Goal: Task Accomplishment & Management: Complete application form

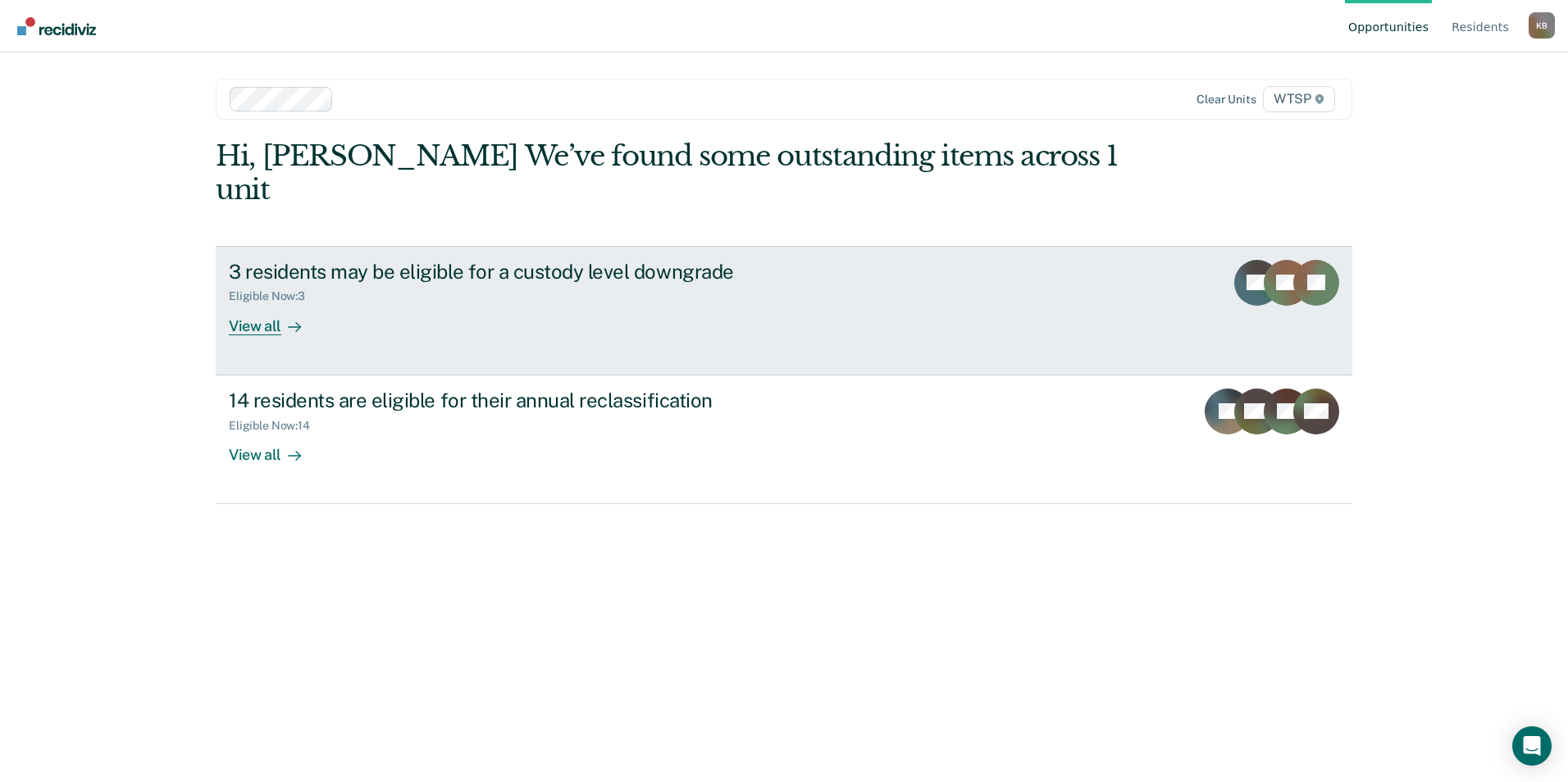
click at [255, 303] on div "View all" at bounding box center [275, 319] width 92 height 32
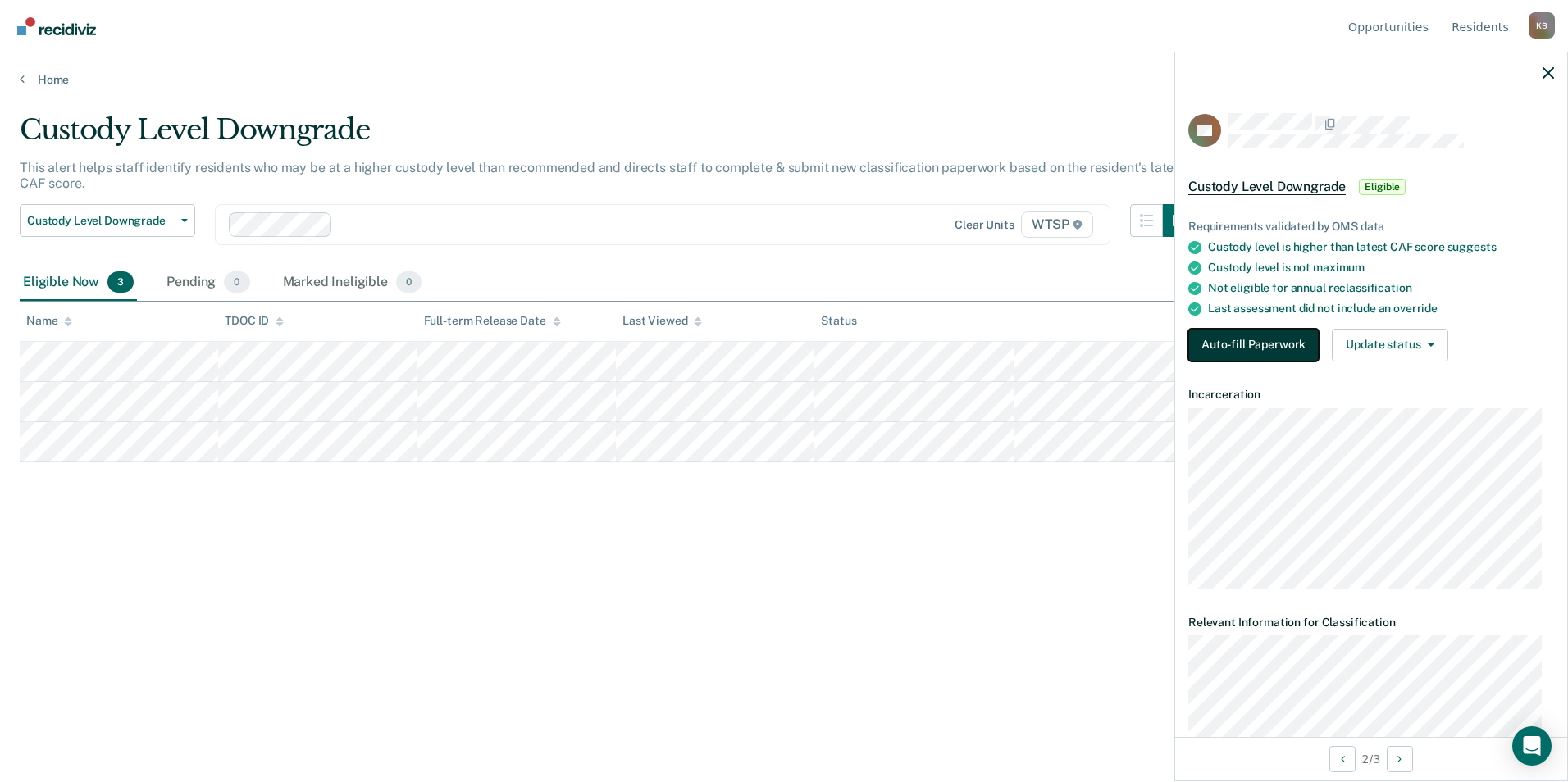
click at [1225, 340] on button "Auto-fill Paperwork" at bounding box center [1254, 344] width 130 height 33
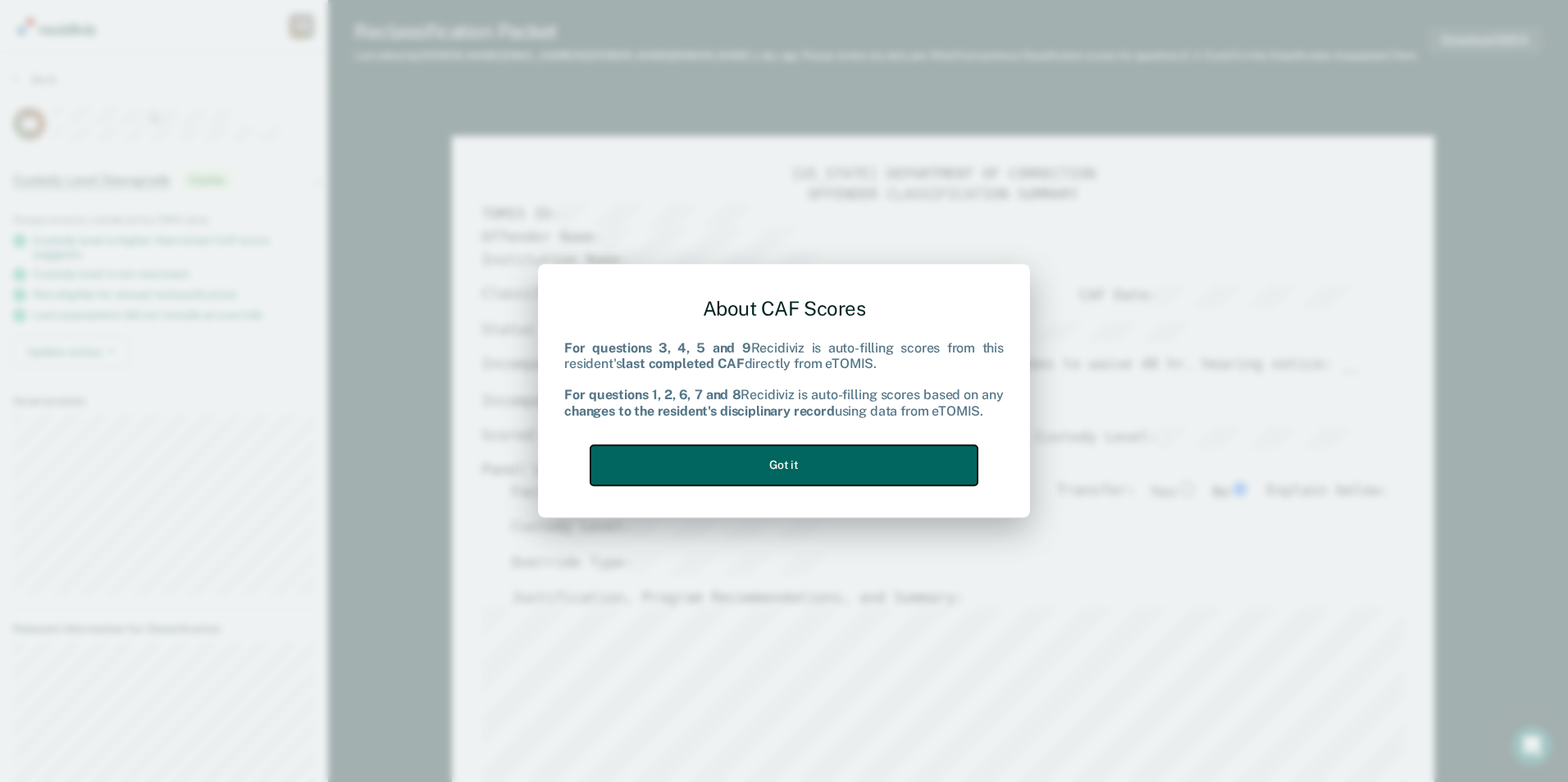
click at [908, 453] on button "Got it" at bounding box center [783, 465] width 387 height 40
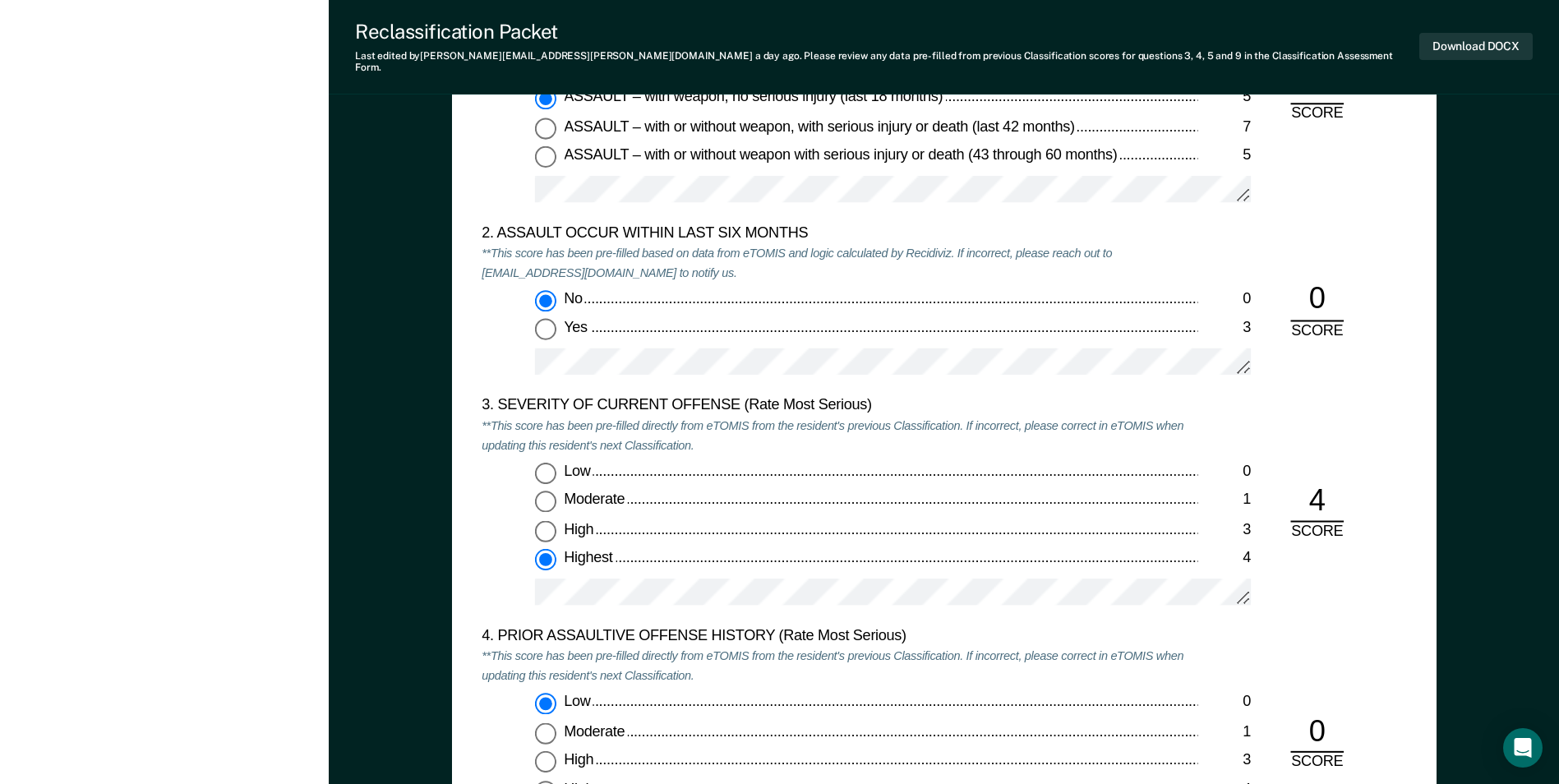
scroll to position [1726, 0]
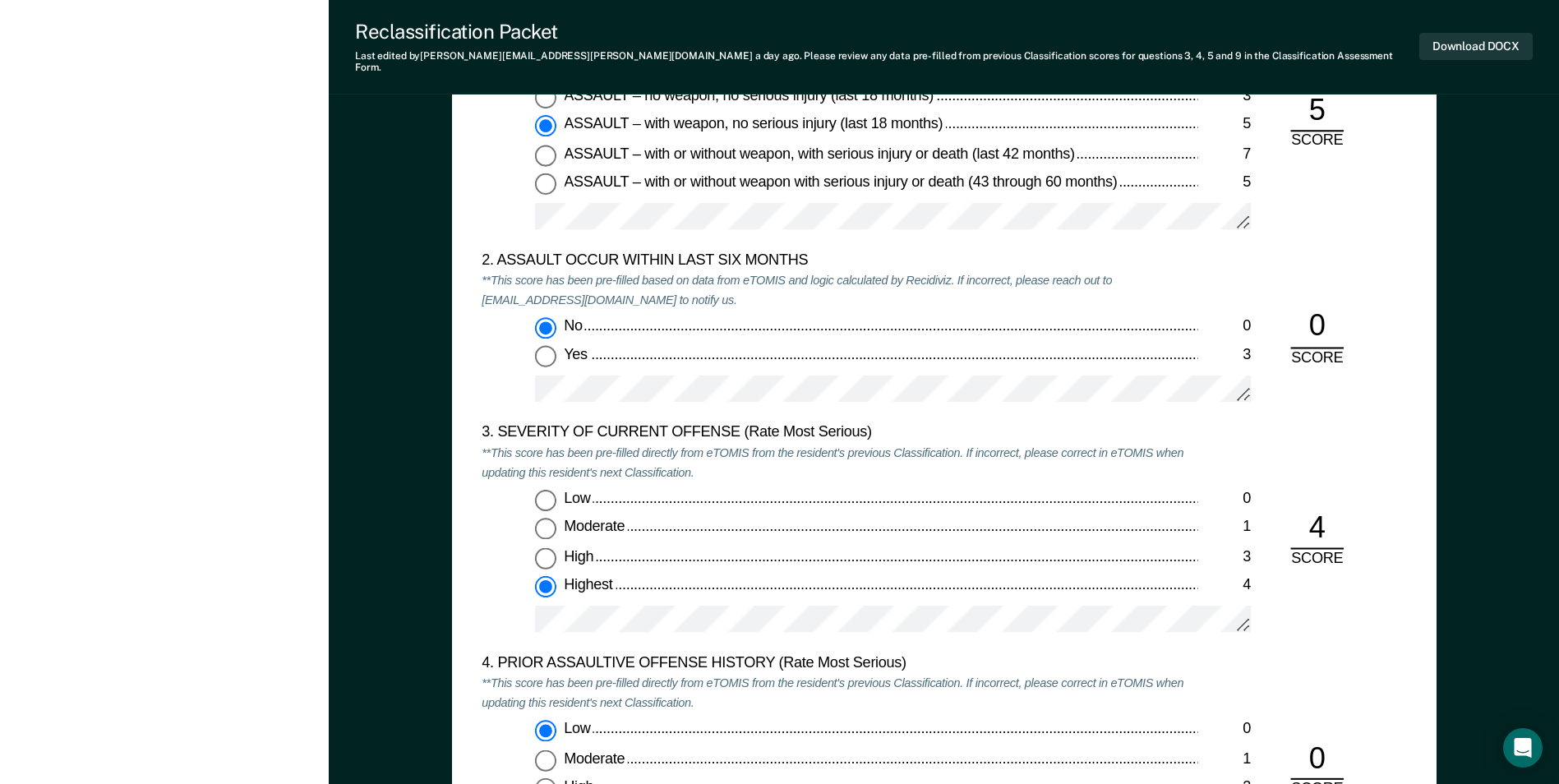
click at [756, 405] on div "2. ASSAULT OCCUR WITHIN LAST SIX MONTHS **This score has been pre-filled based …" at bounding box center [839, 338] width 716 height 173
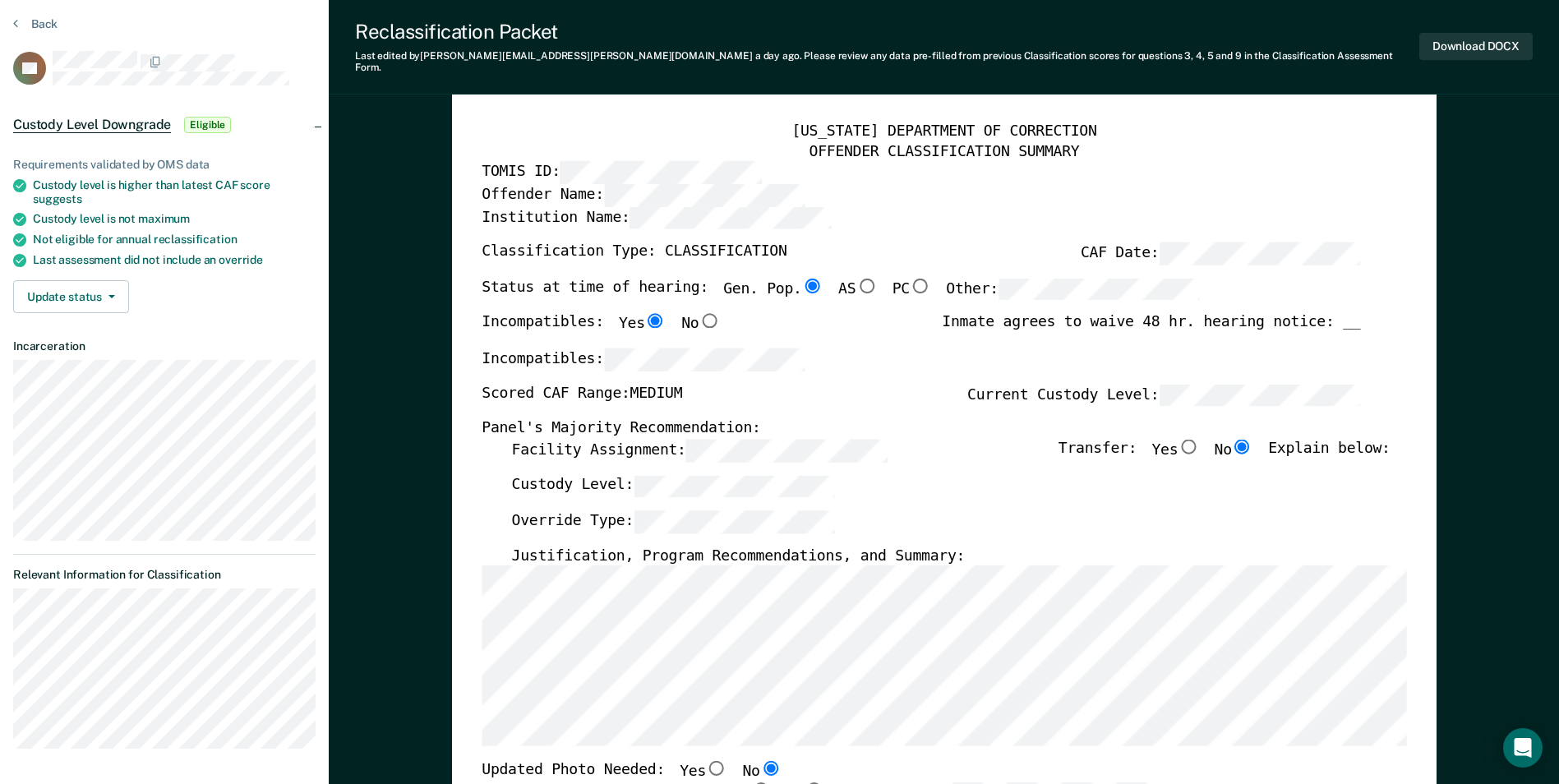
scroll to position [0, 0]
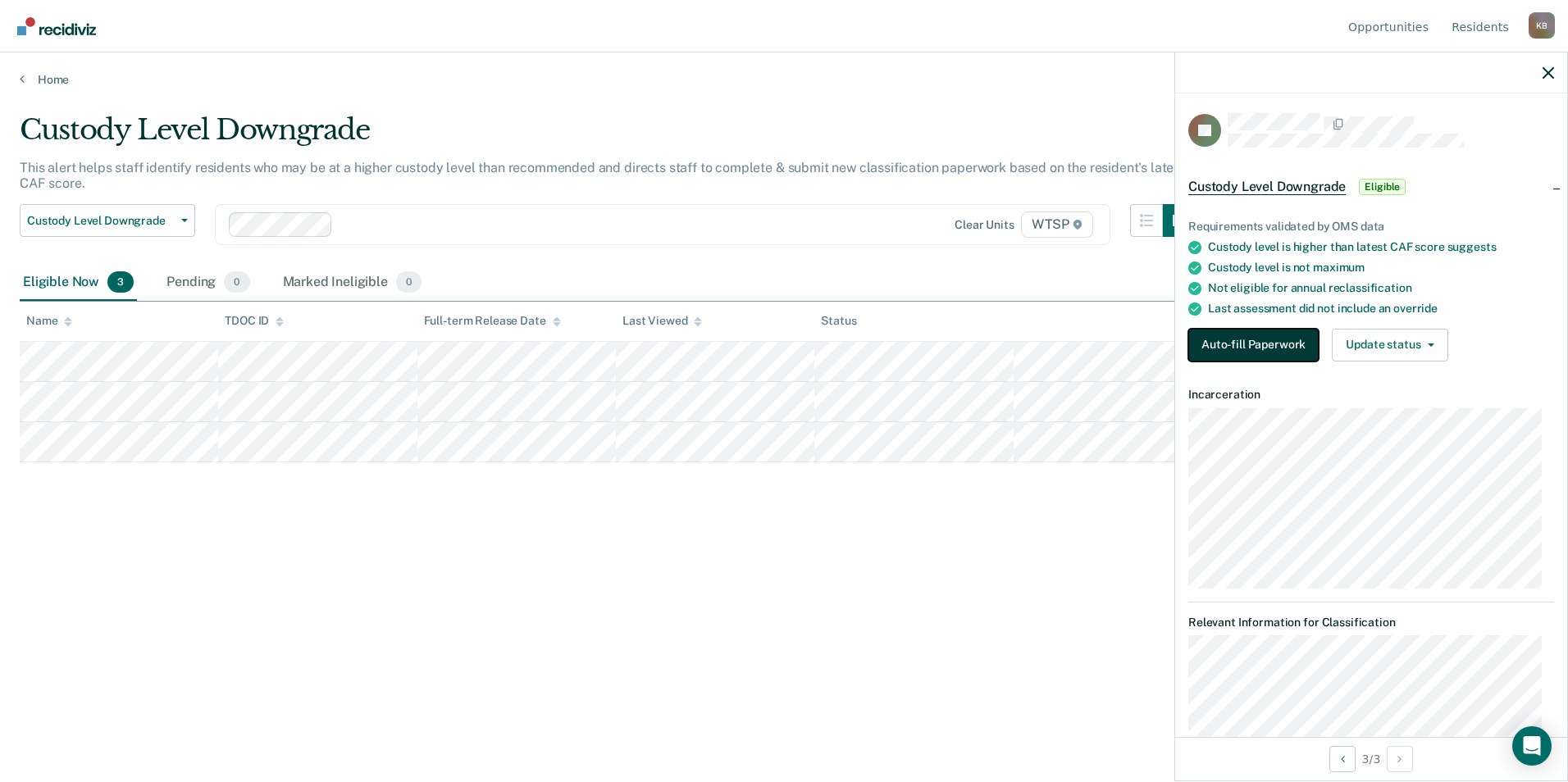
click at [1254, 344] on button "Auto-fill Paperwork" at bounding box center [1254, 344] width 130 height 33
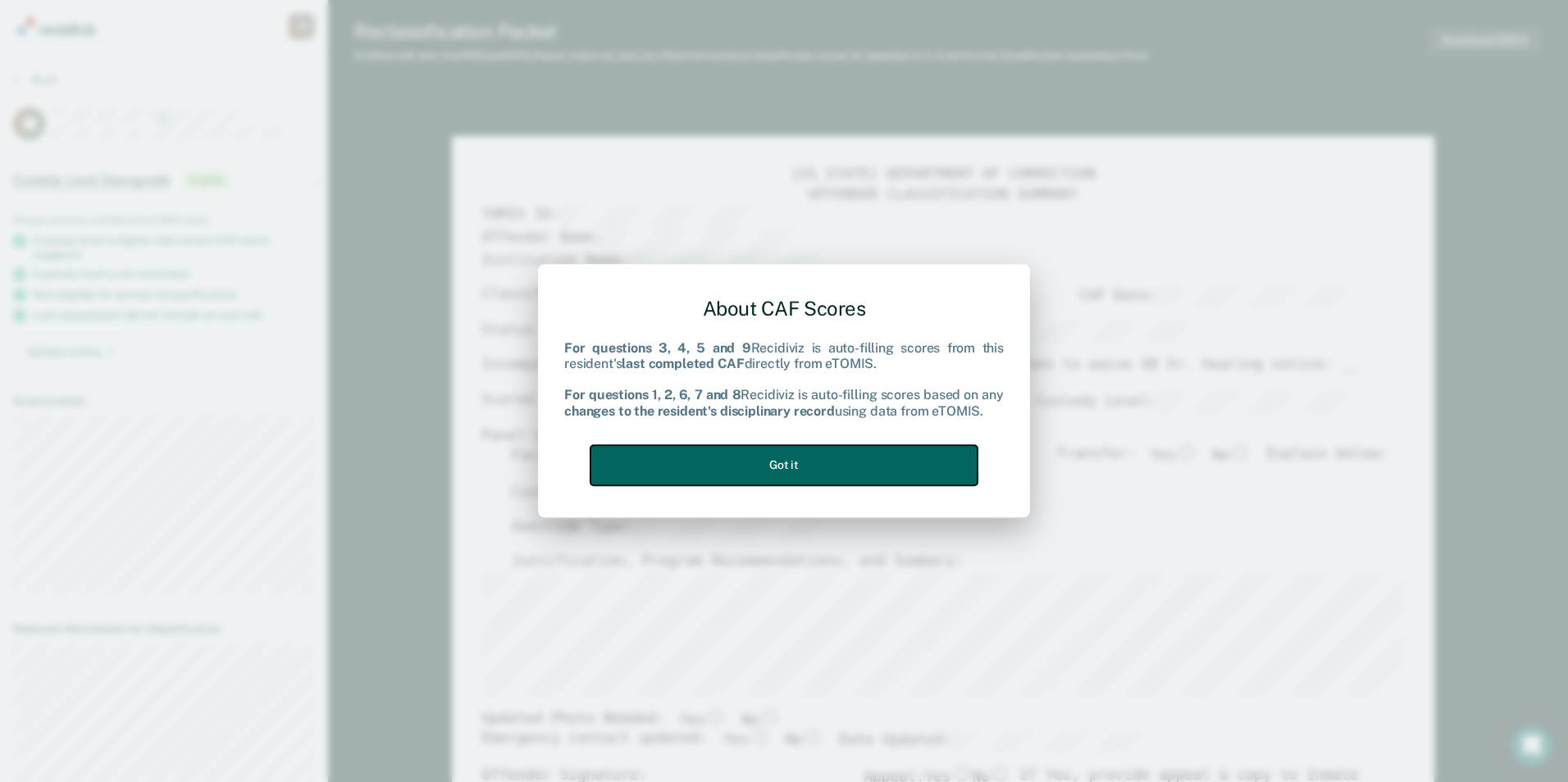
click at [816, 463] on button "Got it" at bounding box center [783, 465] width 387 height 40
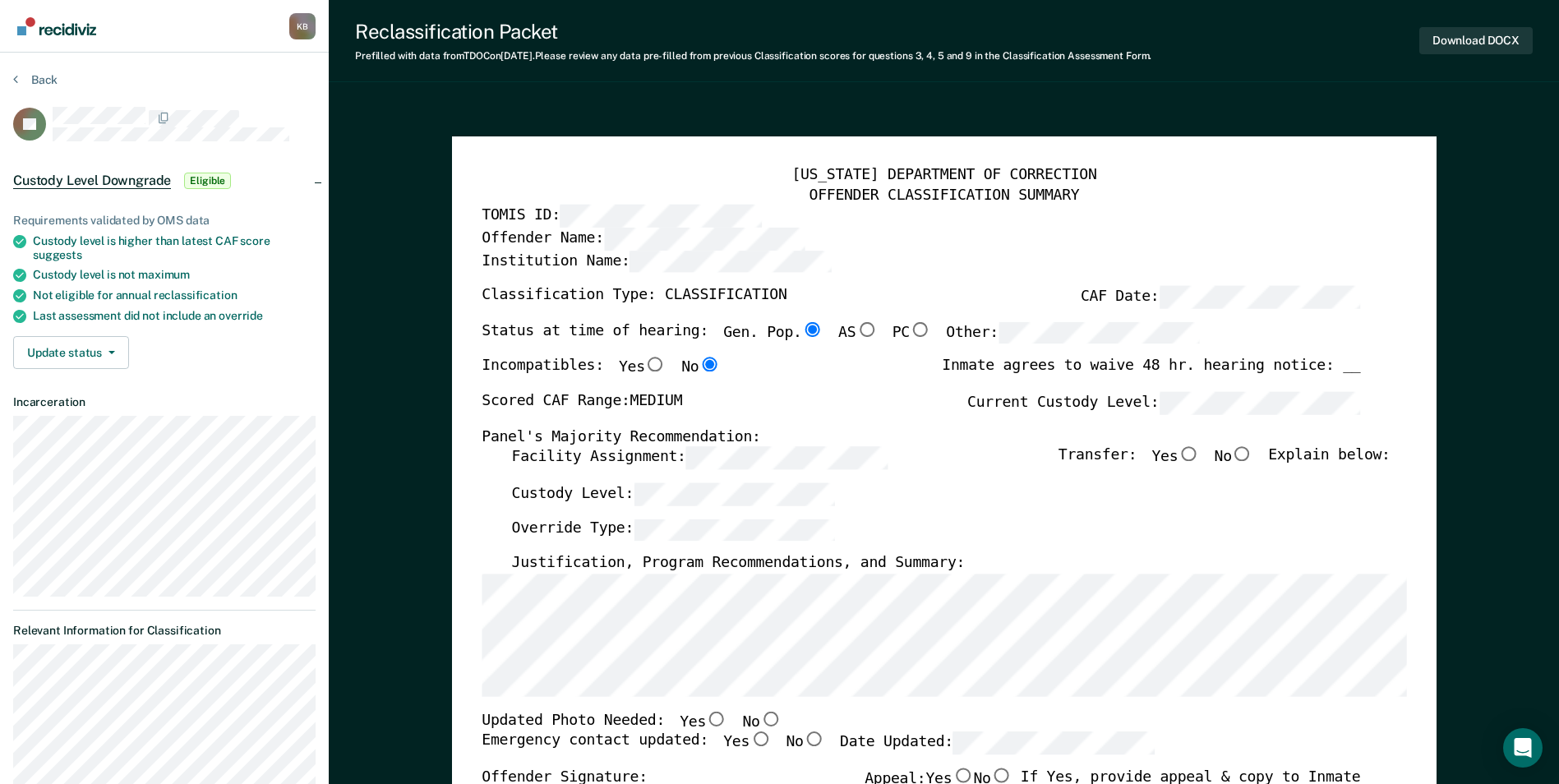
click at [1253, 458] on input "No" at bounding box center [1243, 455] width 22 height 15
type textarea "x"
radio input "true"
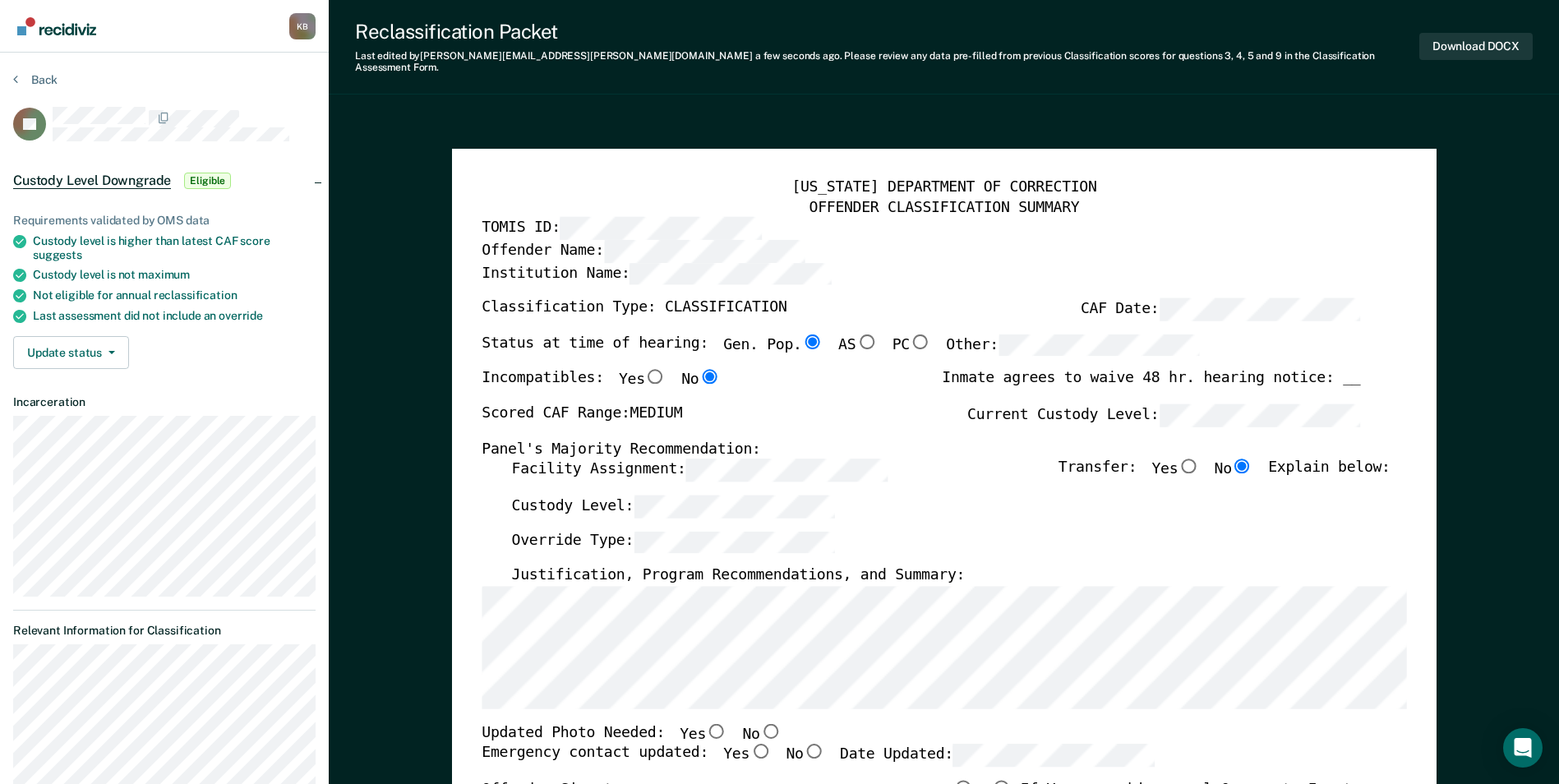
click at [760, 723] on input "No" at bounding box center [771, 730] width 22 height 15
type textarea "x"
radio input "true"
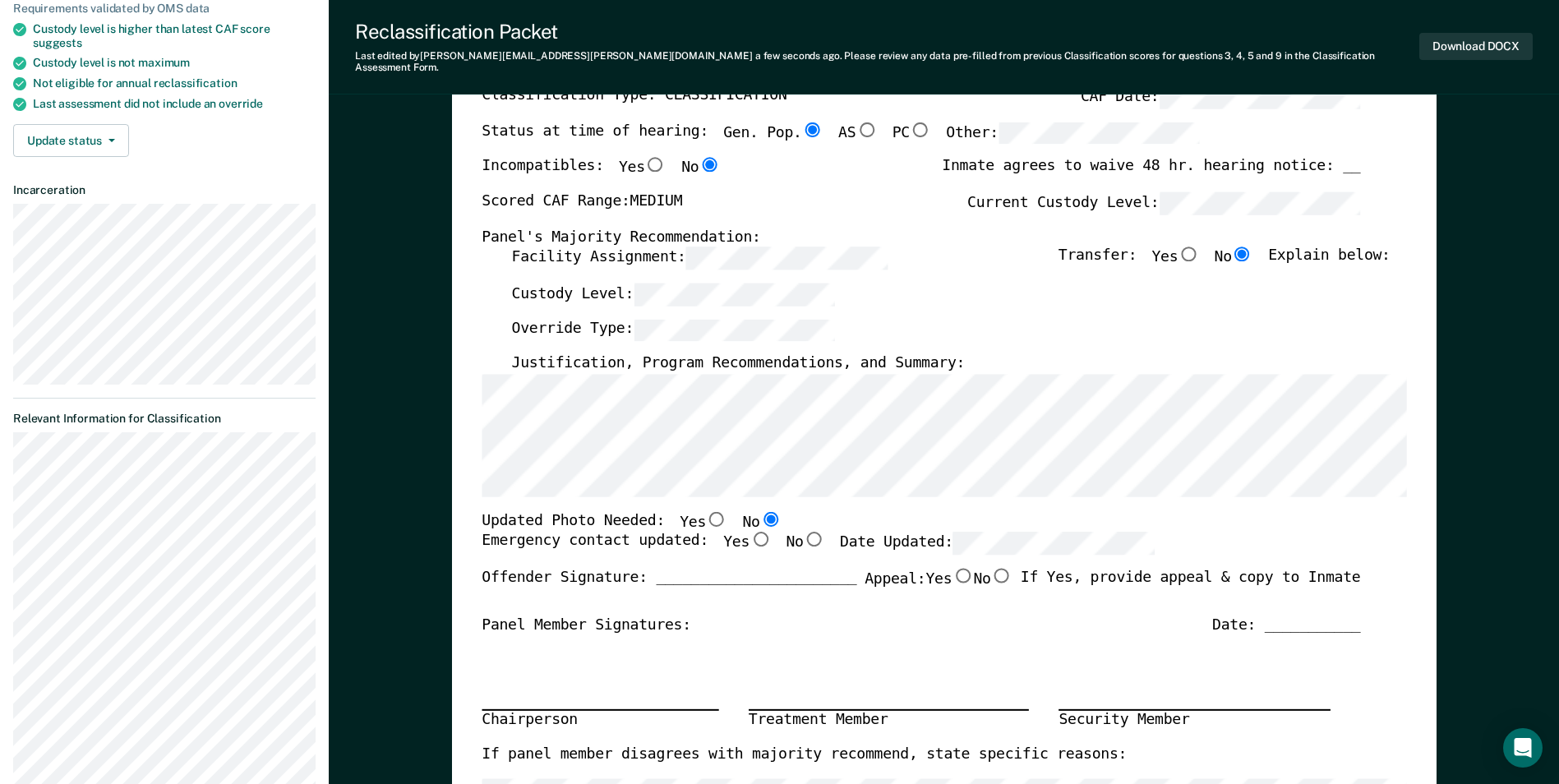
scroll to position [164, 0]
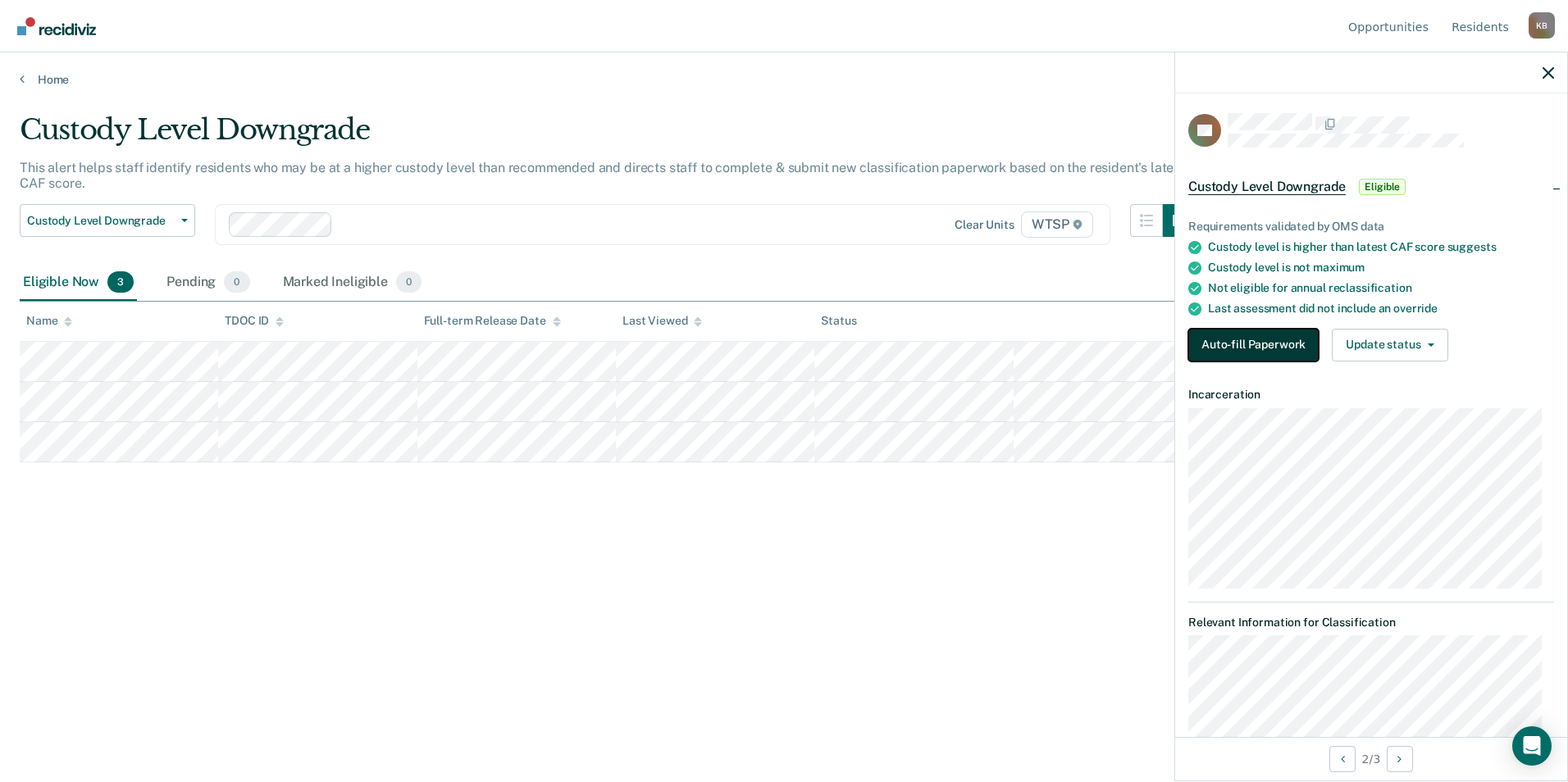
click at [1273, 342] on button "Auto-fill Paperwork" at bounding box center [1254, 344] width 130 height 33
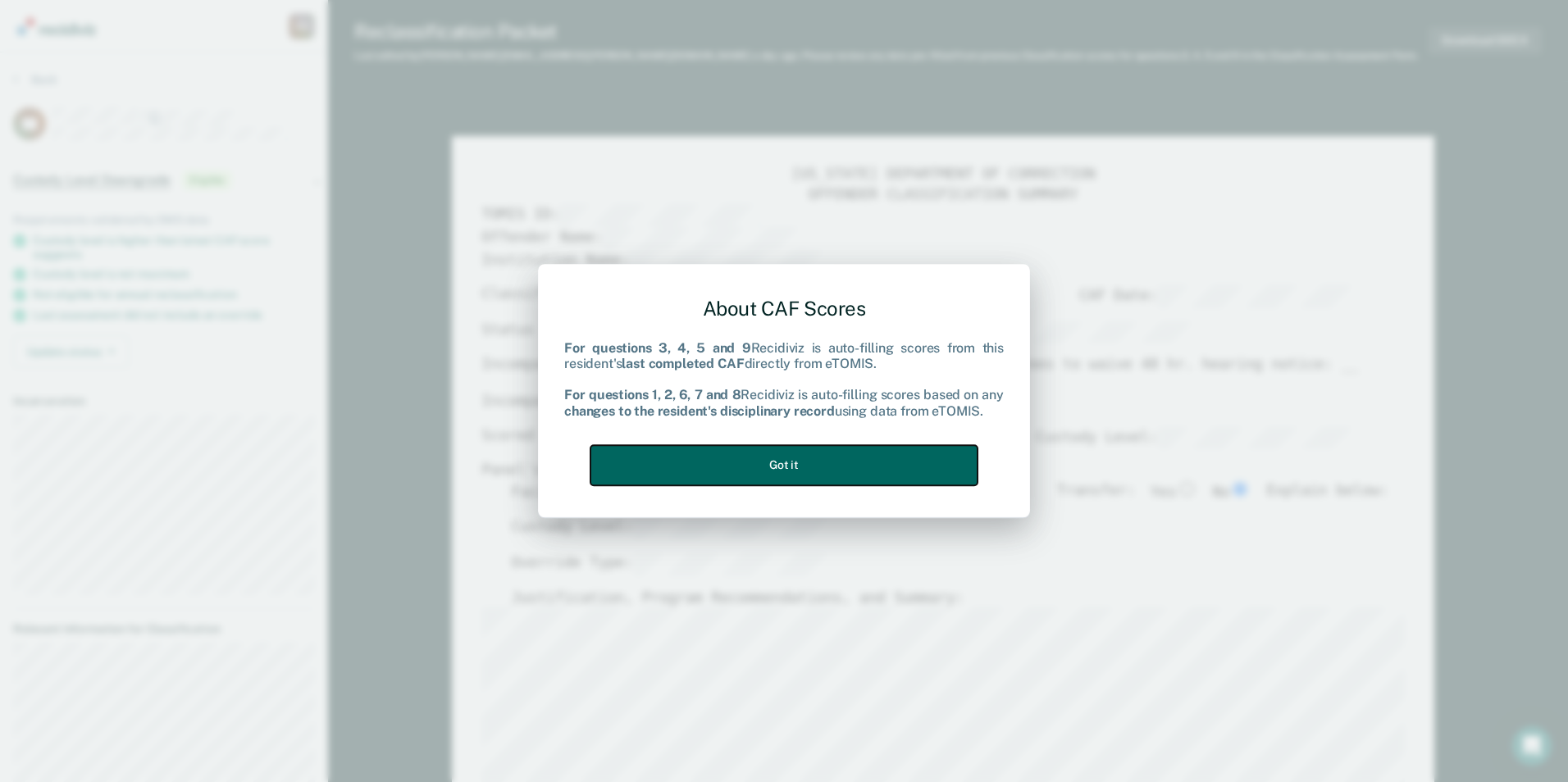
click at [898, 459] on button "Got it" at bounding box center [783, 465] width 387 height 40
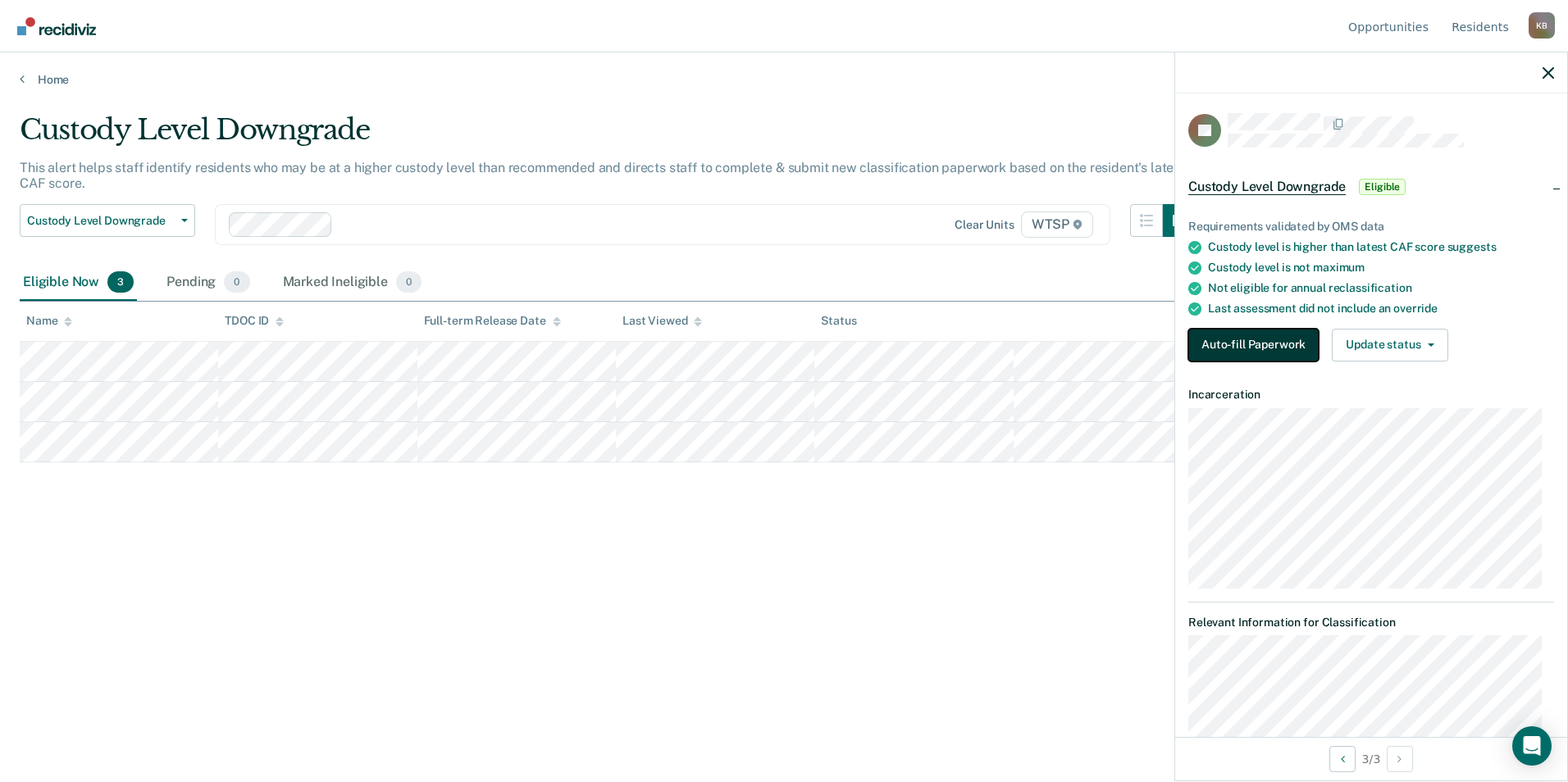
click at [1275, 338] on button "Auto-fill Paperwork" at bounding box center [1254, 344] width 130 height 33
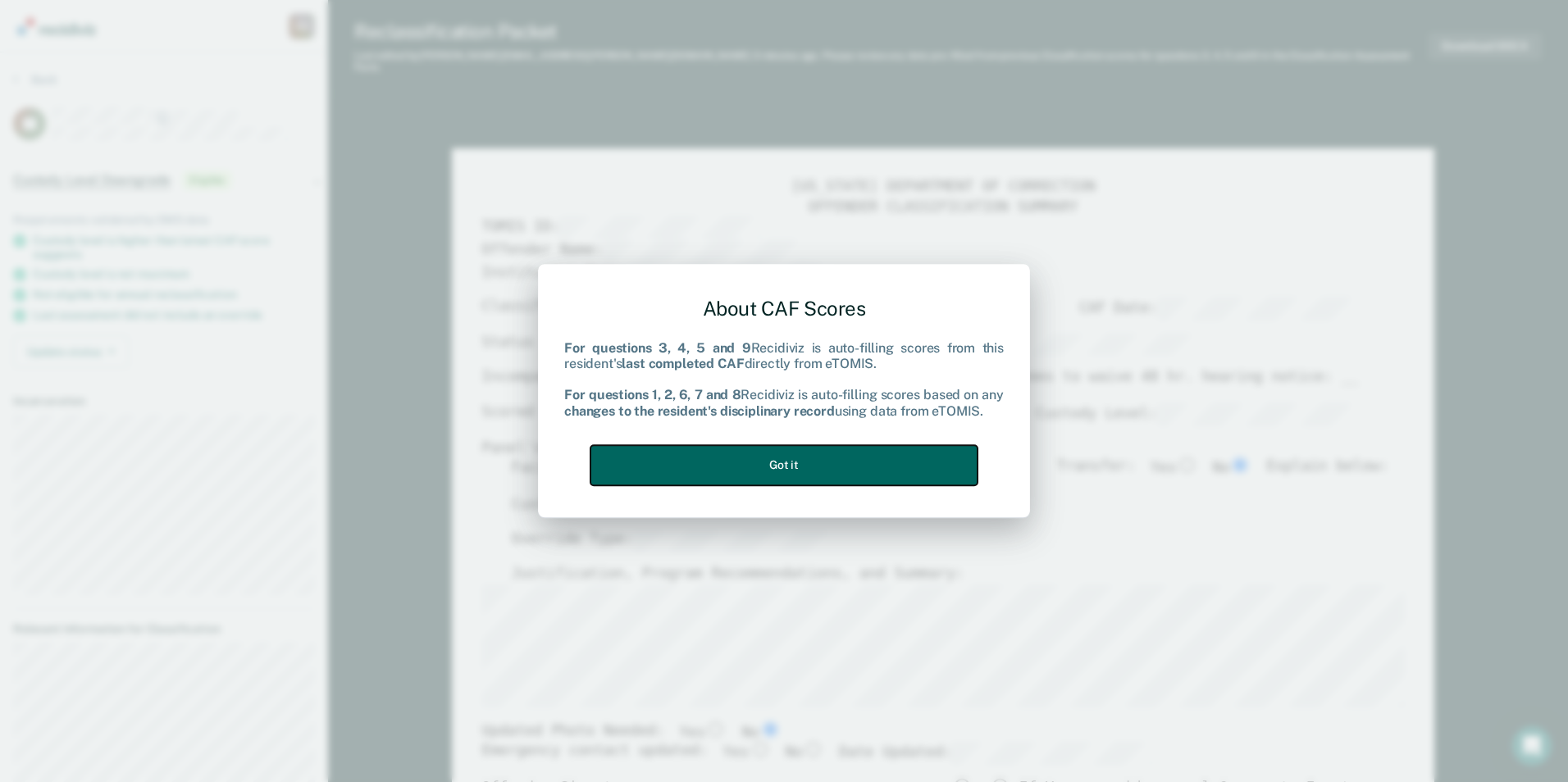
click at [813, 455] on button "Got it" at bounding box center [783, 465] width 387 height 40
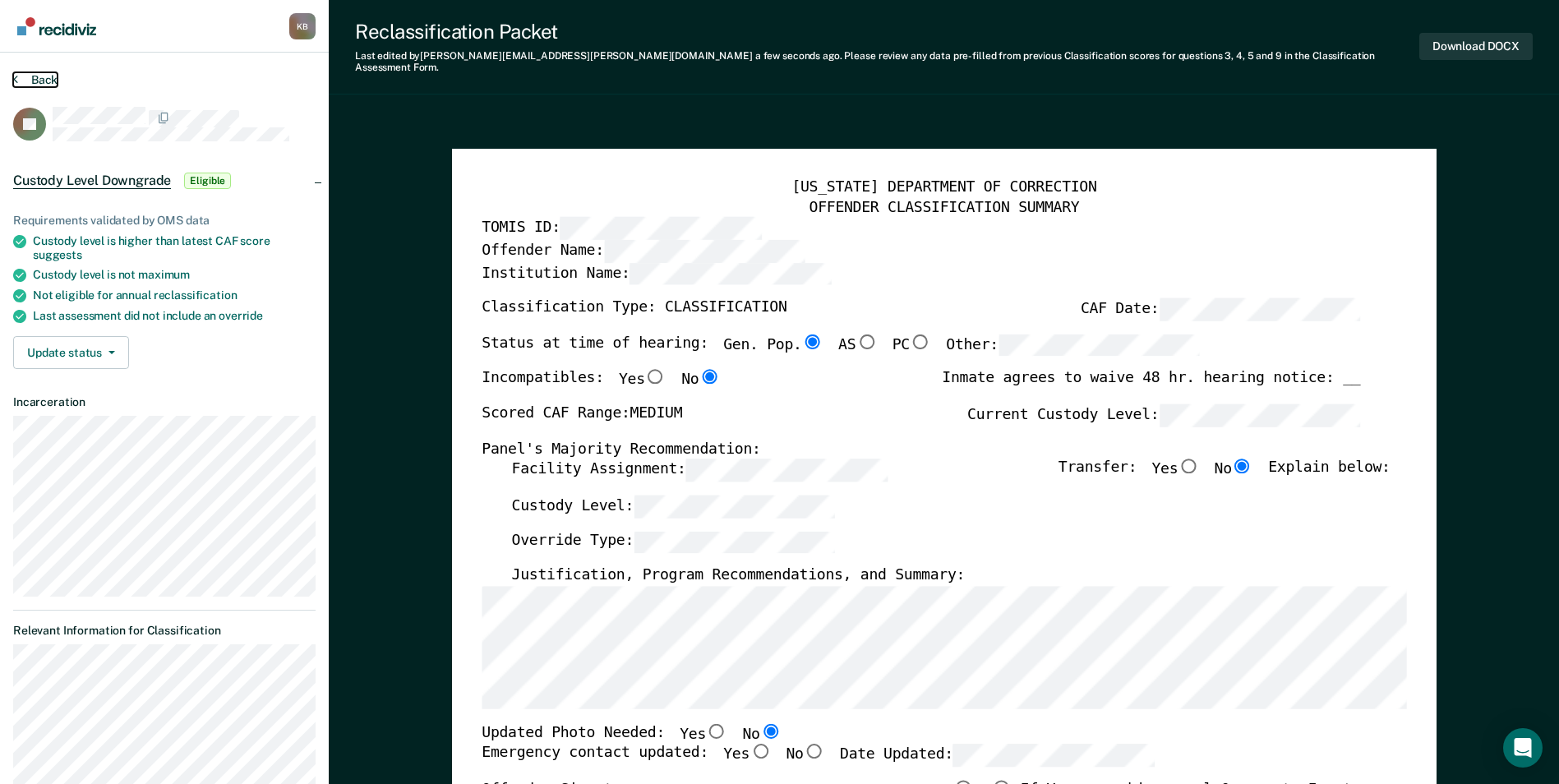
click at [18, 78] on button "Back" at bounding box center [35, 80] width 44 height 15
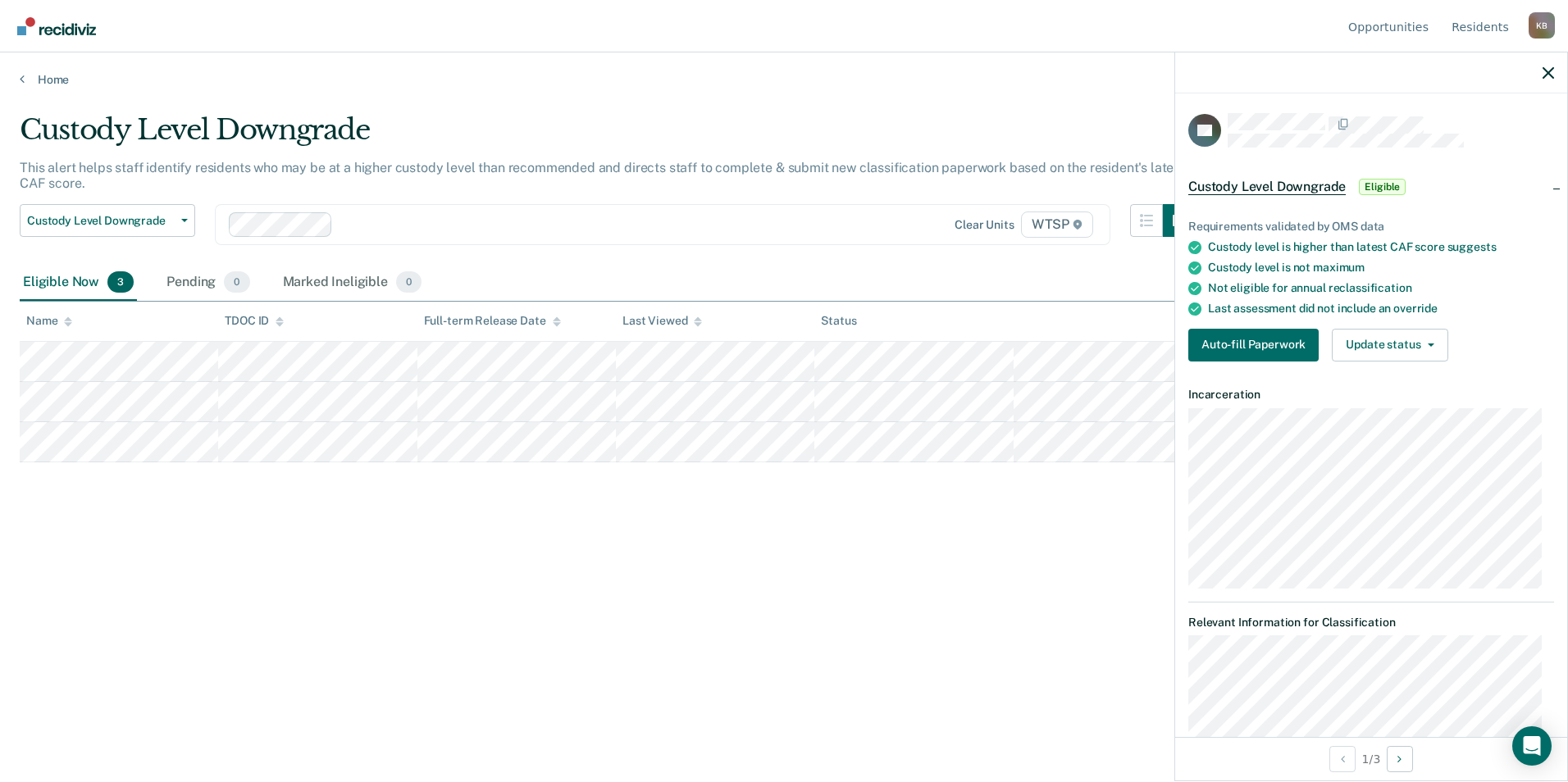
drag, startPoint x: 1084, startPoint y: 499, endPoint x: 1043, endPoint y: 500, distance: 41.0
click at [1085, 499] on div "Custody Level Downgrade This alert helps staff identify residents who may be at…" at bounding box center [784, 385] width 1529 height 546
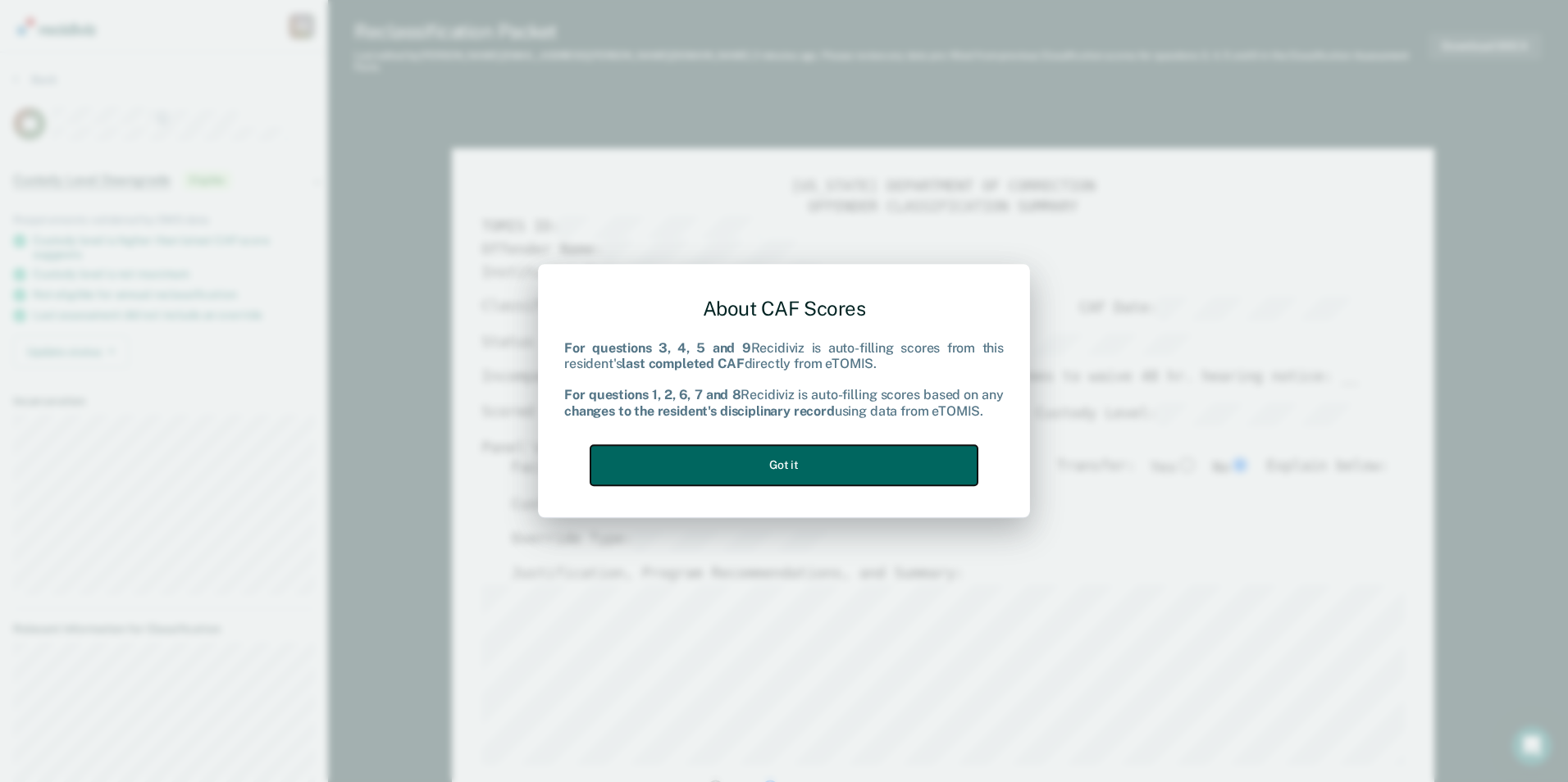
click at [776, 462] on button "Got it" at bounding box center [783, 465] width 387 height 40
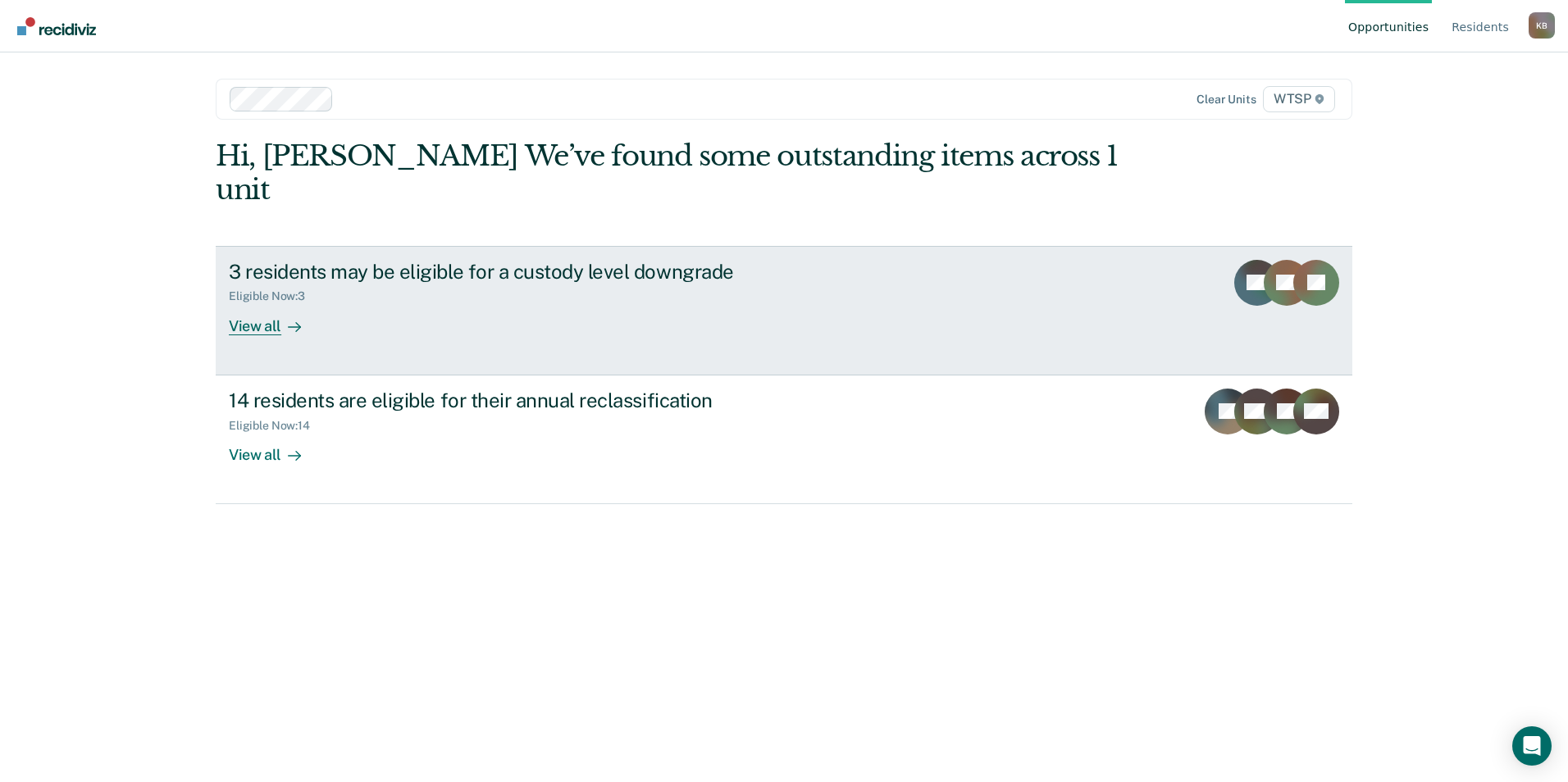
click at [262, 303] on div "View all" at bounding box center [275, 319] width 92 height 32
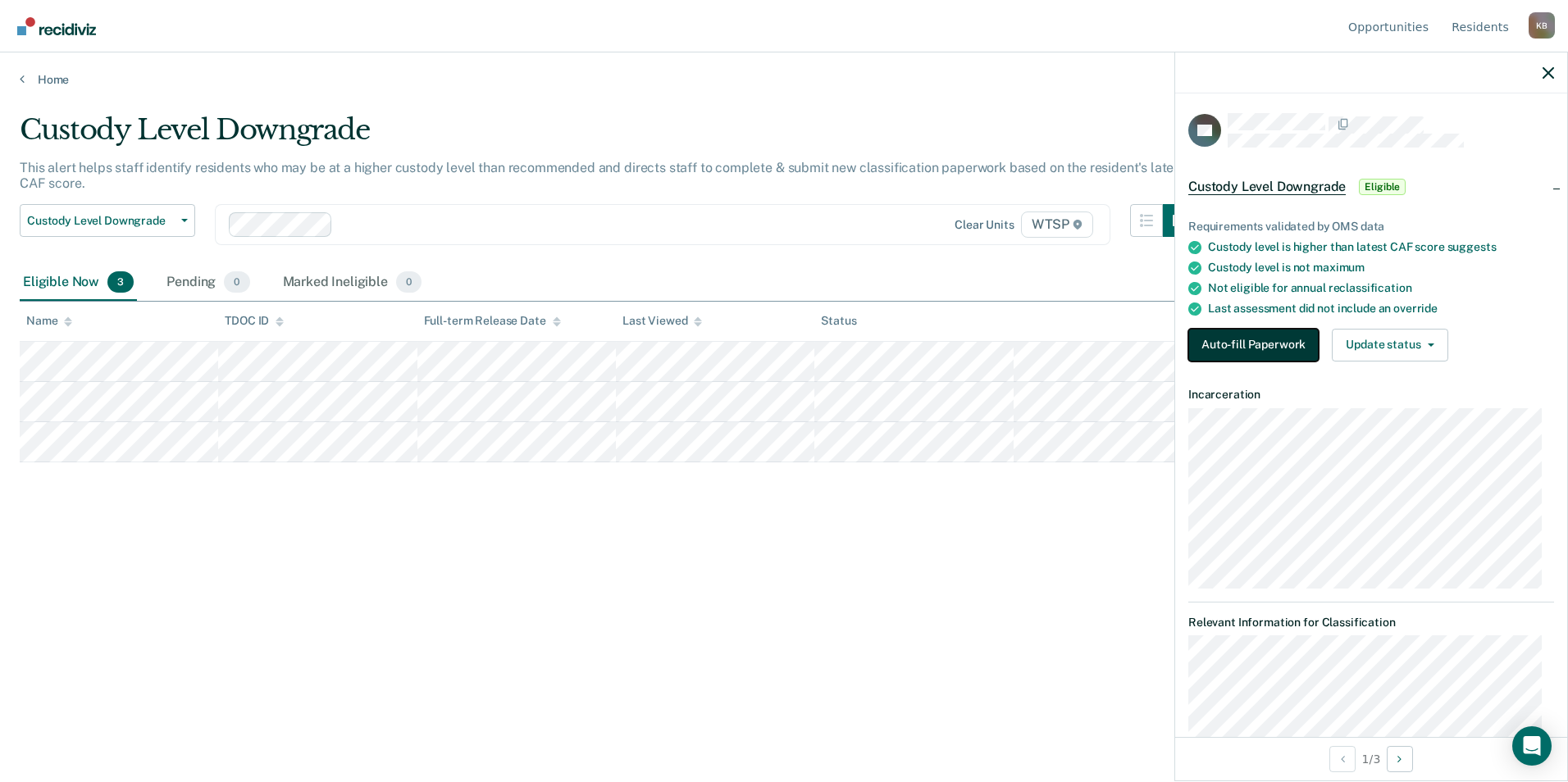
click at [1290, 339] on button "Auto-fill Paperwork" at bounding box center [1254, 344] width 130 height 33
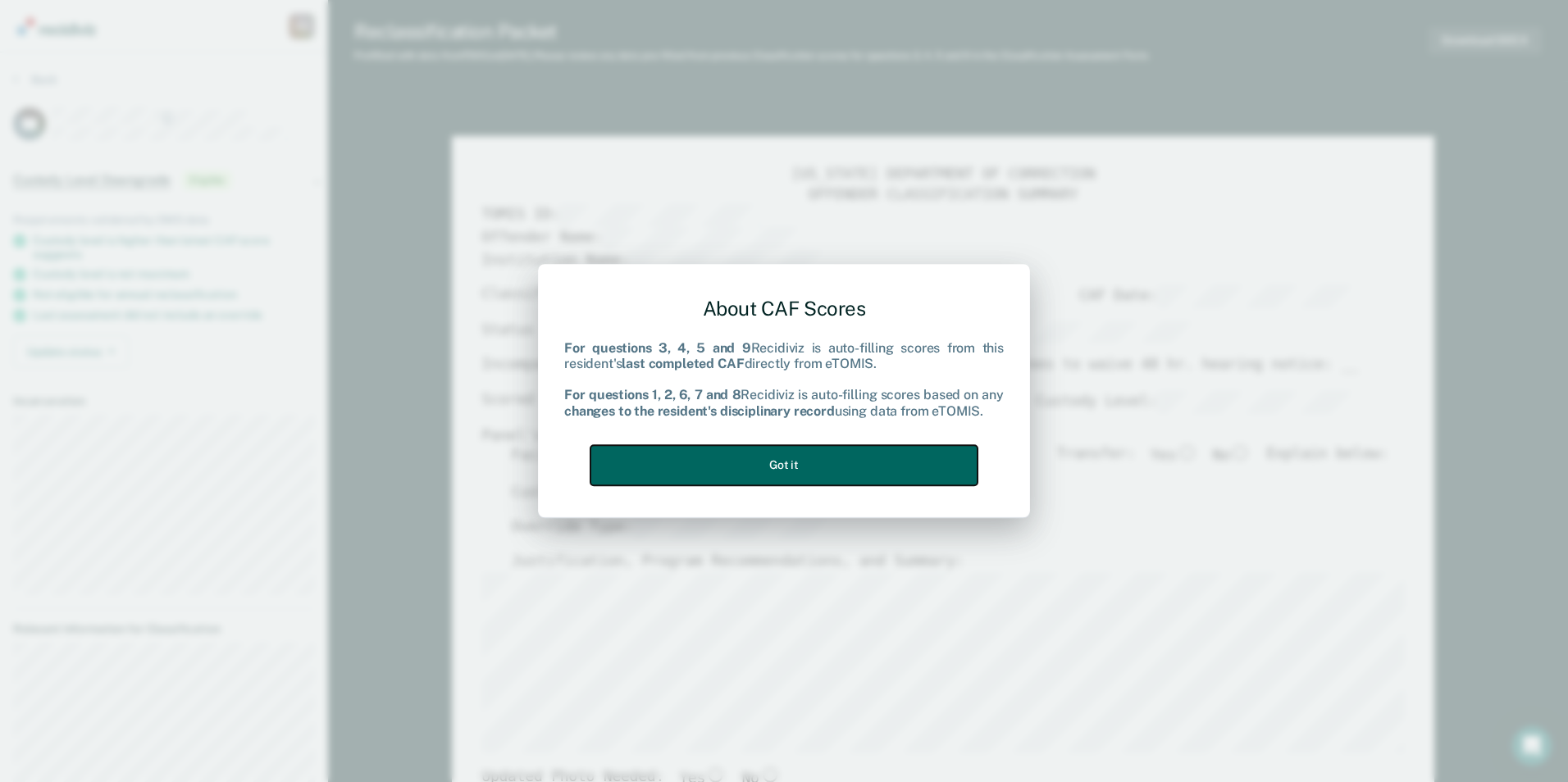
click at [830, 454] on button "Got it" at bounding box center [783, 465] width 387 height 40
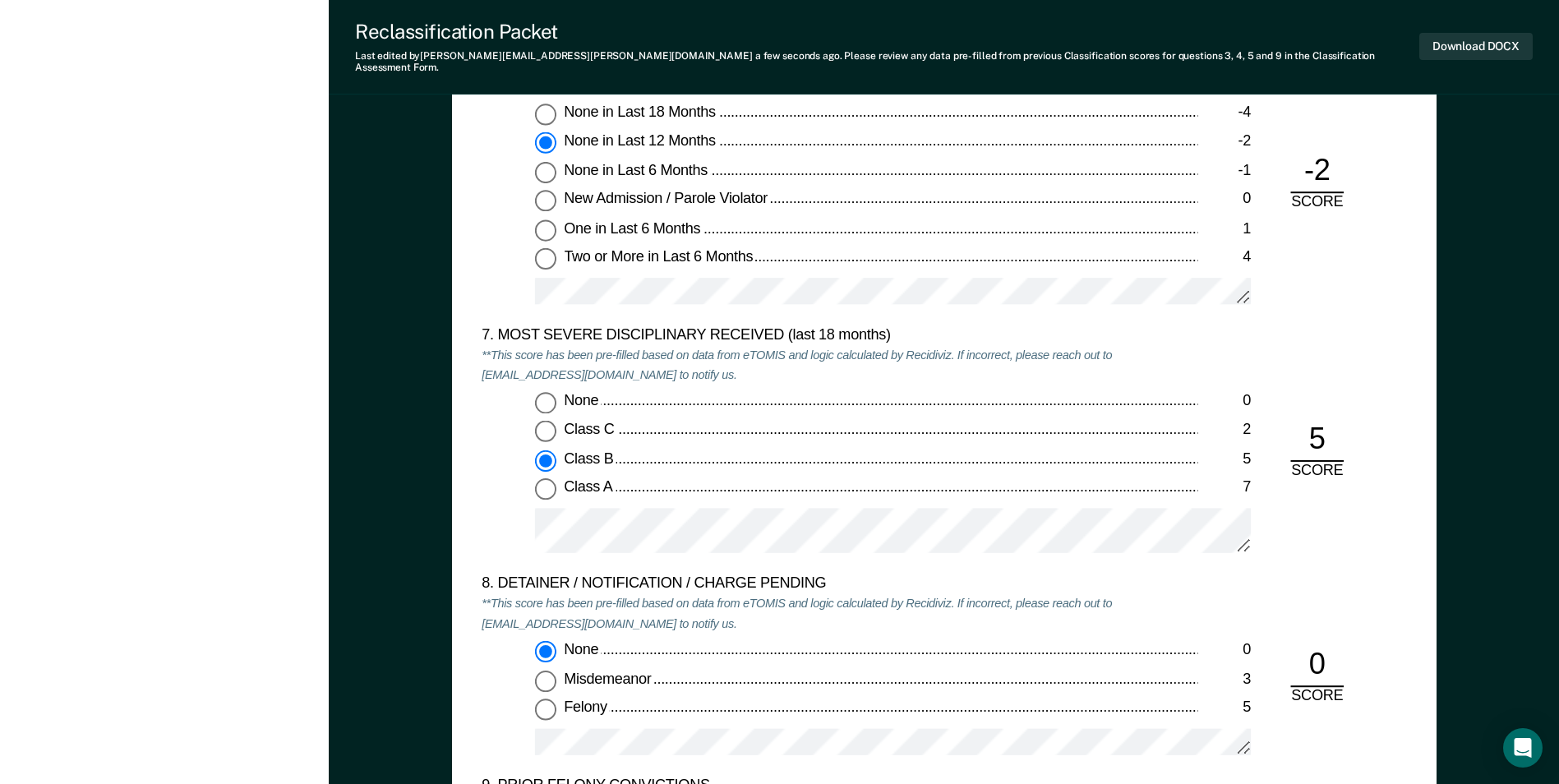
scroll to position [3041, 0]
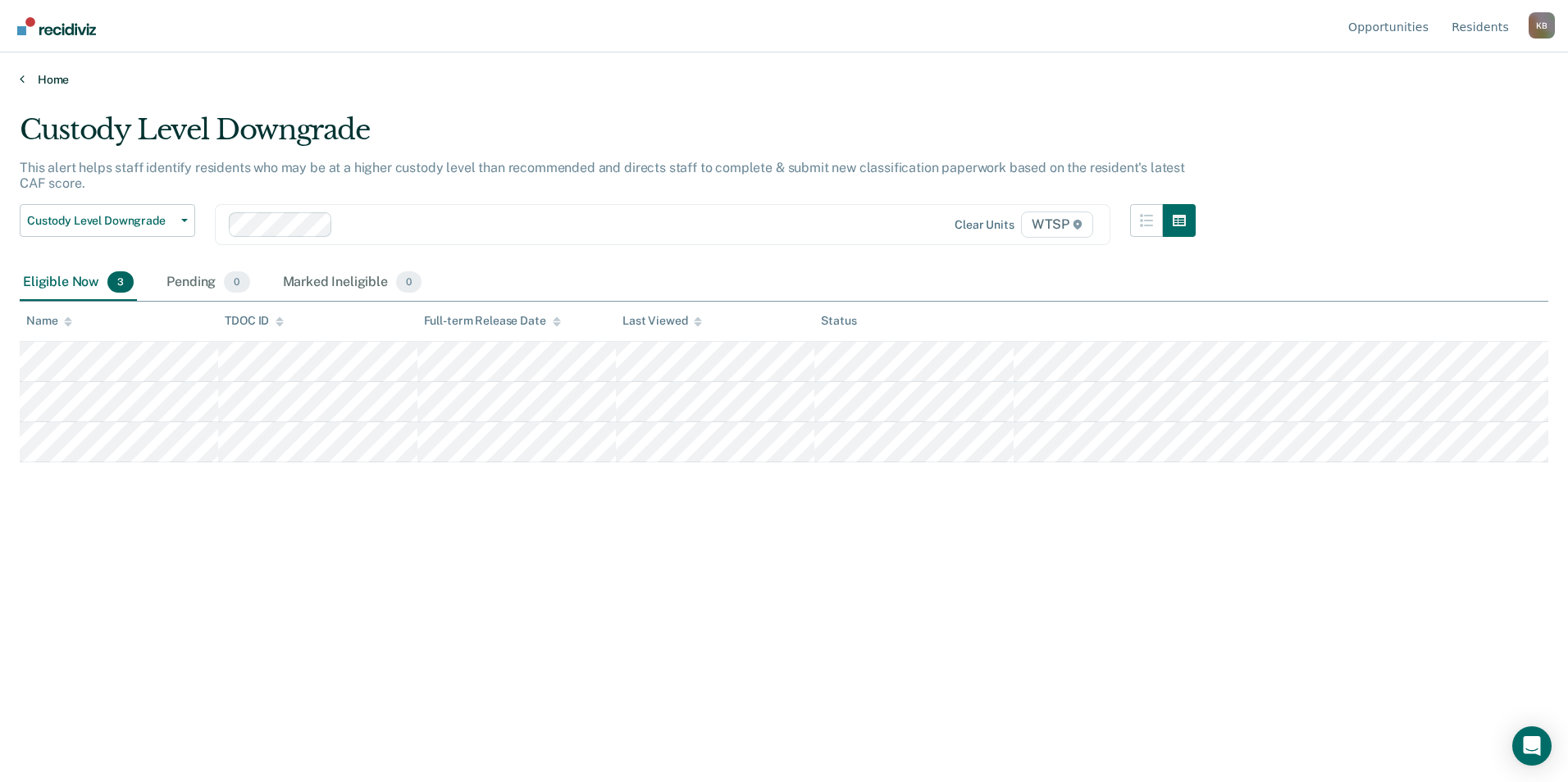
click at [23, 76] on icon at bounding box center [23, 79] width 5 height 13
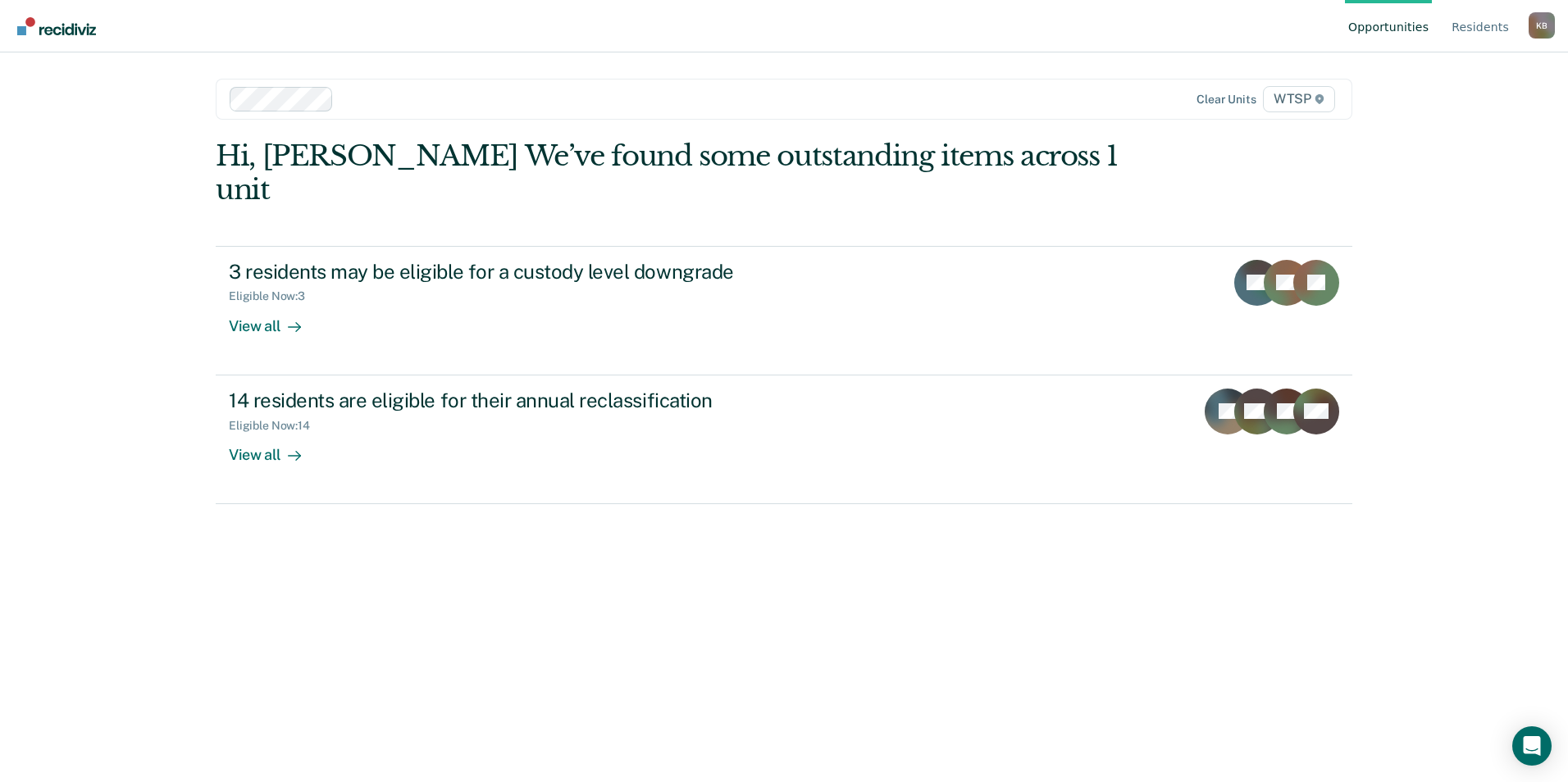
click at [1074, 592] on div "Hi, Kathy E.. We’ve found some outstanding items across 1 unit 3 residents may …" at bounding box center [784, 439] width 1137 height 598
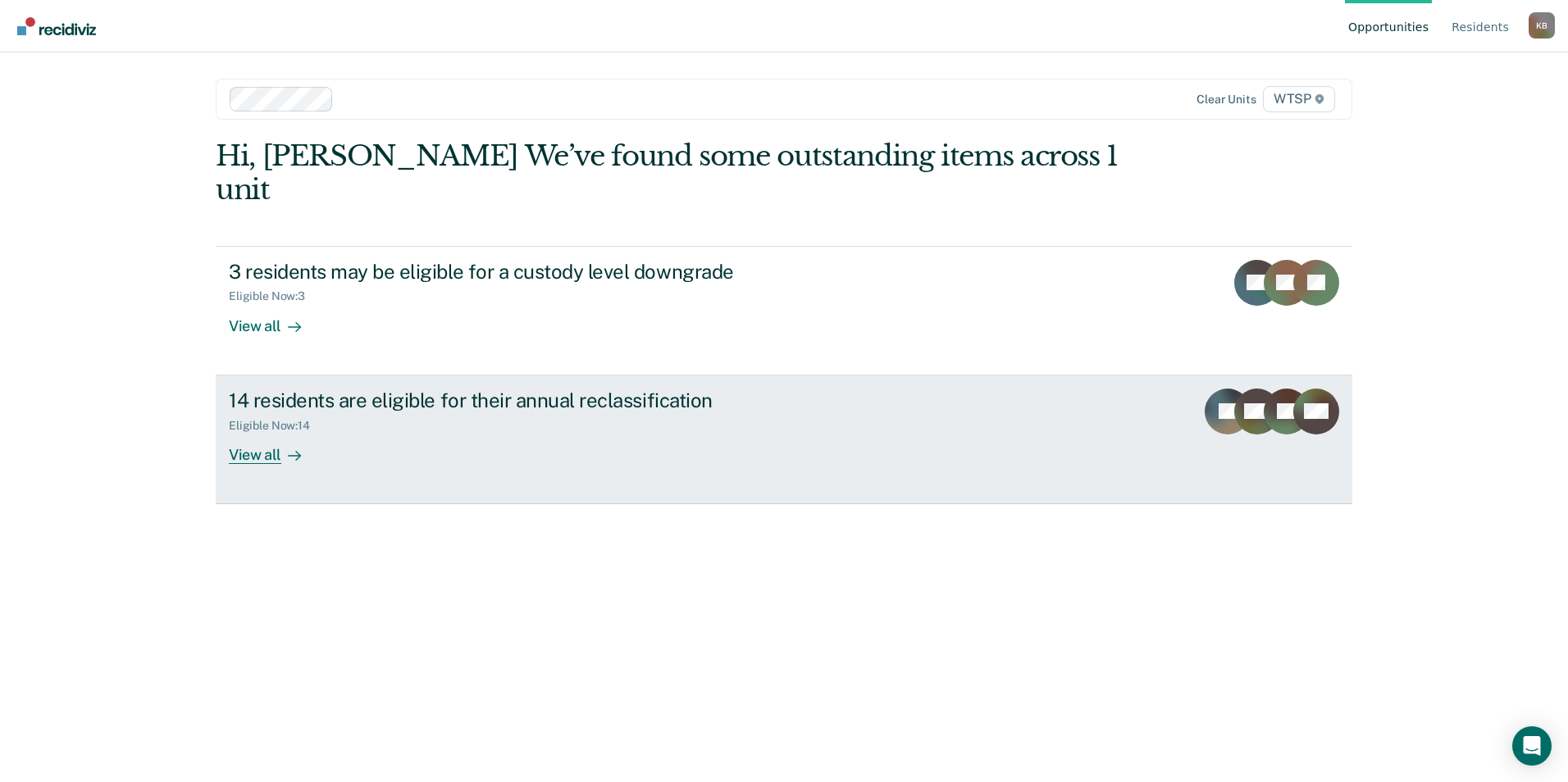
click at [260, 432] on div "View all" at bounding box center [275, 448] width 92 height 32
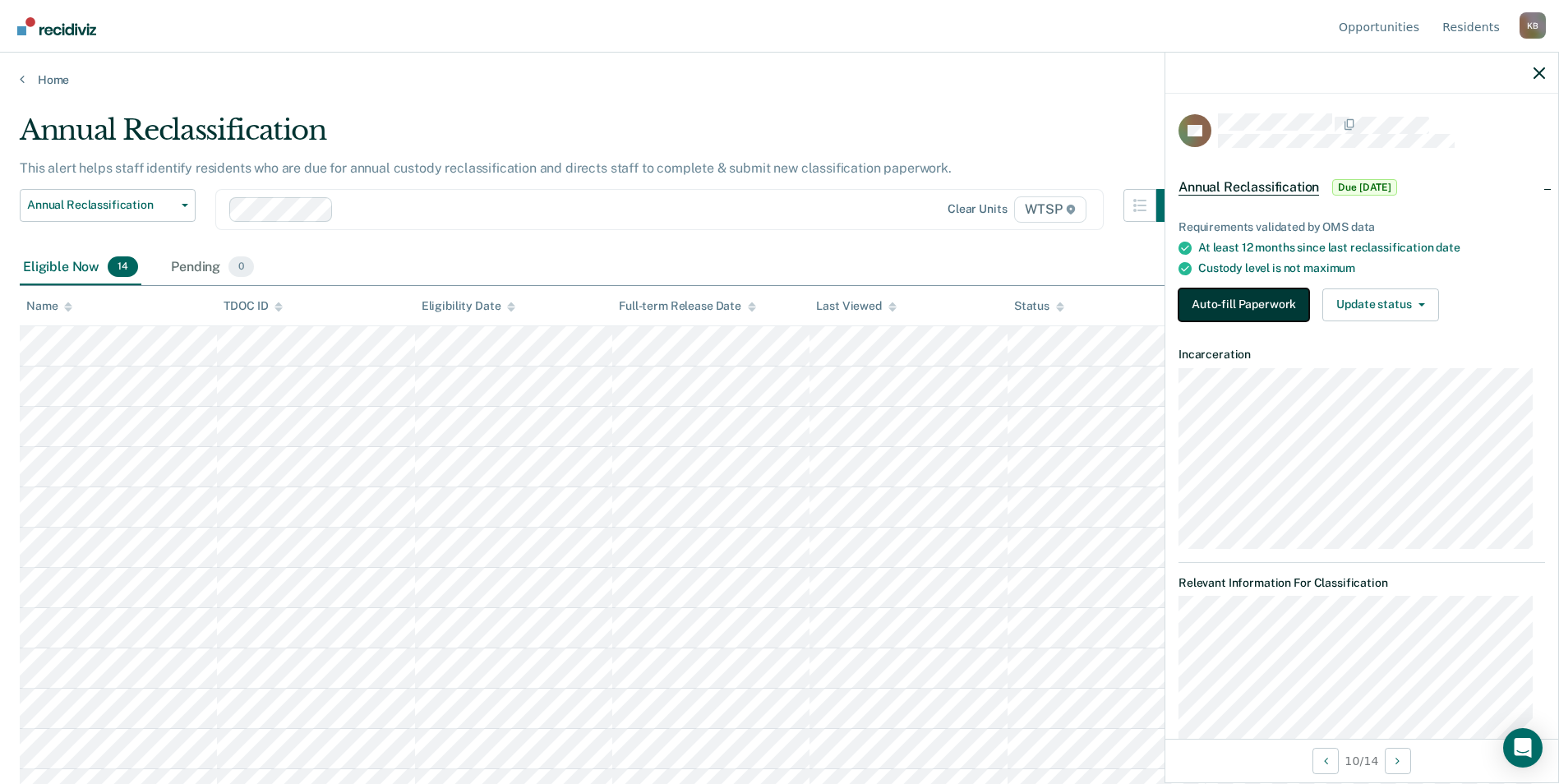
click at [1226, 297] on button "Auto-fill Paperwork" at bounding box center [1244, 304] width 131 height 33
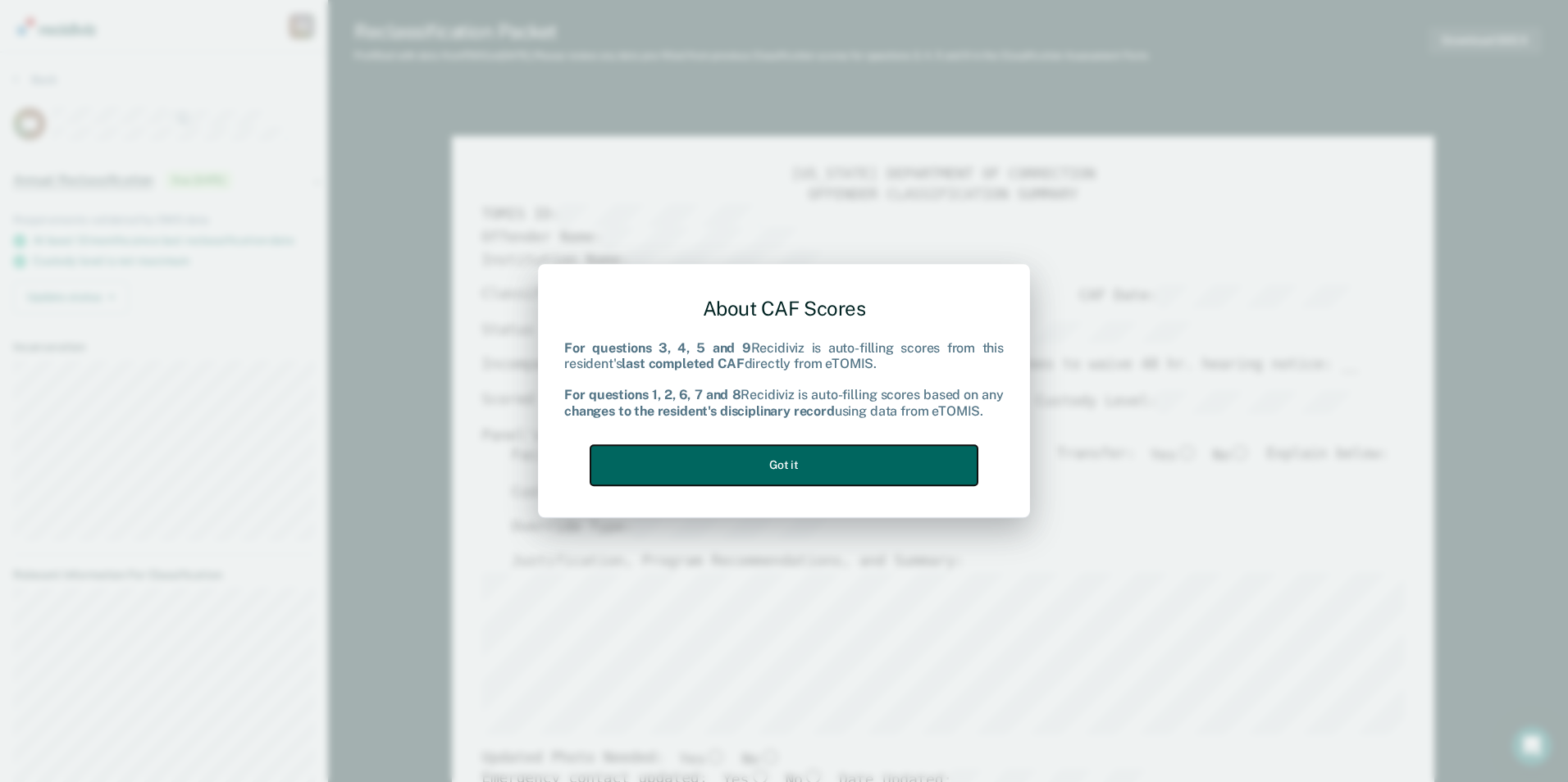
click at [771, 464] on button "Got it" at bounding box center [783, 465] width 387 height 40
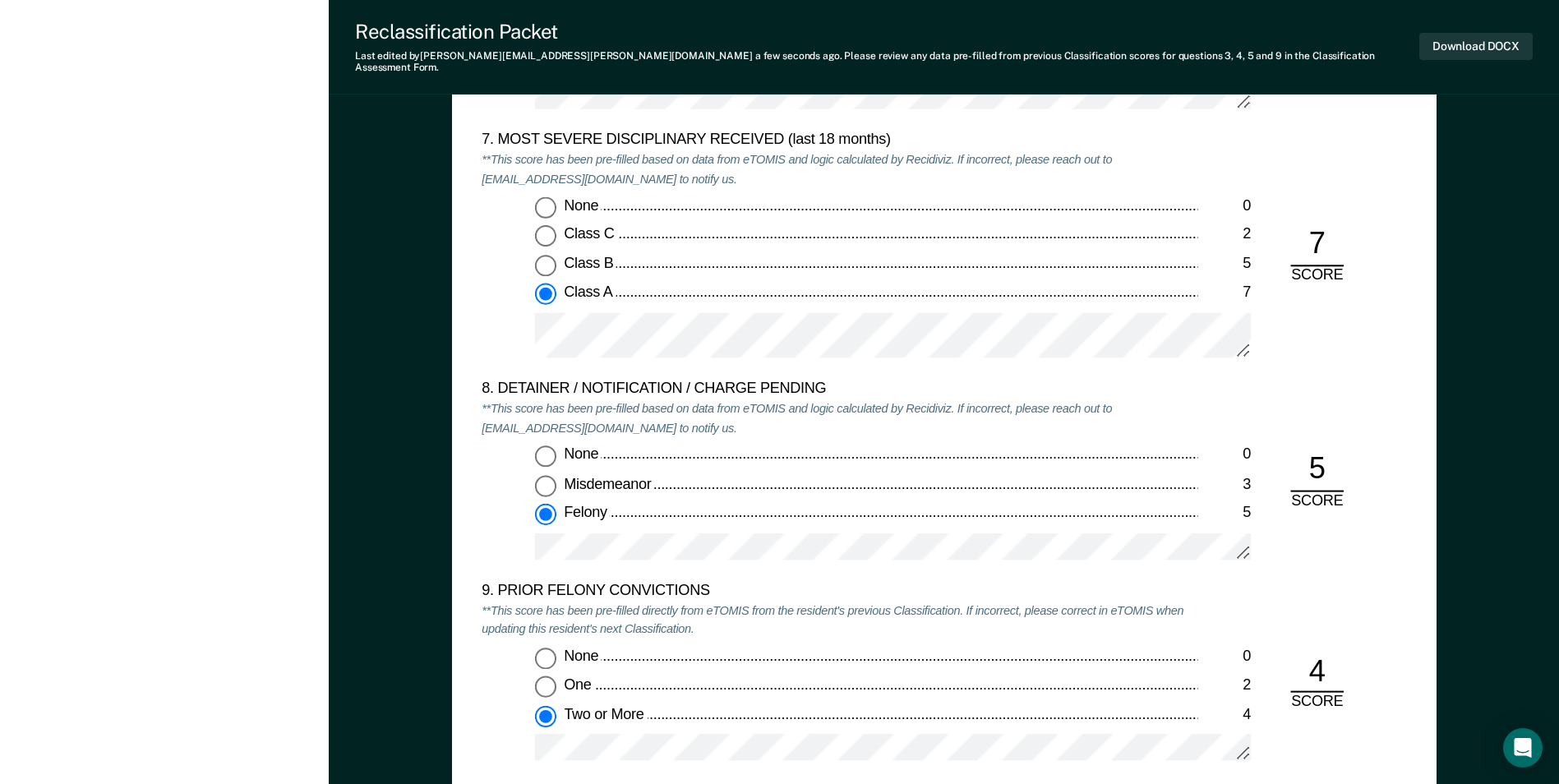
scroll to position [3534, 0]
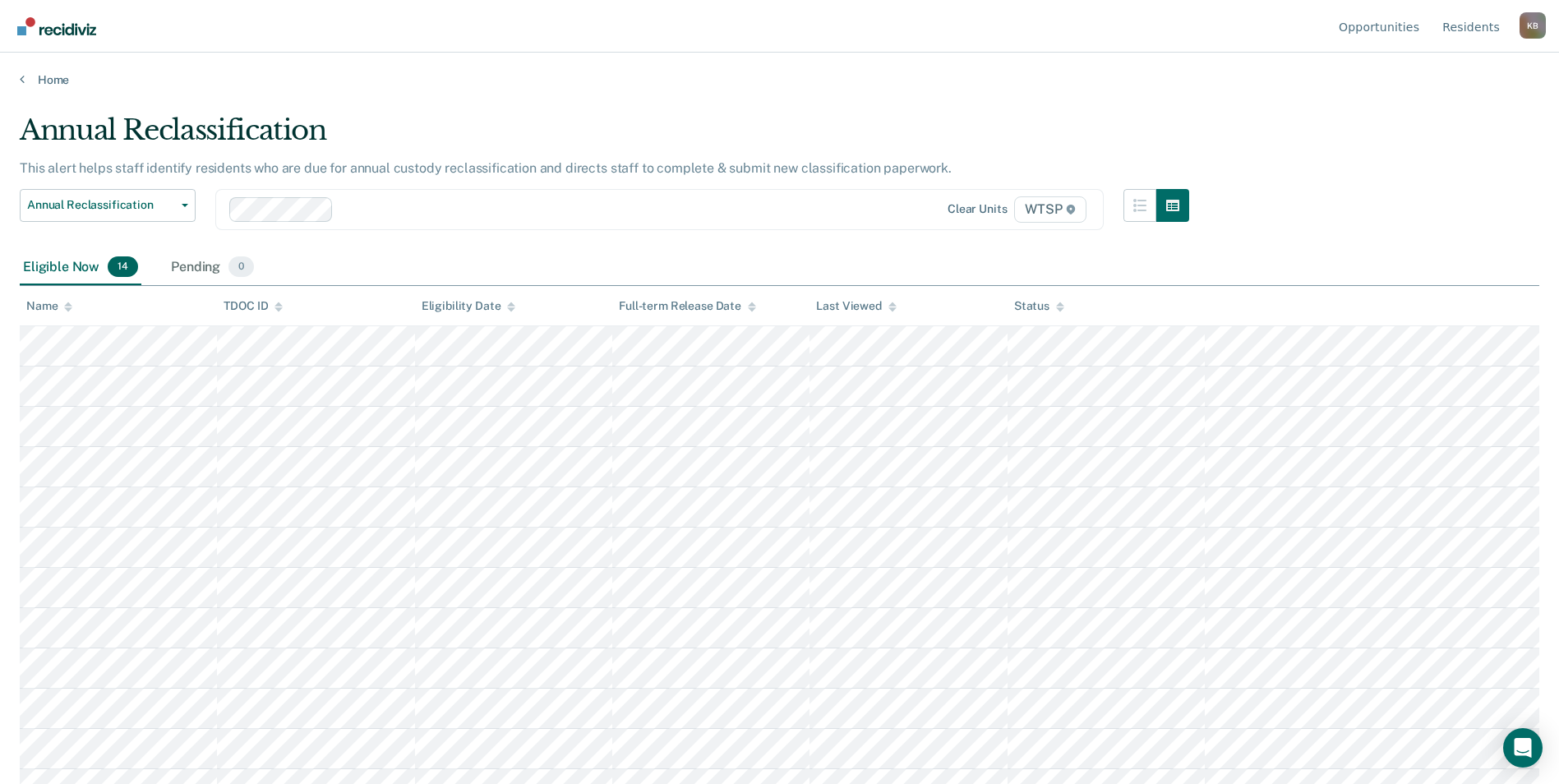
click at [736, 113] on div "Annual Reclassification" at bounding box center [605, 137] width 1169 height 47
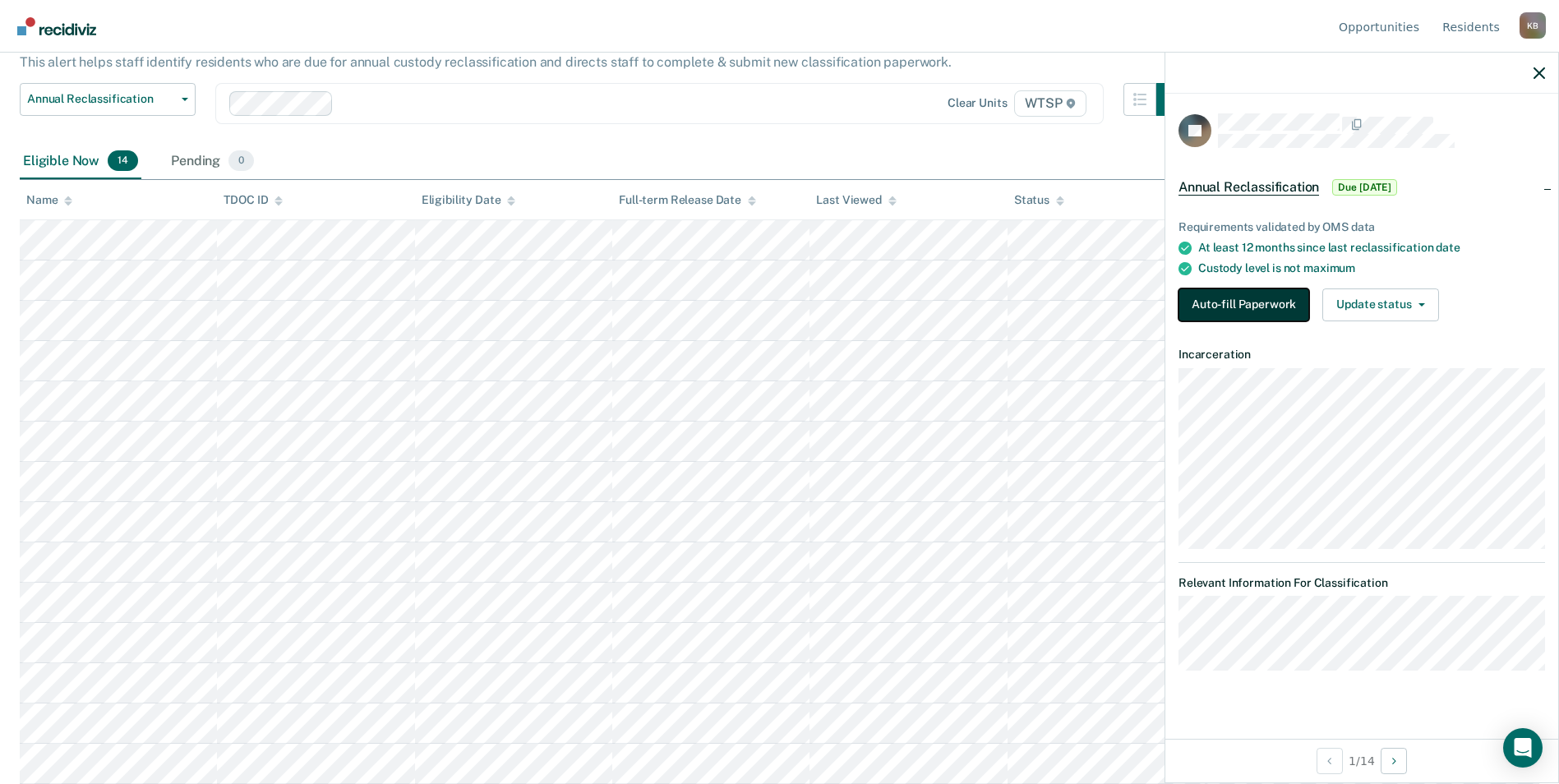
click at [1228, 301] on button "Auto-fill Paperwork" at bounding box center [1244, 304] width 131 height 33
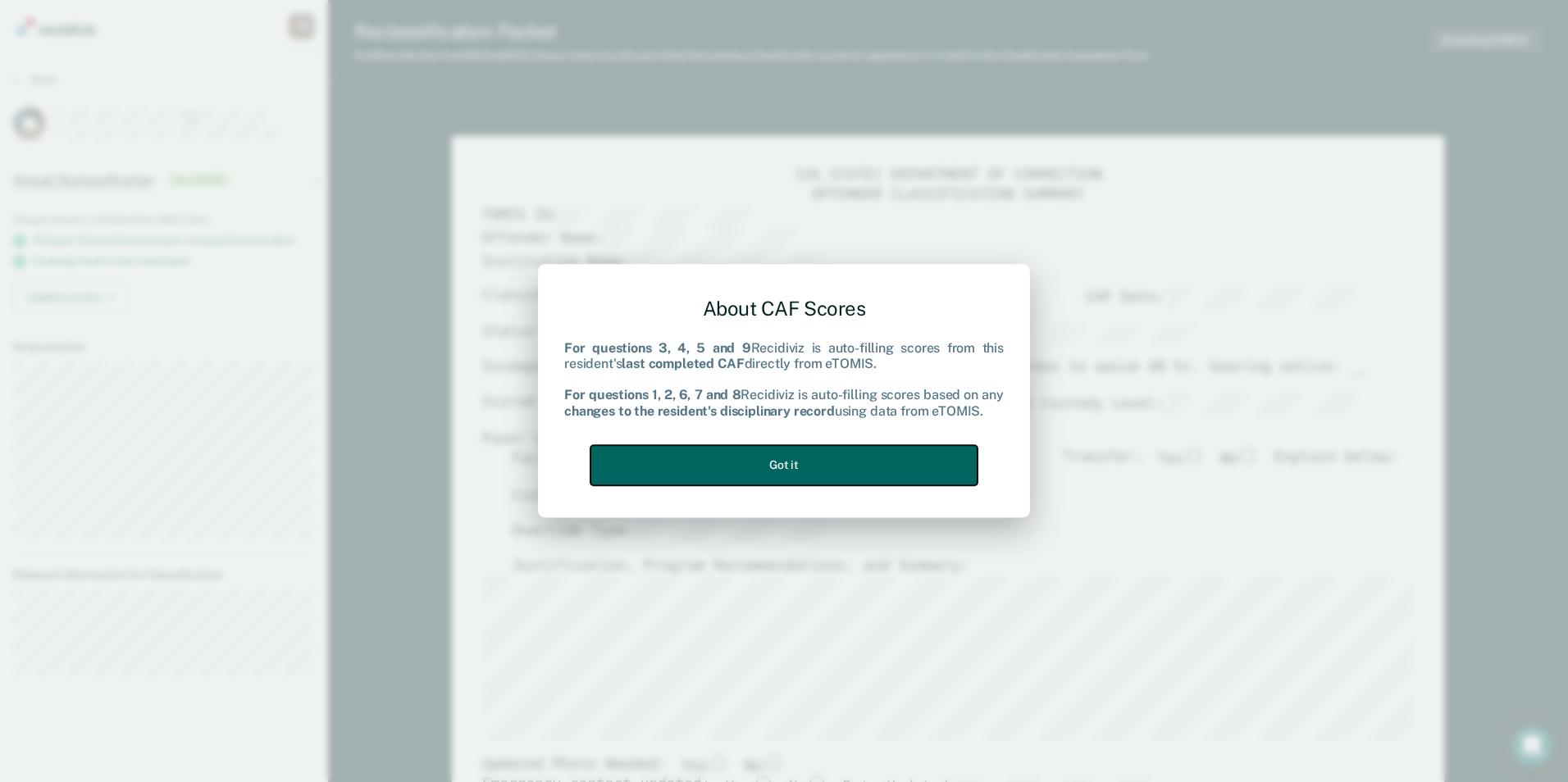
click at [928, 459] on button "Got it" at bounding box center [783, 465] width 387 height 40
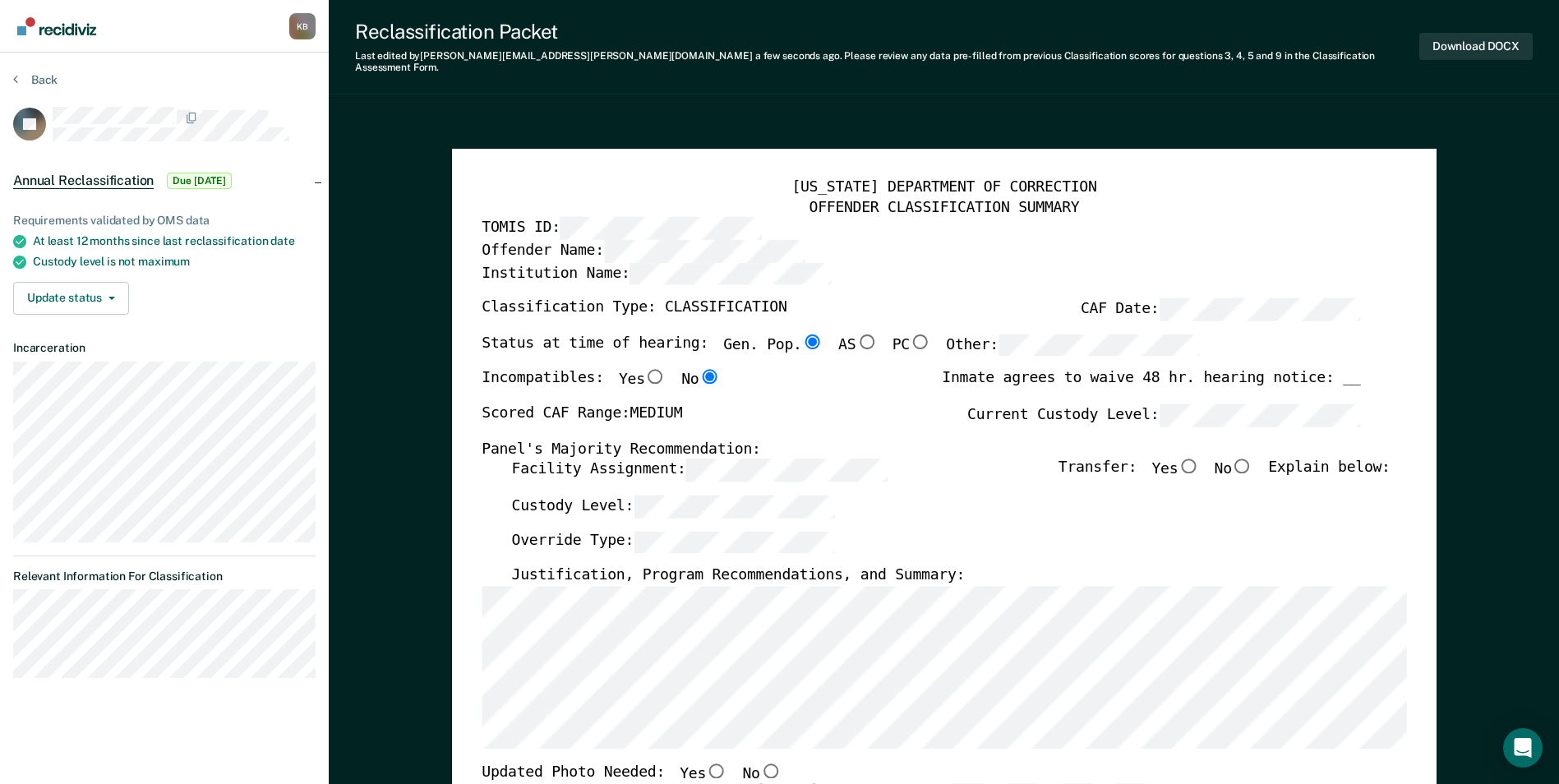
click at [1252, 459] on input "No" at bounding box center [1243, 467] width 22 height 15
type textarea "x"
radio input "true"
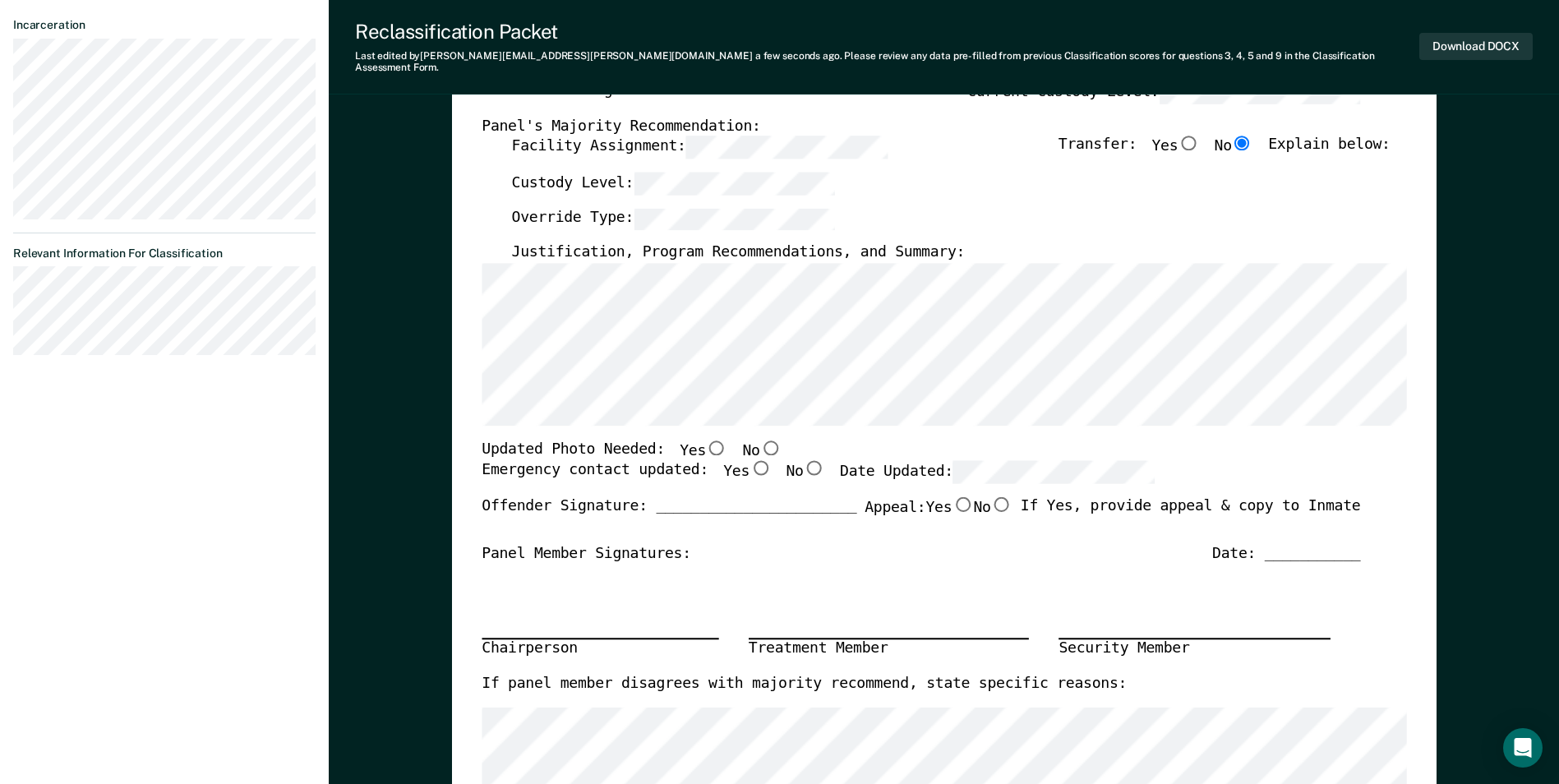
scroll to position [328, 0]
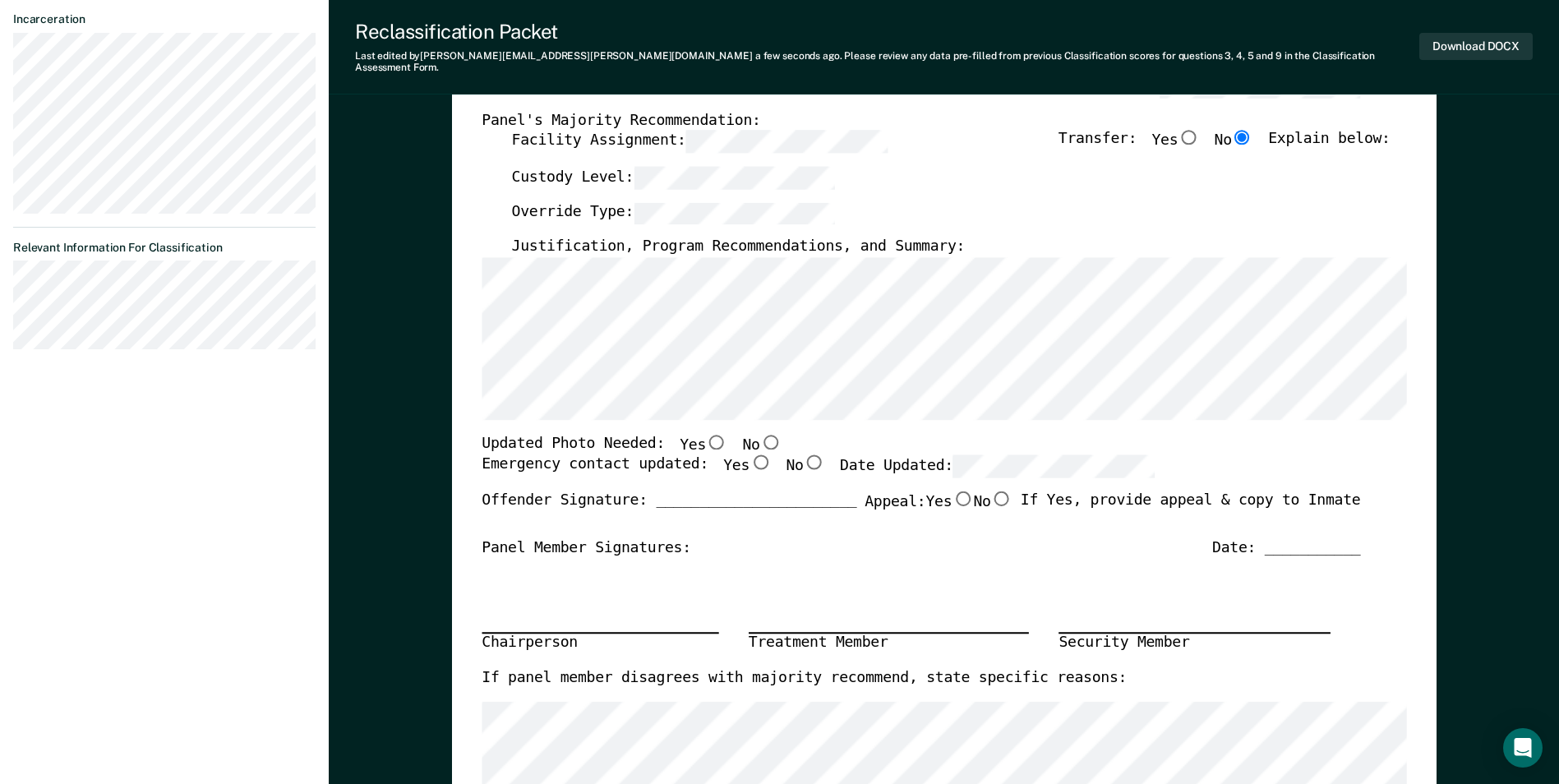
click at [760, 434] on input "No" at bounding box center [771, 441] width 22 height 15
type textarea "x"
radio input "true"
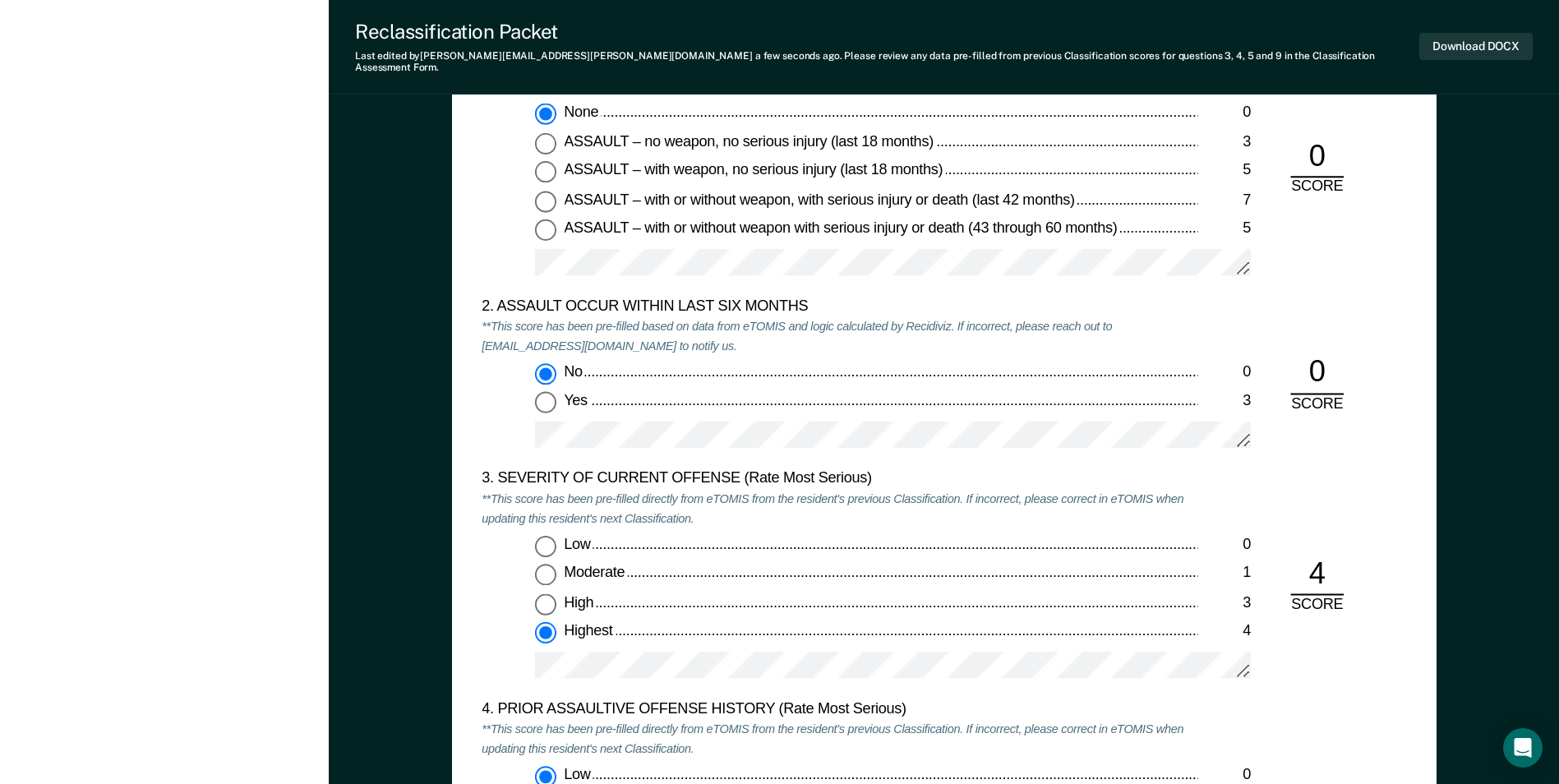
scroll to position [1808, 0]
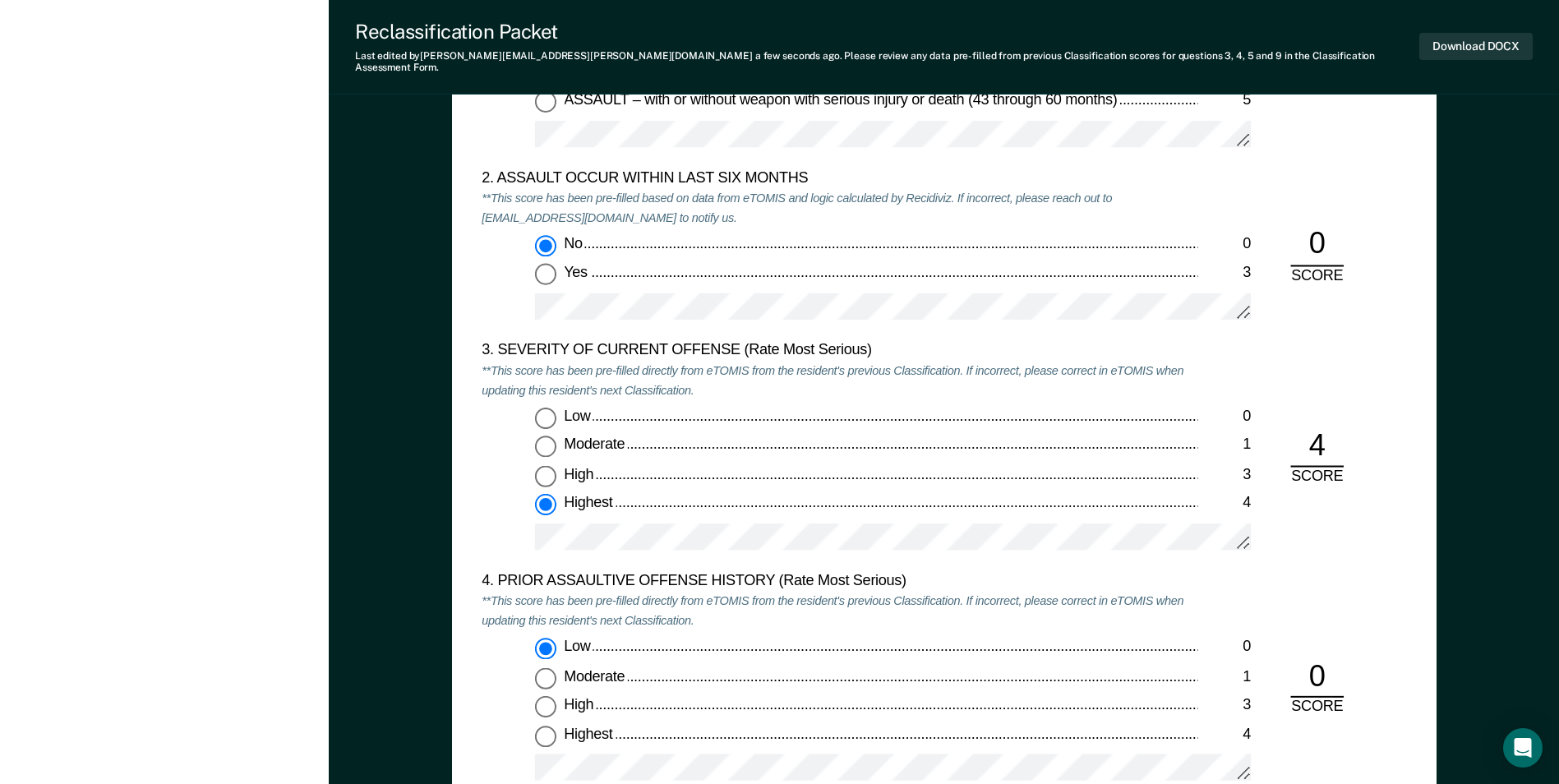
type textarea "x"
click at [922, 395] on div "3. SEVERITY OF CURRENT OFFENSE (Rate Most Serious) **This score has been pre-fi…" at bounding box center [839, 456] width 716 height 230
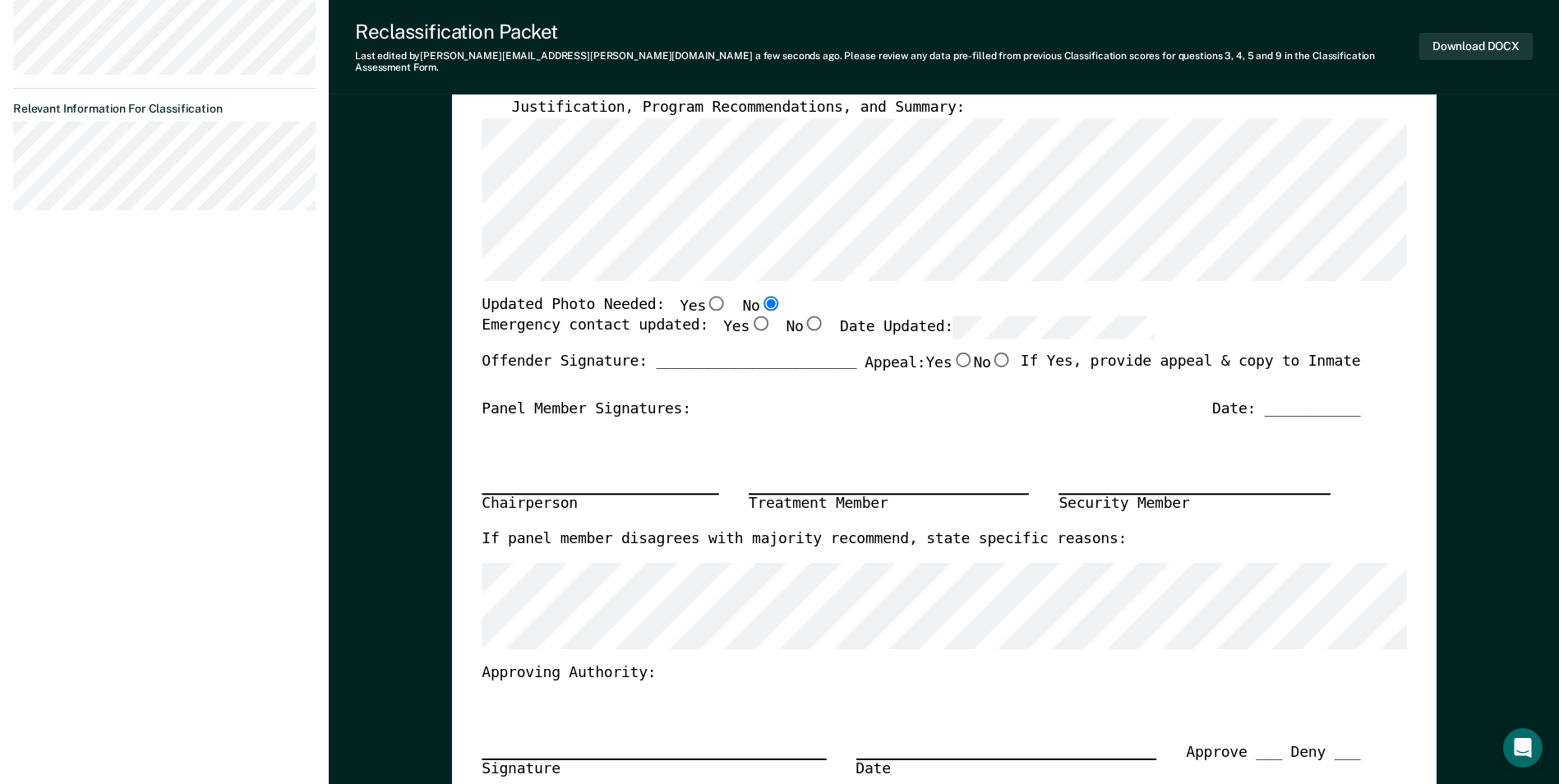
scroll to position [328, 0]
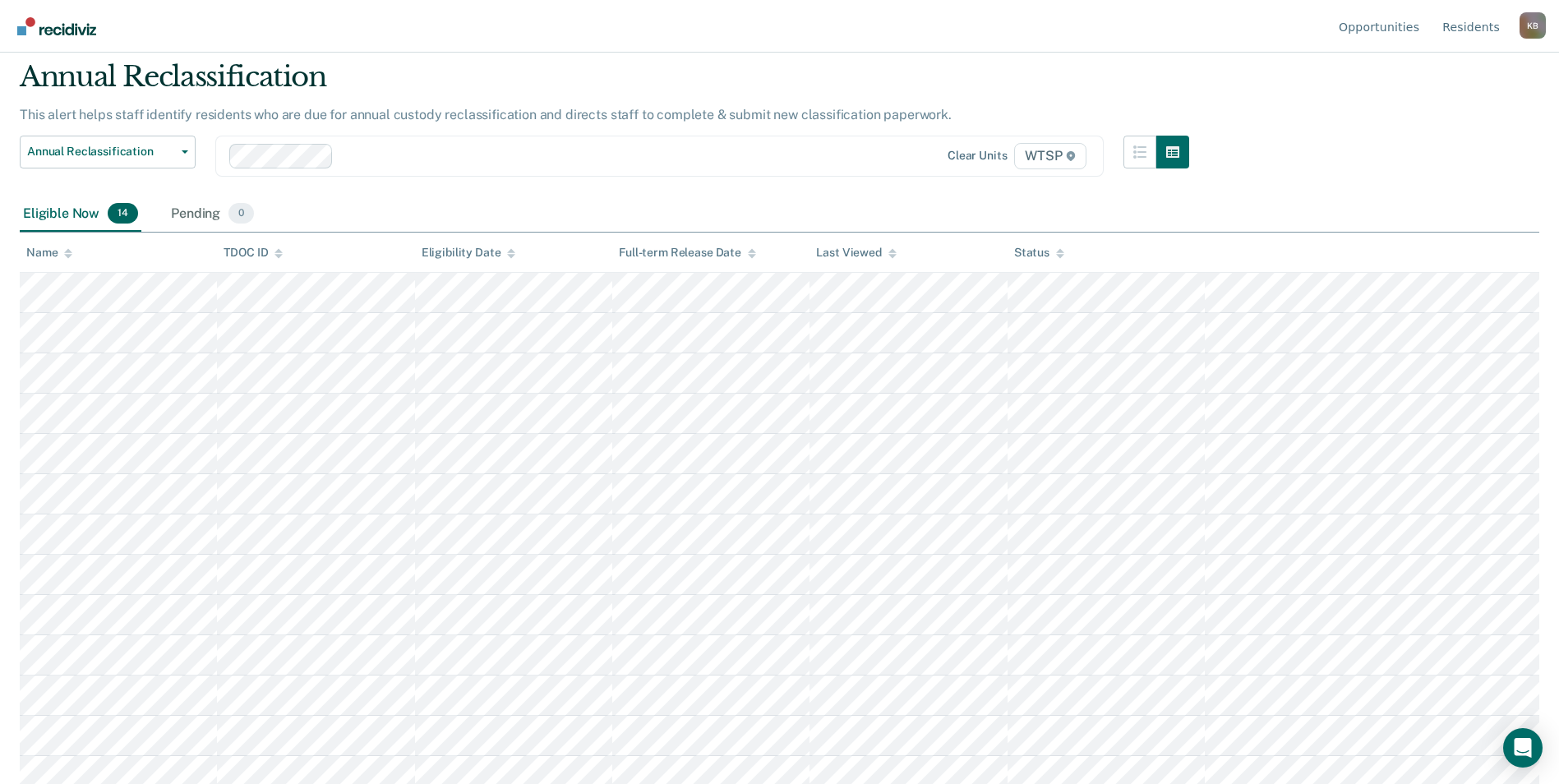
scroll to position [82, 0]
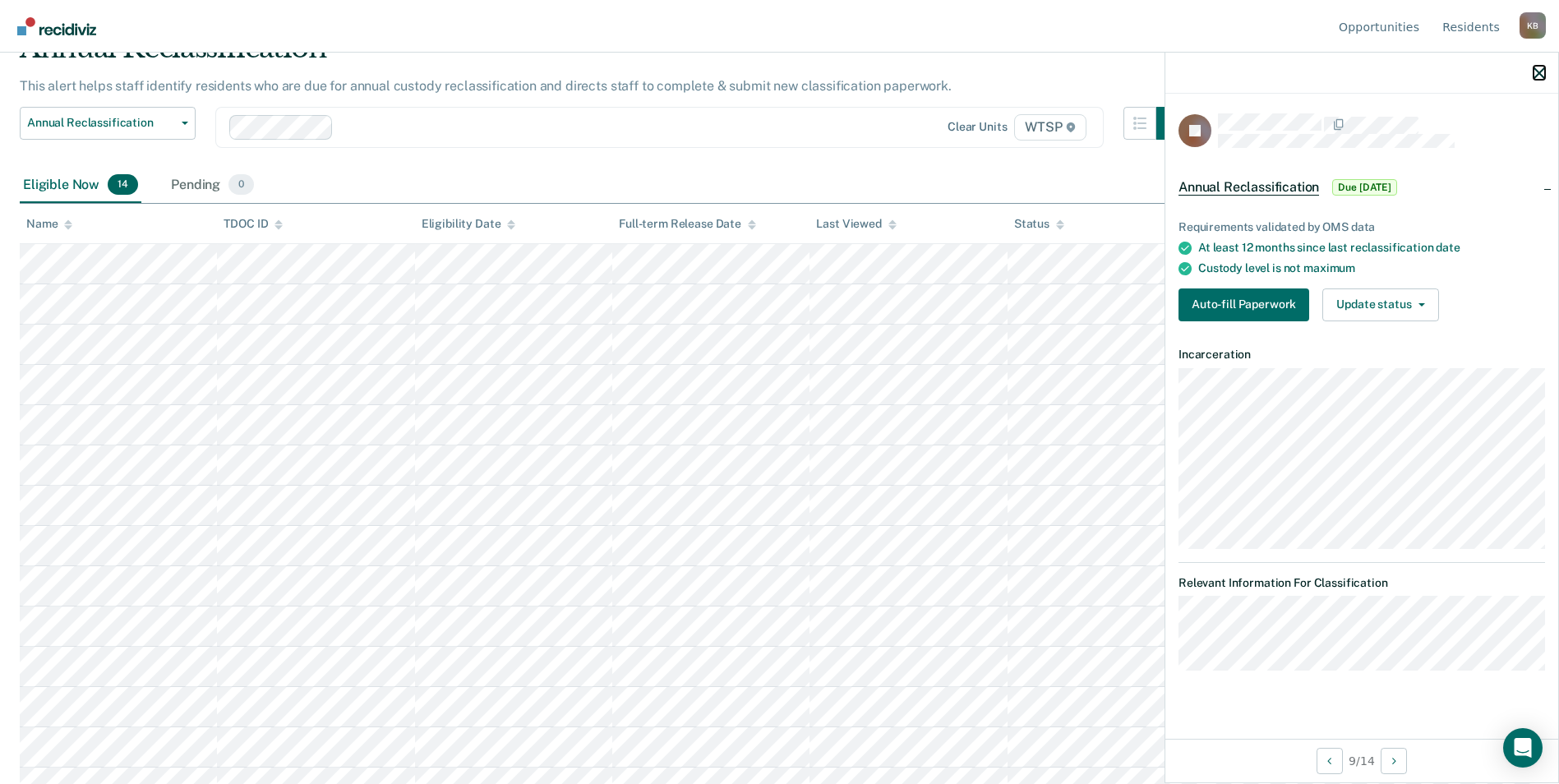
click at [1538, 70] on icon "button" at bounding box center [1540, 73] width 12 height 12
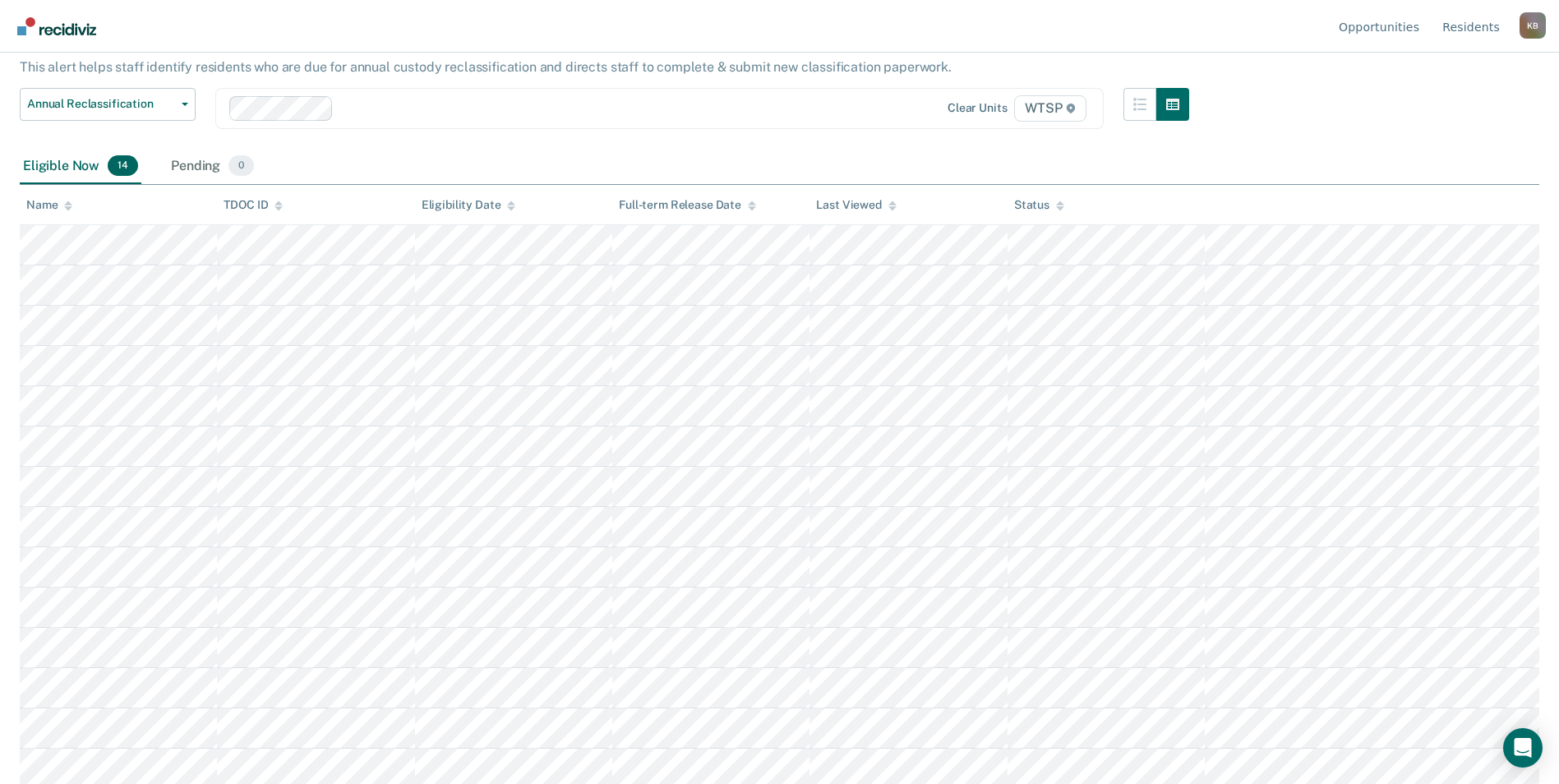
scroll to position [106, 0]
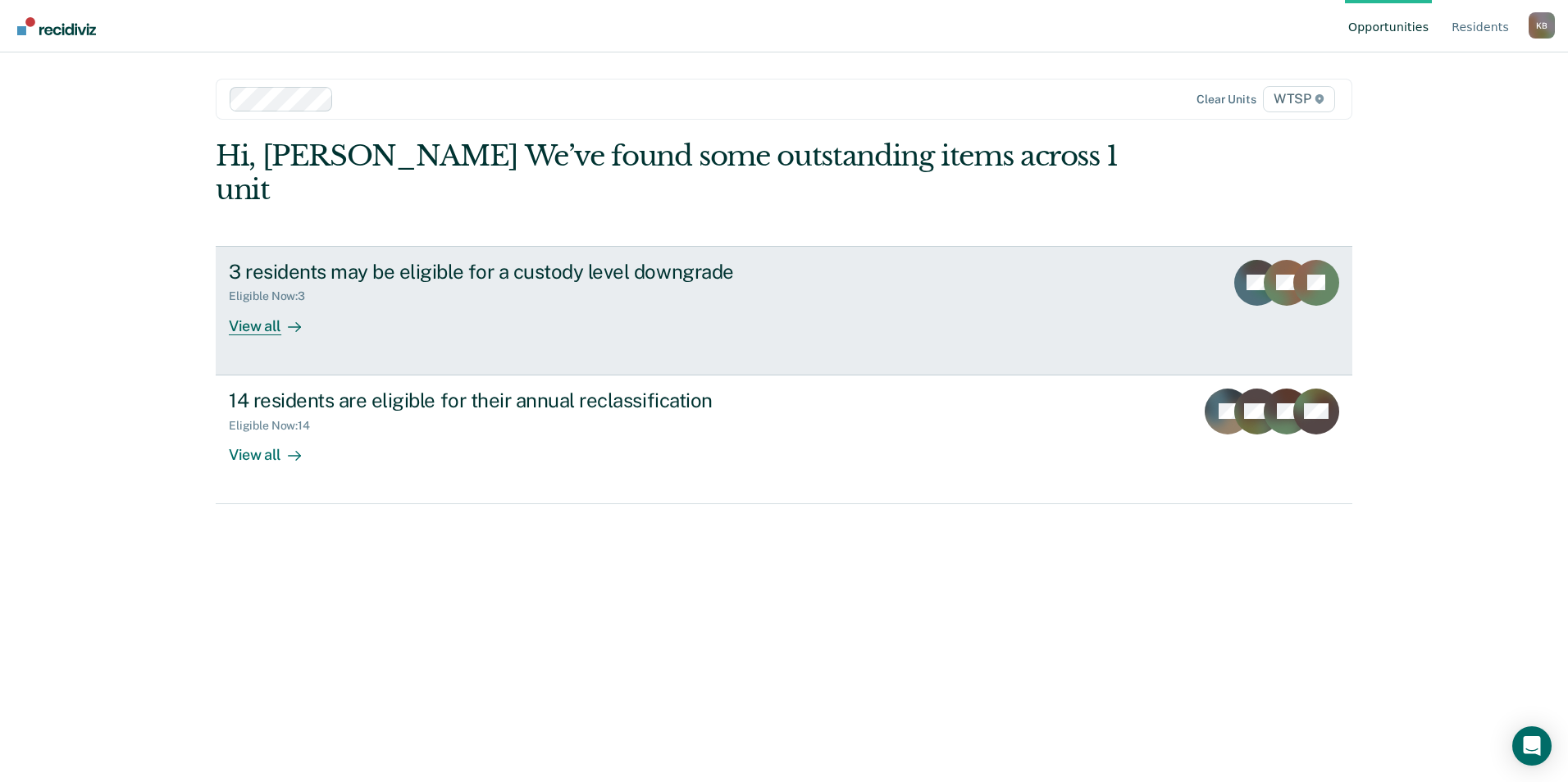
click at [253, 303] on div "View all" at bounding box center [275, 319] width 92 height 32
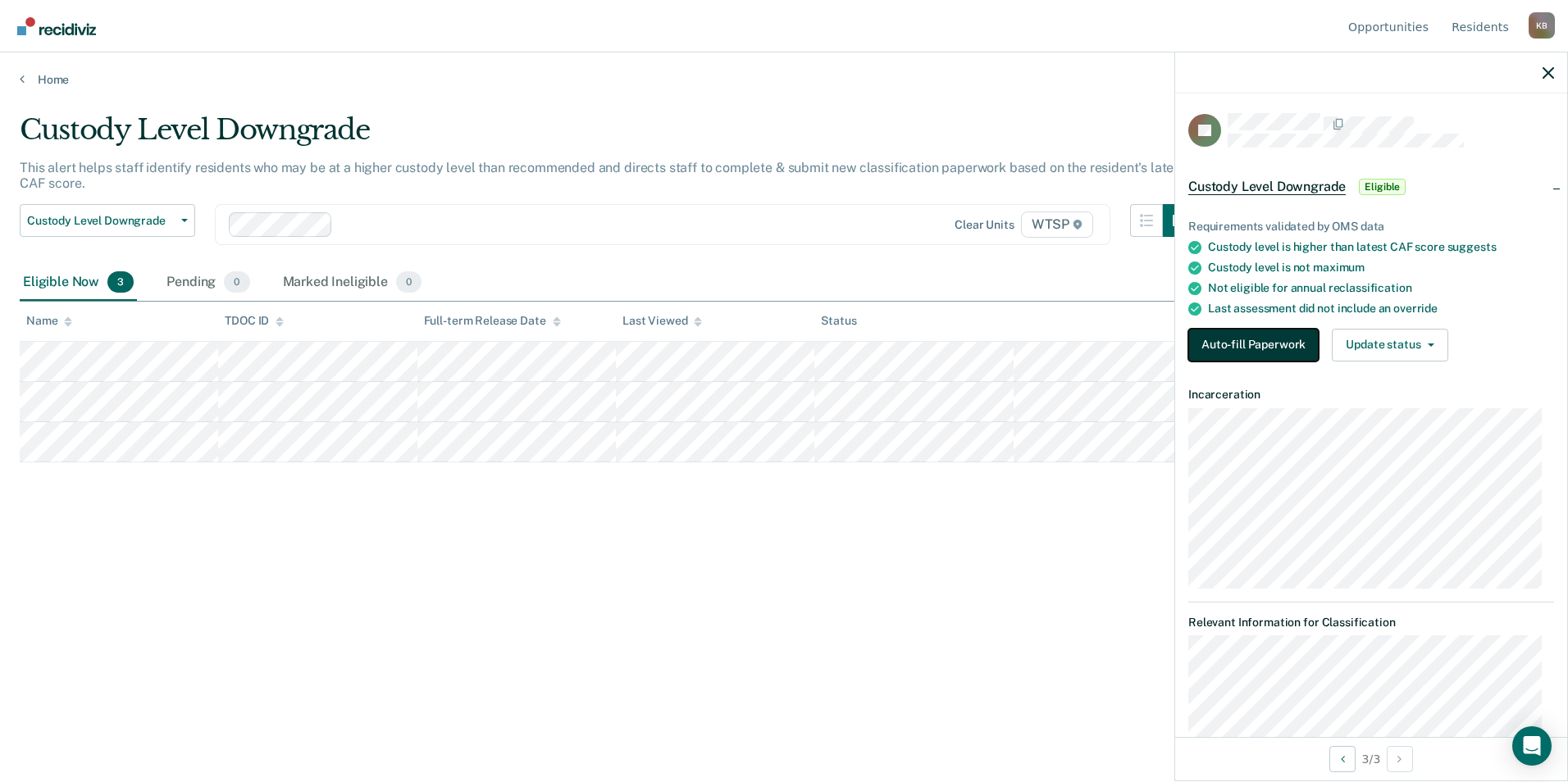
click at [1276, 339] on button "Auto-fill Paperwork" at bounding box center [1254, 344] width 130 height 33
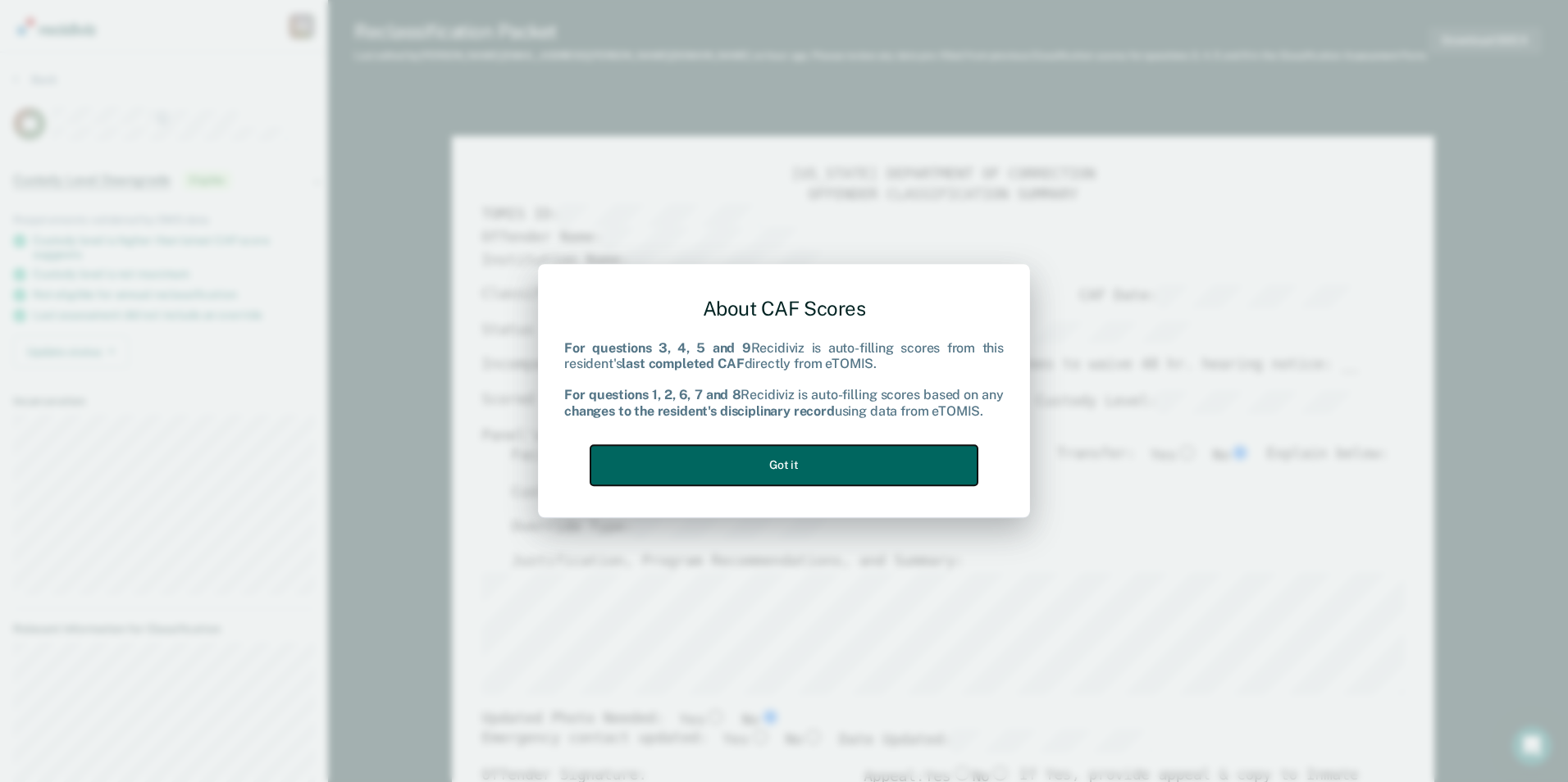
drag, startPoint x: 876, startPoint y: 464, endPoint x: 913, endPoint y: 456, distance: 37.9
click at [877, 464] on button "Got it" at bounding box center [783, 465] width 387 height 40
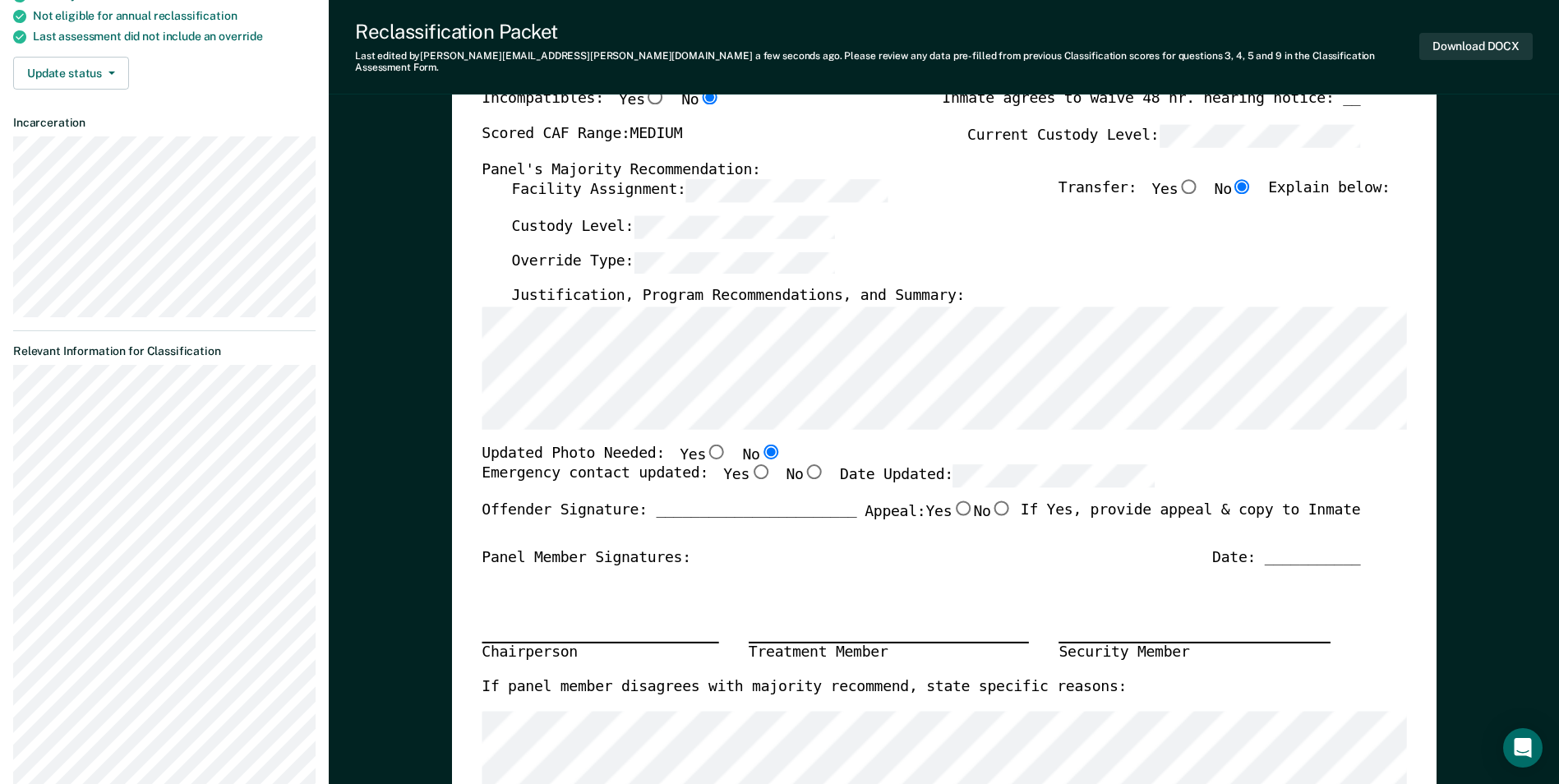
scroll to position [246, 0]
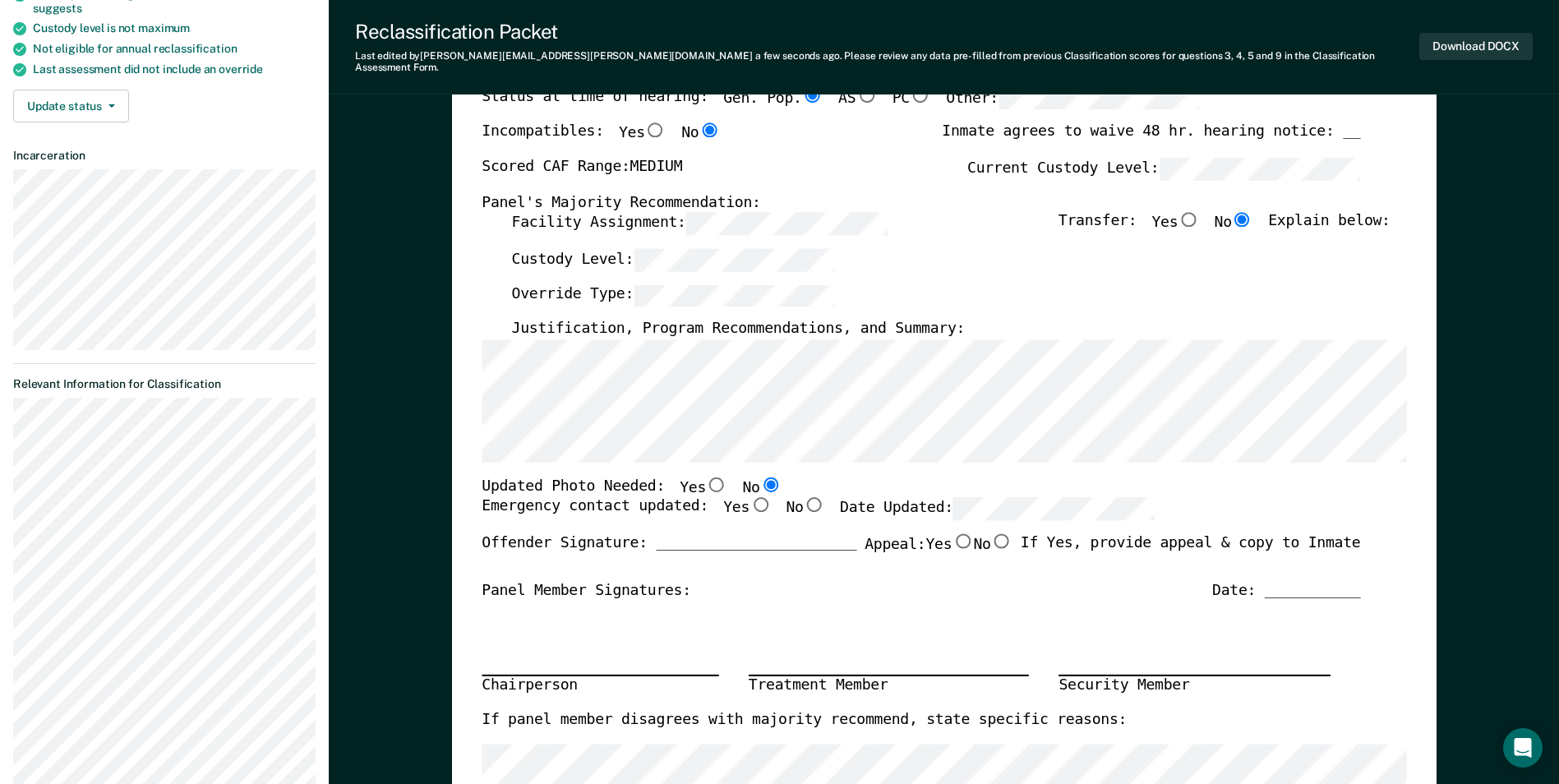
click at [750, 498] on input "Yes" at bounding box center [761, 506] width 22 height 15
type textarea "x"
radio input "true"
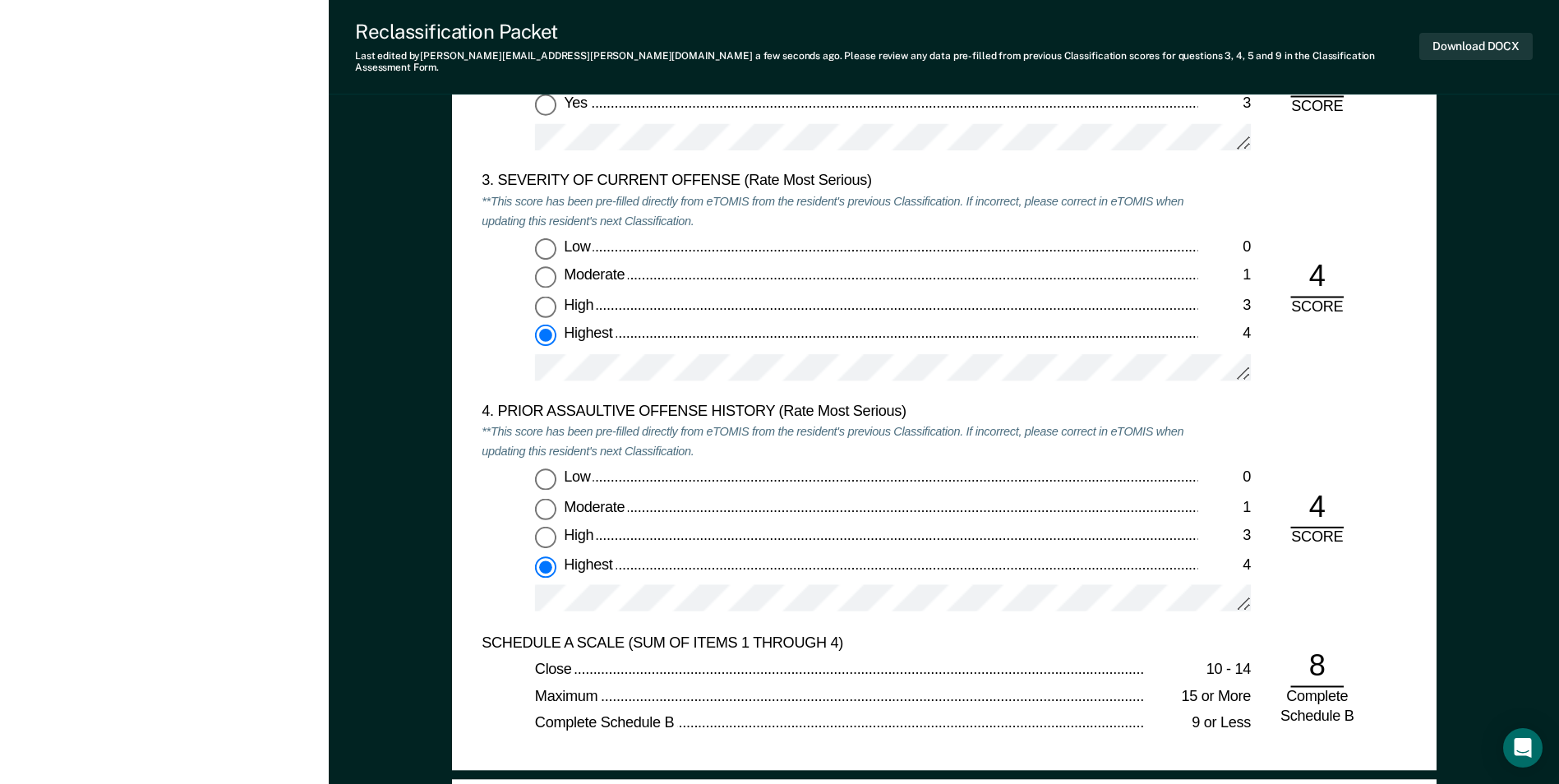
scroll to position [1973, 0]
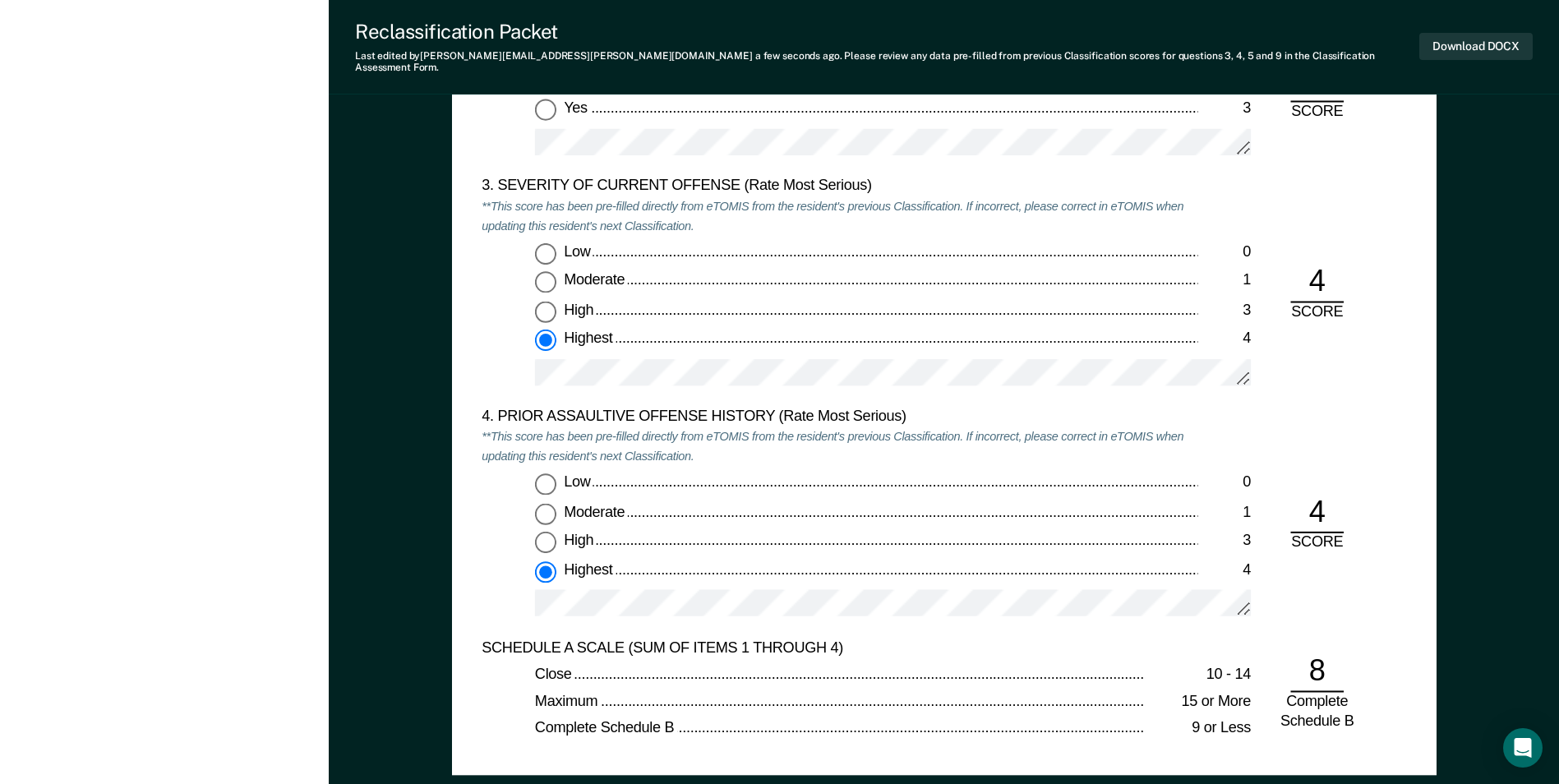
click at [906, 392] on div "3. SEVERITY OF CURRENT OFFENSE (Rate Most Serious) **This score has been pre-fi…" at bounding box center [839, 292] width 716 height 230
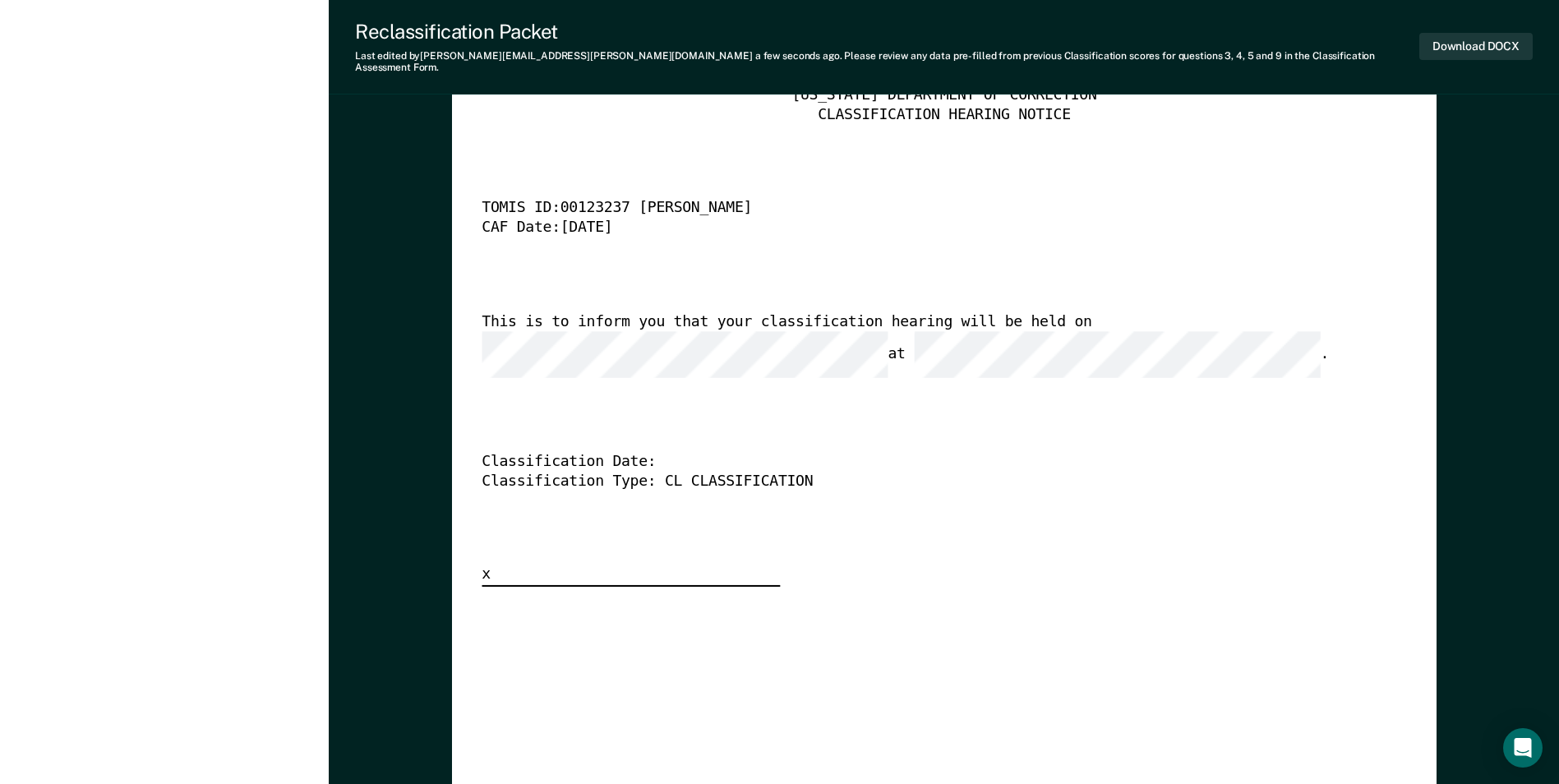
scroll to position [0, 52]
click at [1464, 39] on button "Download DOCX" at bounding box center [1476, 46] width 113 height 27
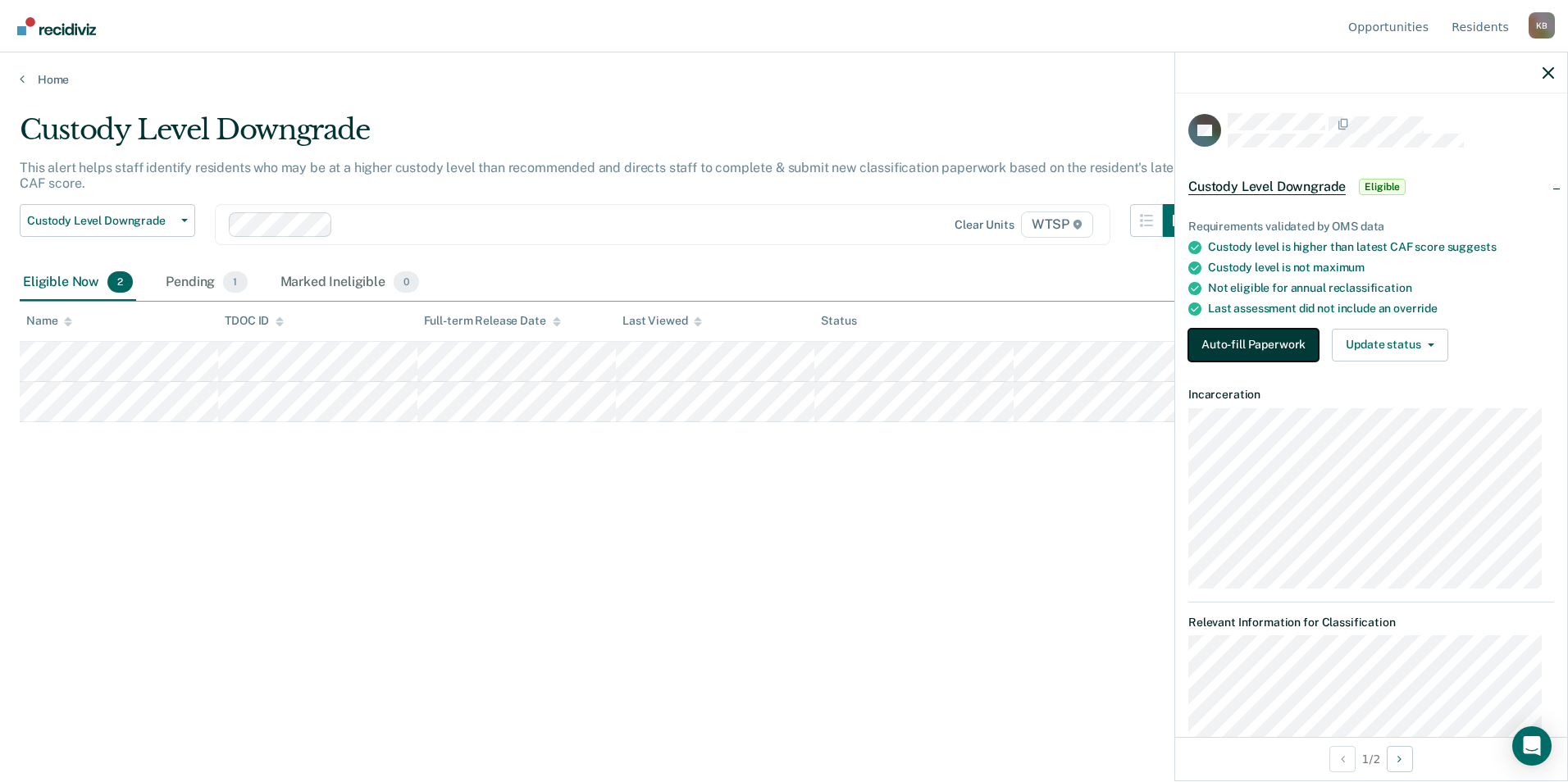
click at [1229, 340] on button "Auto-fill Paperwork" at bounding box center [1254, 344] width 130 height 33
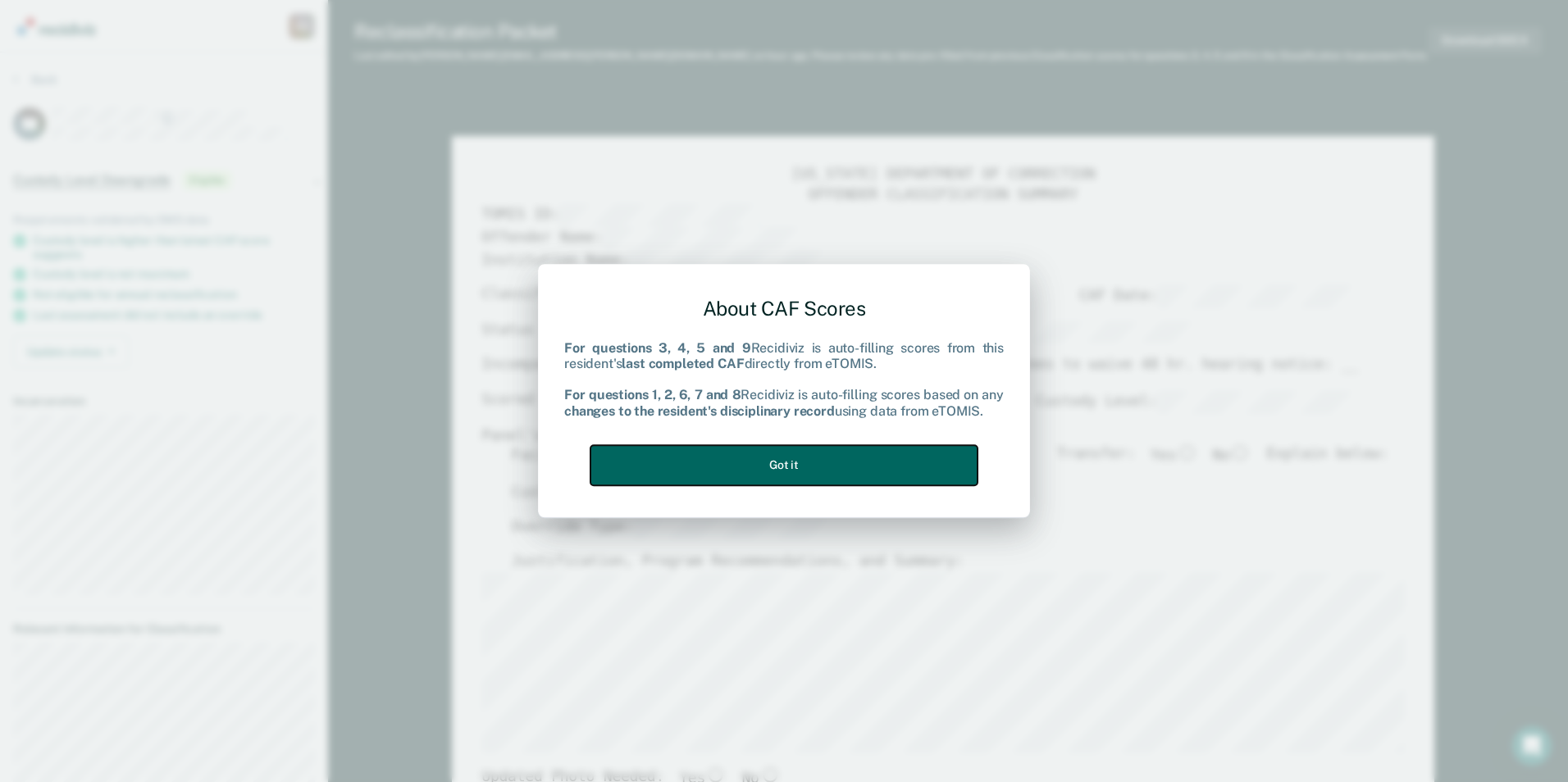
click at [789, 463] on button "Got it" at bounding box center [783, 465] width 387 height 40
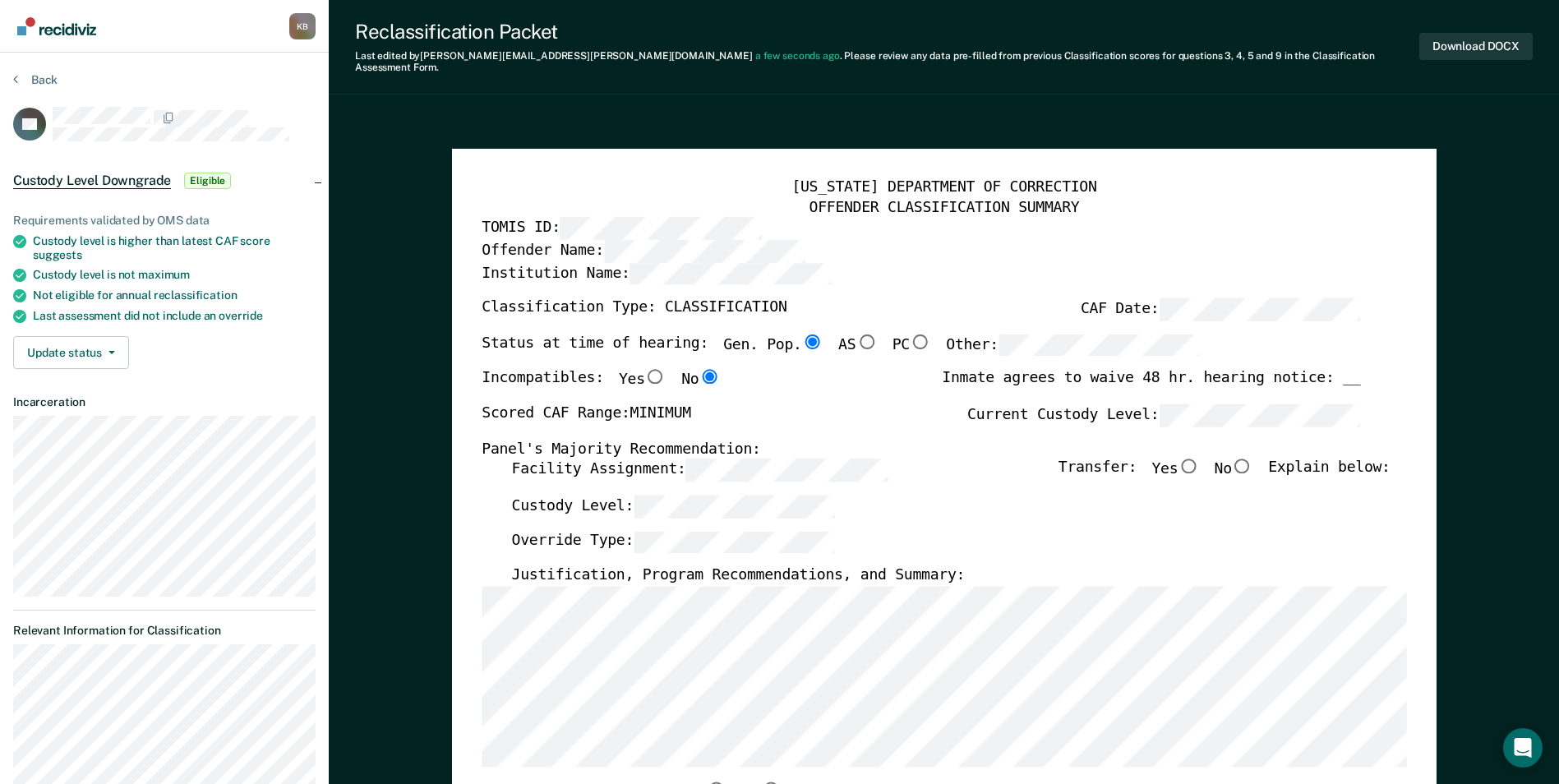
drag, startPoint x: 1254, startPoint y: 453, endPoint x: 1236, endPoint y: 477, distance: 30.0
click at [1253, 459] on input "No" at bounding box center [1243, 467] width 22 height 15
type textarea "x"
radio input "true"
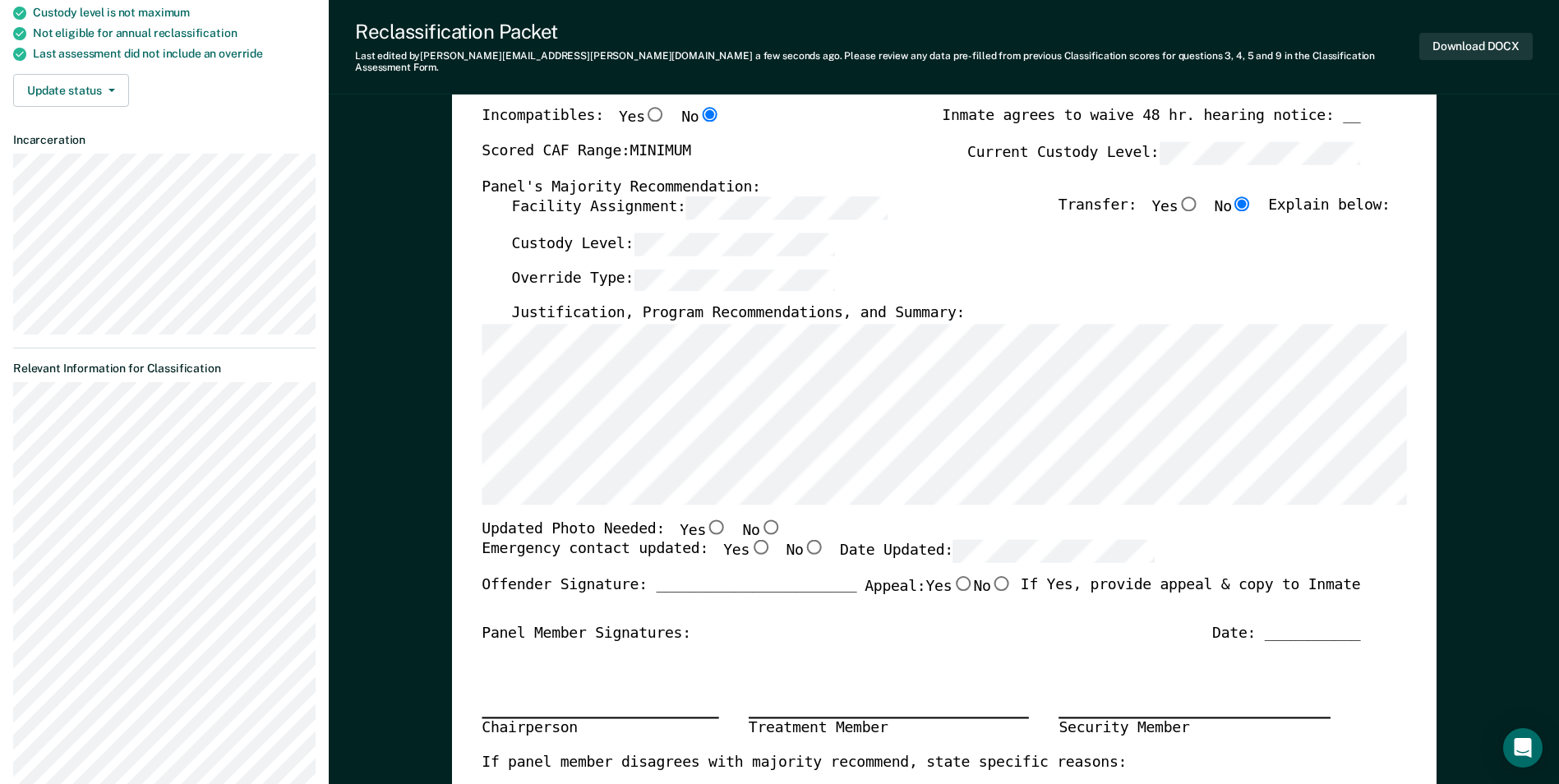
scroll to position [411, 0]
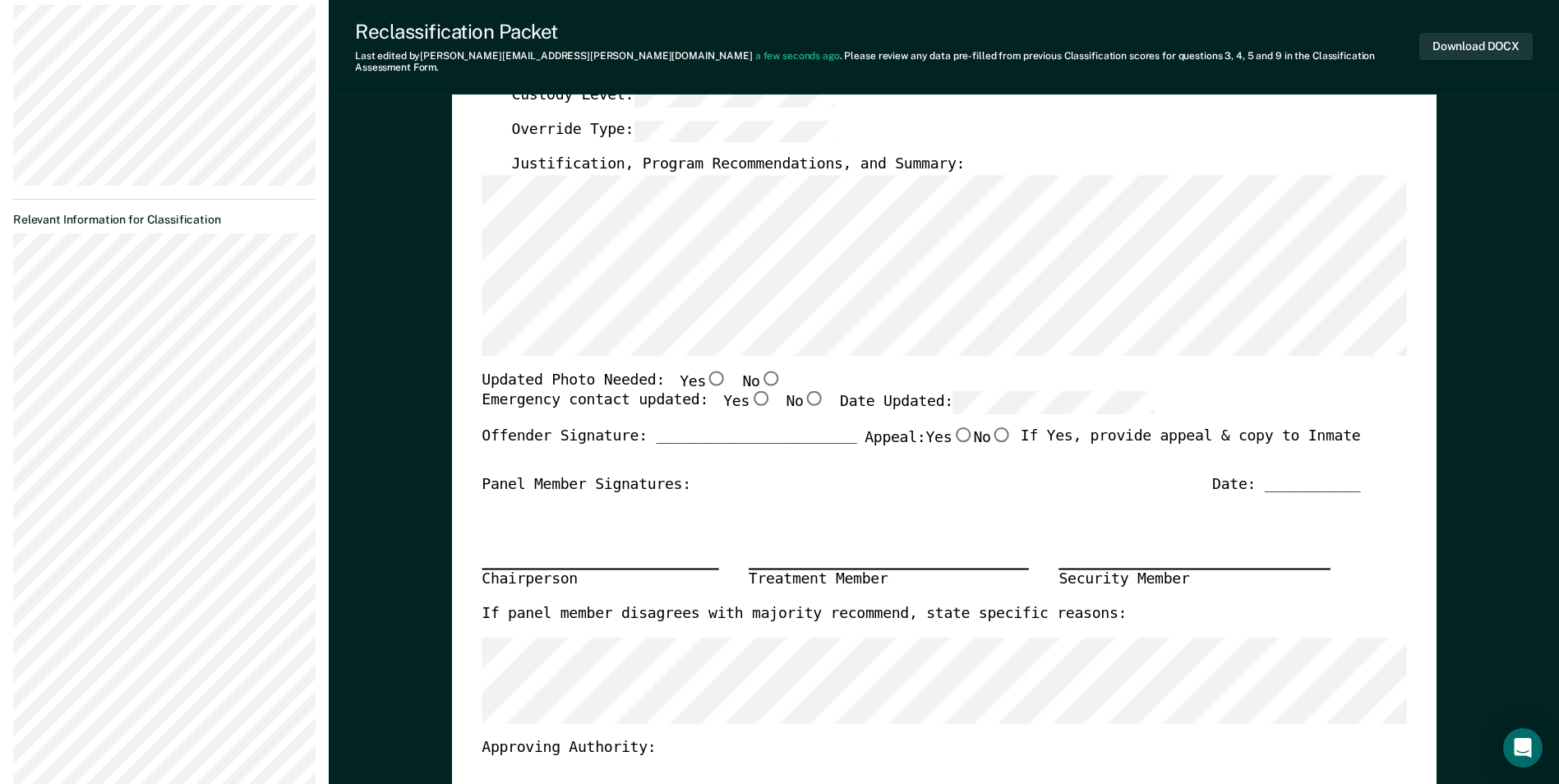
click at [760, 371] on input "No" at bounding box center [771, 379] width 22 height 15
type textarea "x"
radio input "true"
click at [750, 391] on input "Yes" at bounding box center [761, 399] width 22 height 15
type textarea "x"
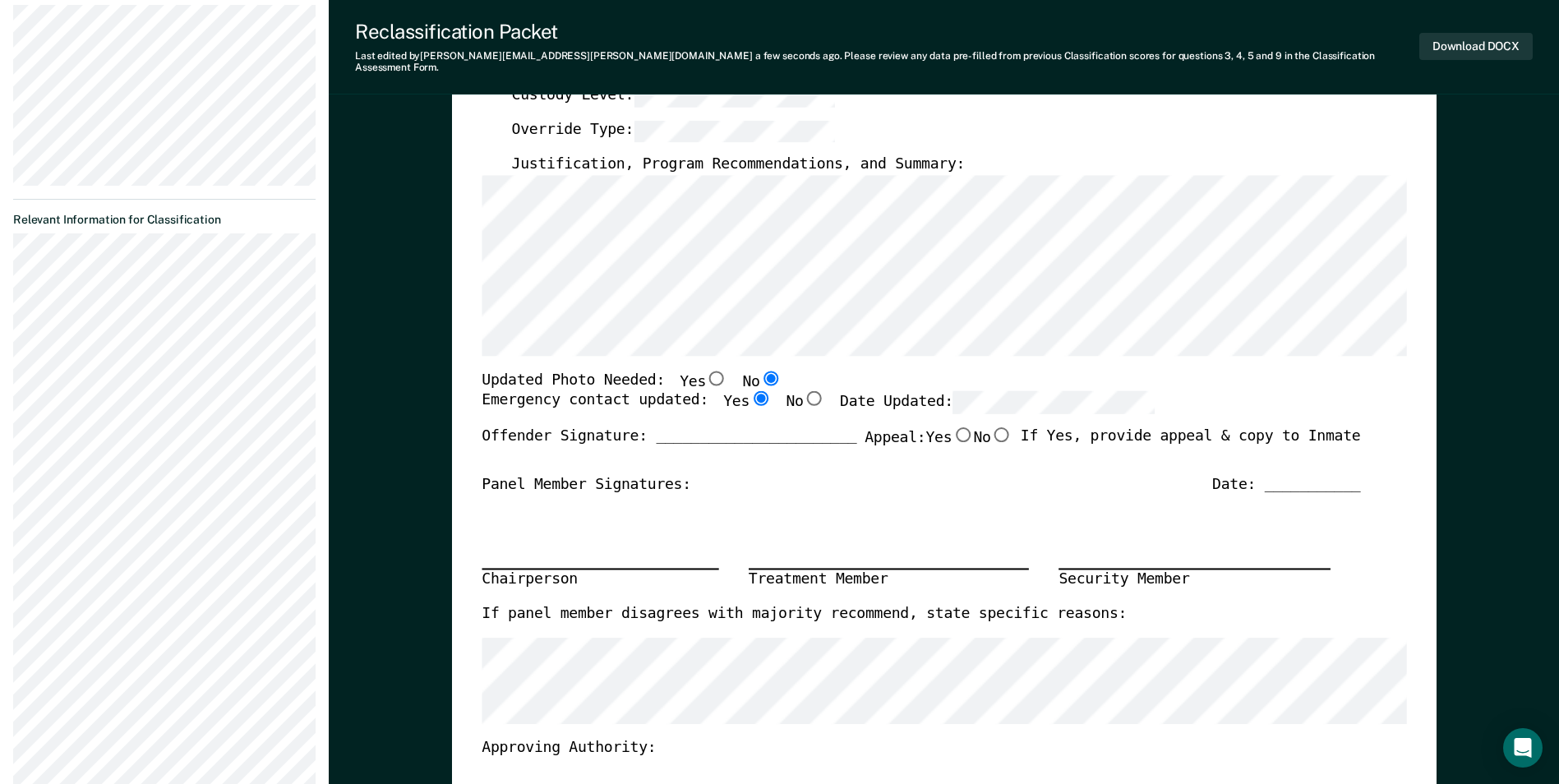
radio input "true"
click at [1288, 475] on div "Date: ___________" at bounding box center [1286, 485] width 148 height 20
click at [1283, 475] on div "Date: ___________" at bounding box center [1286, 485] width 148 height 20
click at [1289, 475] on div "Date: ___________" at bounding box center [1286, 485] width 148 height 20
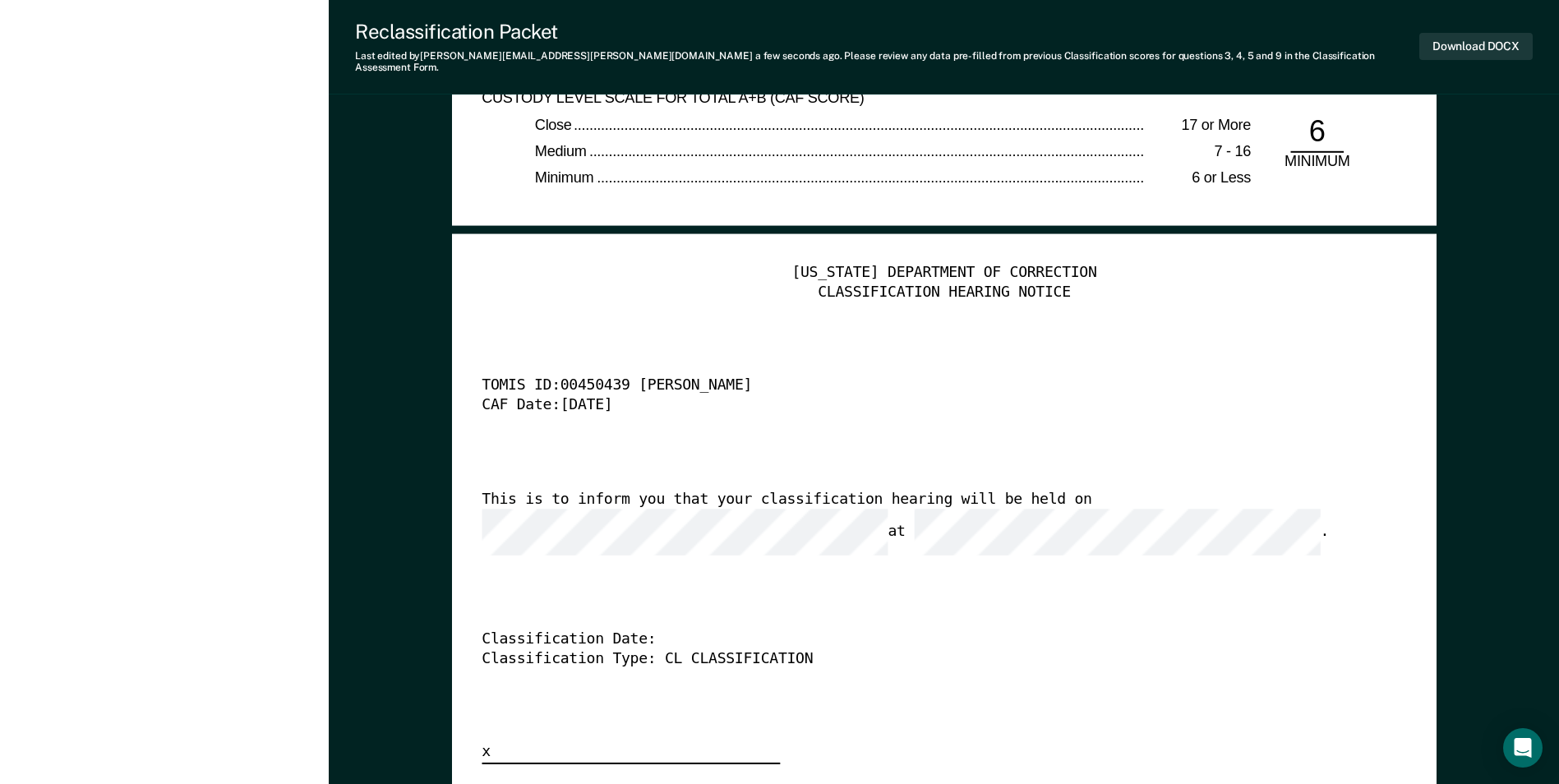
scroll to position [3945, 0]
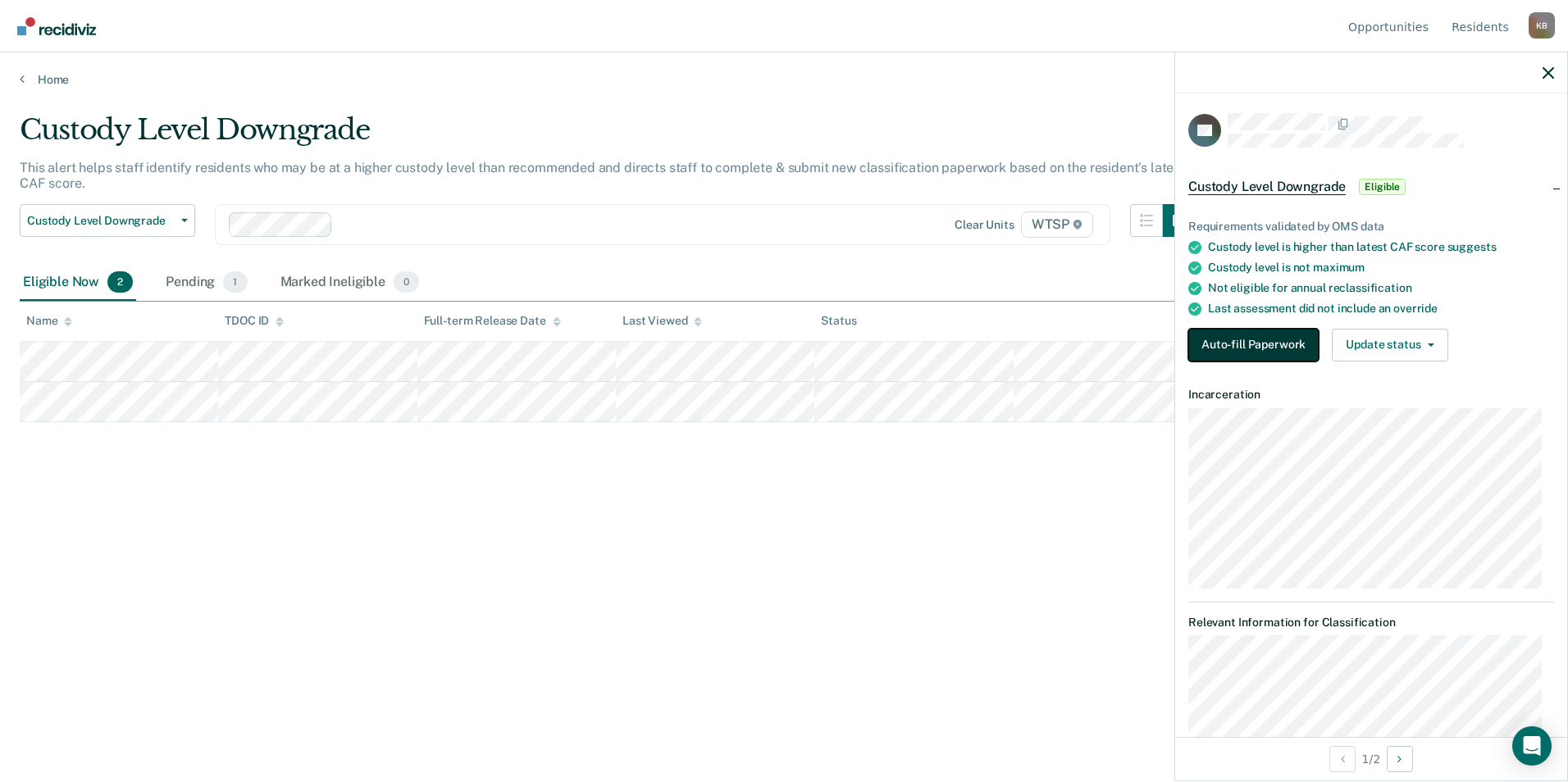
click at [1250, 343] on button "Auto-fill Paperwork" at bounding box center [1254, 344] width 130 height 33
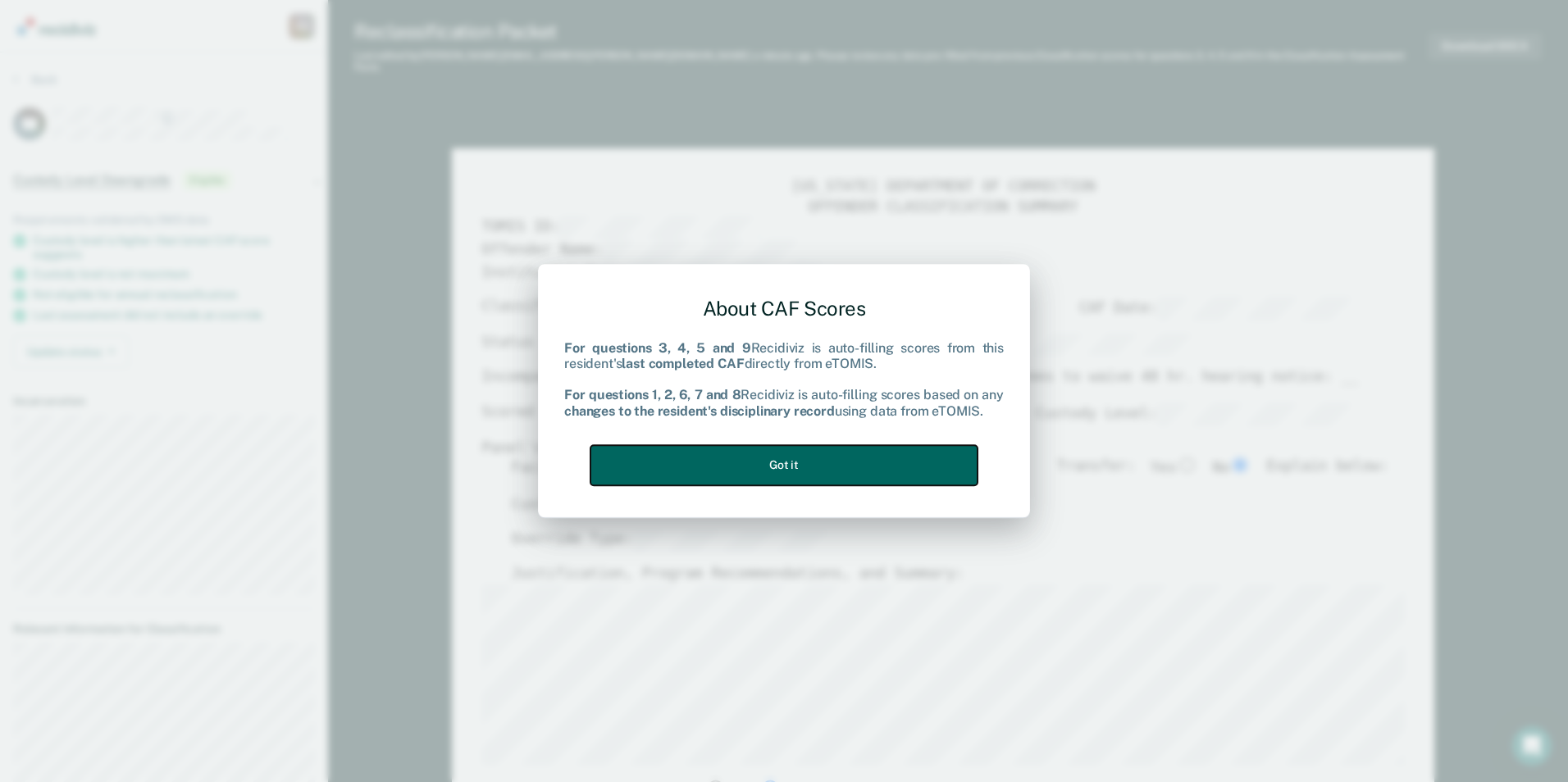
click at [881, 459] on button "Got it" at bounding box center [783, 465] width 387 height 40
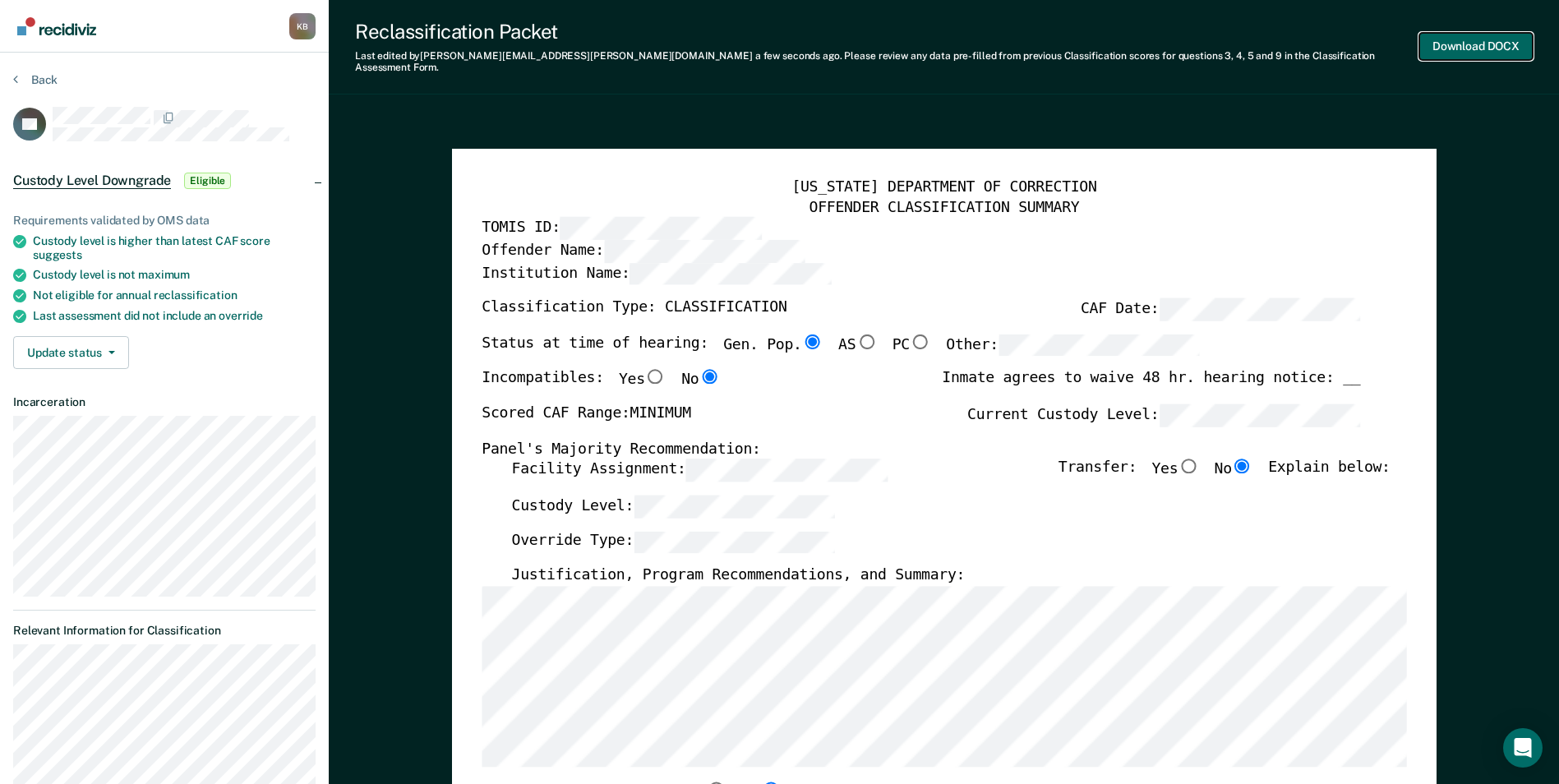
click at [1479, 36] on button "Download DOCX" at bounding box center [1476, 46] width 113 height 27
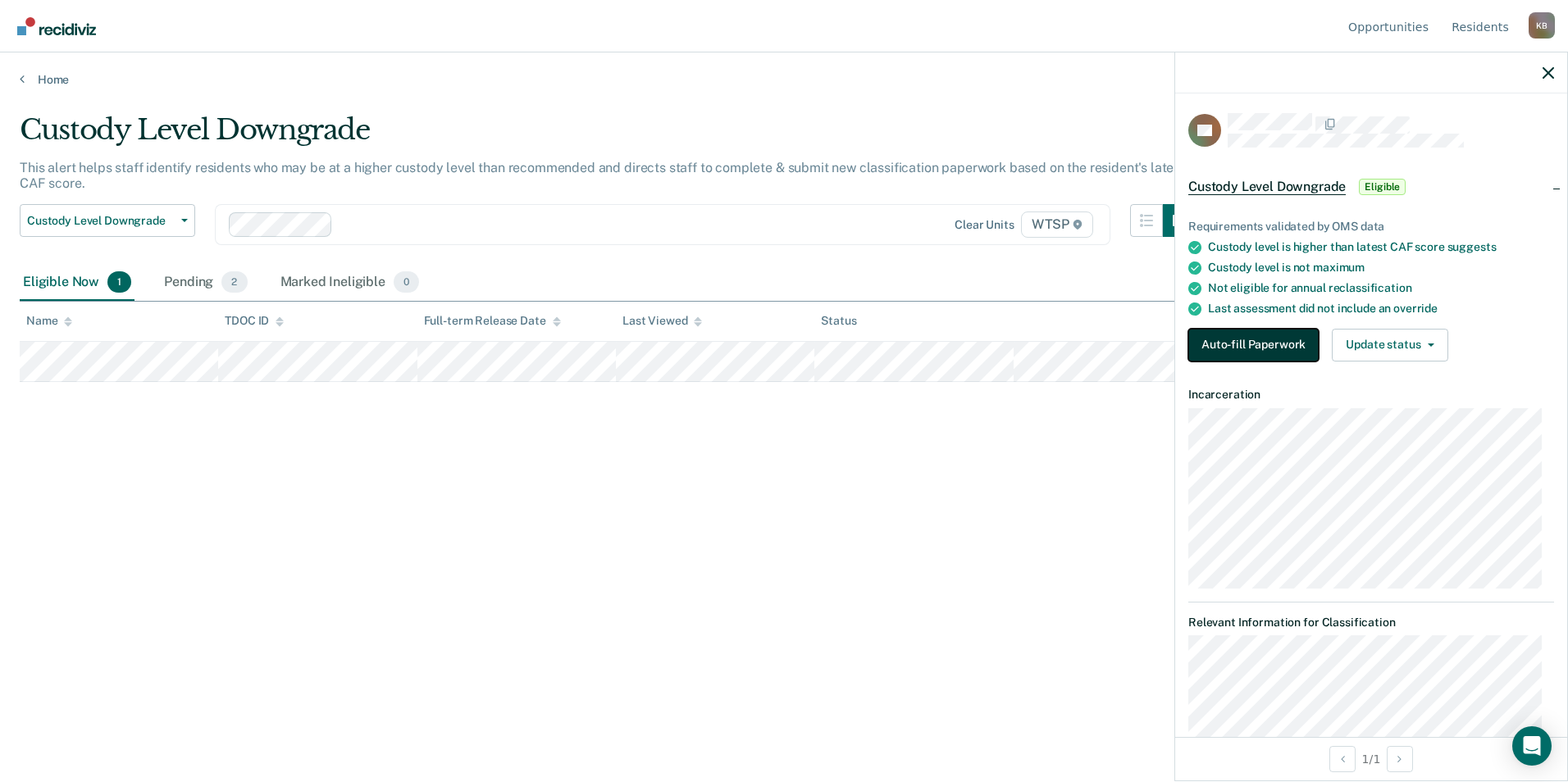
click at [1277, 338] on button "Auto-fill Paperwork" at bounding box center [1254, 344] width 130 height 33
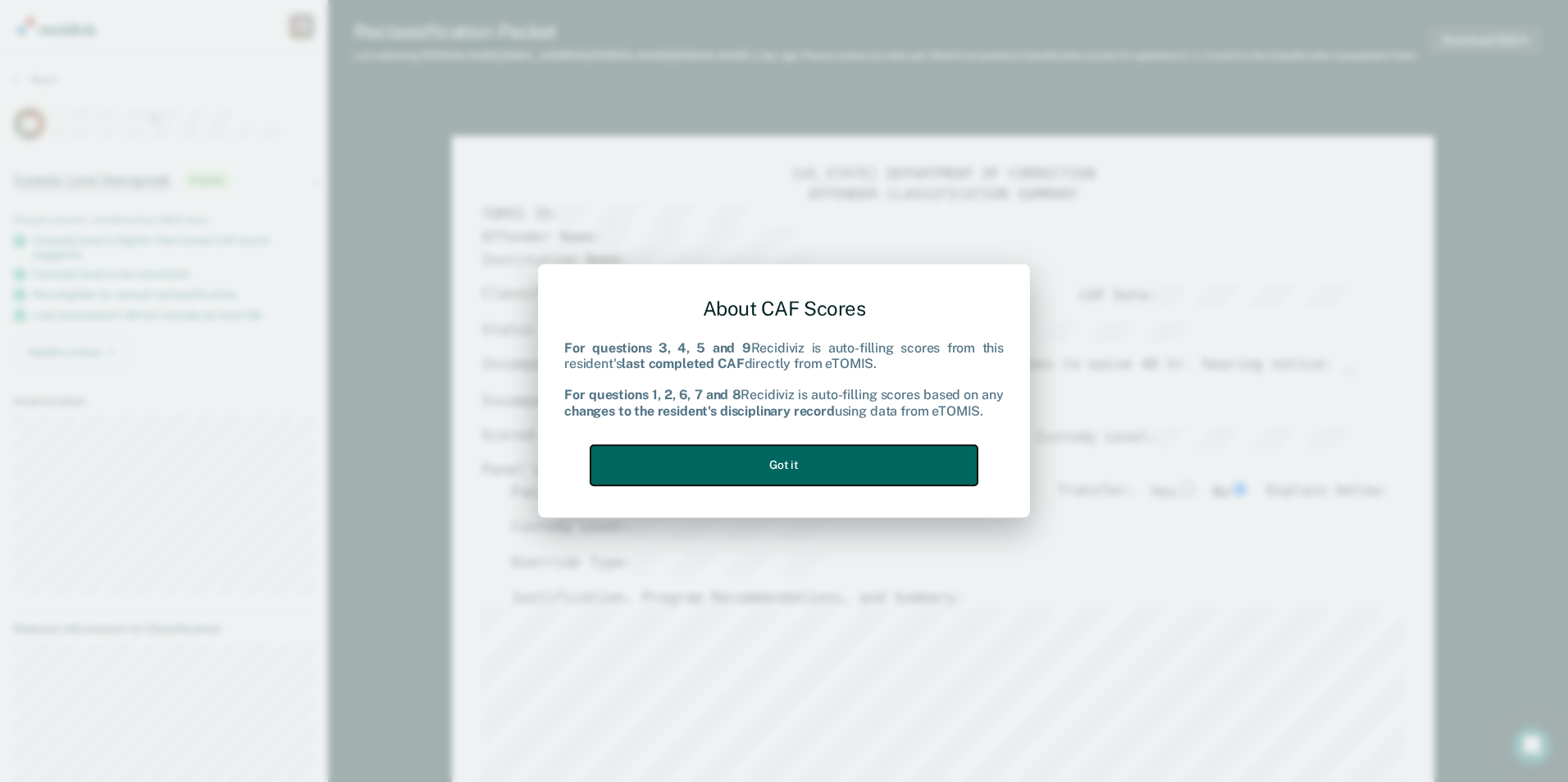
click at [875, 466] on button "Got it" at bounding box center [783, 465] width 387 height 40
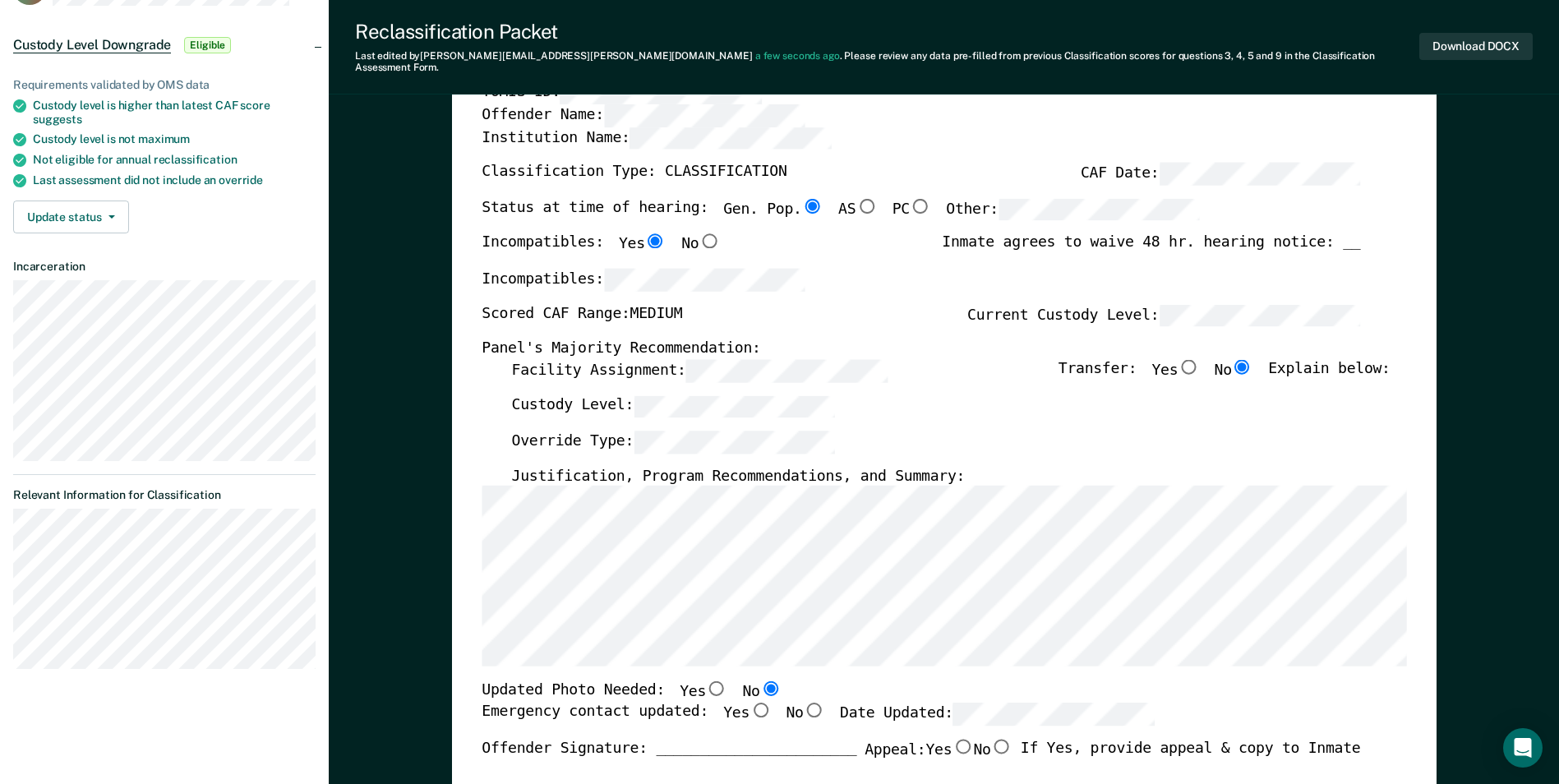
scroll to position [164, 0]
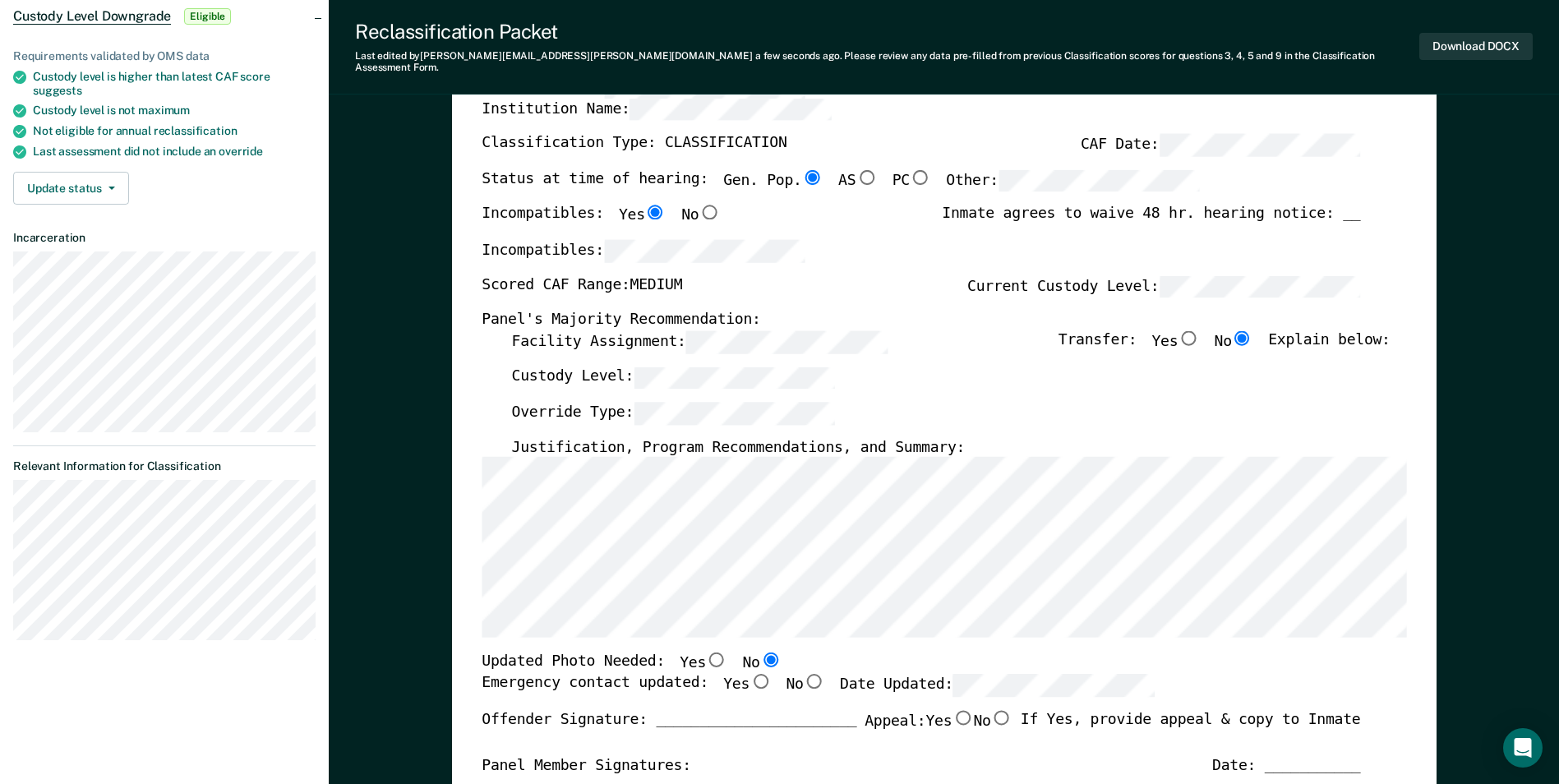
click at [750, 674] on input "Yes" at bounding box center [761, 682] width 22 height 15
type textarea "x"
radio input "true"
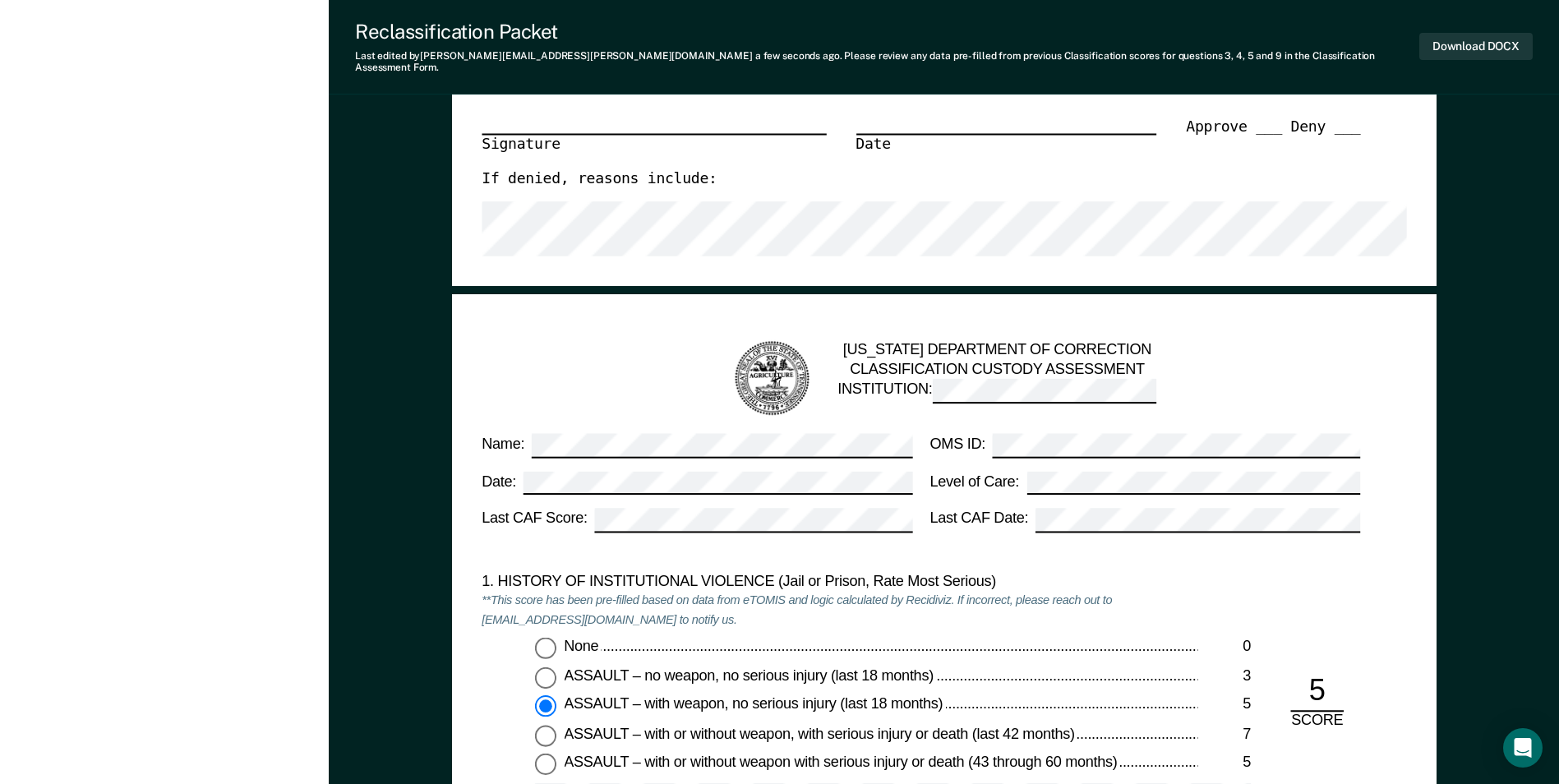
scroll to position [1065, 0]
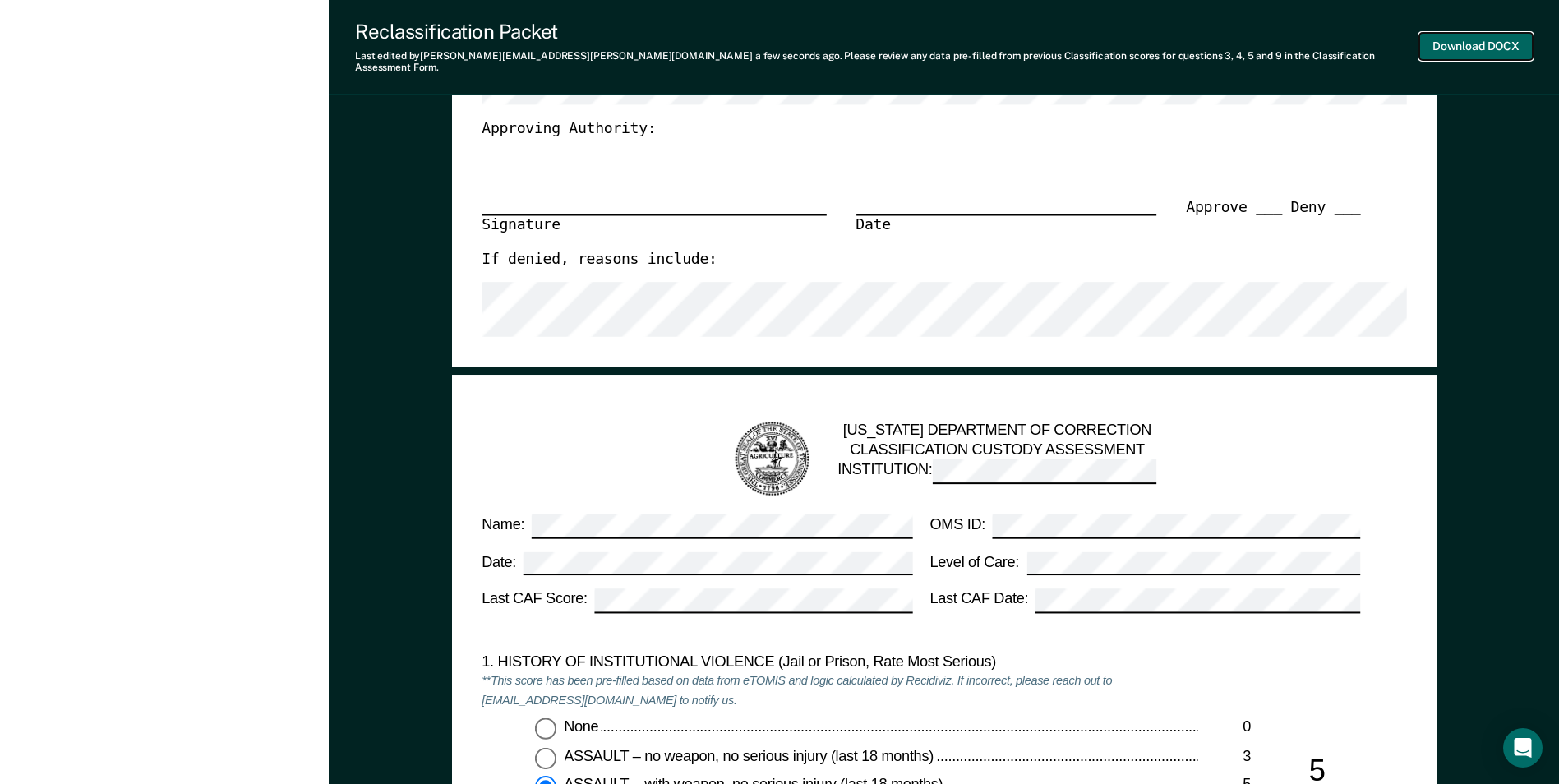
click at [1463, 38] on button "Download DOCX" at bounding box center [1476, 46] width 113 height 27
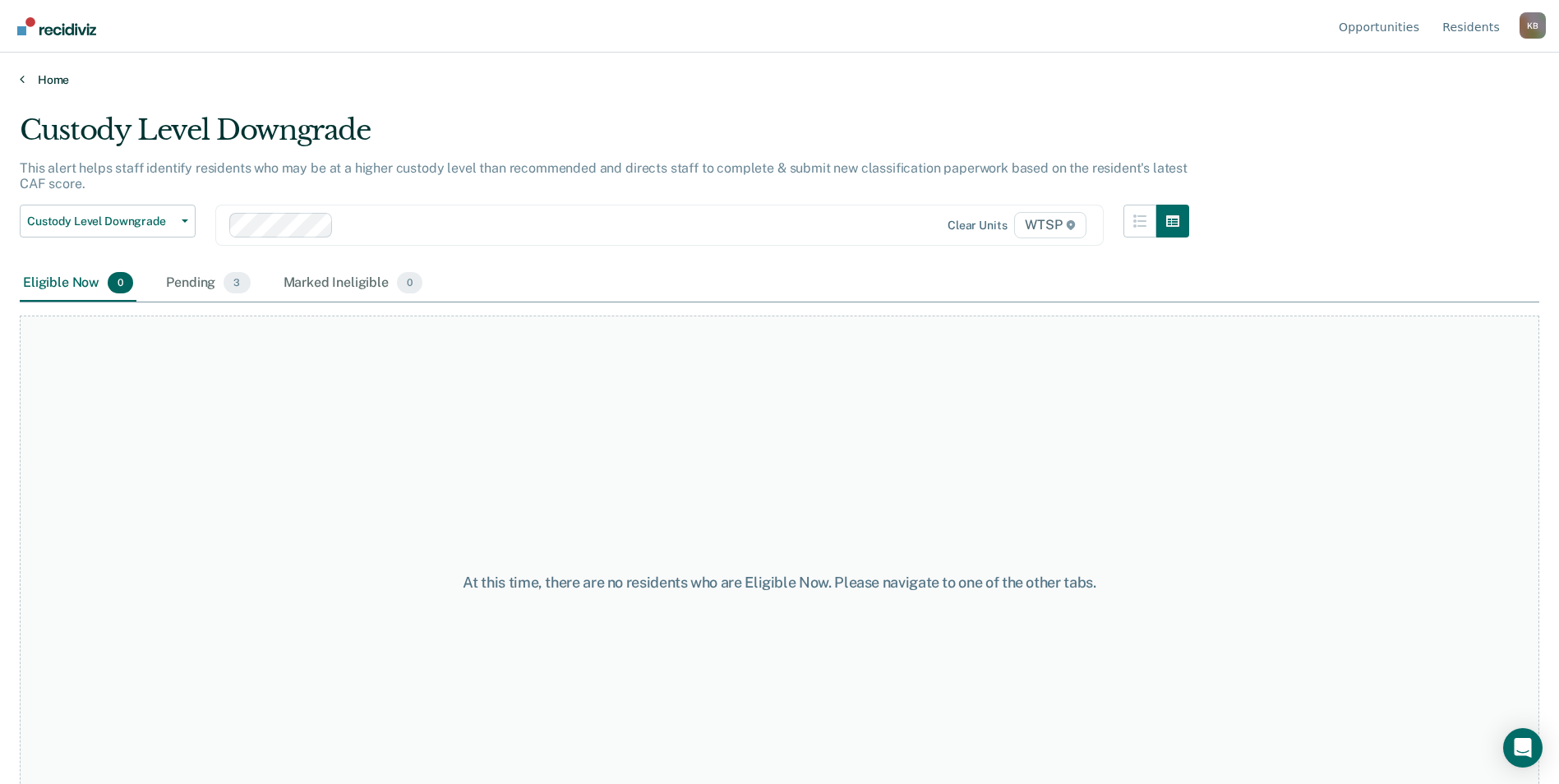
click at [53, 76] on link "Home" at bounding box center [780, 80] width 1520 height 15
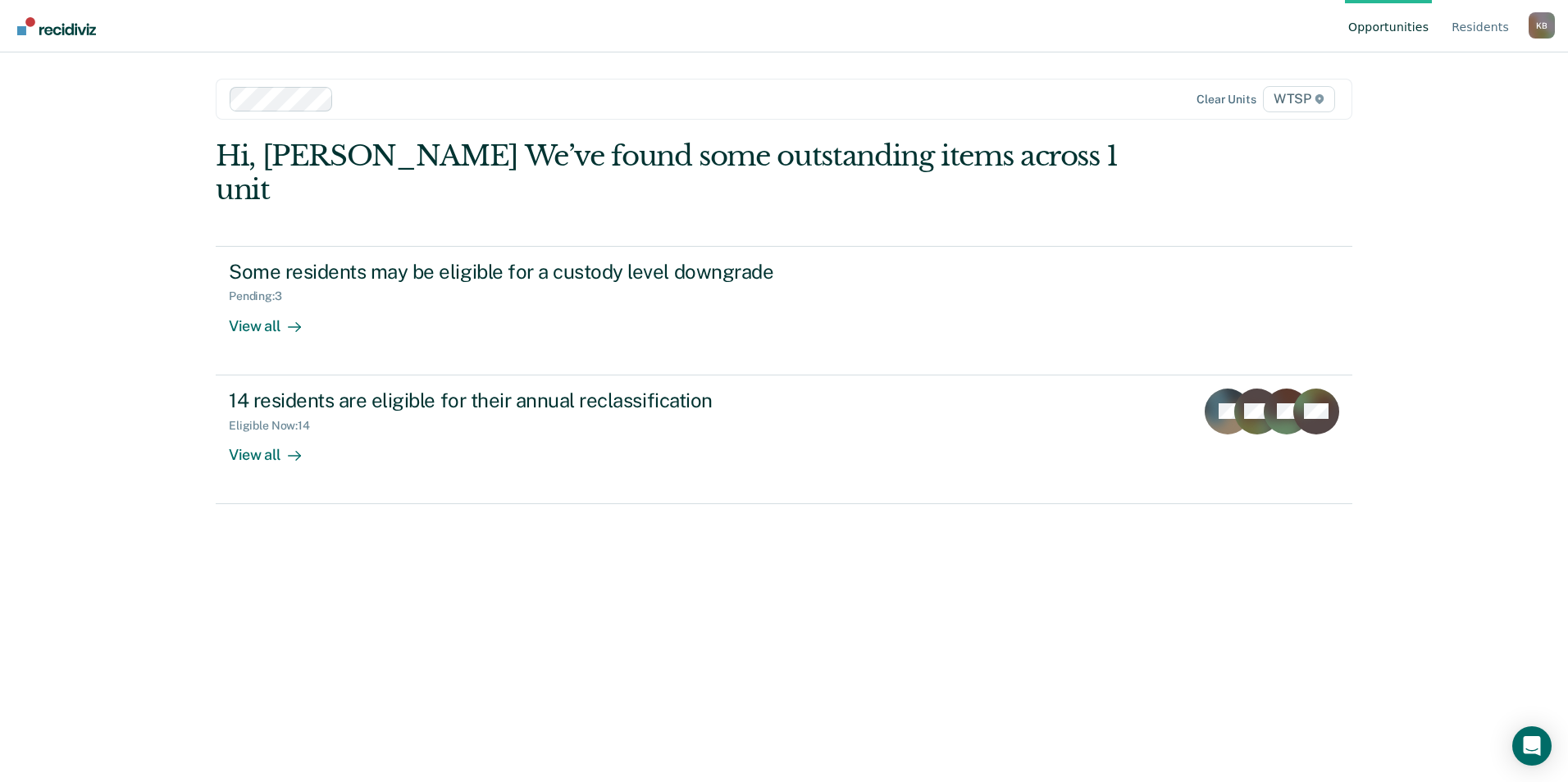
drag, startPoint x: 764, startPoint y: 709, endPoint x: 732, endPoint y: 688, distance: 38.3
click at [764, 709] on div "Hi, [PERSON_NAME] We’ve found some outstanding items across 1 unit Some residen…" at bounding box center [784, 439] width 1137 height 598
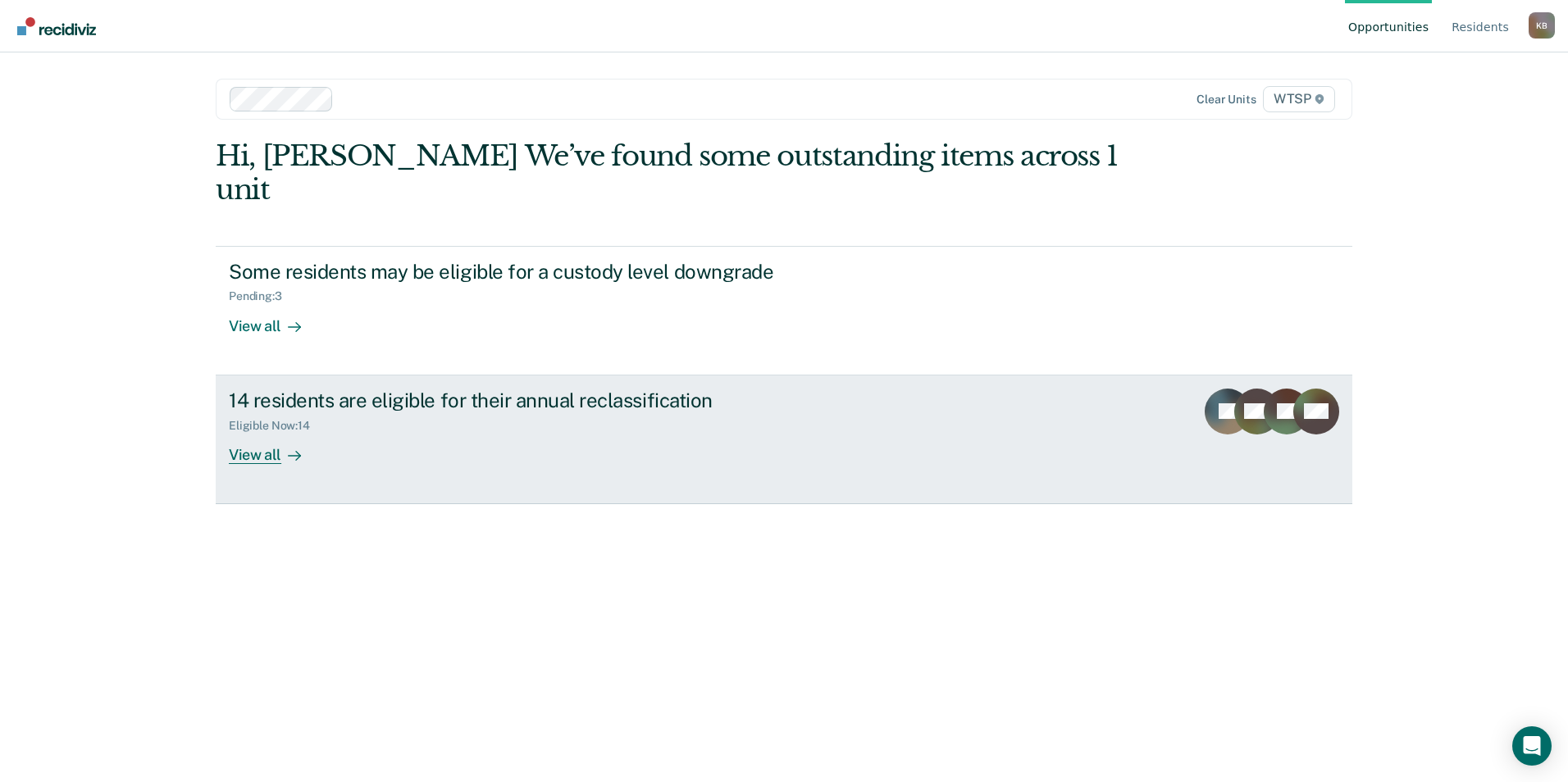
drag, startPoint x: 263, startPoint y: 419, endPoint x: 272, endPoint y: 409, distance: 13.5
click at [263, 432] on div "View all" at bounding box center [275, 448] width 92 height 32
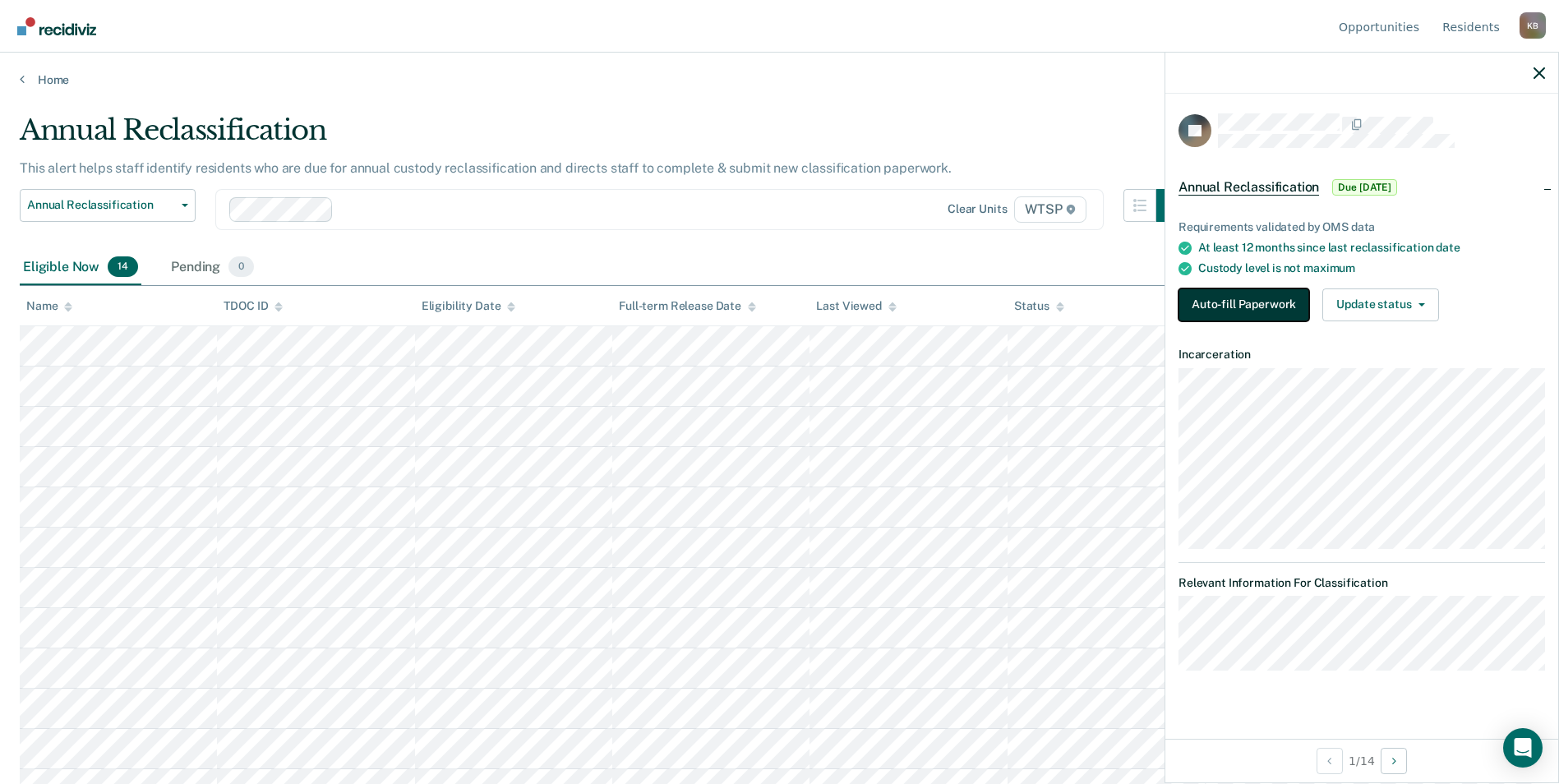
click at [1208, 306] on button "Auto-fill Paperwork" at bounding box center [1244, 304] width 131 height 33
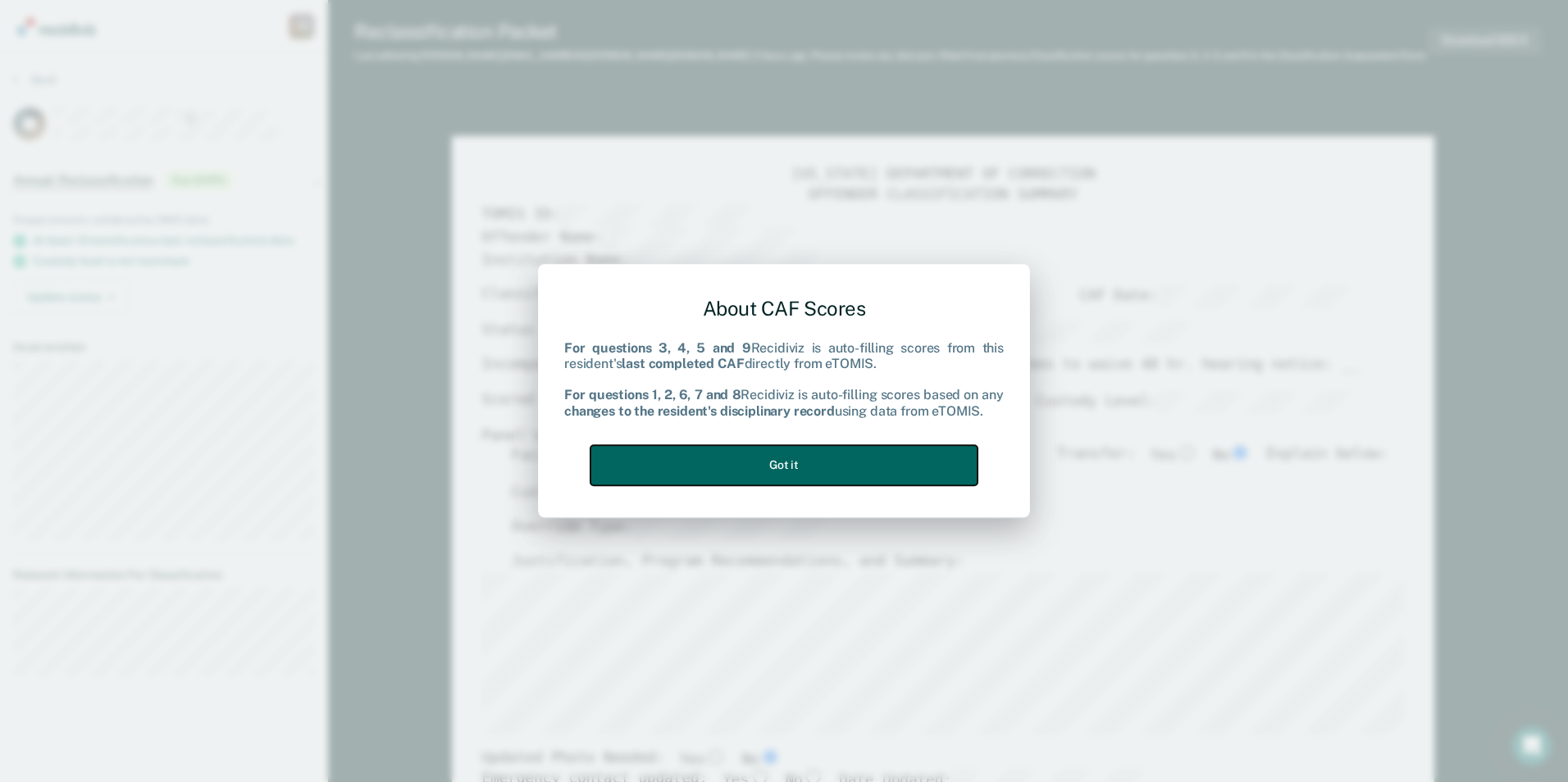
click at [849, 453] on button "Got it" at bounding box center [783, 465] width 387 height 40
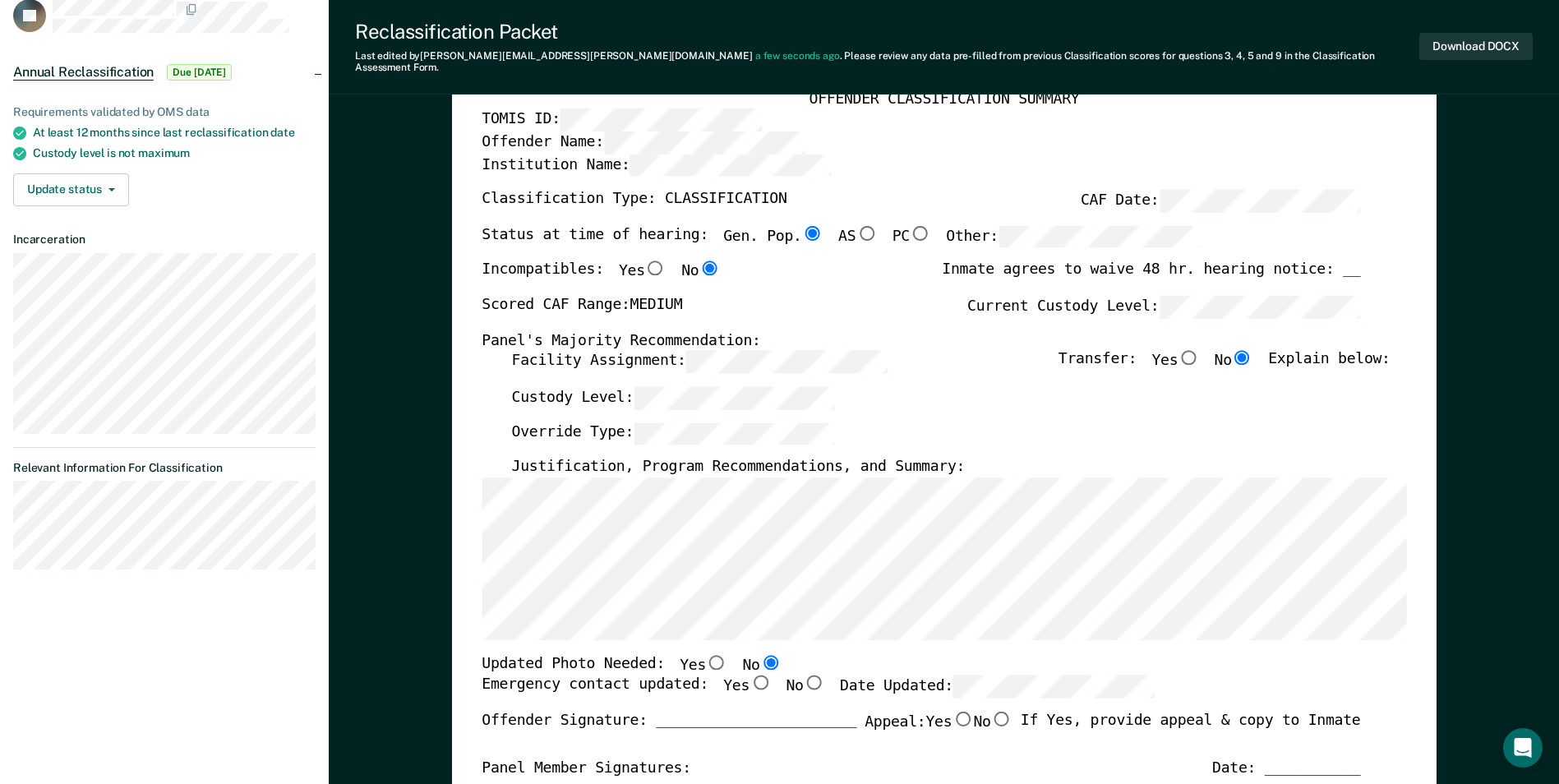
scroll to position [246, 0]
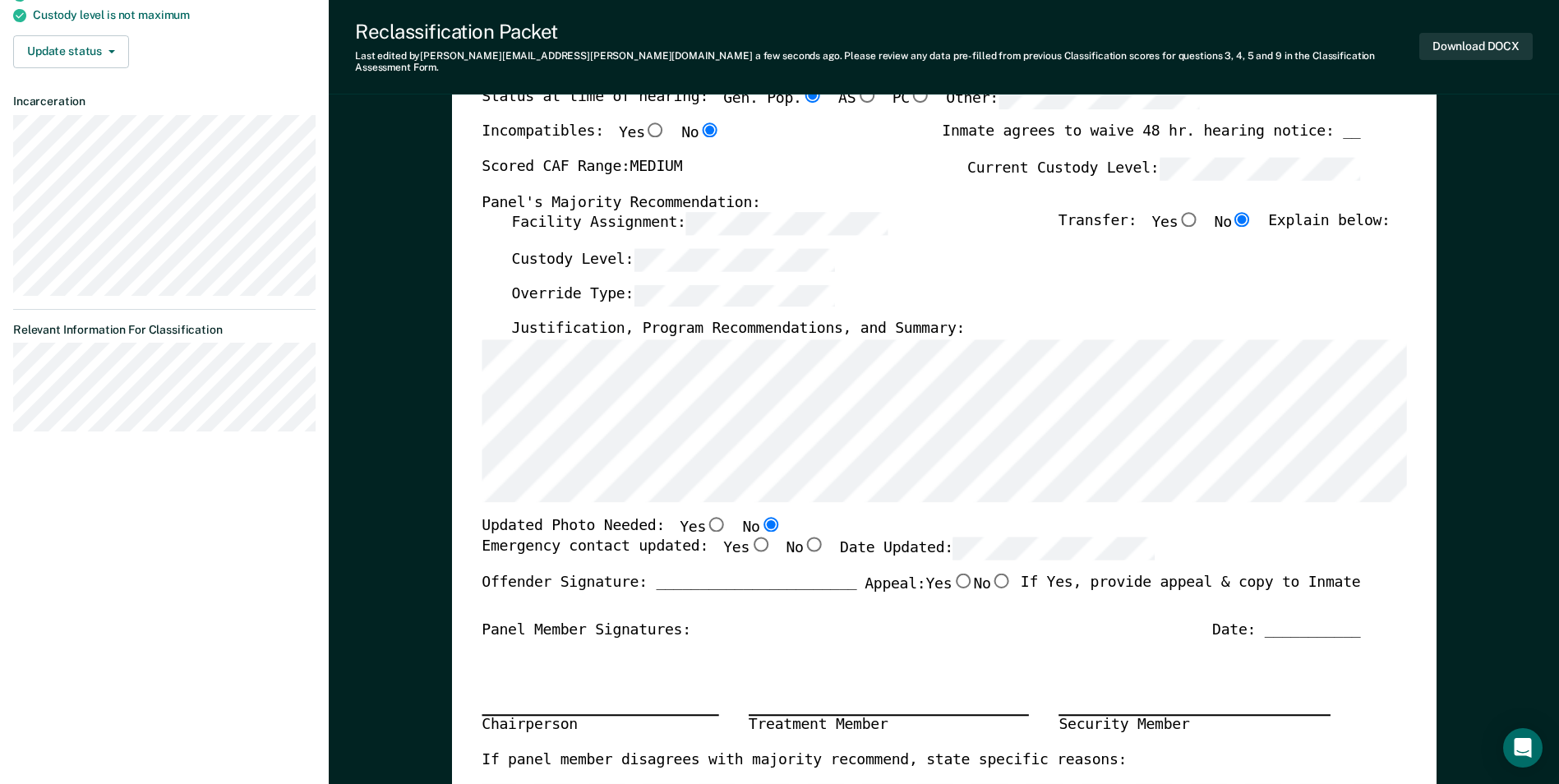
click at [750, 538] on input "Yes" at bounding box center [761, 545] width 22 height 15
type textarea "x"
radio input "true"
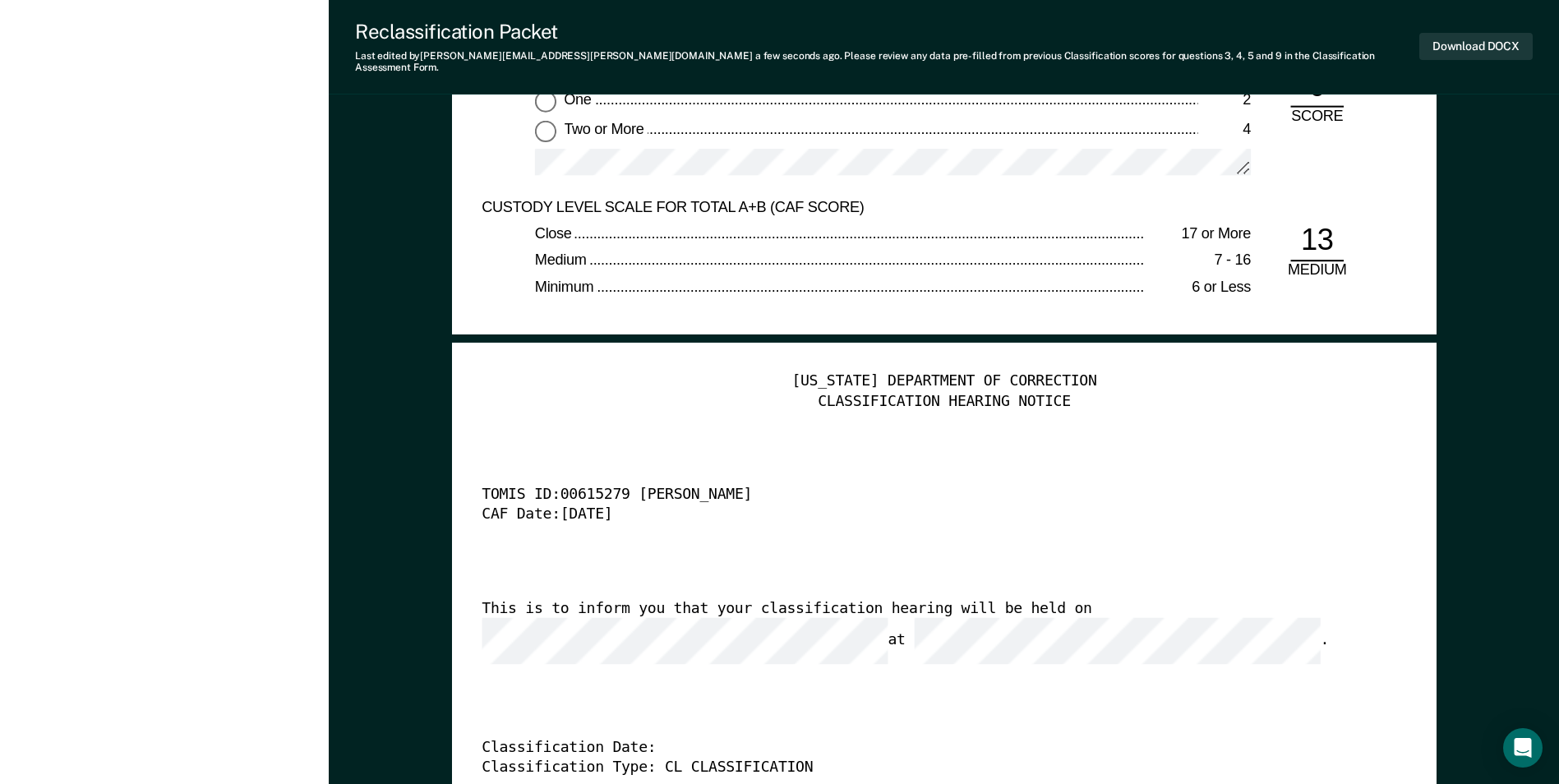
scroll to position [3863, 0]
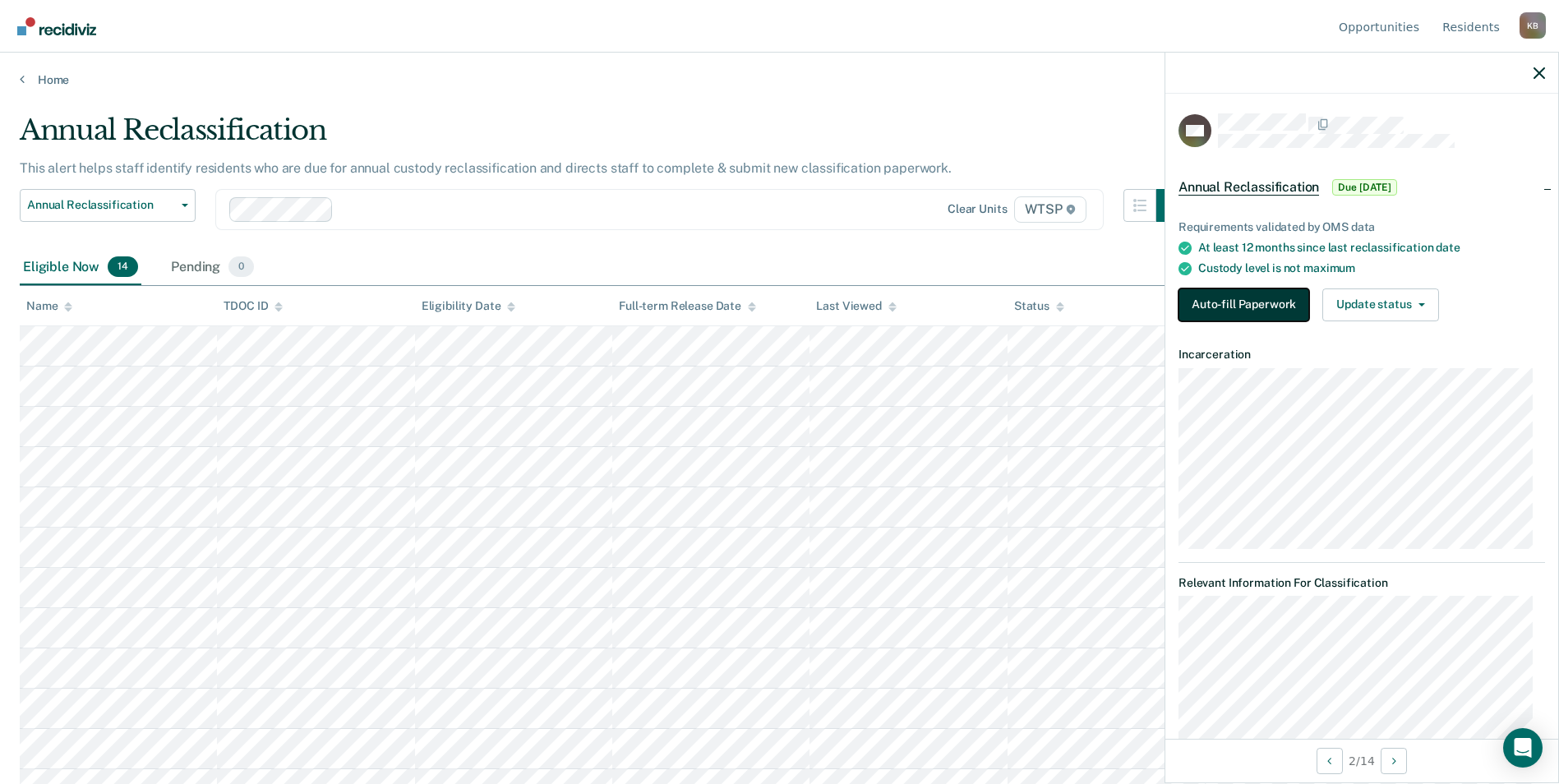
click at [1229, 304] on button "Auto-fill Paperwork" at bounding box center [1244, 304] width 131 height 33
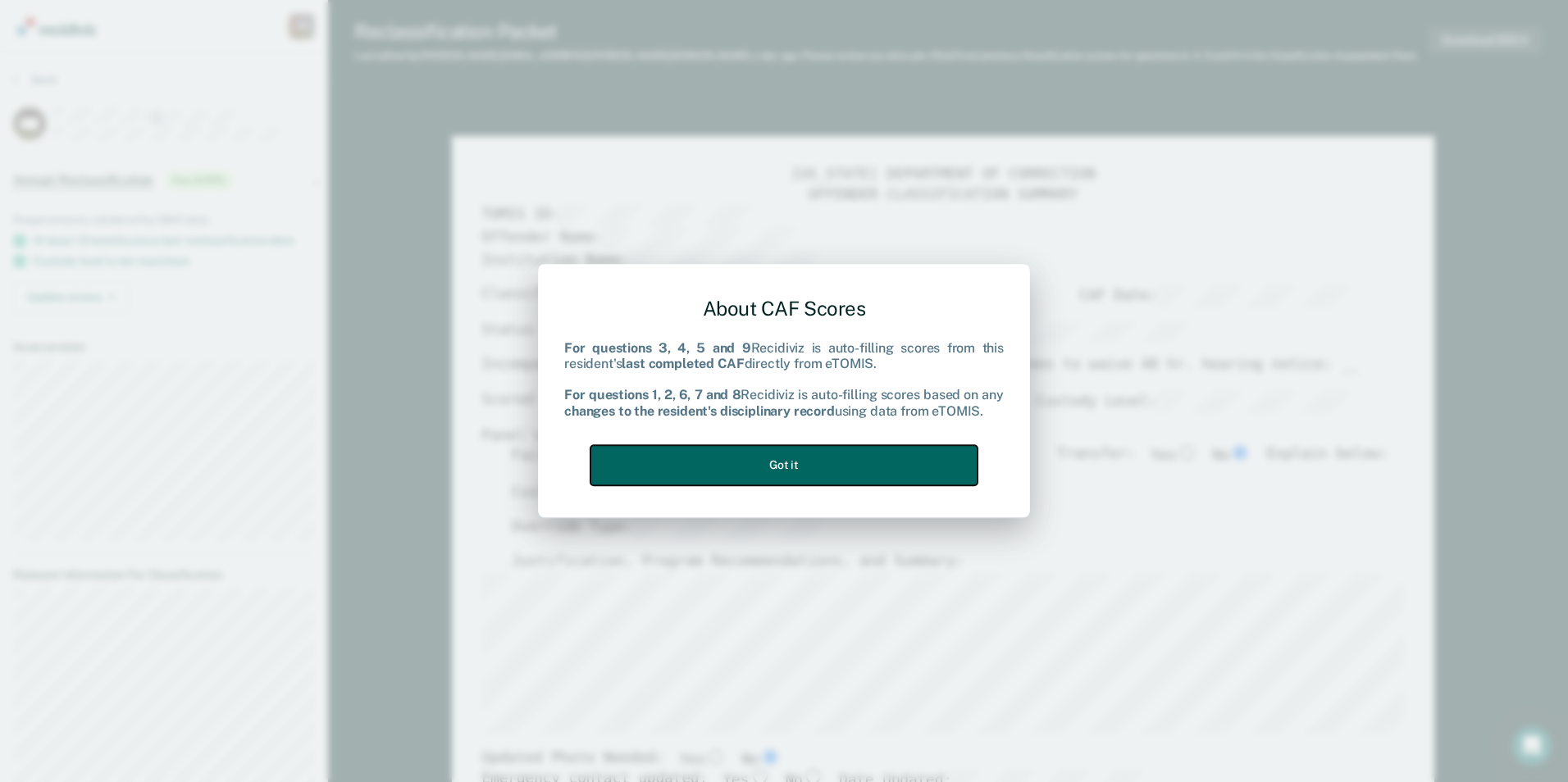
click at [863, 460] on button "Got it" at bounding box center [783, 465] width 387 height 40
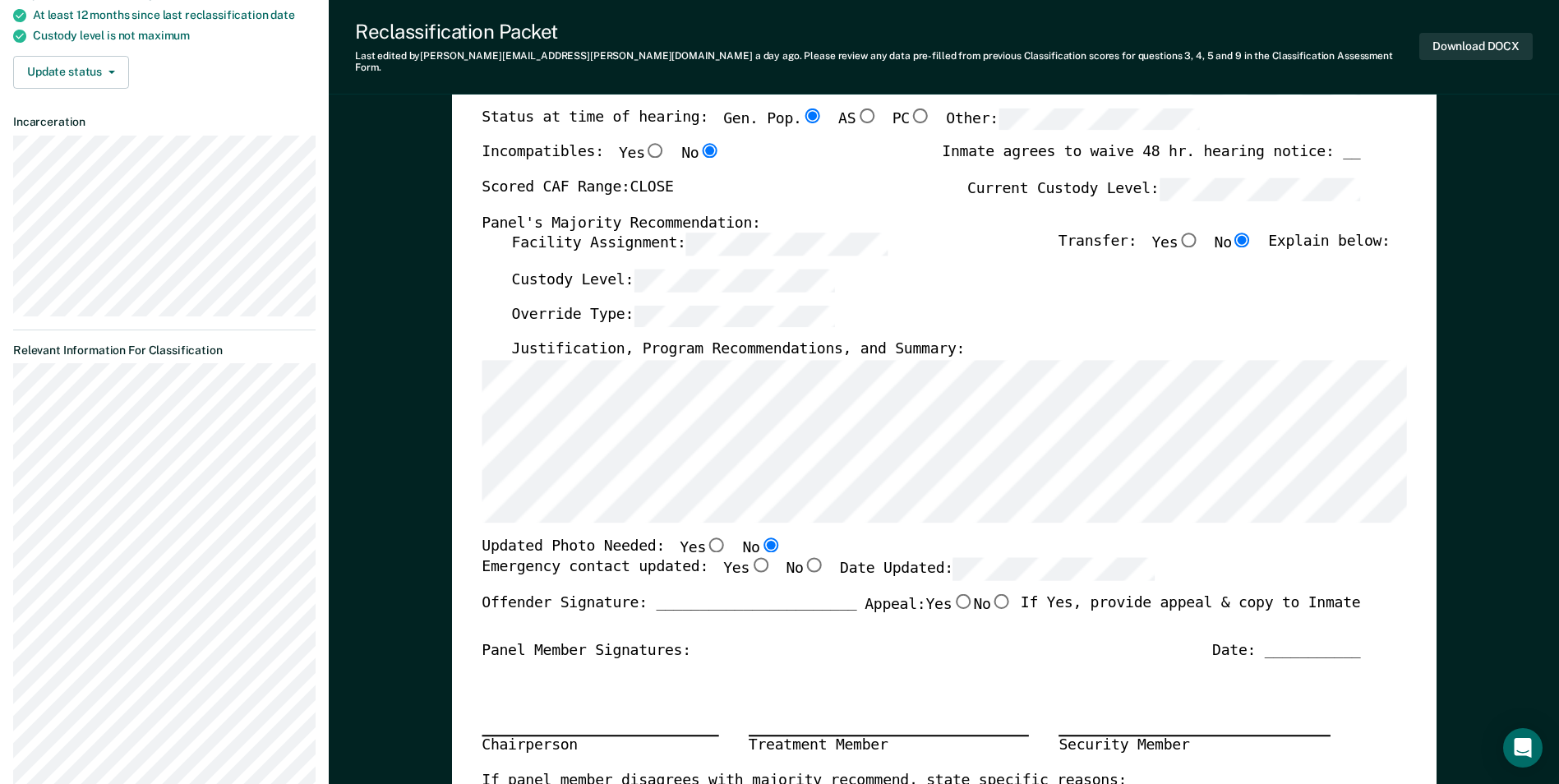
scroll to position [246, 0]
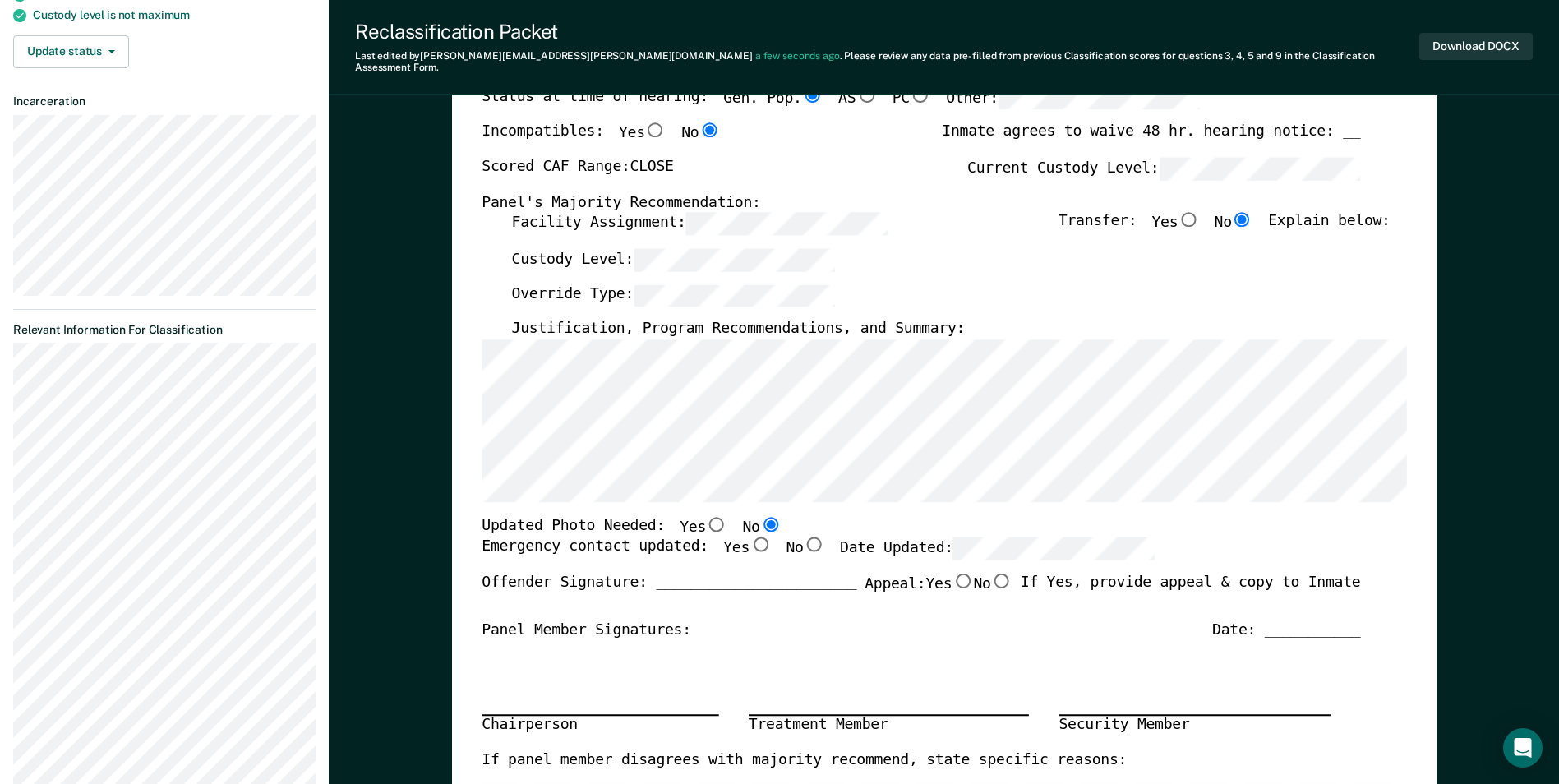
click at [750, 538] on input "Yes" at bounding box center [761, 545] width 22 height 15
type textarea "x"
radio input "true"
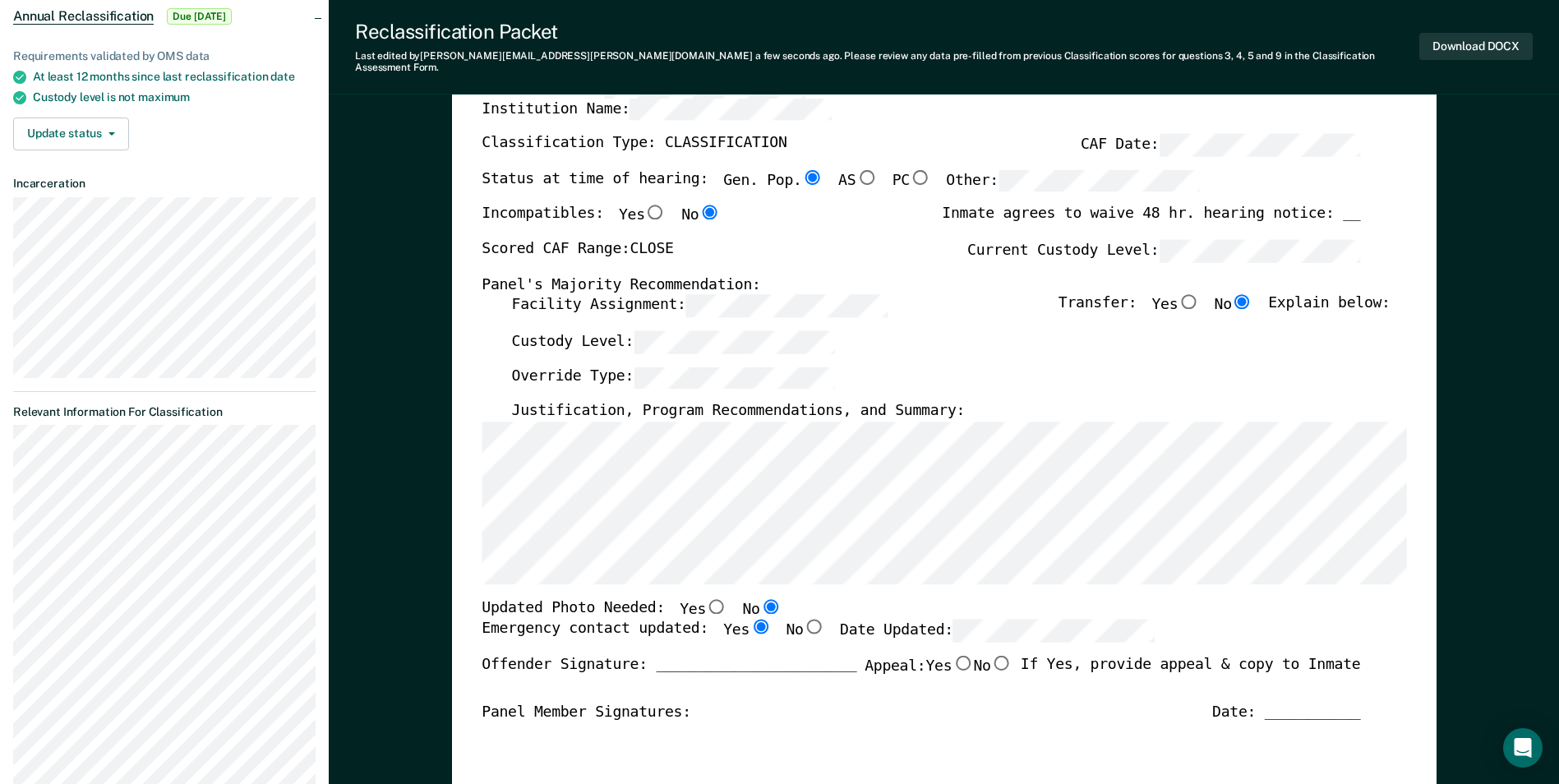
scroll to position [0, 0]
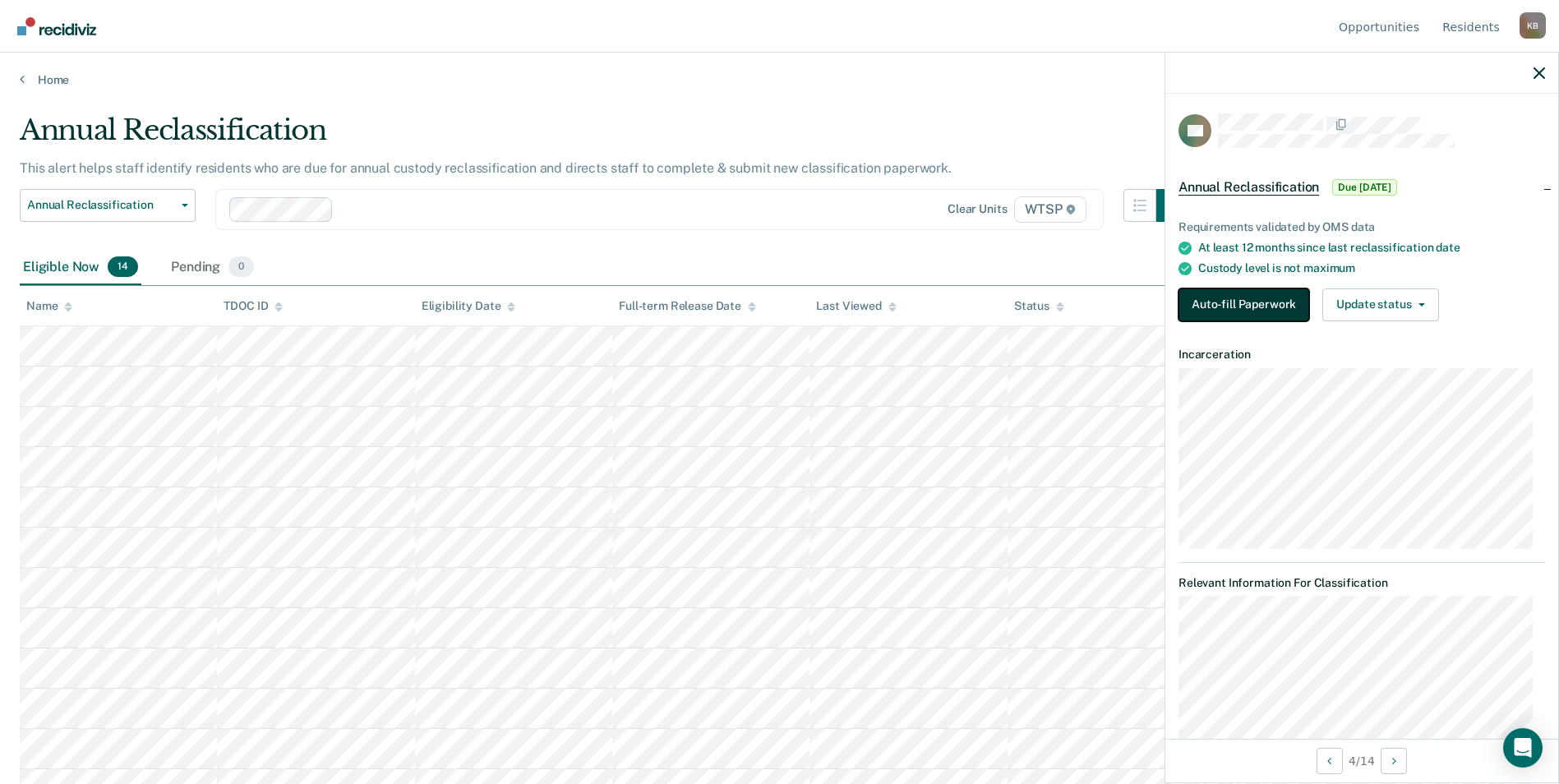
click at [1244, 294] on button "Auto-fill Paperwork" at bounding box center [1244, 304] width 131 height 33
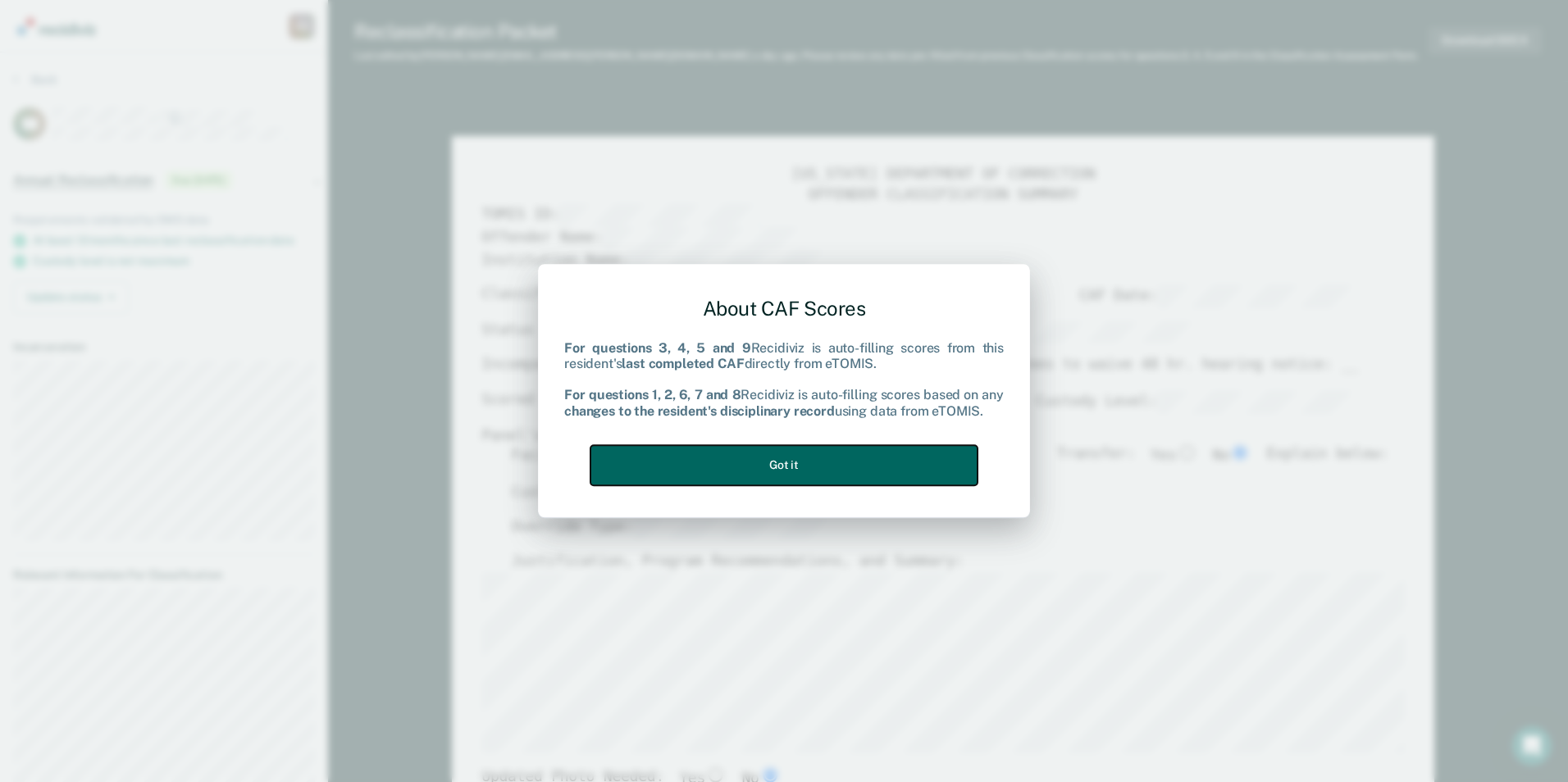
click at [853, 458] on button "Got it" at bounding box center [783, 465] width 387 height 40
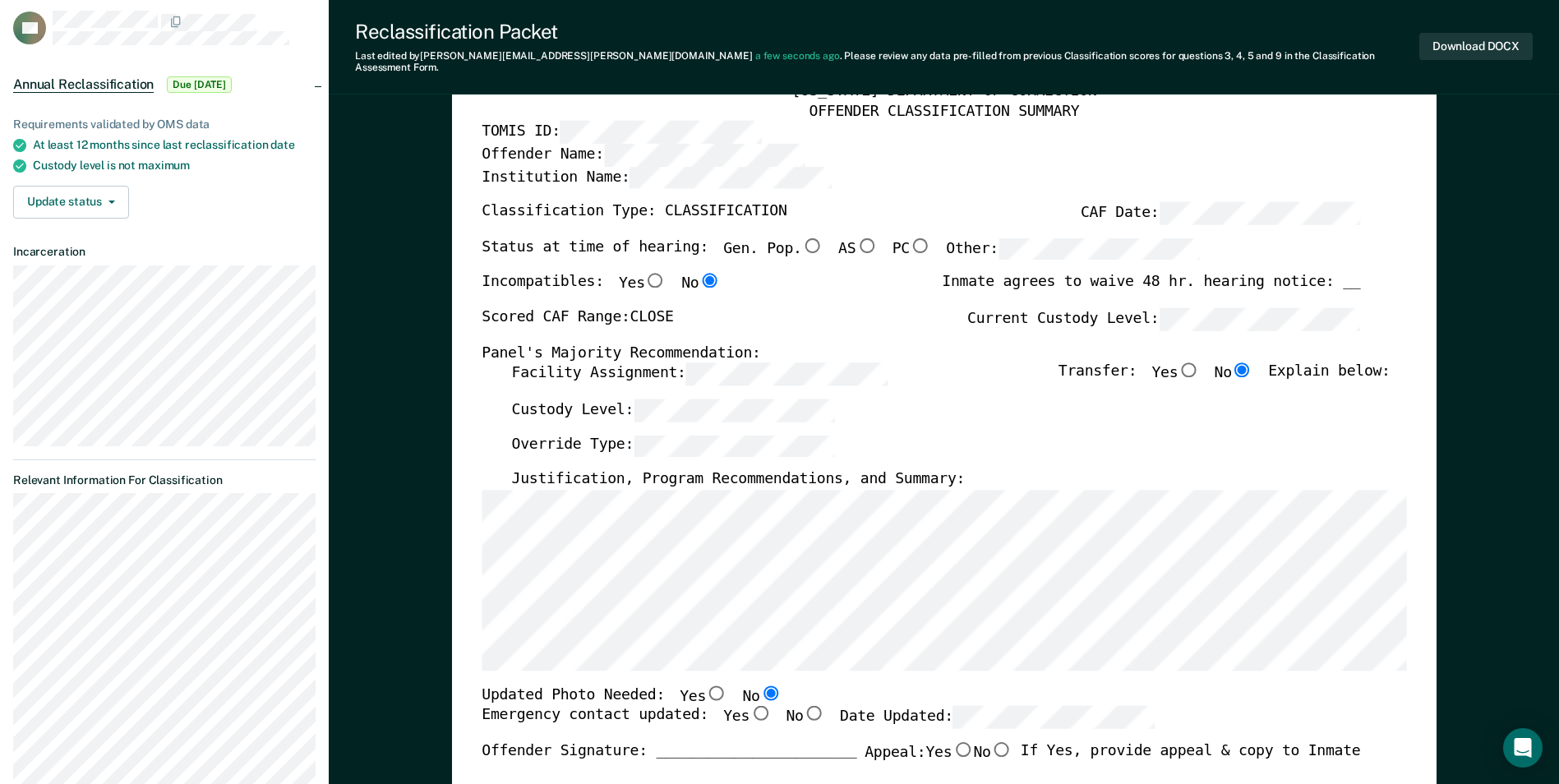
scroll to position [328, 0]
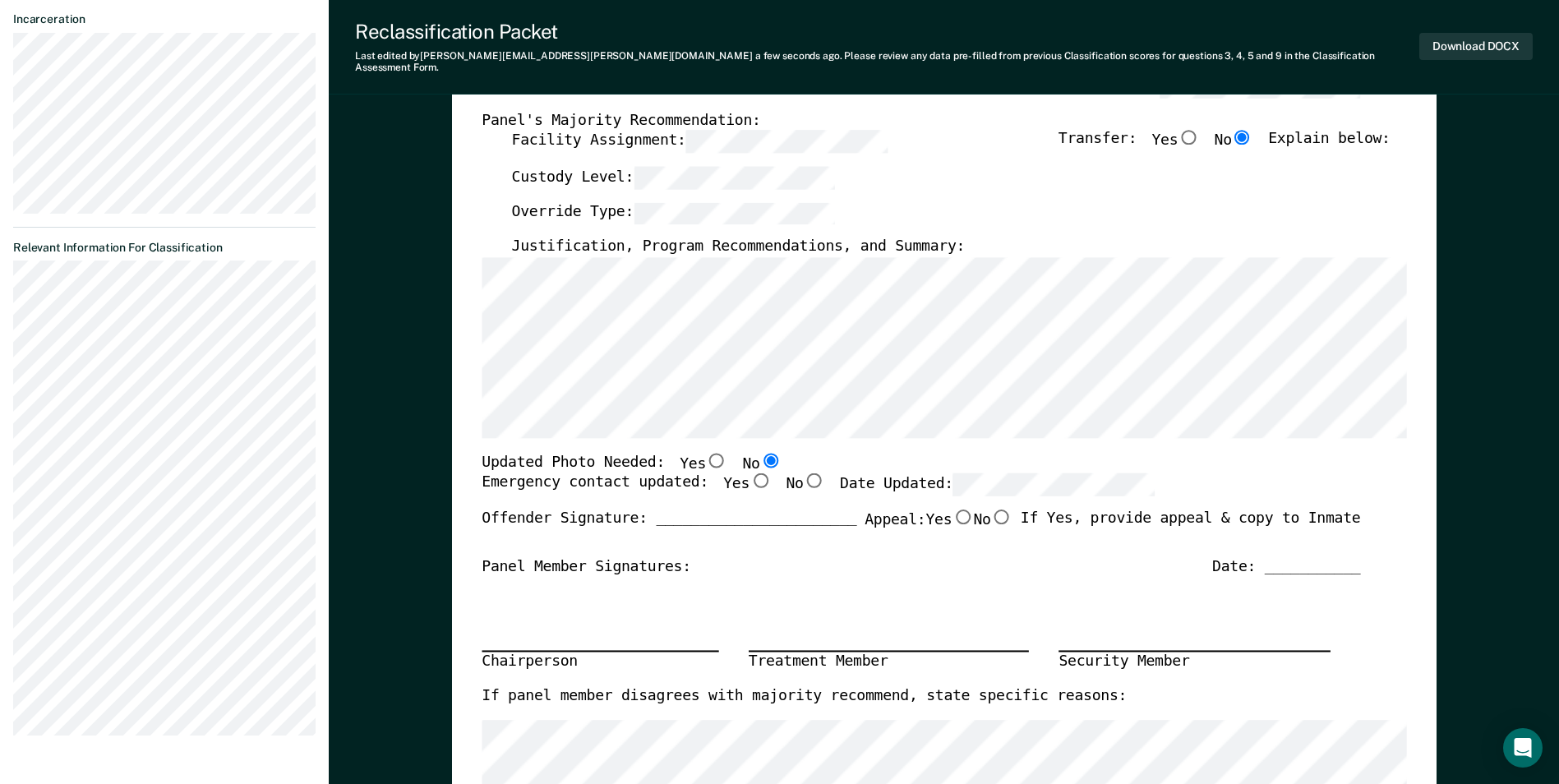
click at [750, 473] on input "Yes" at bounding box center [761, 481] width 22 height 15
type textarea "x"
radio input "true"
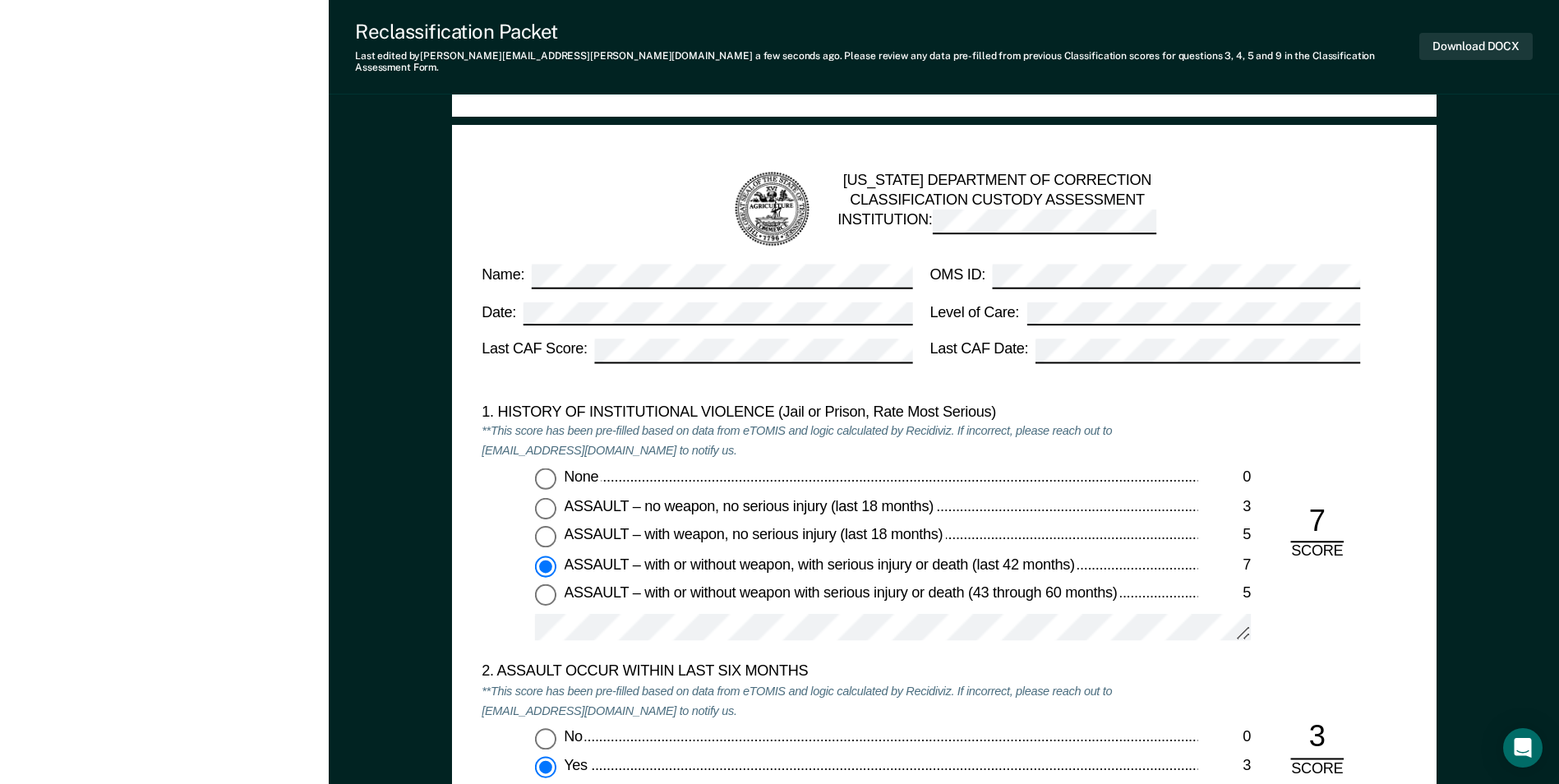
scroll to position [1479, 0]
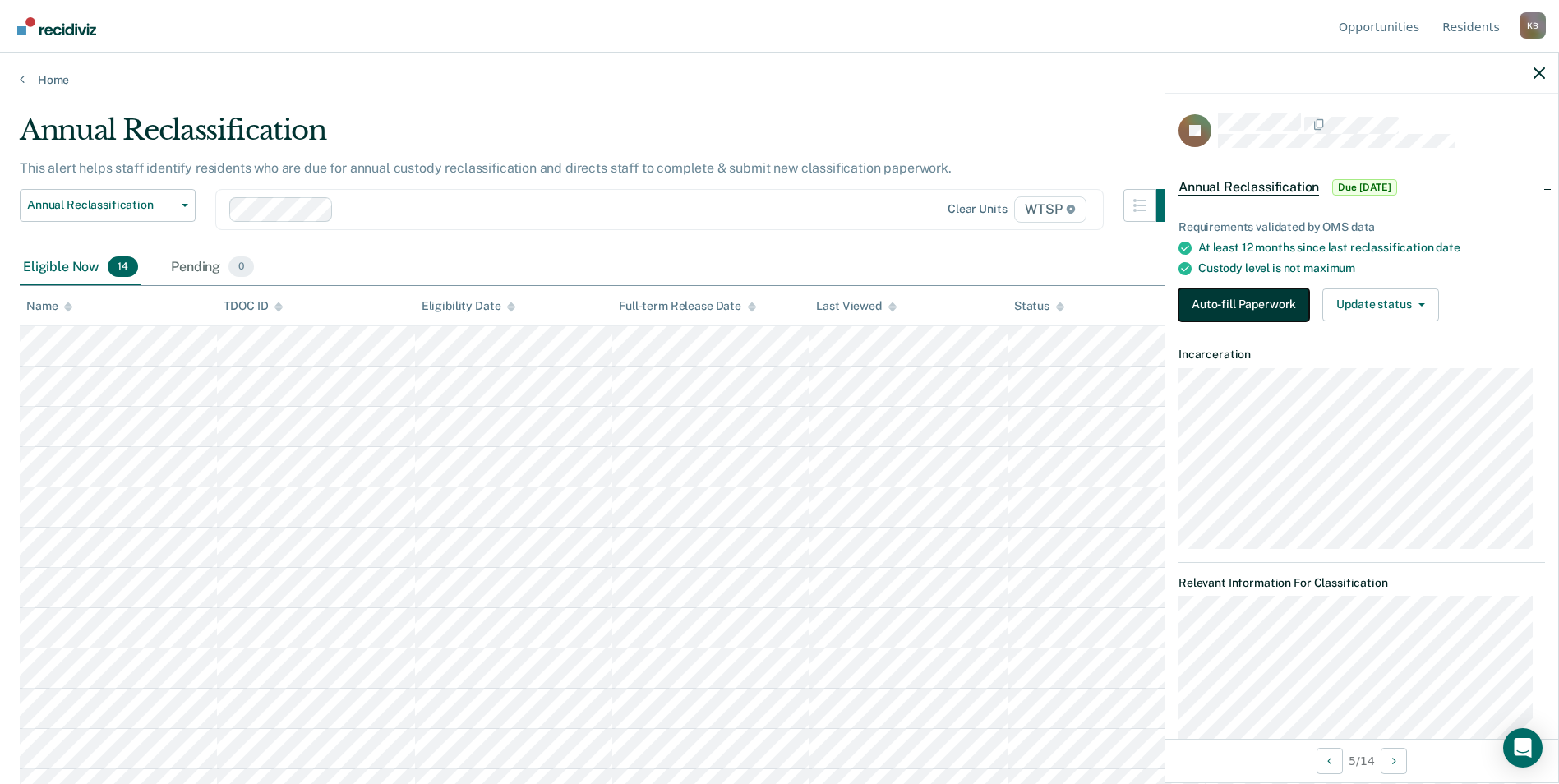
click at [1238, 302] on button "Auto-fill Paperwork" at bounding box center [1244, 304] width 131 height 33
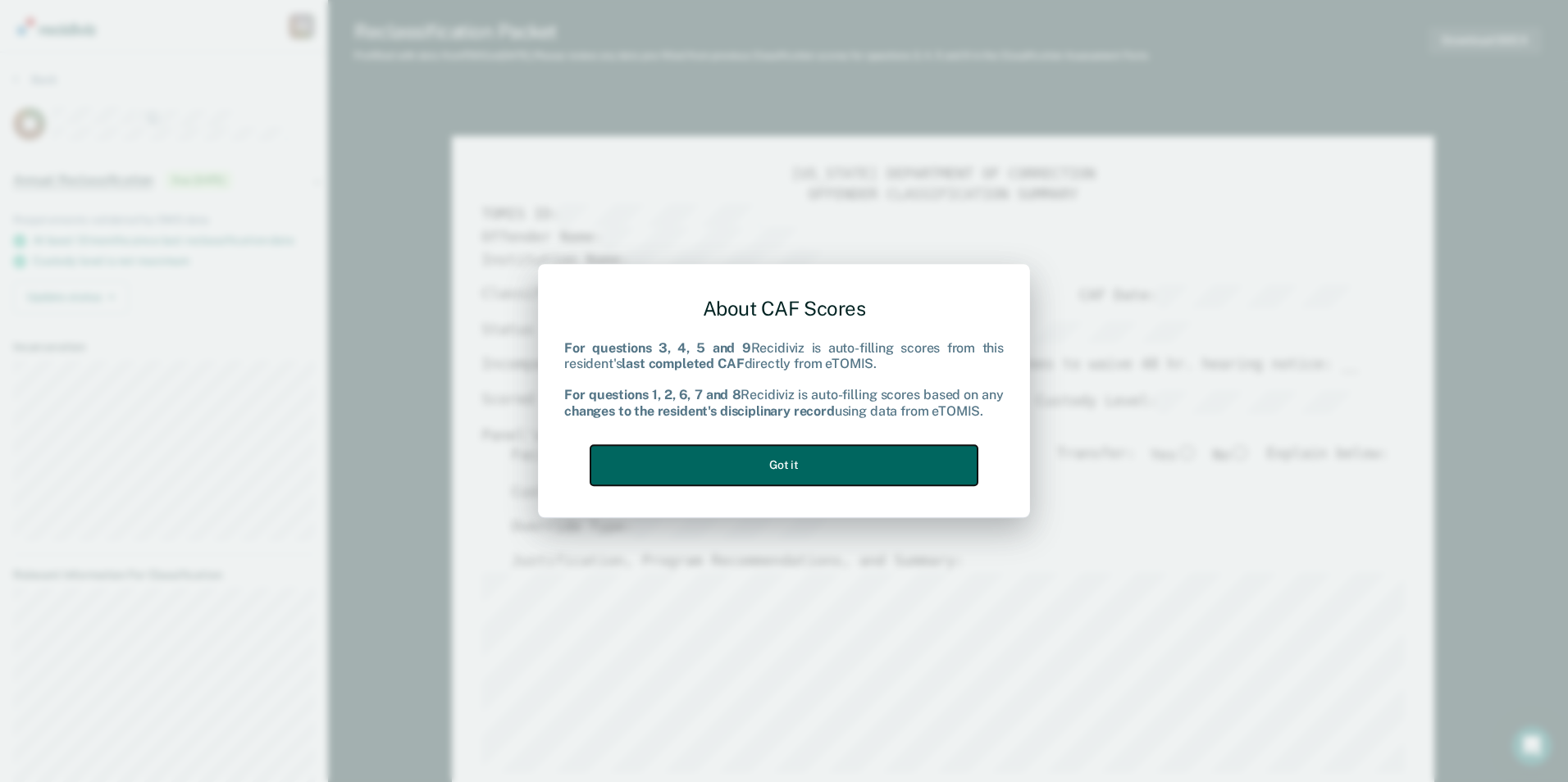
click at [712, 460] on button "Got it" at bounding box center [783, 465] width 387 height 40
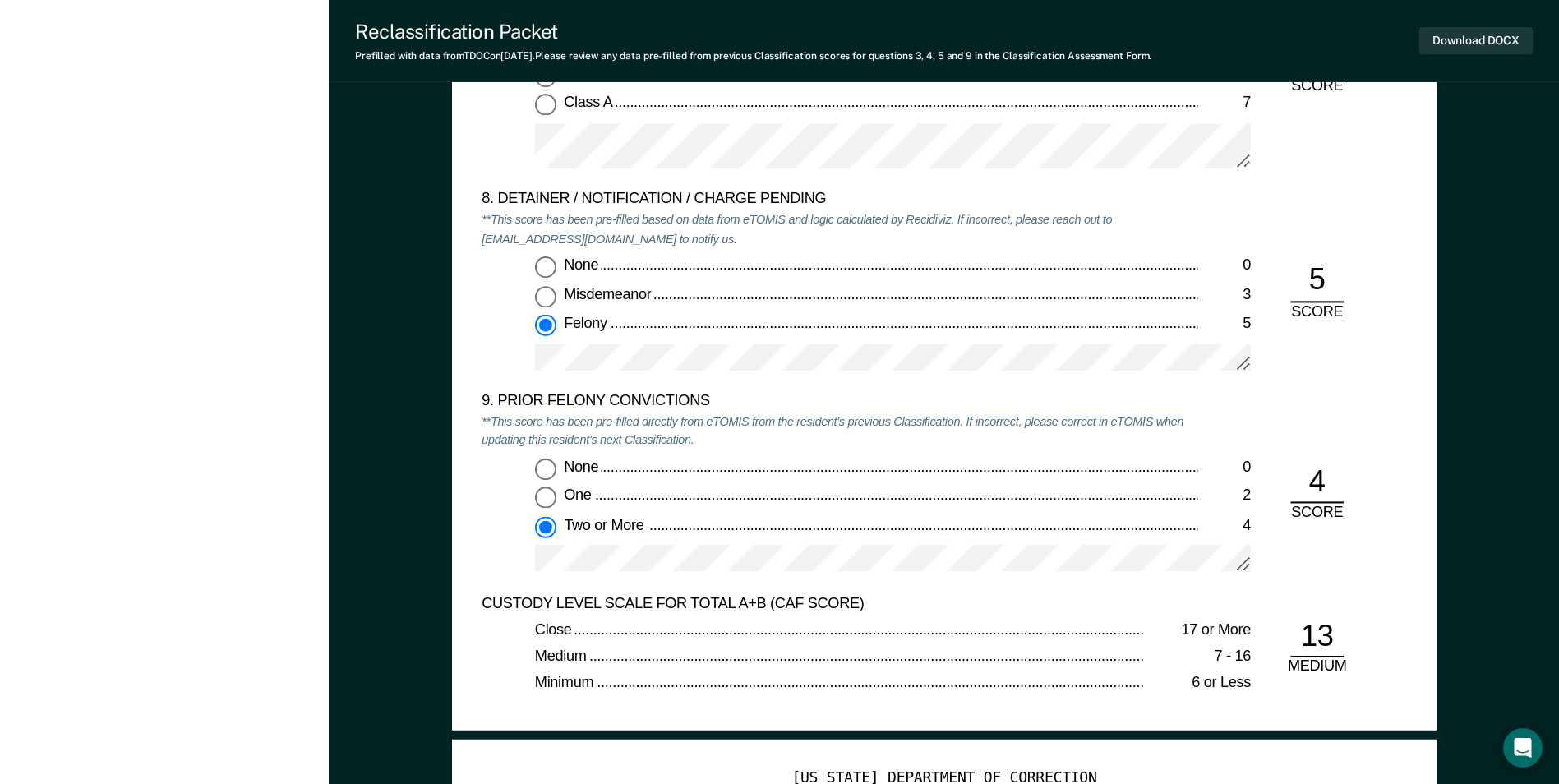
scroll to position [3452, 0]
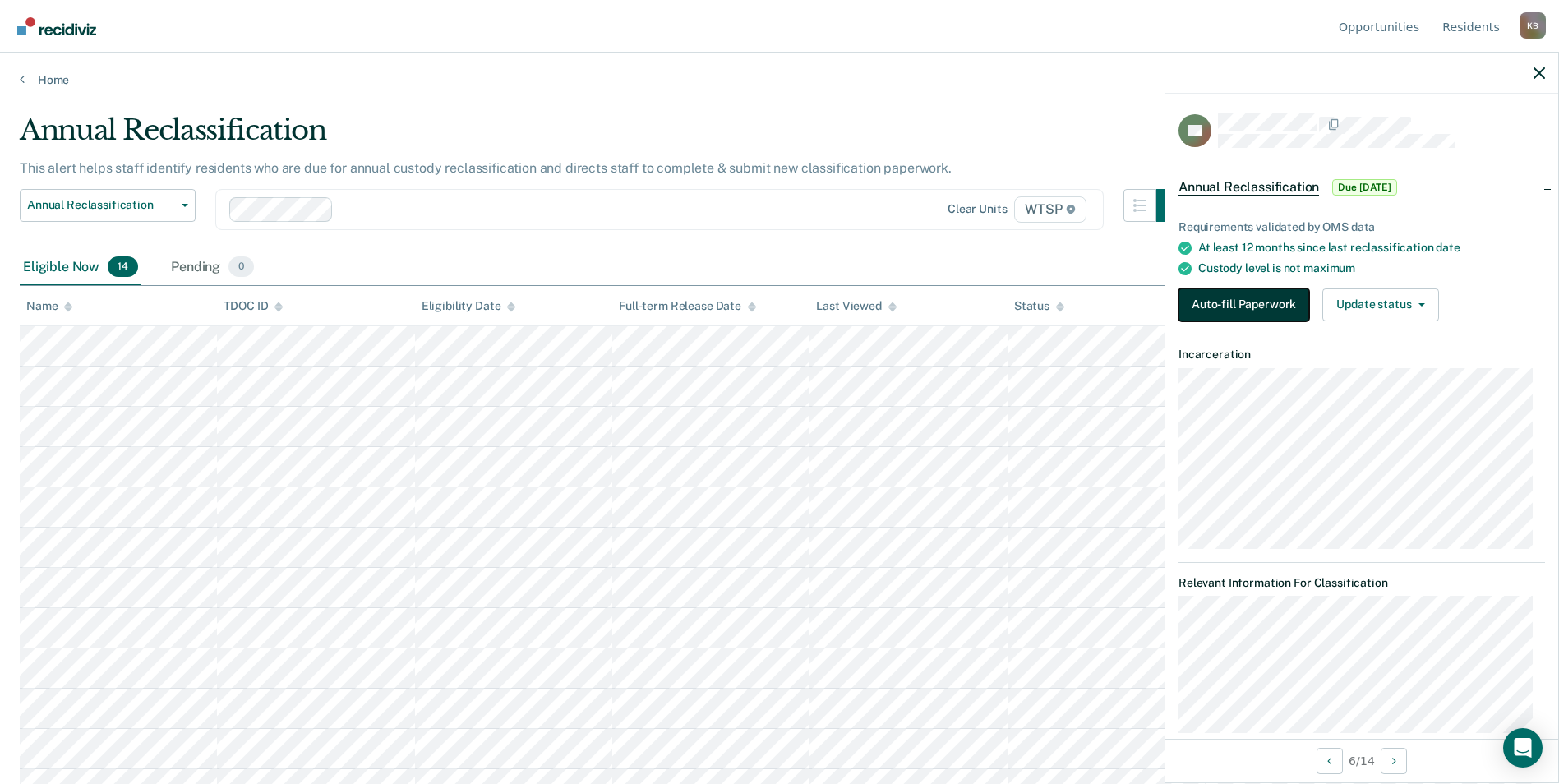
click at [1275, 298] on button "Auto-fill Paperwork" at bounding box center [1244, 304] width 131 height 33
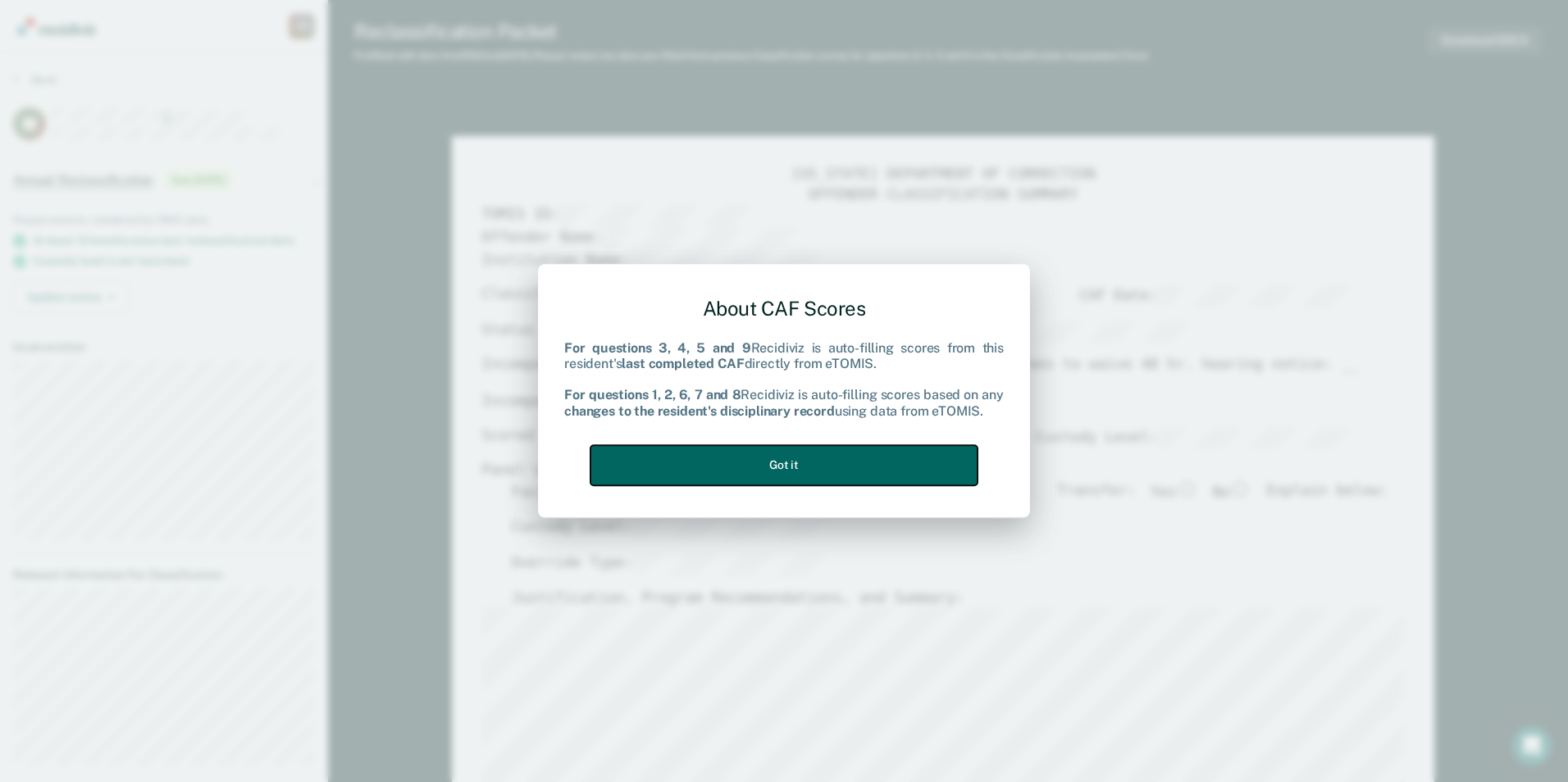
click at [736, 465] on button "Got it" at bounding box center [783, 465] width 387 height 40
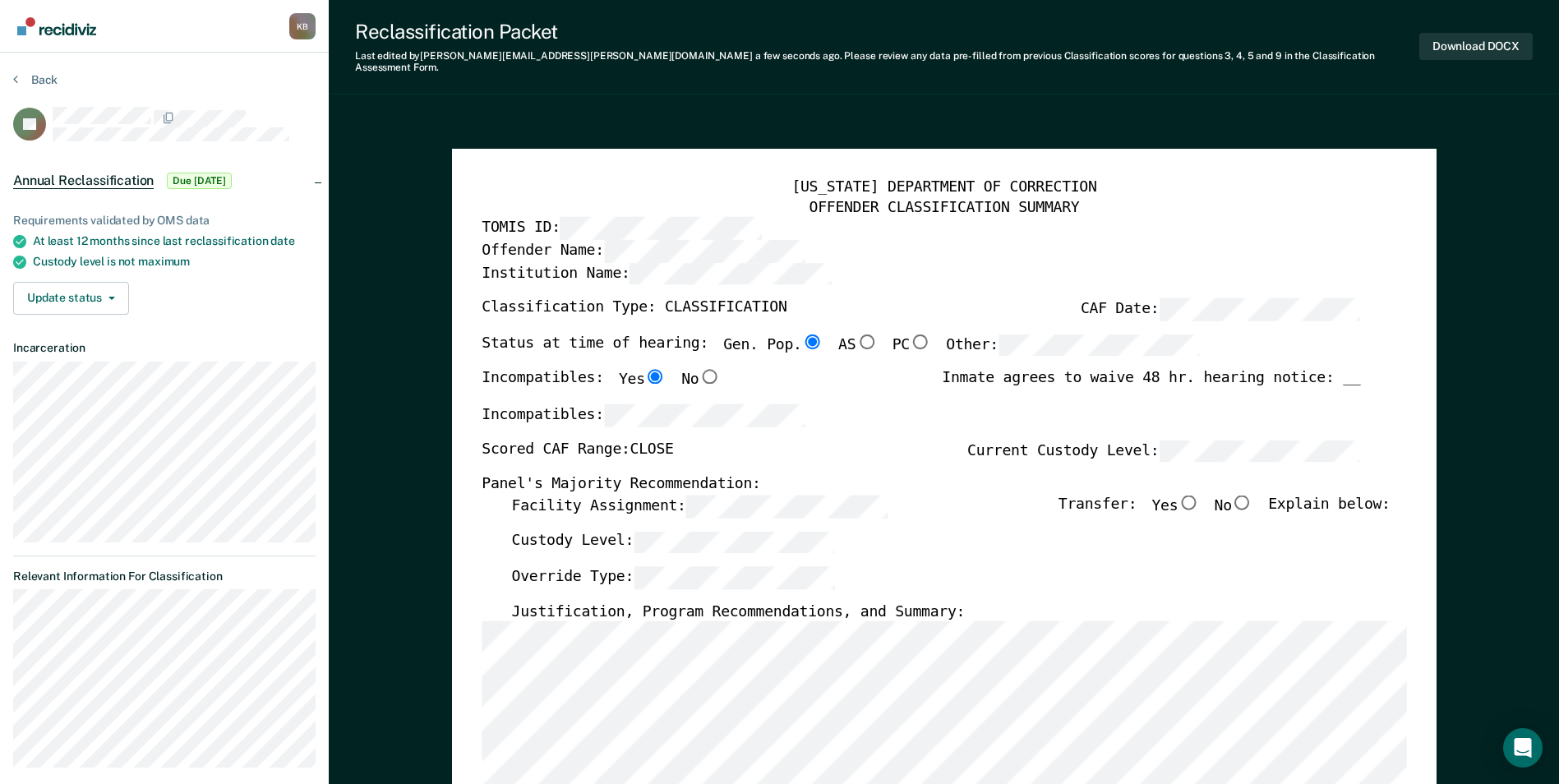
click at [1252, 495] on input "No" at bounding box center [1243, 503] width 22 height 15
type textarea "x"
radio input "true"
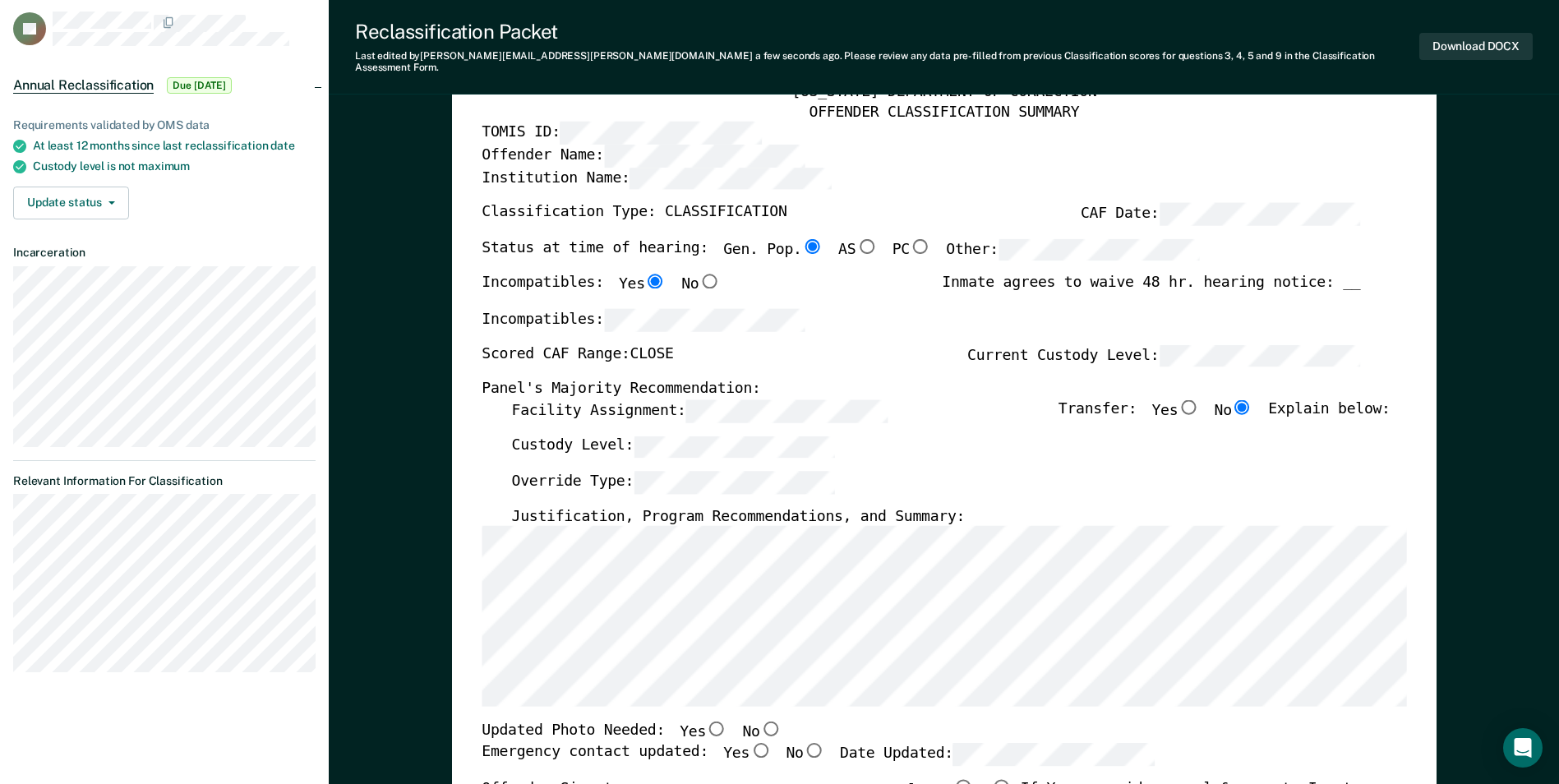
scroll to position [328, 0]
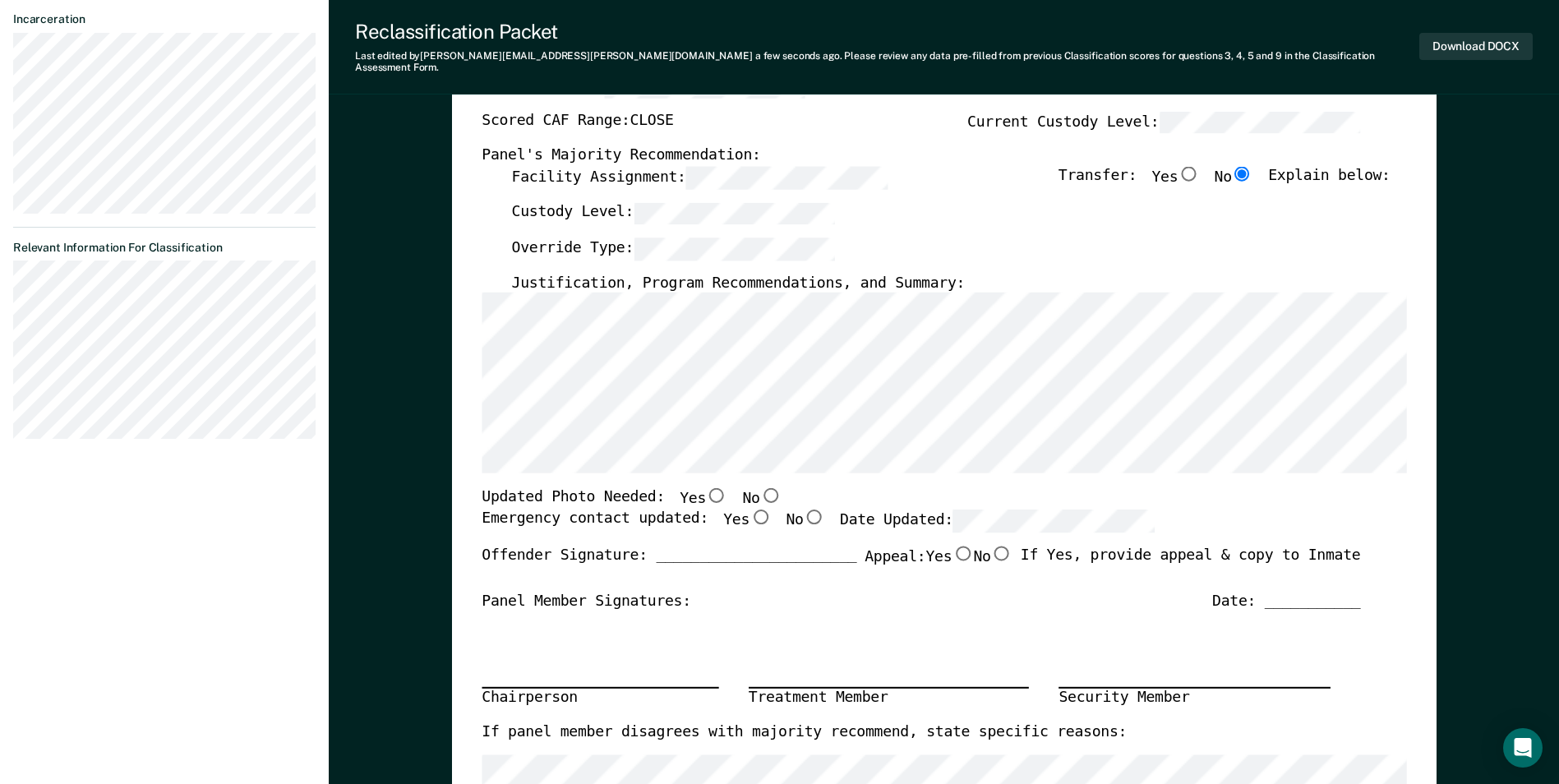
click at [760, 488] on input "No" at bounding box center [771, 496] width 22 height 15
type textarea "x"
radio input "true"
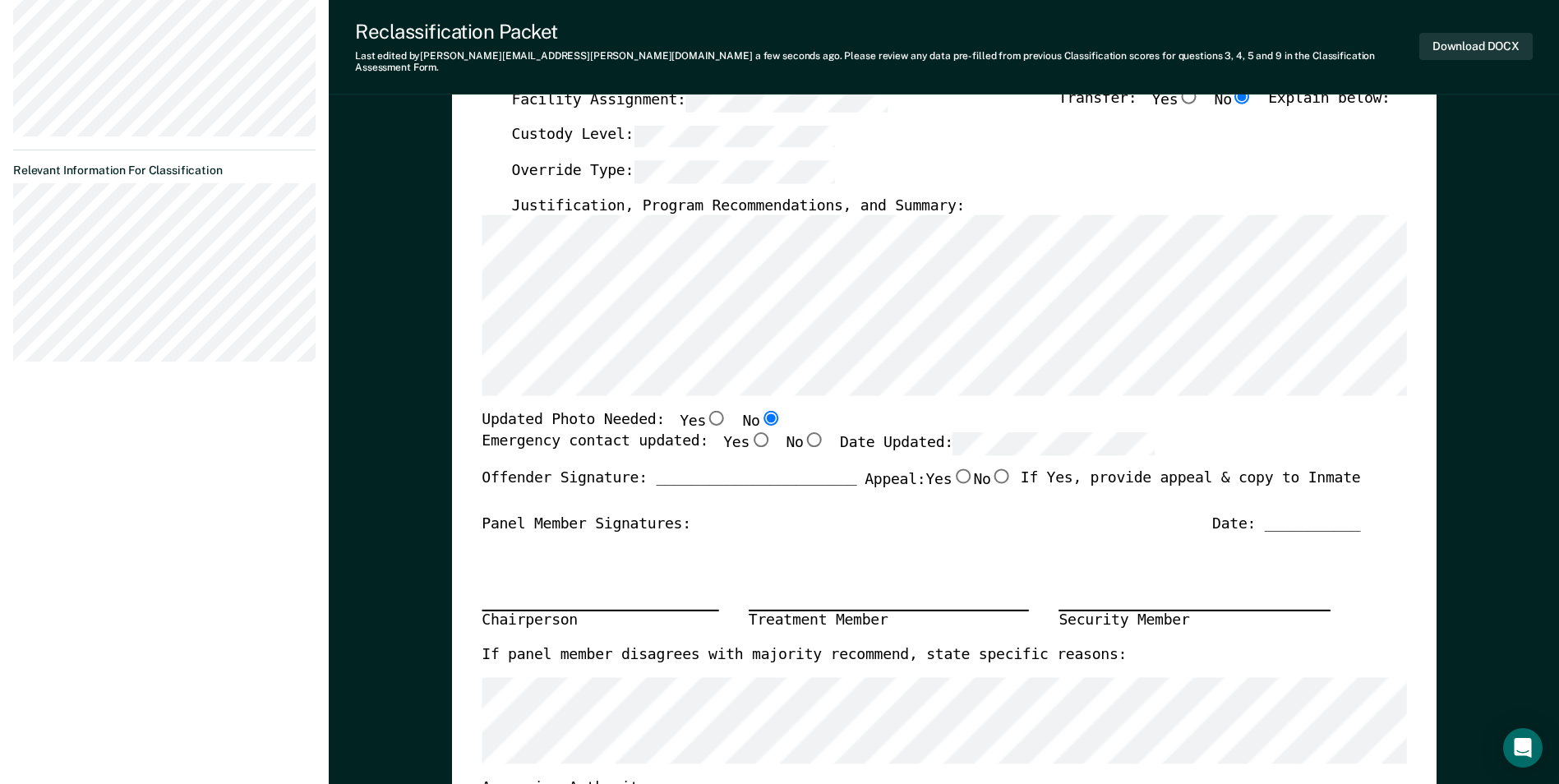
scroll to position [82, 0]
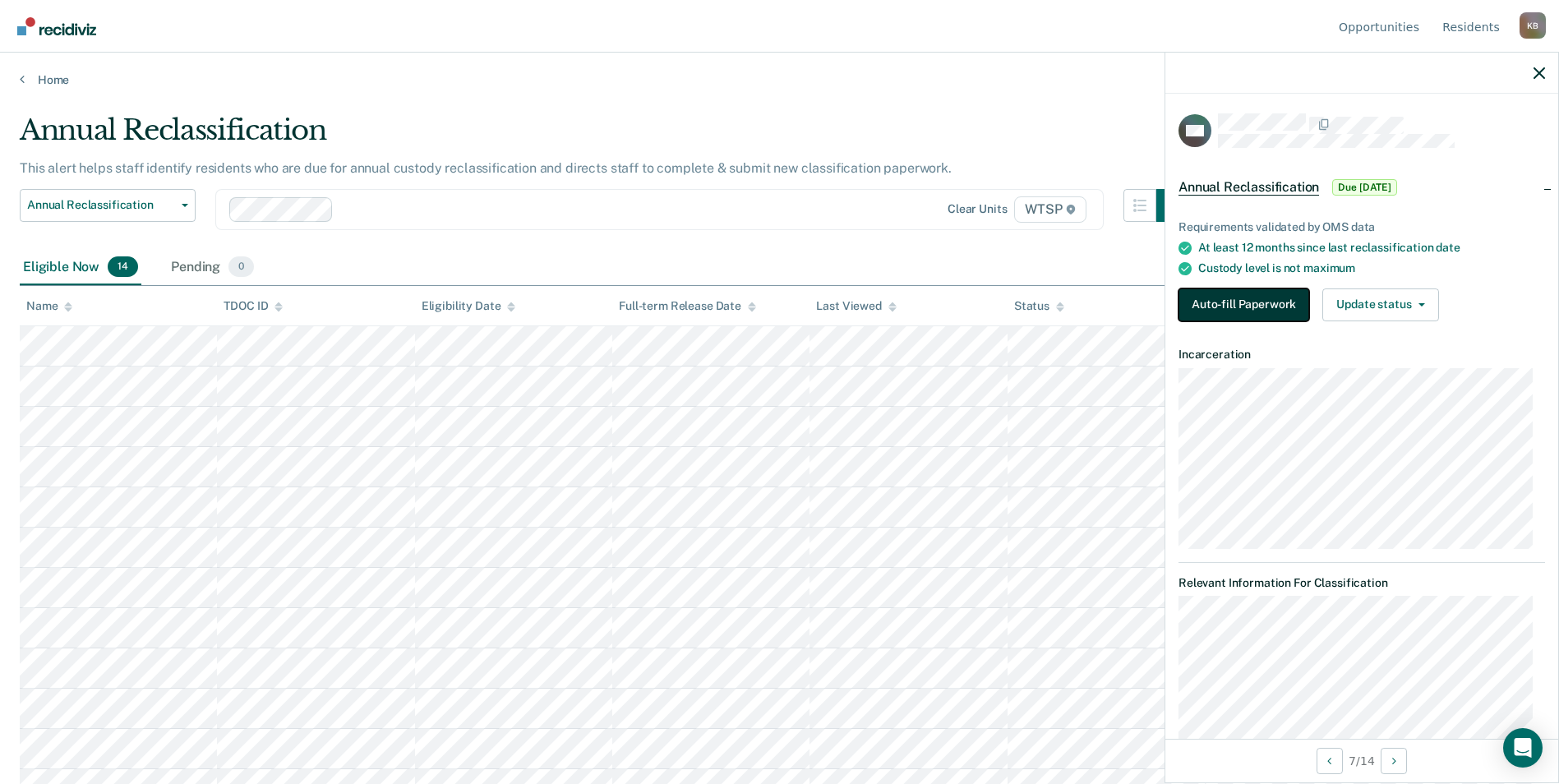
click at [1291, 307] on button "Auto-fill Paperwork" at bounding box center [1244, 304] width 131 height 33
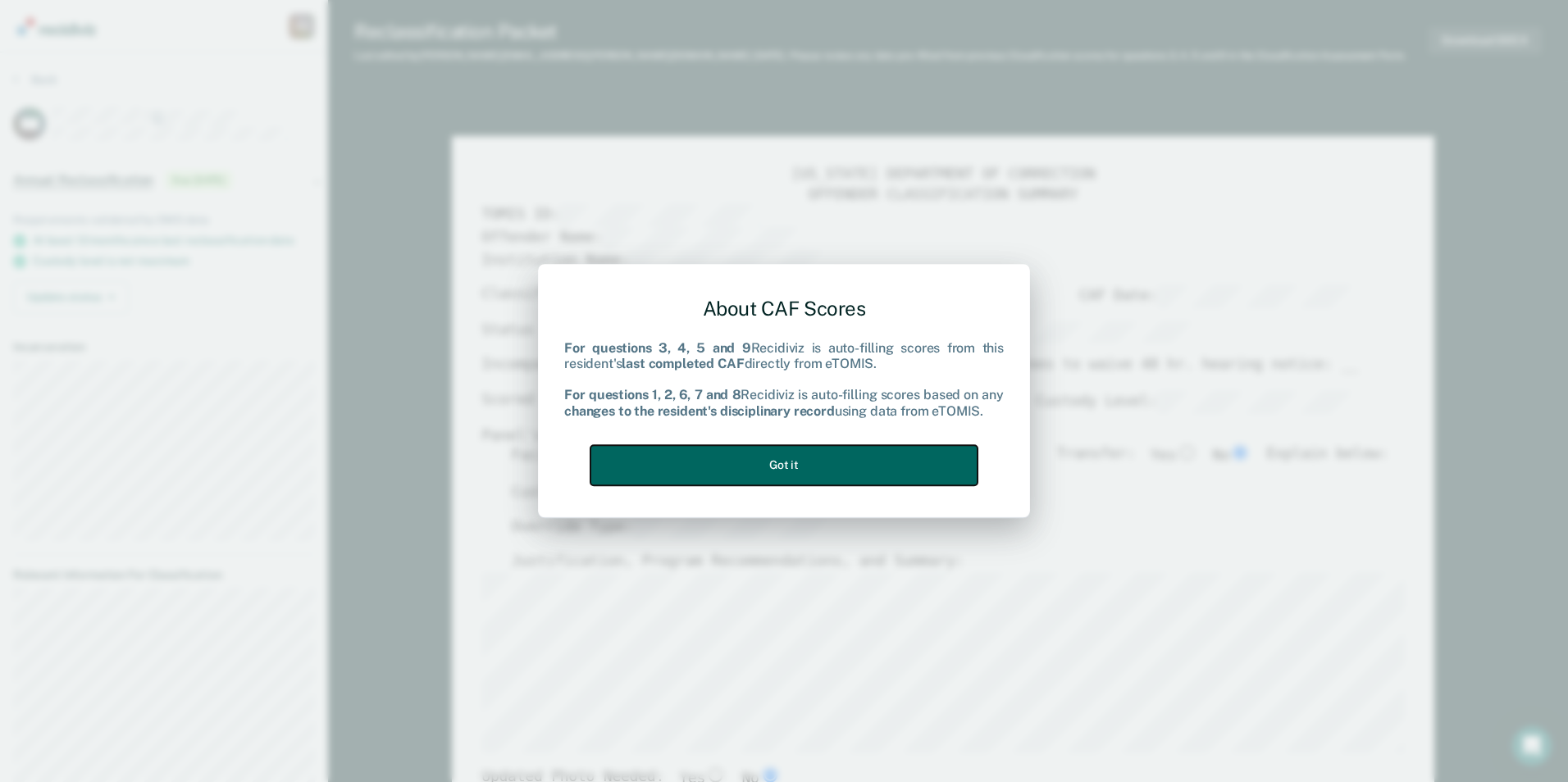
click at [823, 467] on button "Got it" at bounding box center [783, 465] width 387 height 40
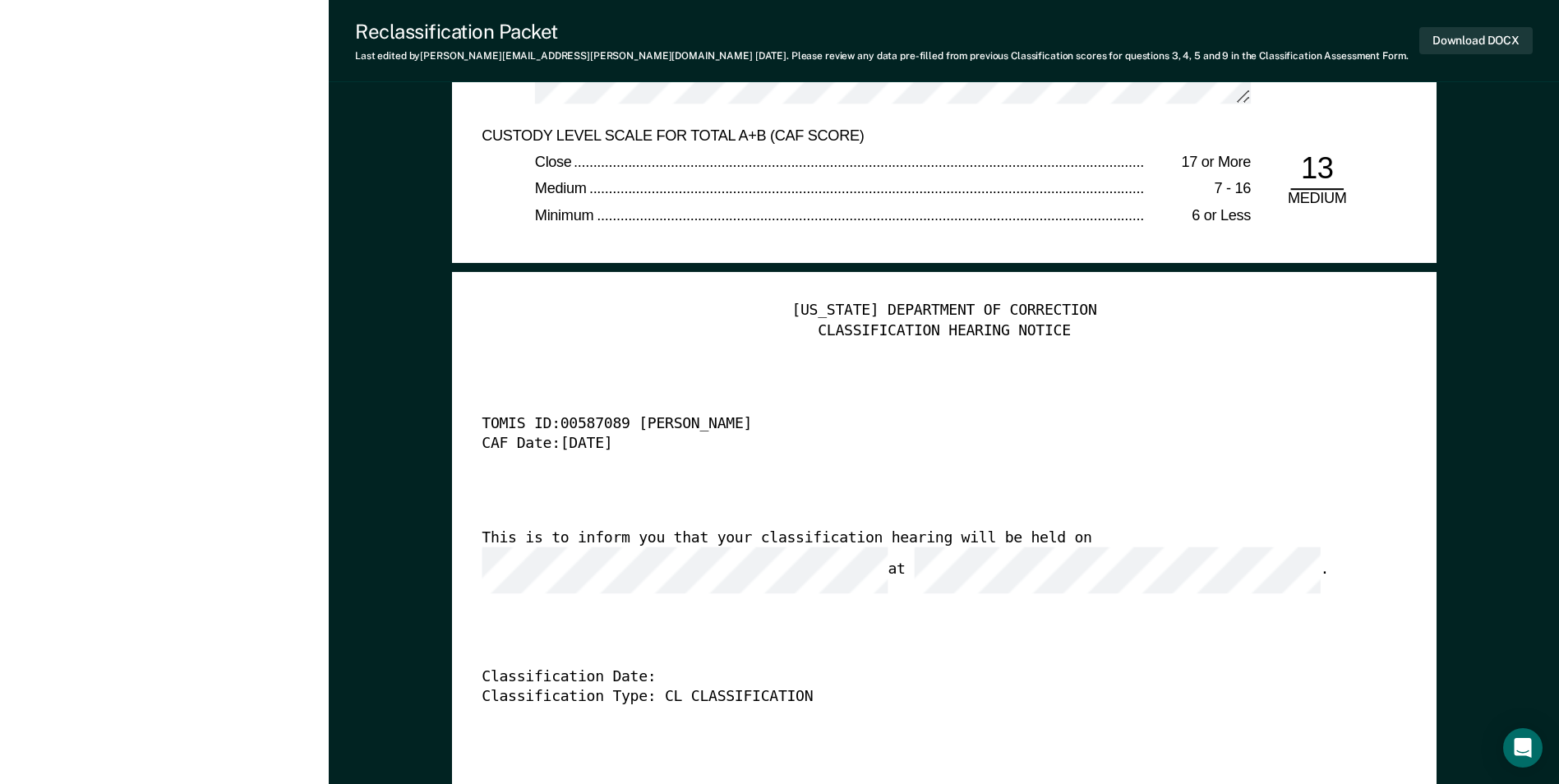
scroll to position [3945, 0]
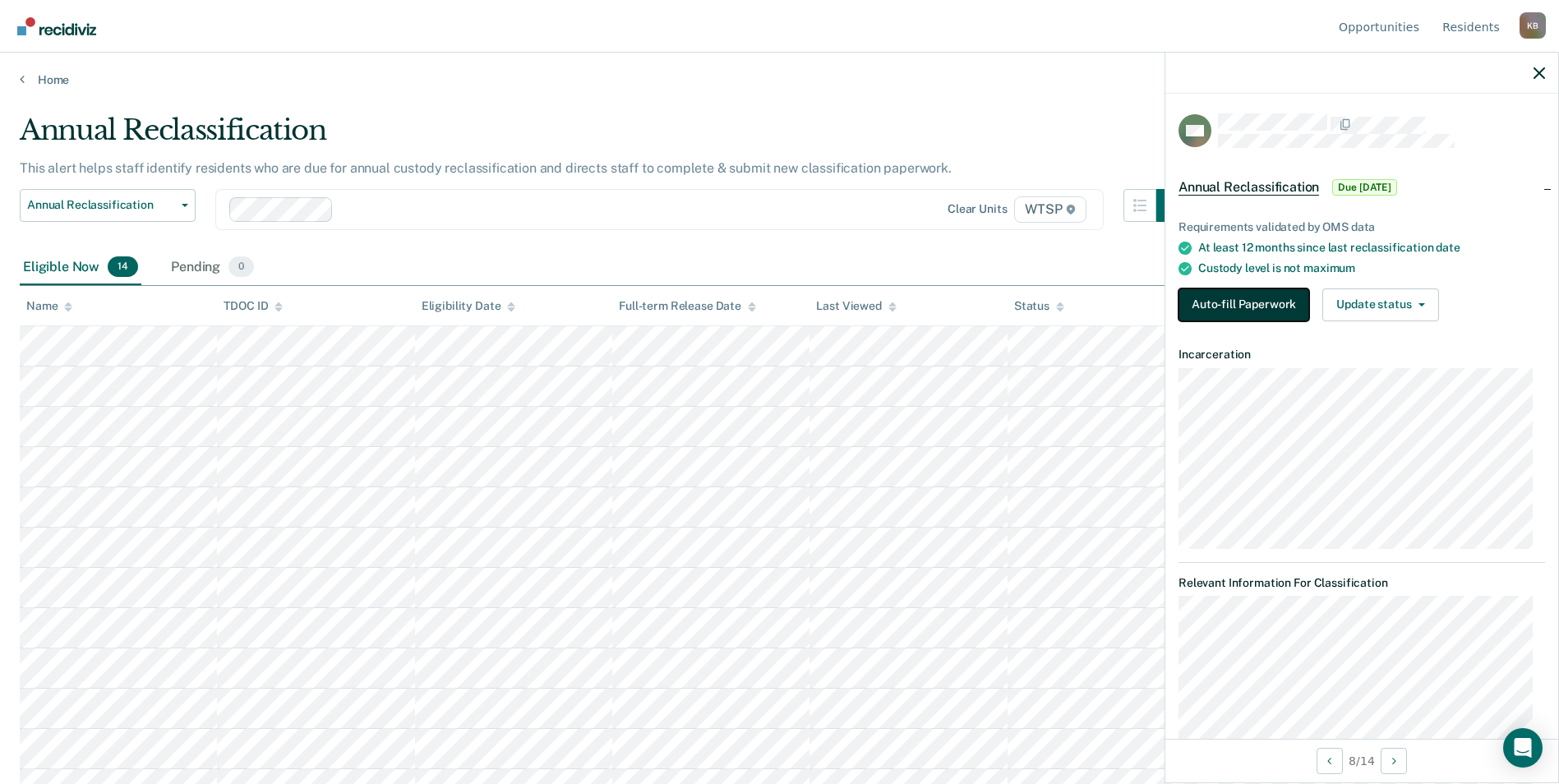
click at [1242, 307] on button "Auto-fill Paperwork" at bounding box center [1244, 304] width 131 height 33
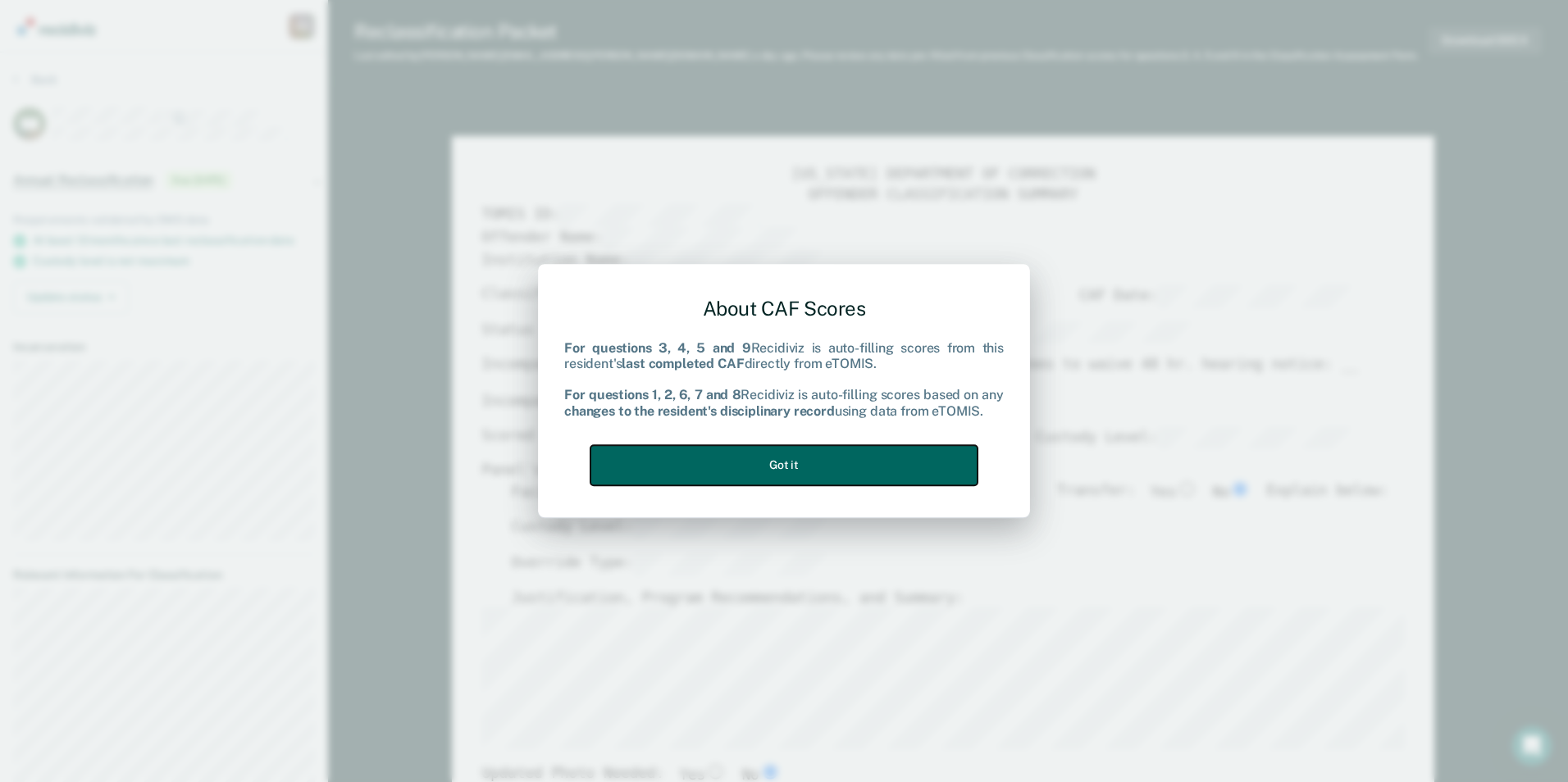
click at [888, 467] on button "Got it" at bounding box center [783, 465] width 387 height 40
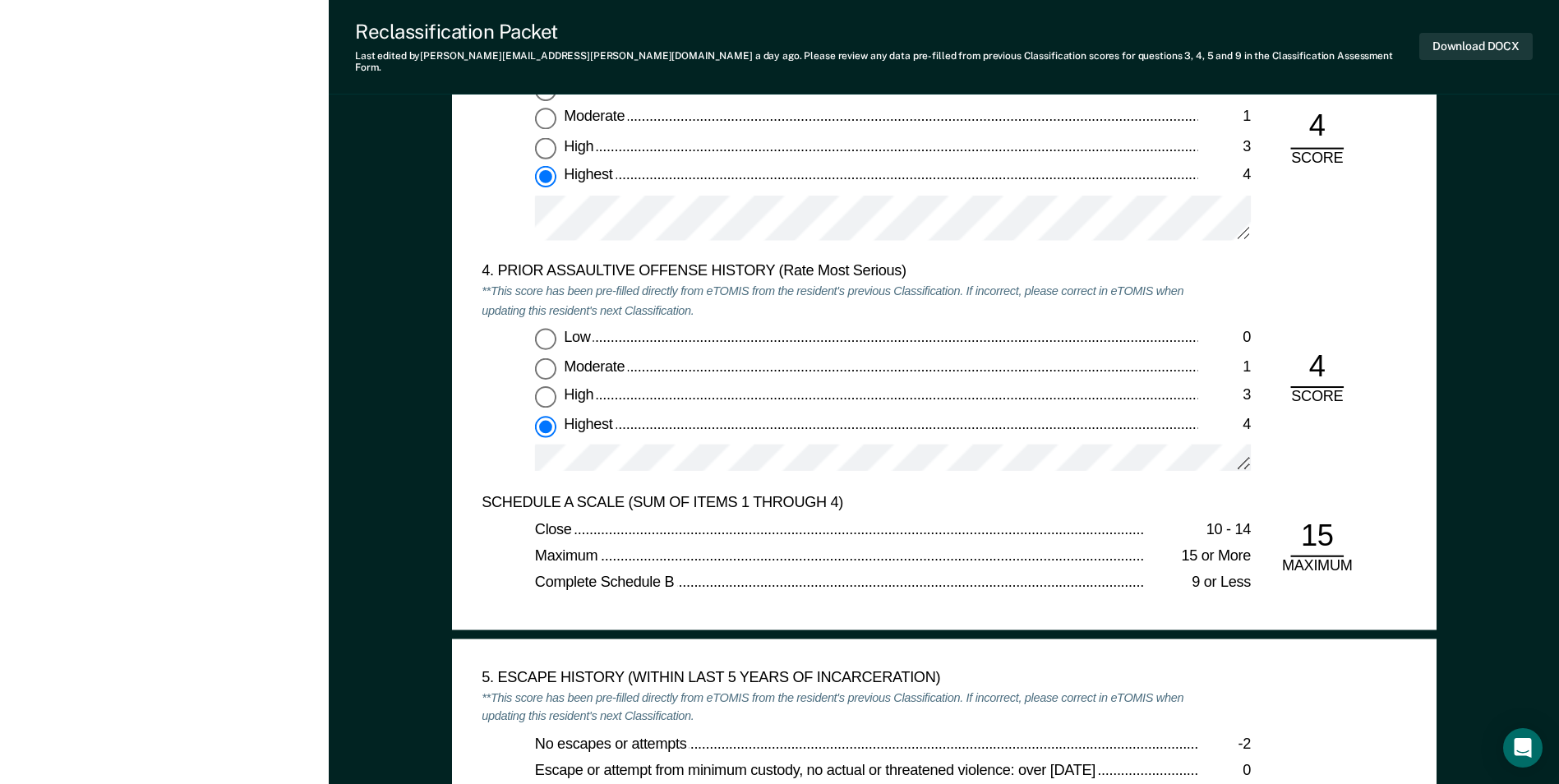
scroll to position [2137, 0]
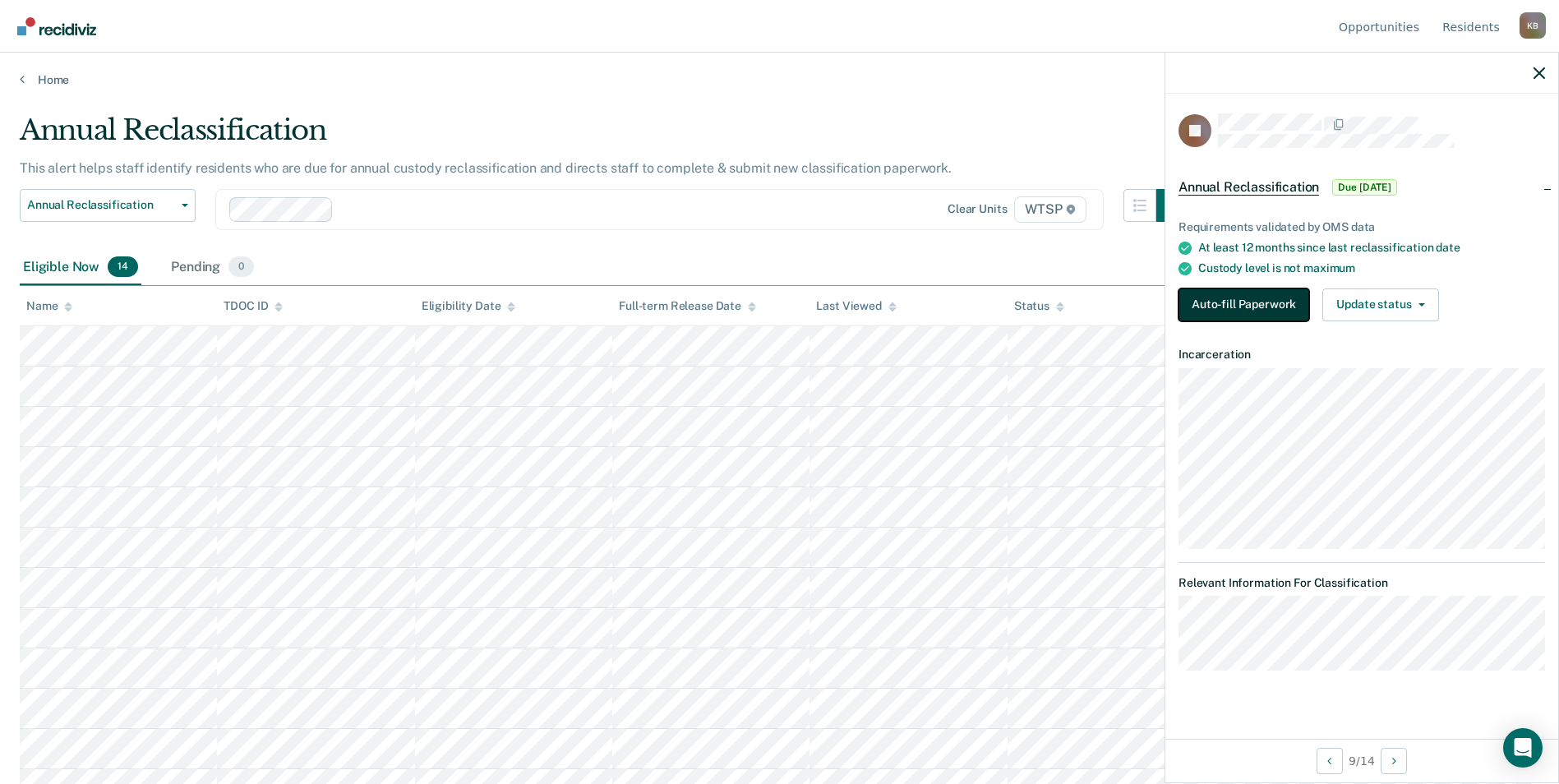
click at [1213, 302] on button "Auto-fill Paperwork" at bounding box center [1244, 304] width 131 height 33
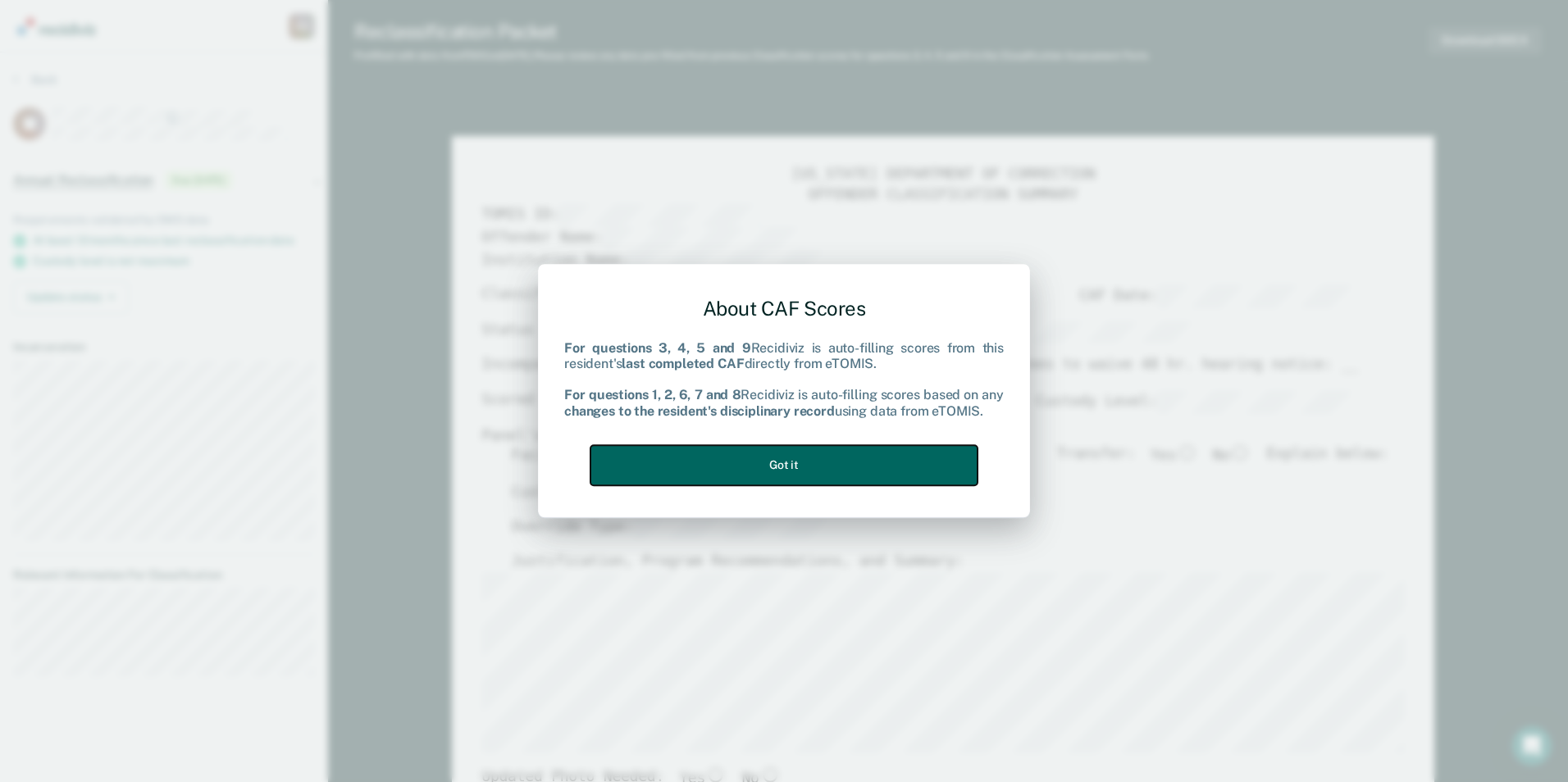
click at [795, 460] on button "Got it" at bounding box center [783, 465] width 387 height 40
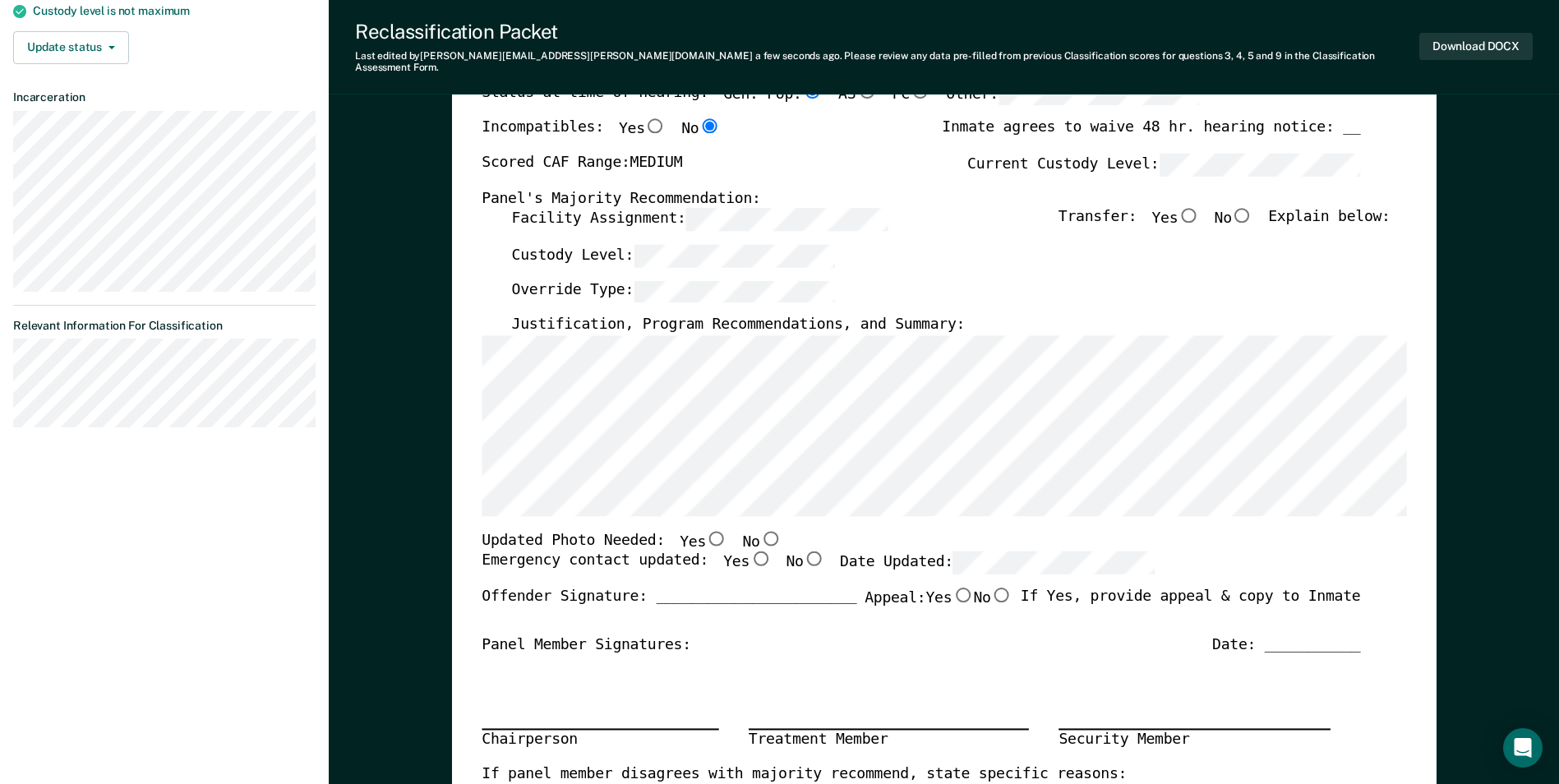
scroll to position [246, 0]
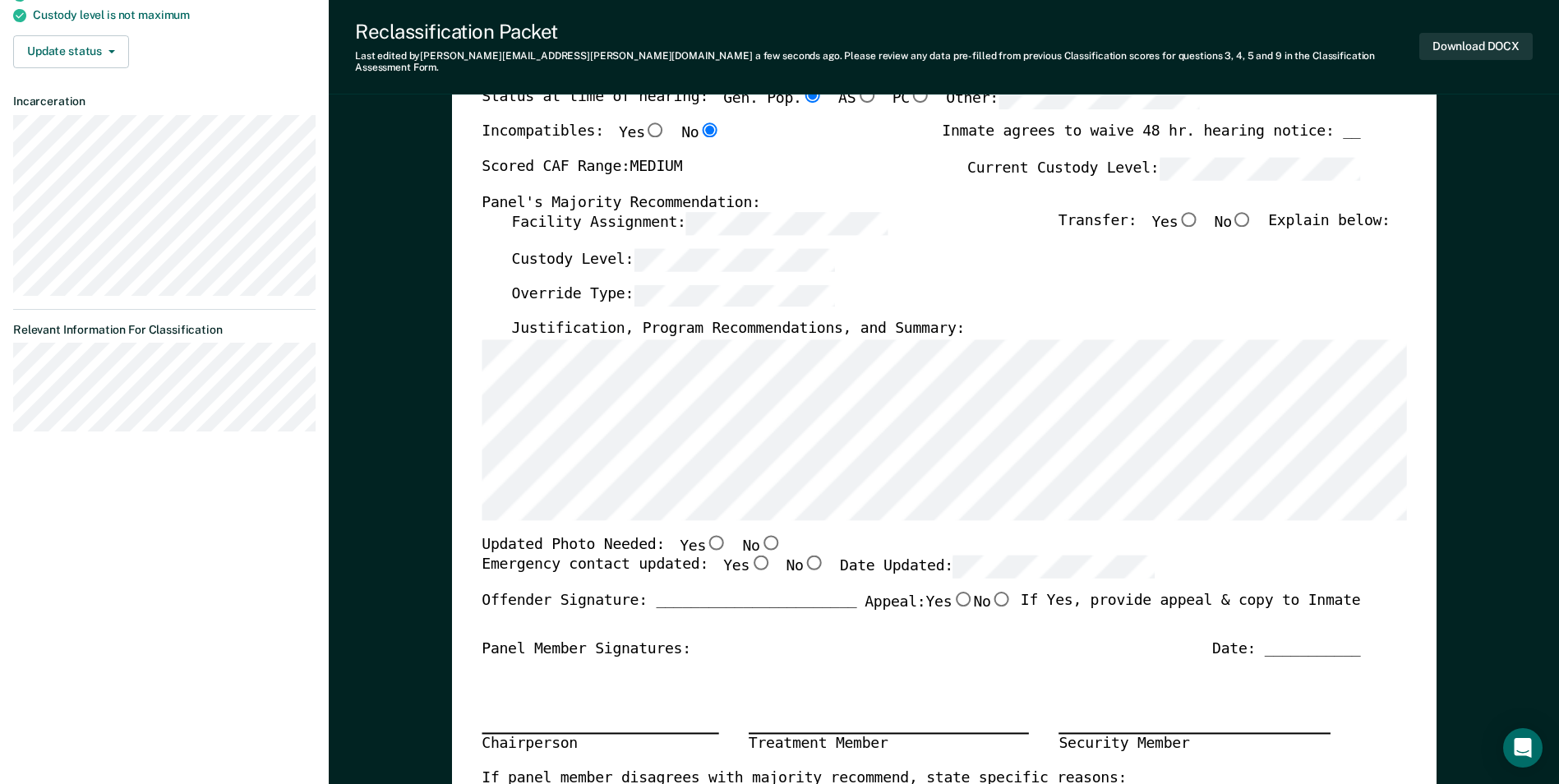
click at [1250, 212] on input "No" at bounding box center [1243, 219] width 22 height 15
type textarea "x"
radio input "true"
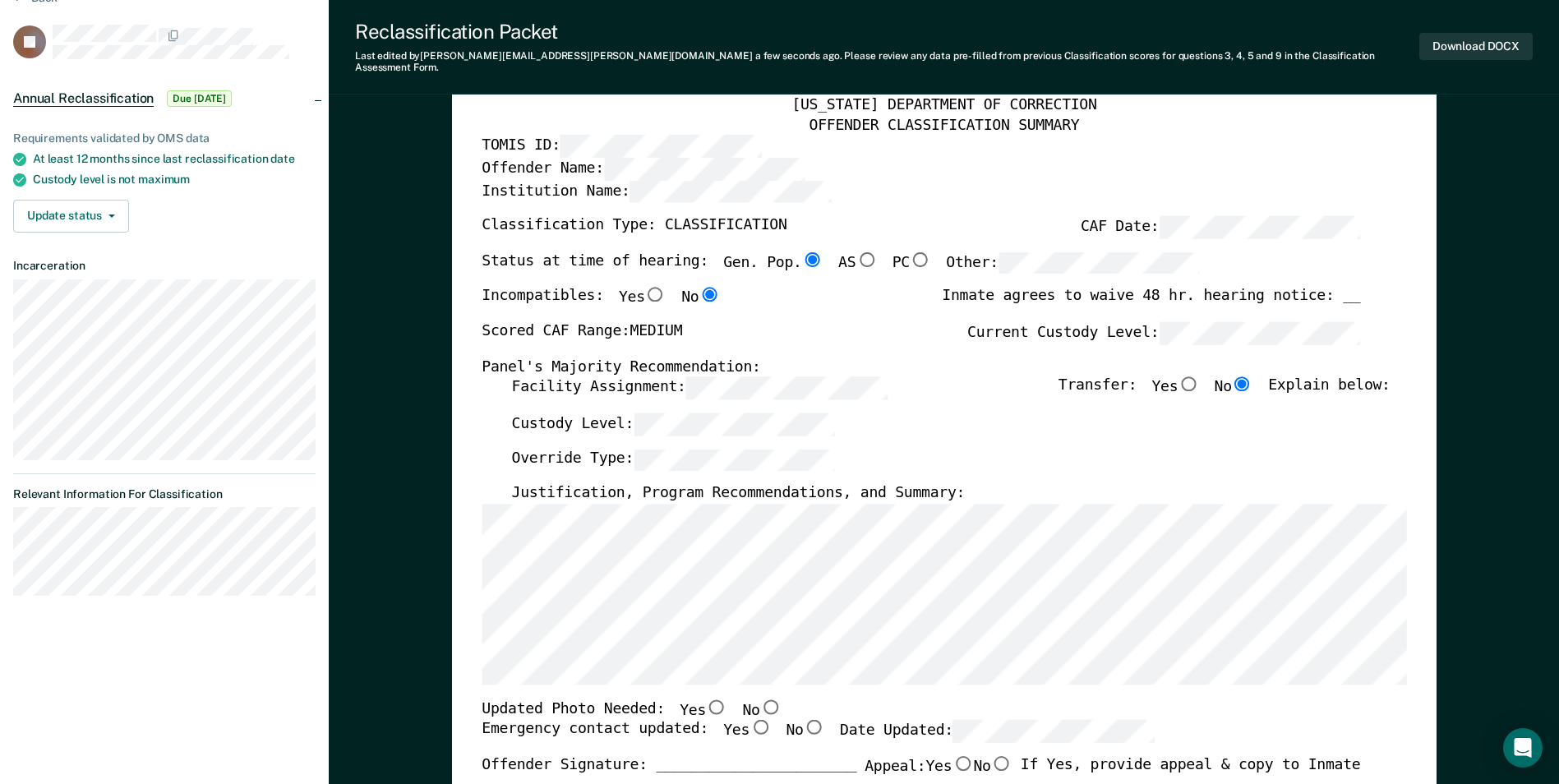
scroll to position [328, 0]
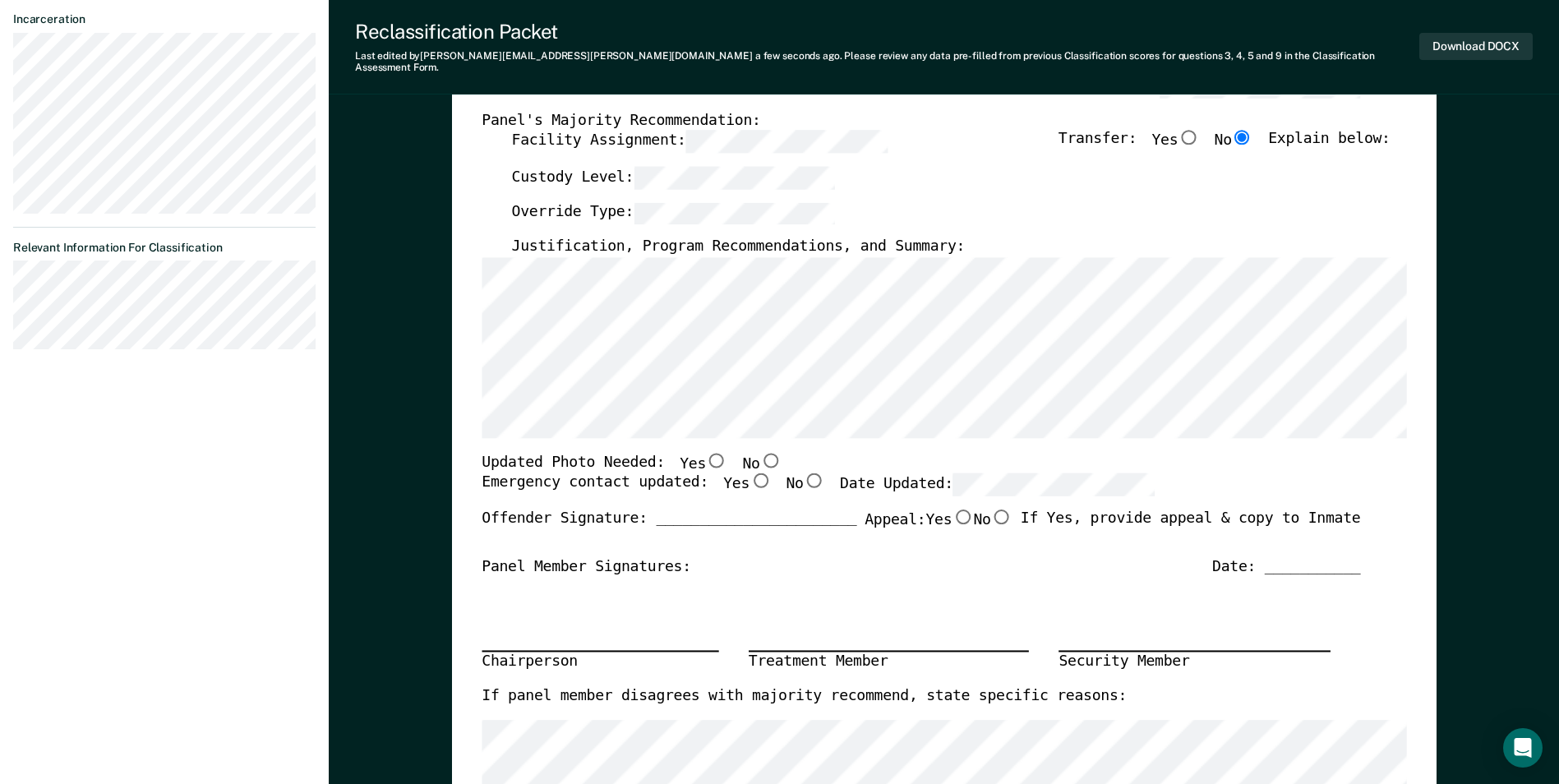
click at [760, 453] on input "No" at bounding box center [771, 461] width 22 height 15
type textarea "x"
radio input "true"
click at [750, 473] on input "Yes" at bounding box center [761, 481] width 22 height 15
type textarea "x"
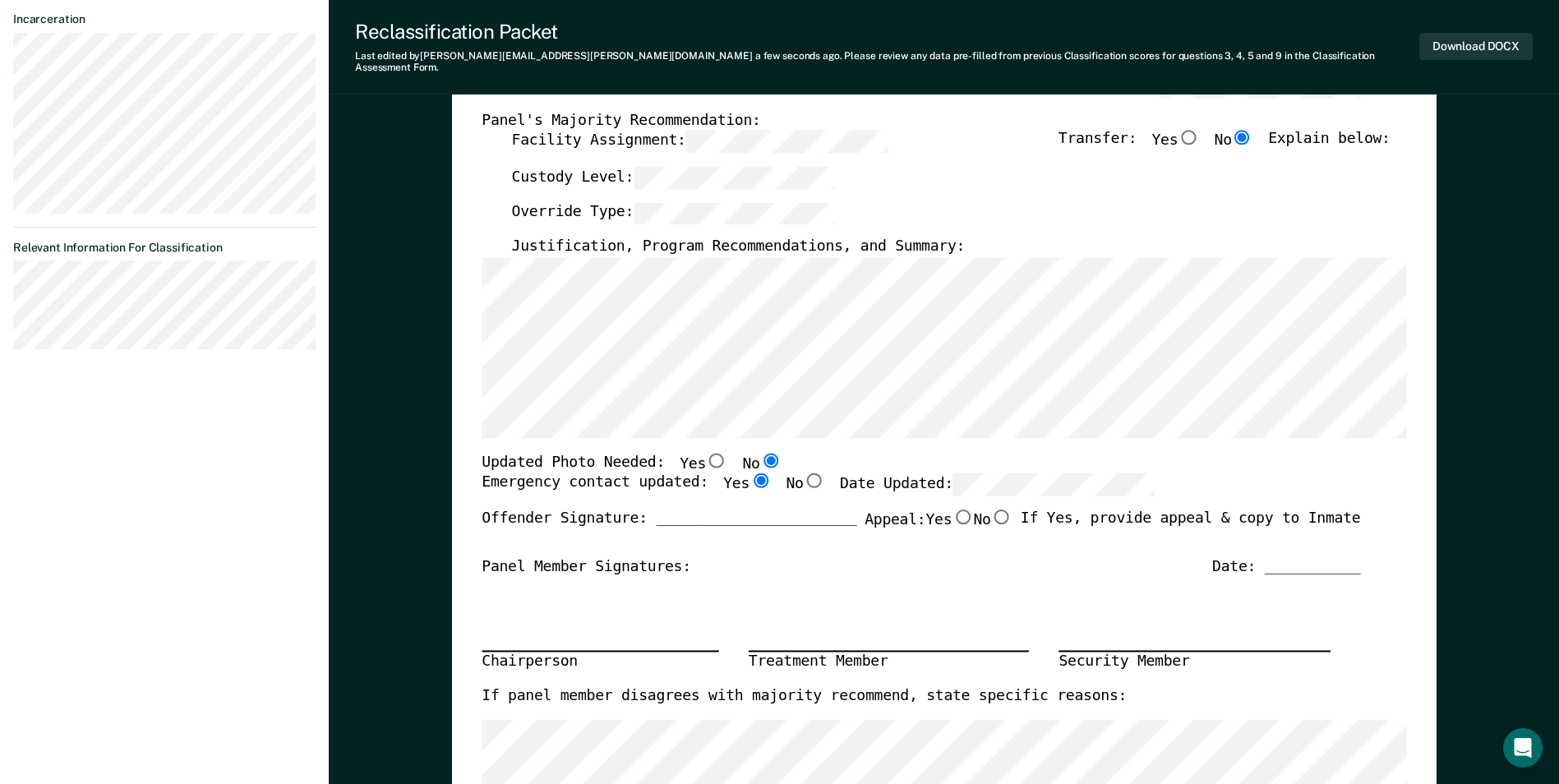
radio input "true"
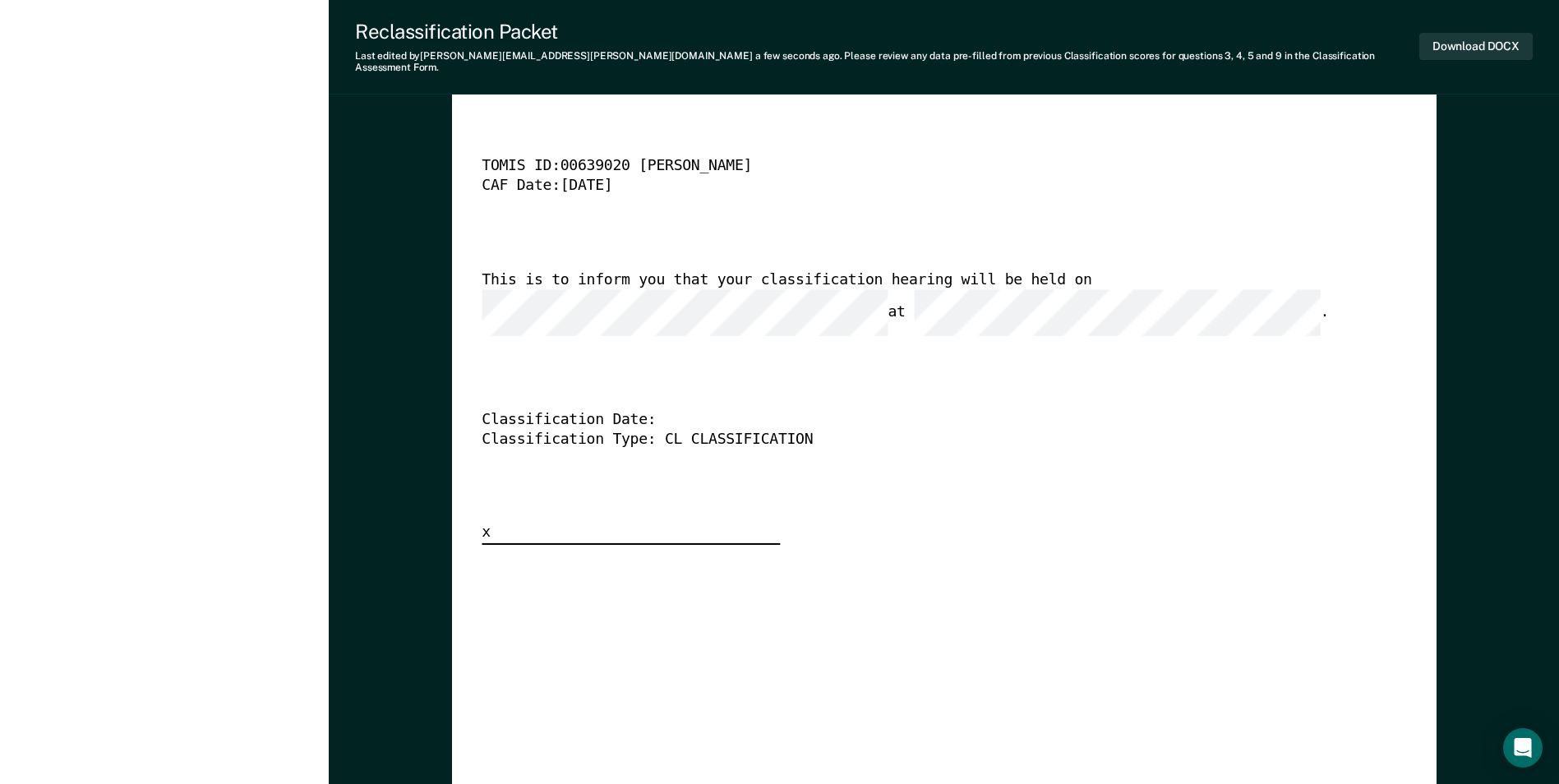
scroll to position [4356, 0]
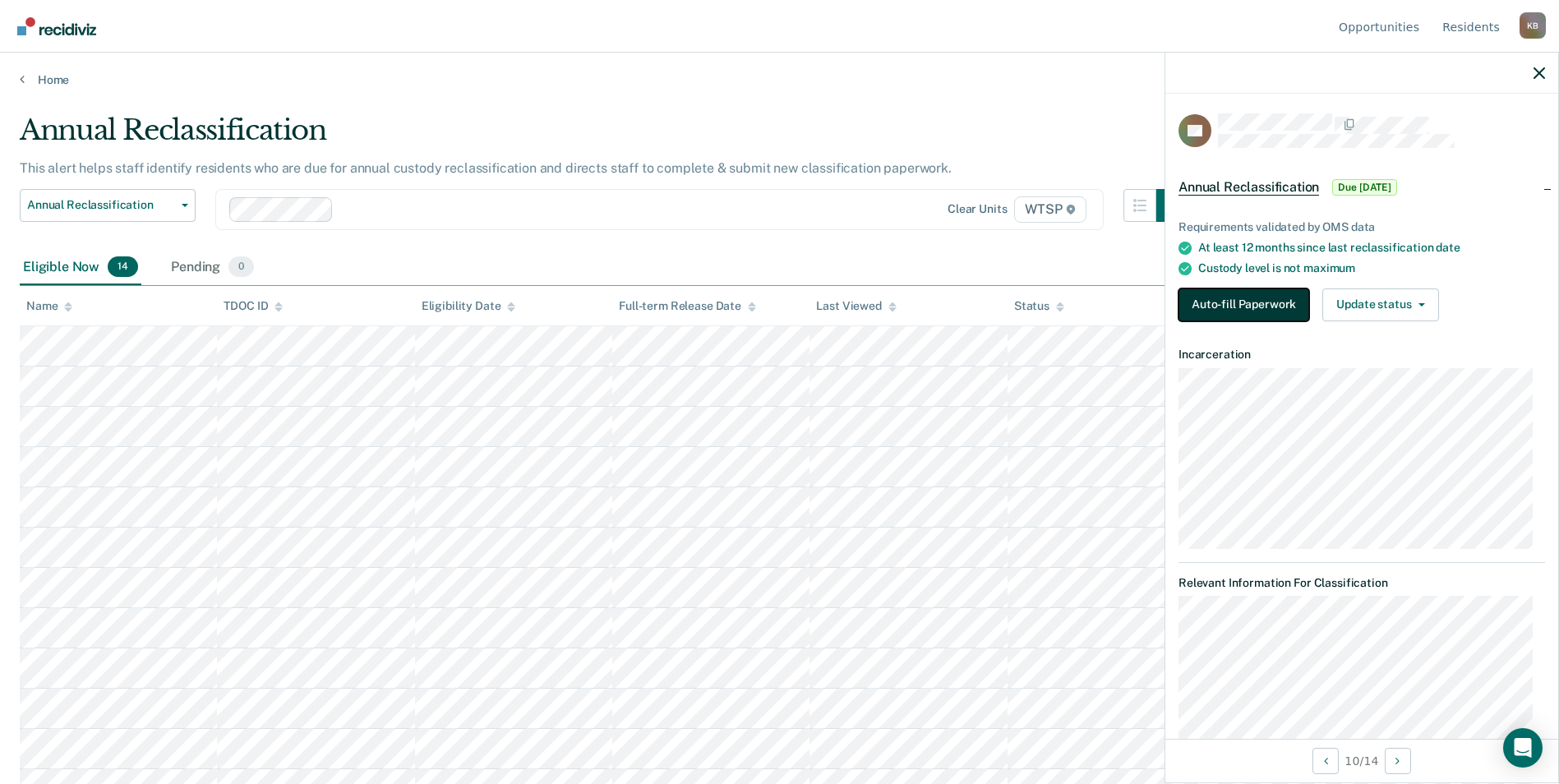
click at [1241, 297] on button "Auto-fill Paperwork" at bounding box center [1244, 304] width 131 height 33
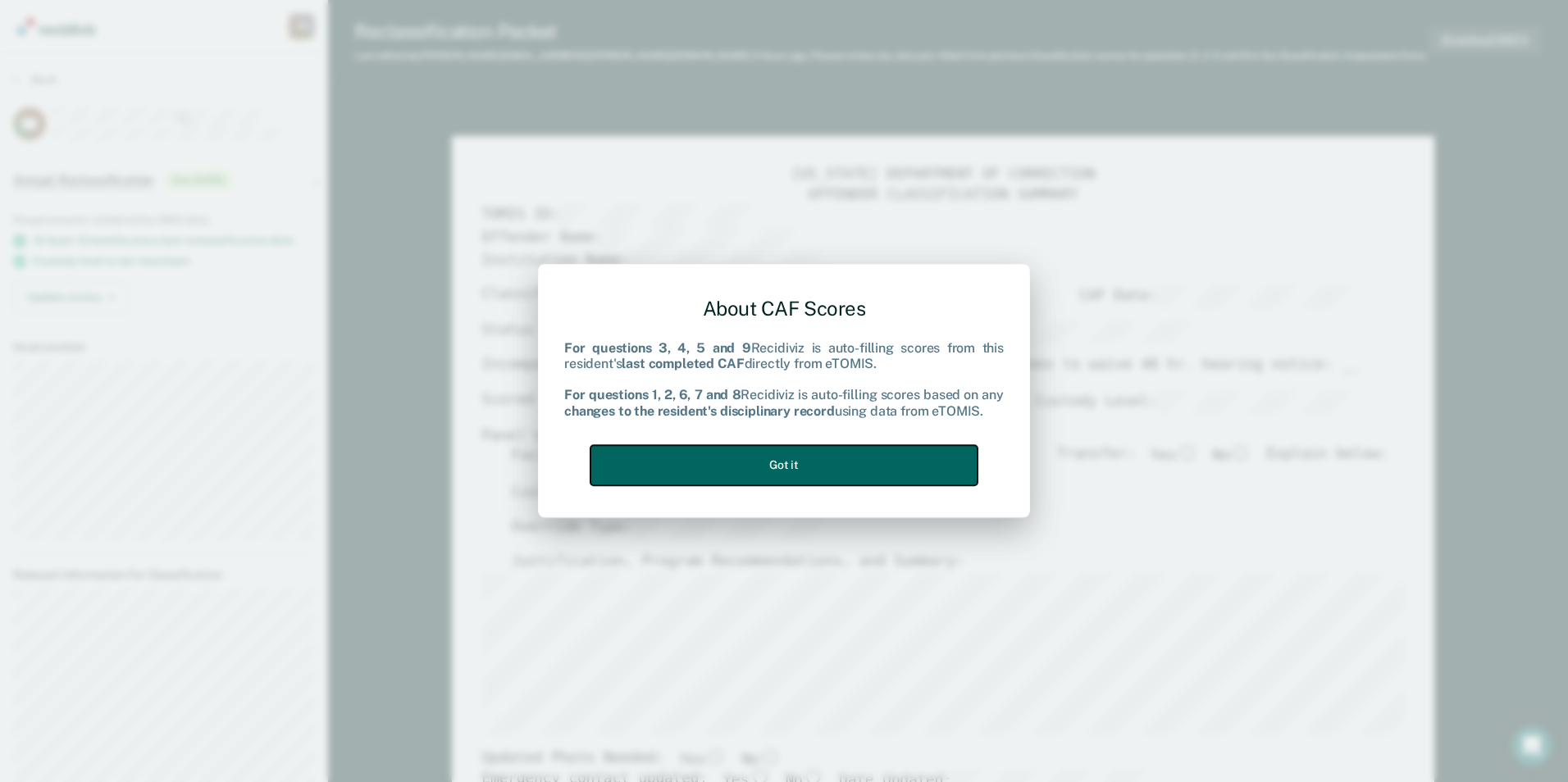
click at [794, 470] on button "Got it" at bounding box center [783, 465] width 387 height 40
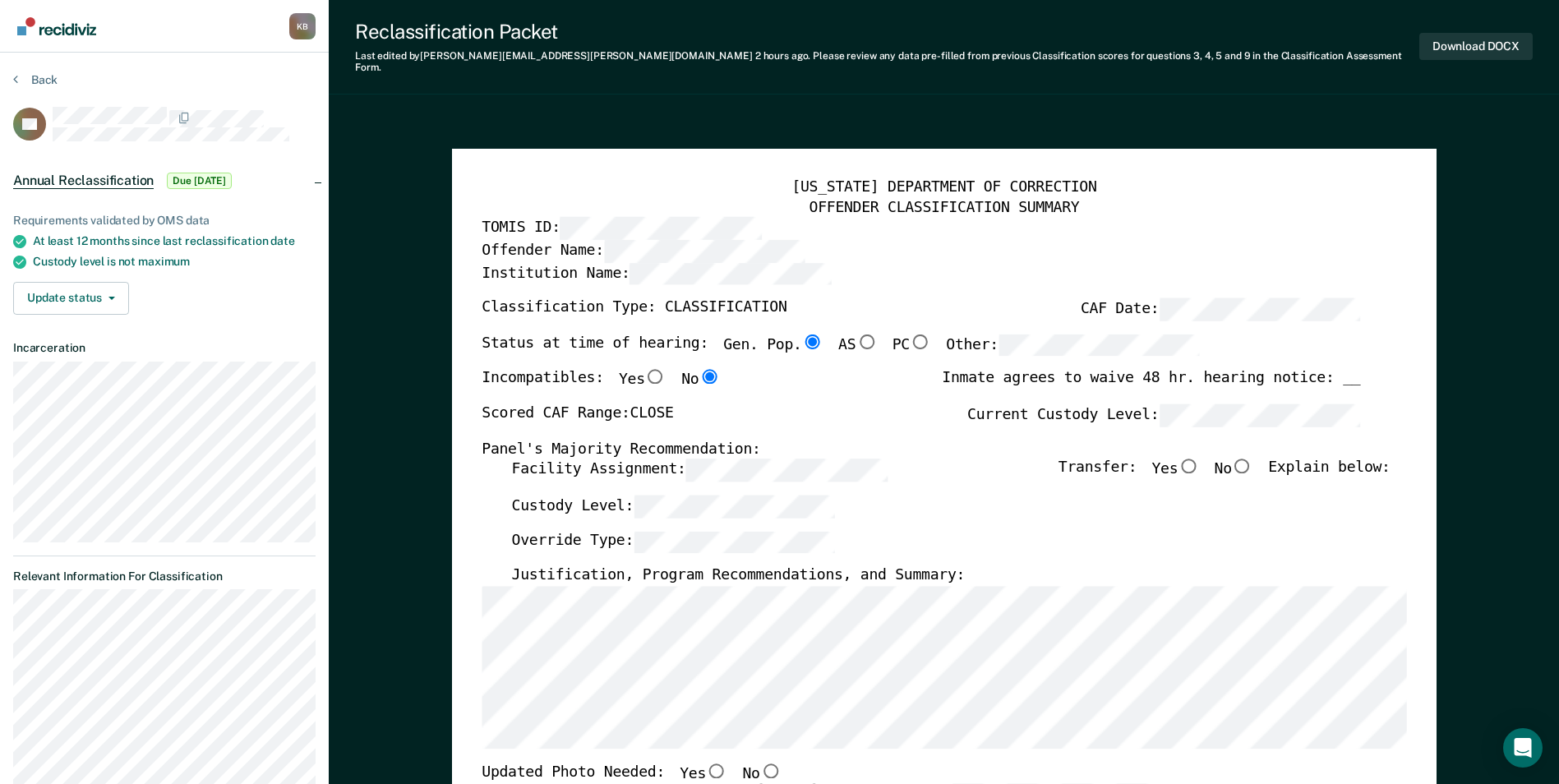
click at [1252, 459] on input "No" at bounding box center [1243, 467] width 22 height 15
type textarea "x"
radio input "true"
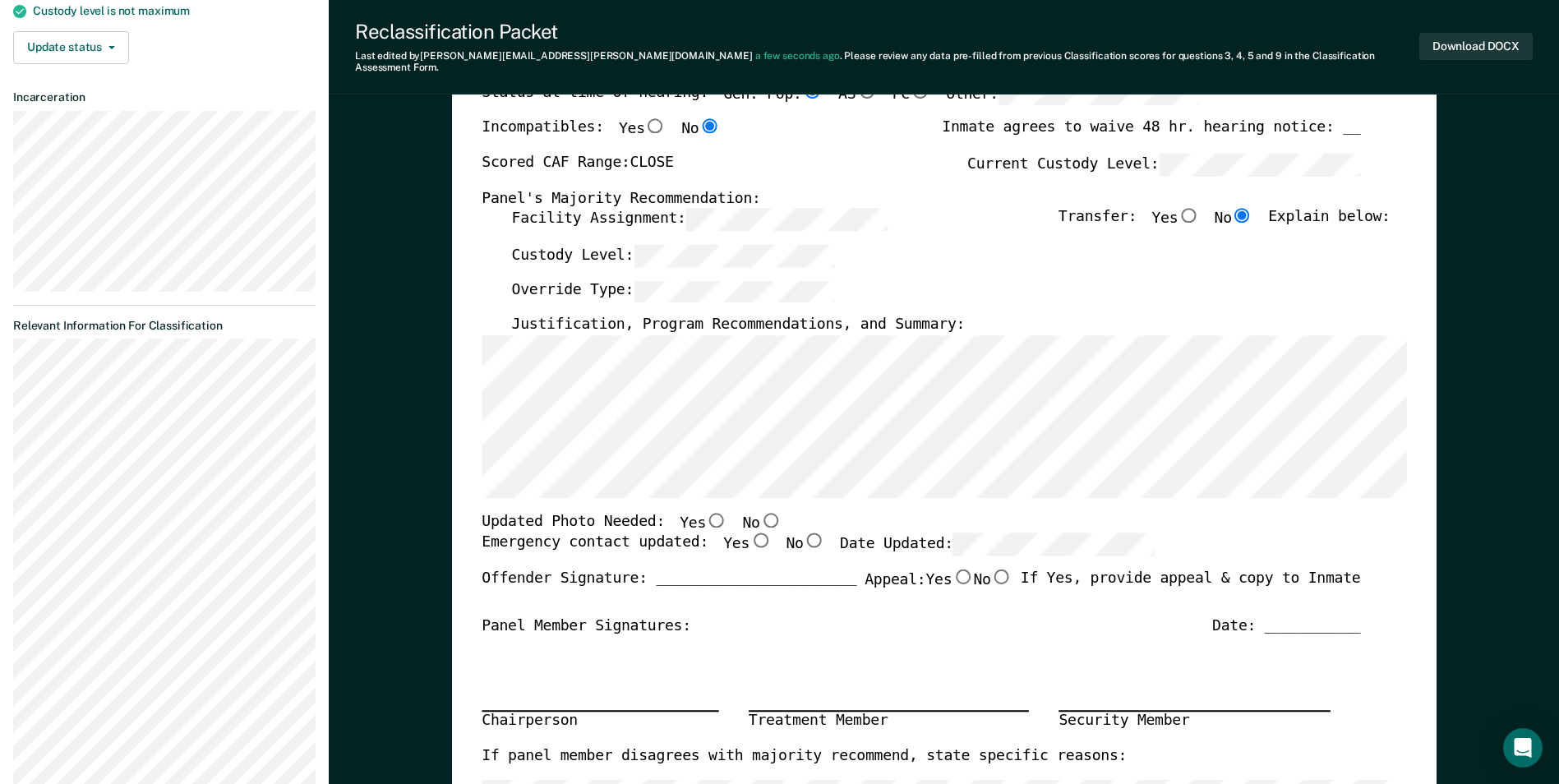
scroll to position [411, 0]
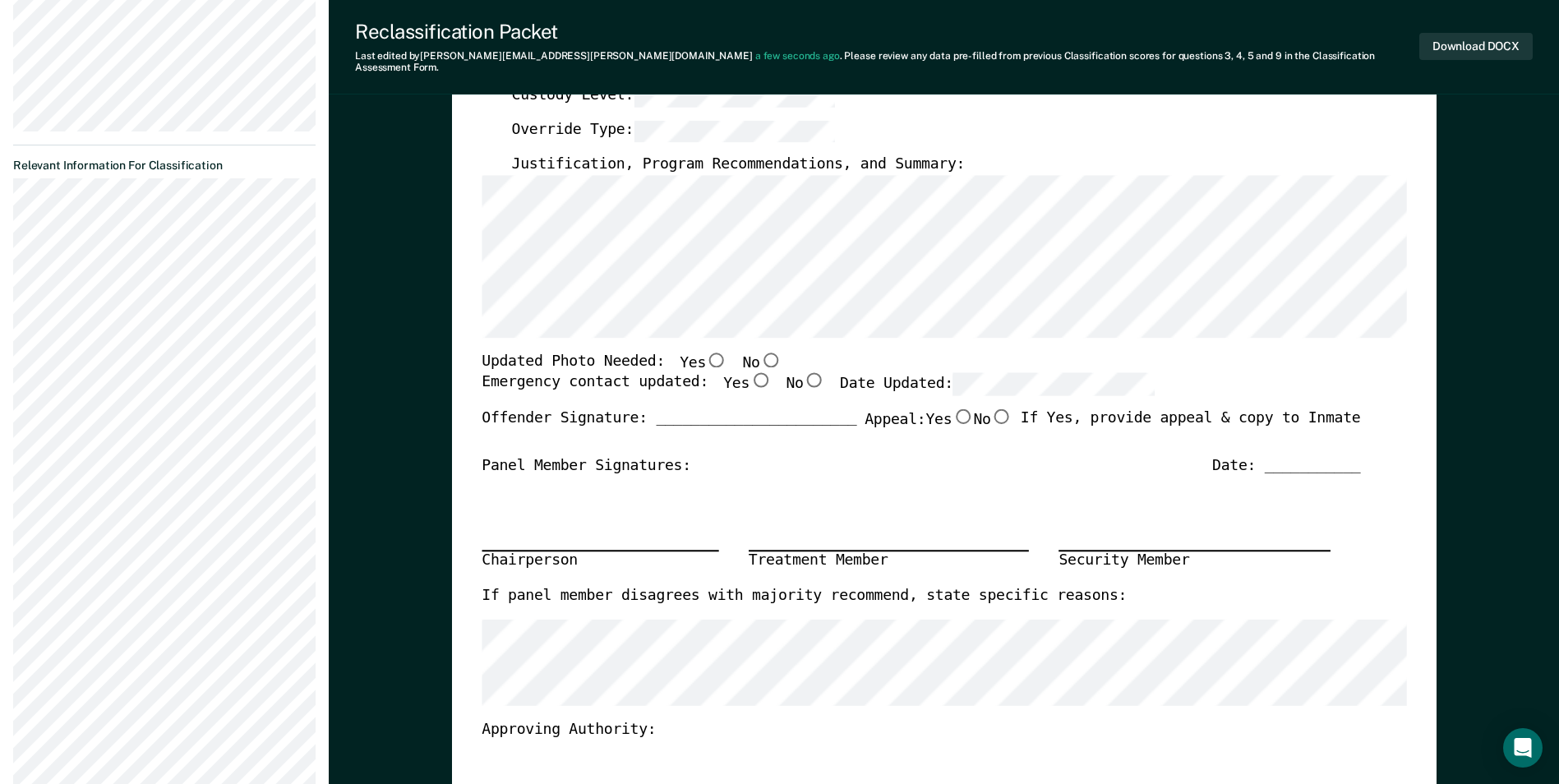
click at [760, 352] on input "No" at bounding box center [771, 359] width 22 height 15
type textarea "x"
radio input "true"
click at [750, 373] on input "Yes" at bounding box center [761, 380] width 22 height 15
type textarea "x"
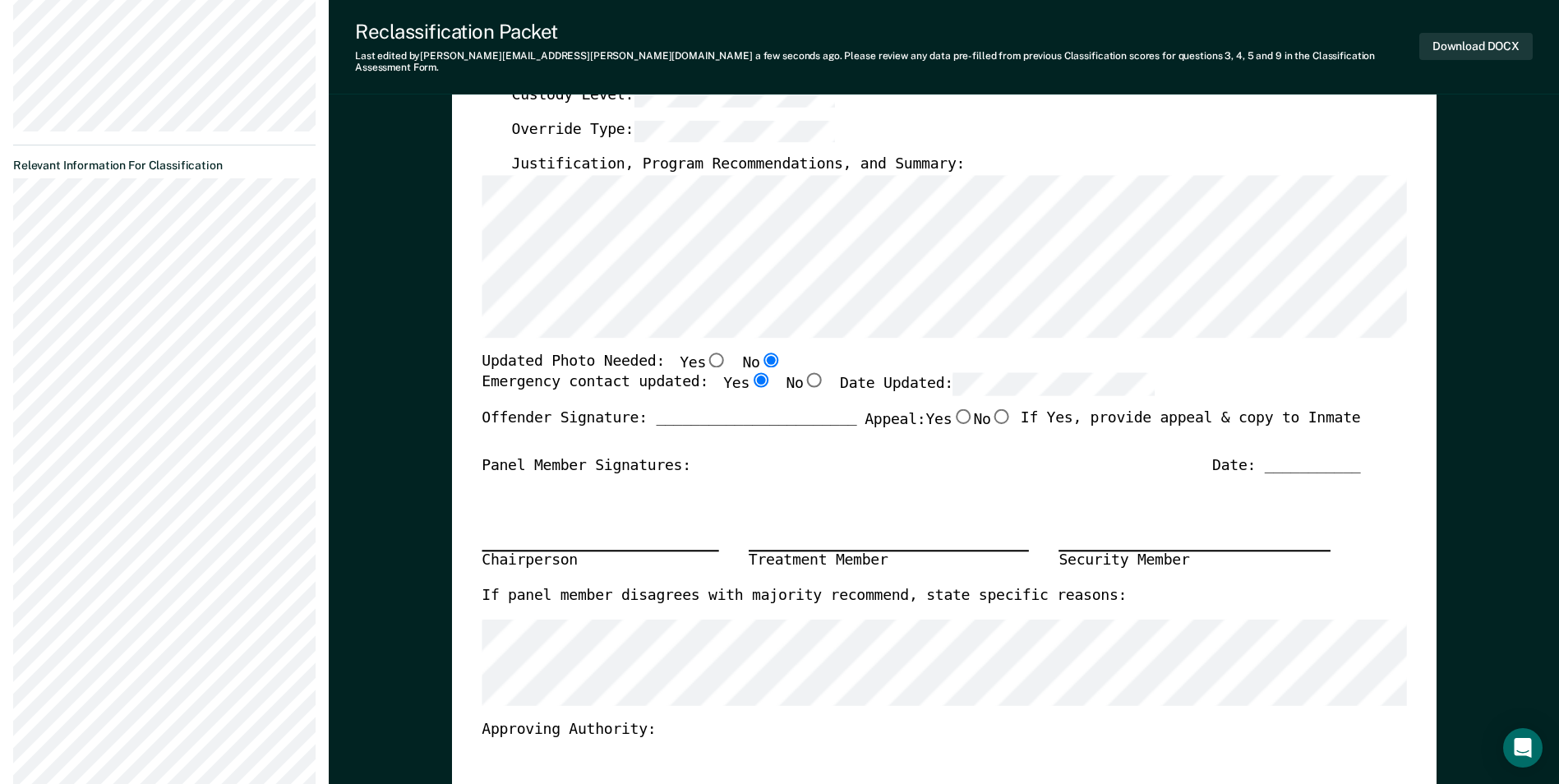
radio input "true"
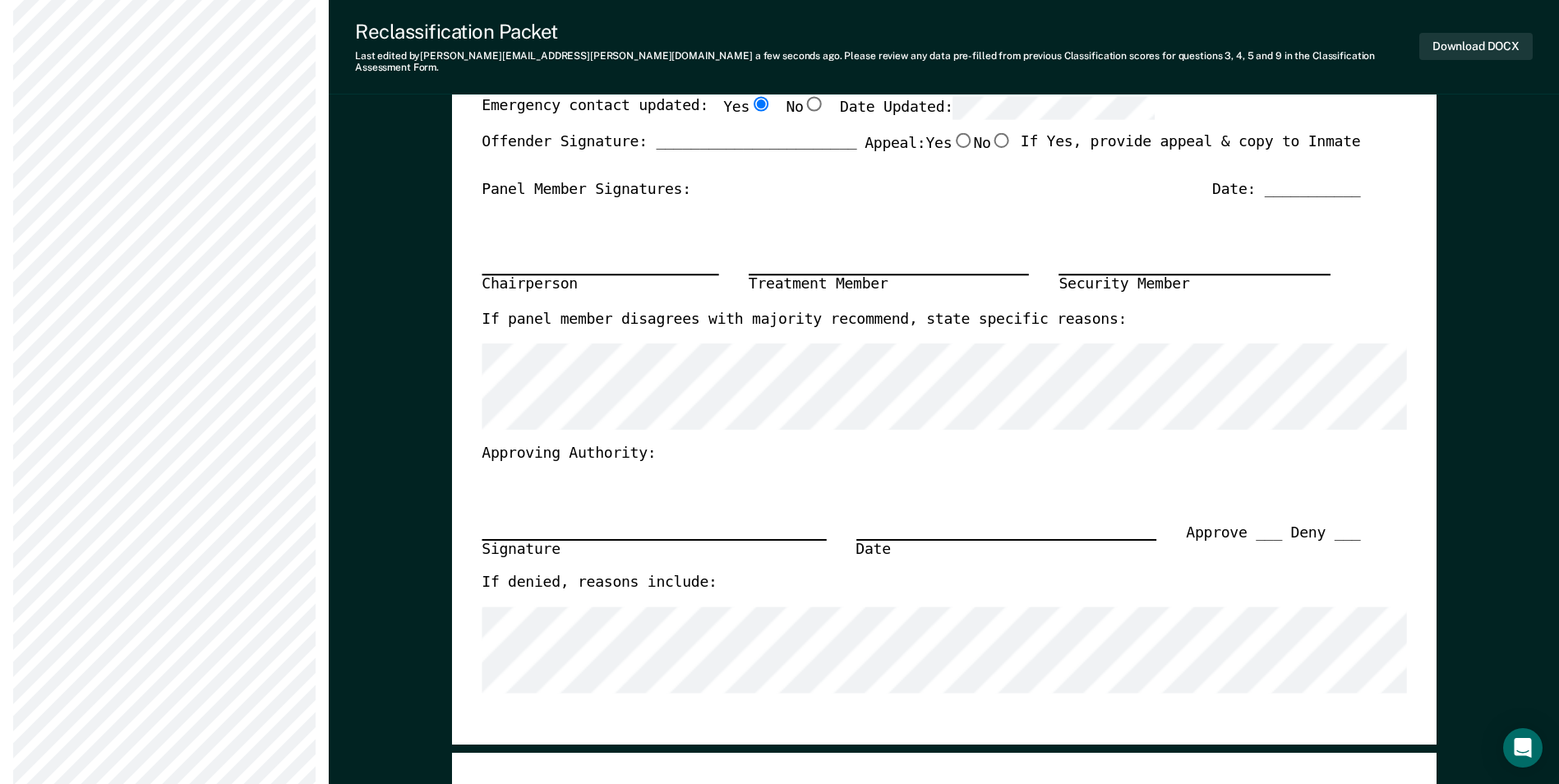
scroll to position [493, 0]
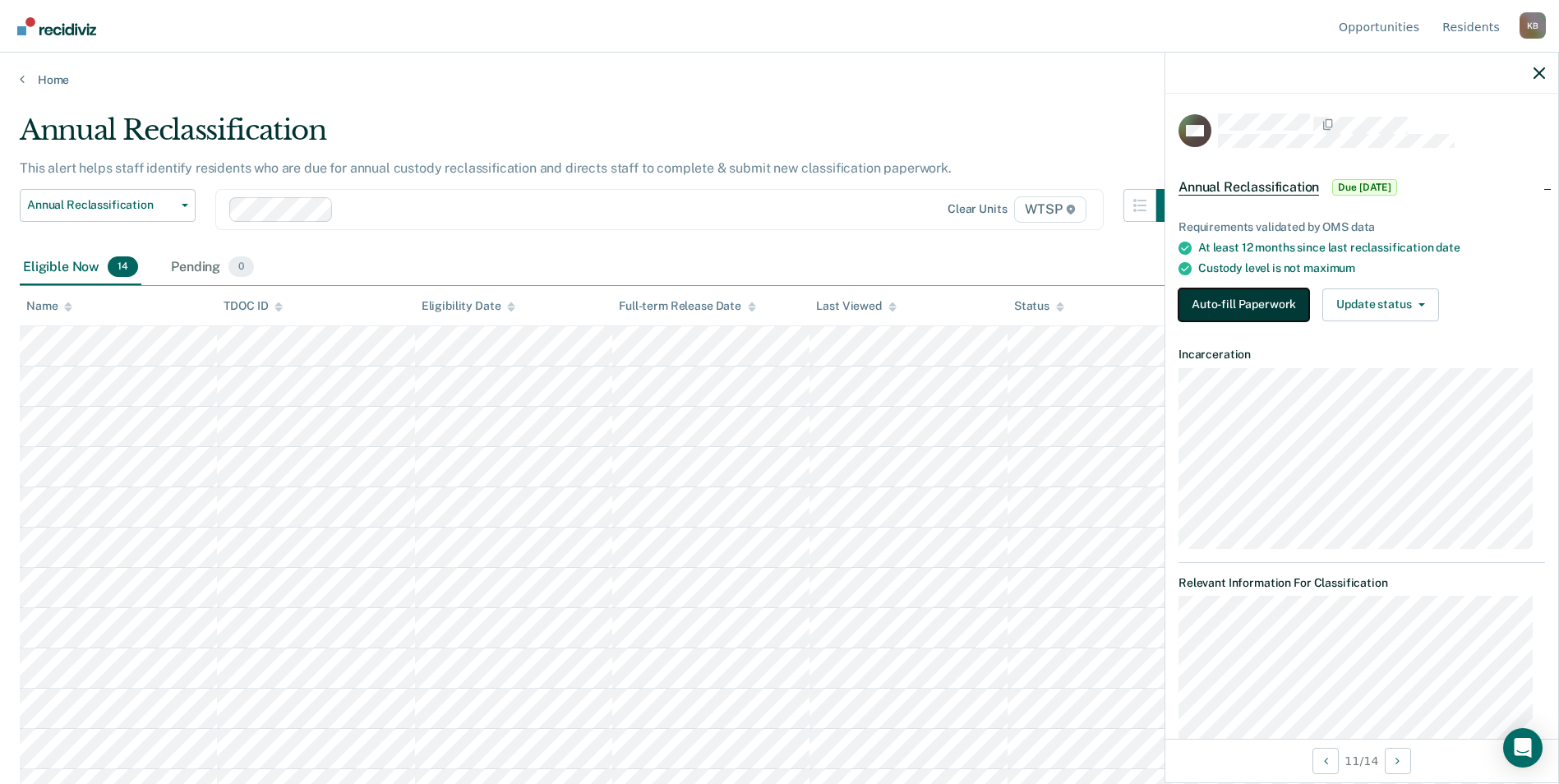
click at [1246, 300] on button "Auto-fill Paperwork" at bounding box center [1244, 304] width 131 height 33
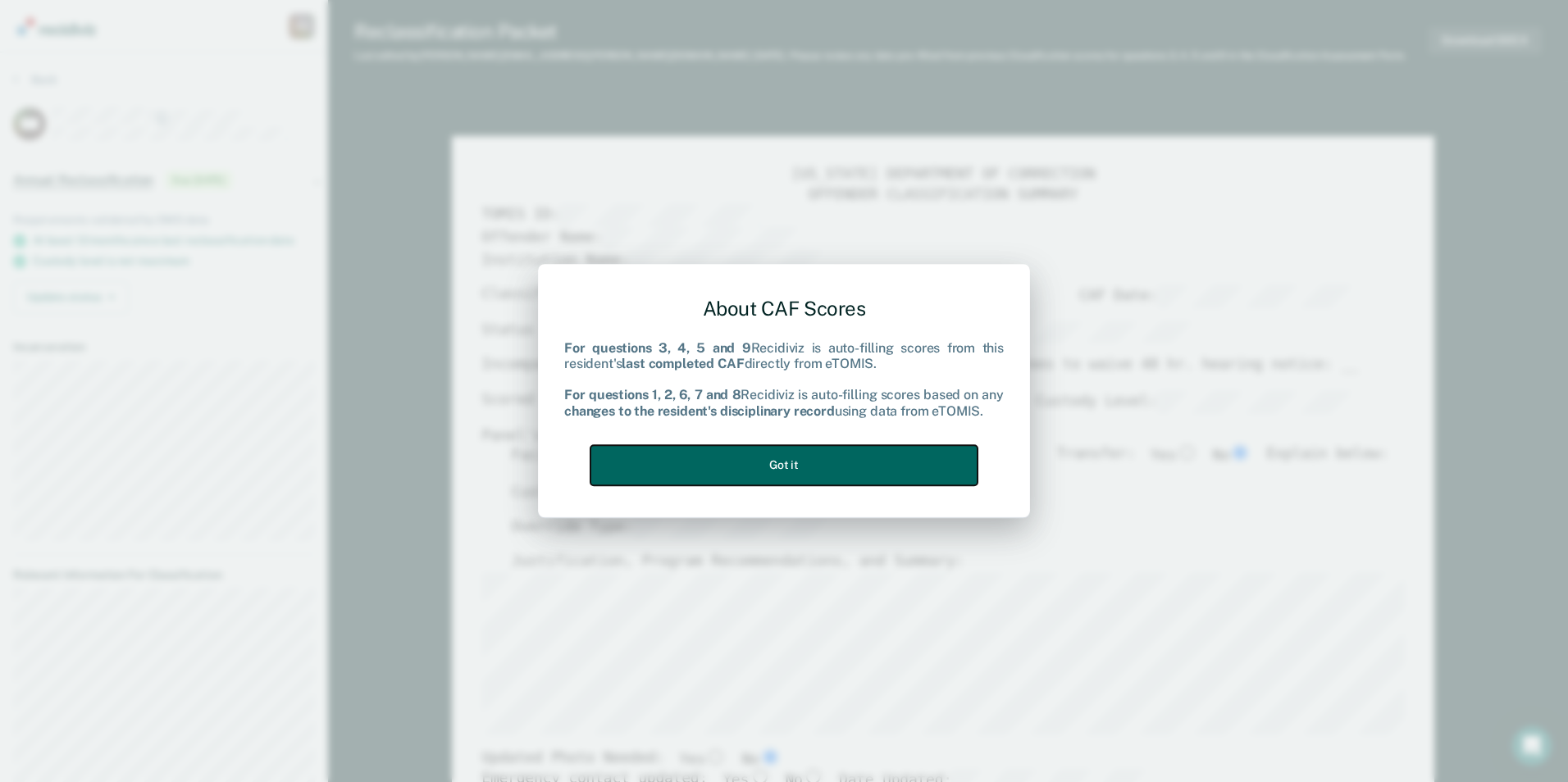
click at [806, 465] on button "Got it" at bounding box center [783, 465] width 387 height 40
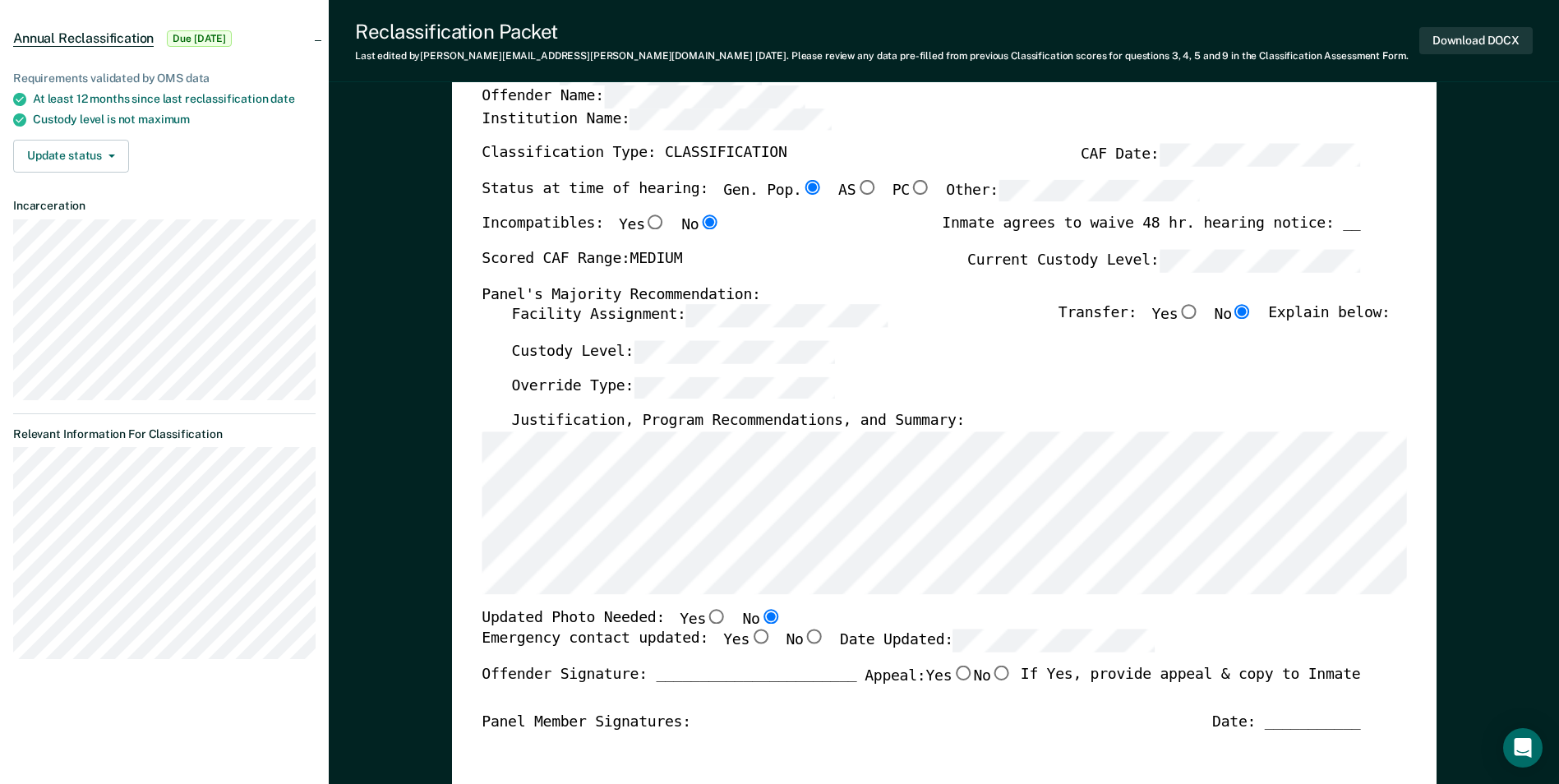
scroll to position [164, 0]
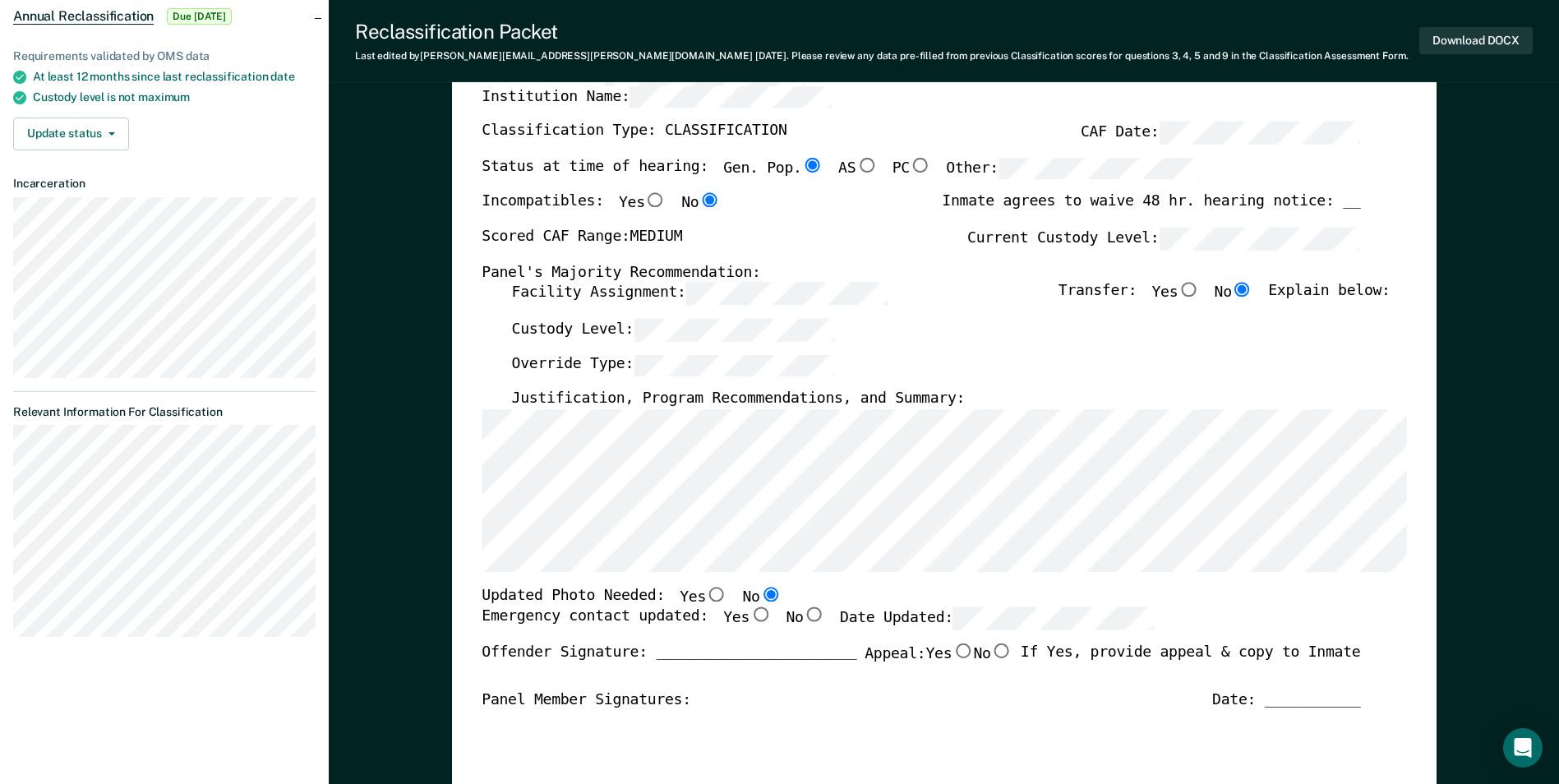
click at [750, 615] on input "Yes" at bounding box center [761, 616] width 22 height 15
type textarea "x"
radio input "true"
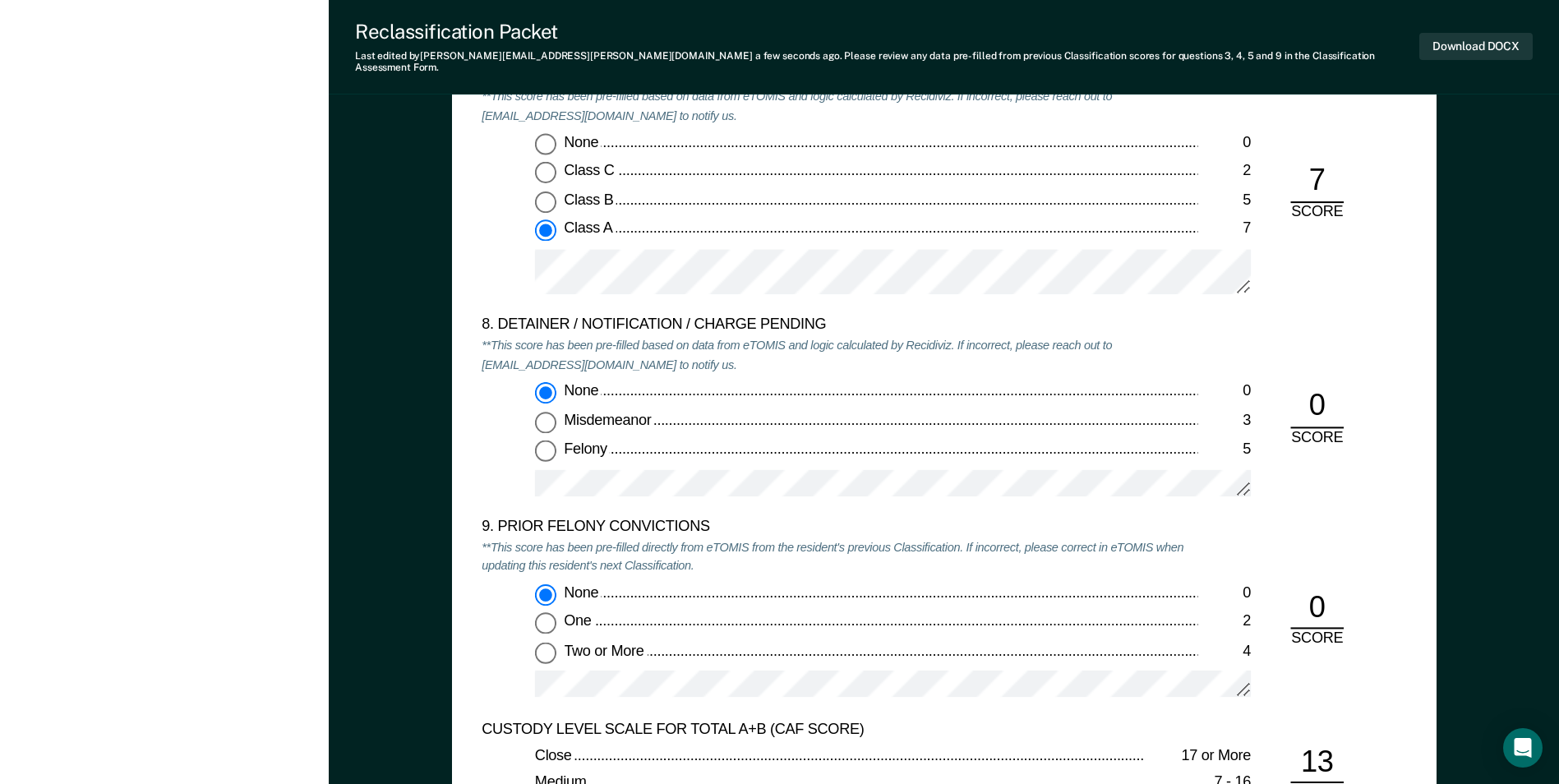
scroll to position [3534, 0]
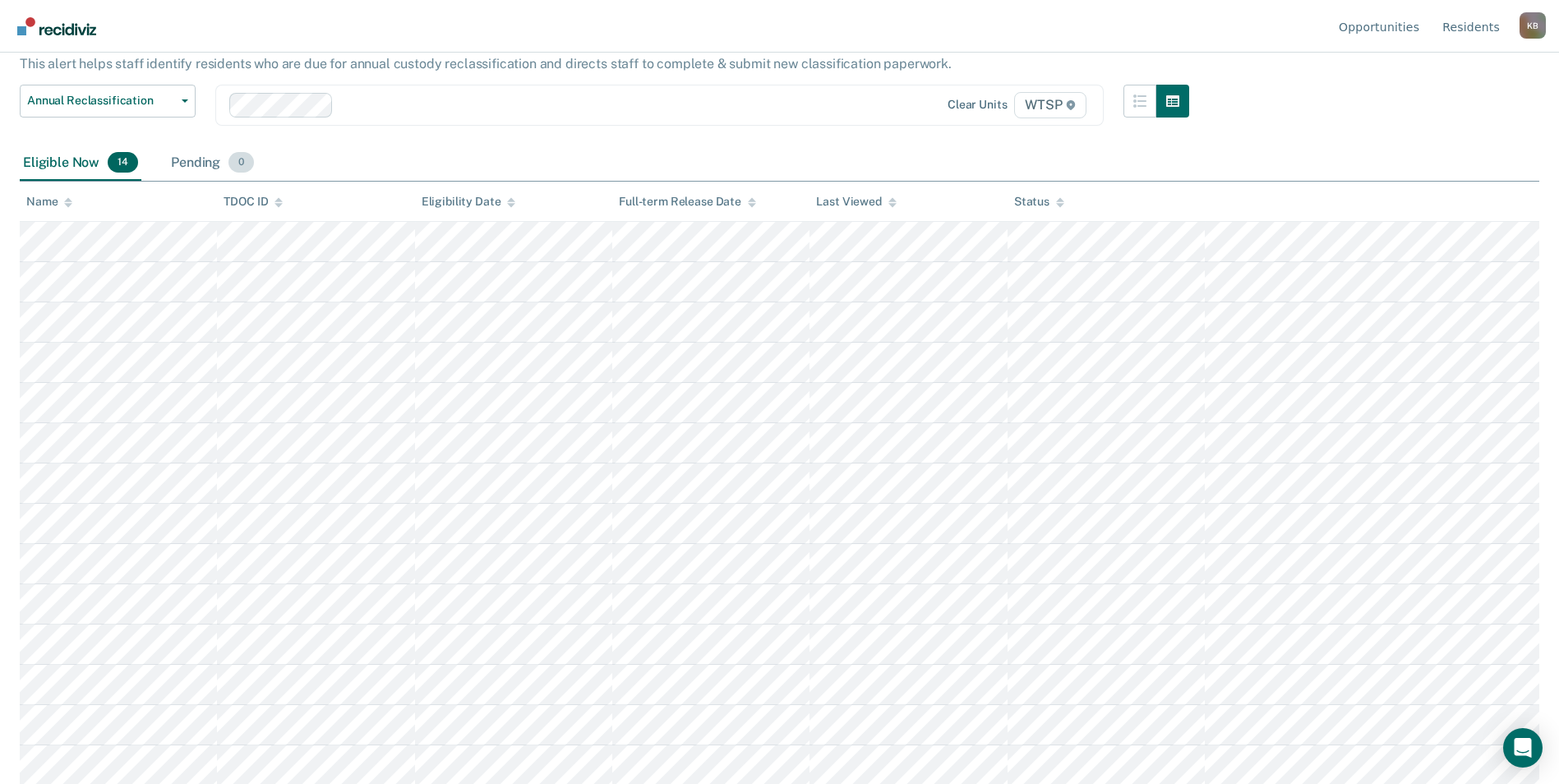
scroll to position [106, 0]
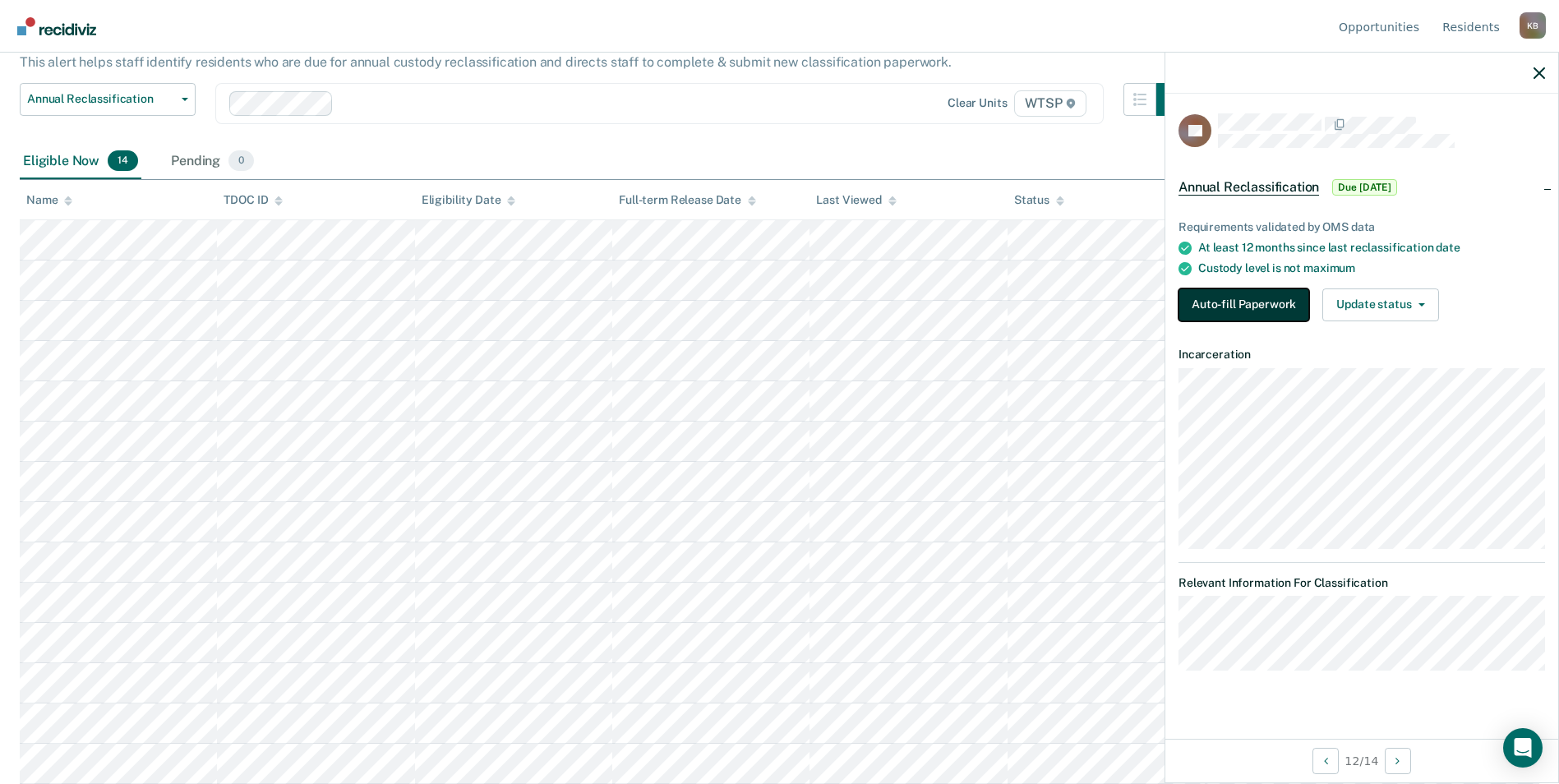
click at [1250, 302] on button "Auto-fill Paperwork" at bounding box center [1244, 304] width 131 height 33
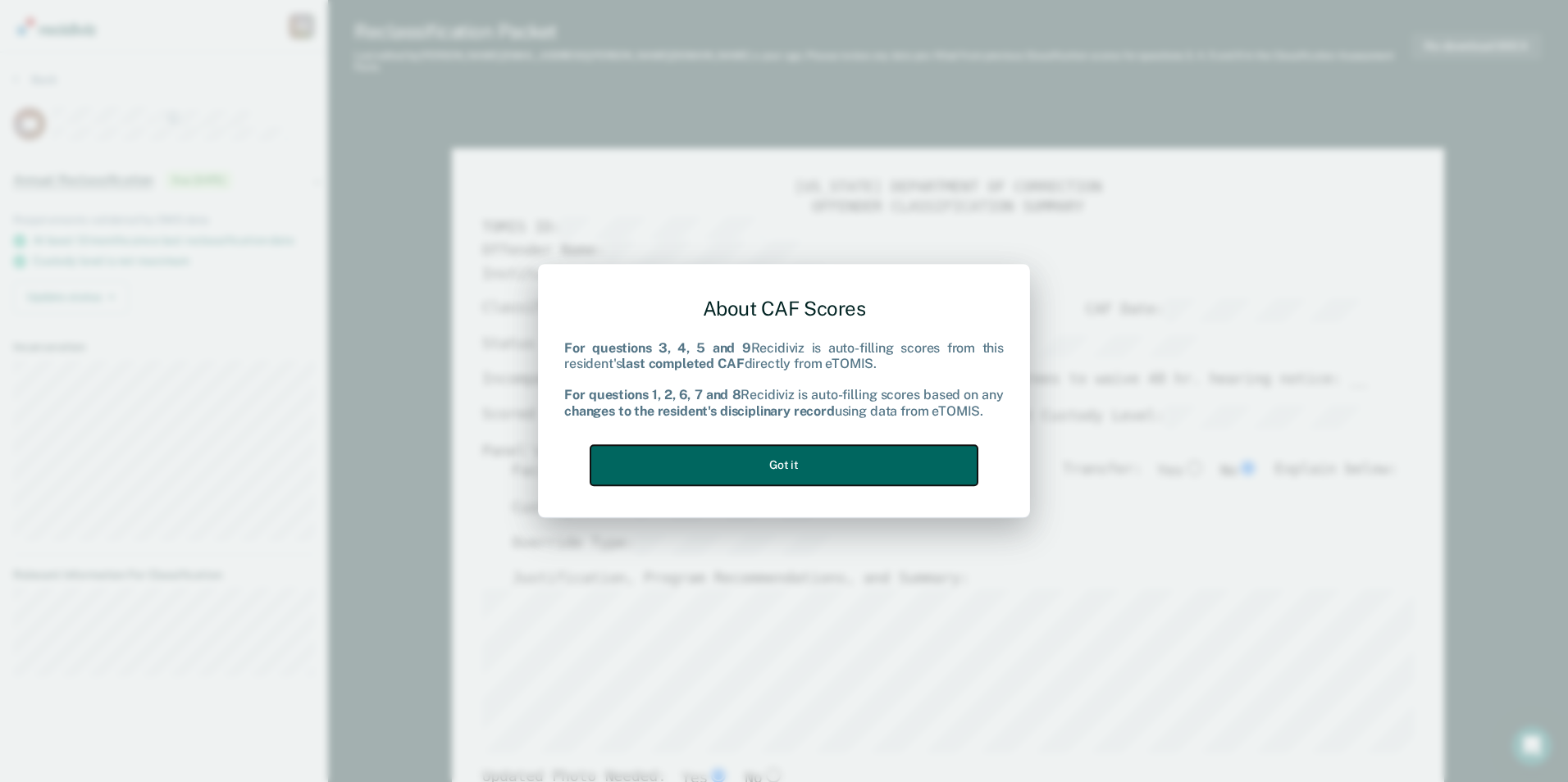
click at [770, 464] on button "Got it" at bounding box center [783, 465] width 387 height 40
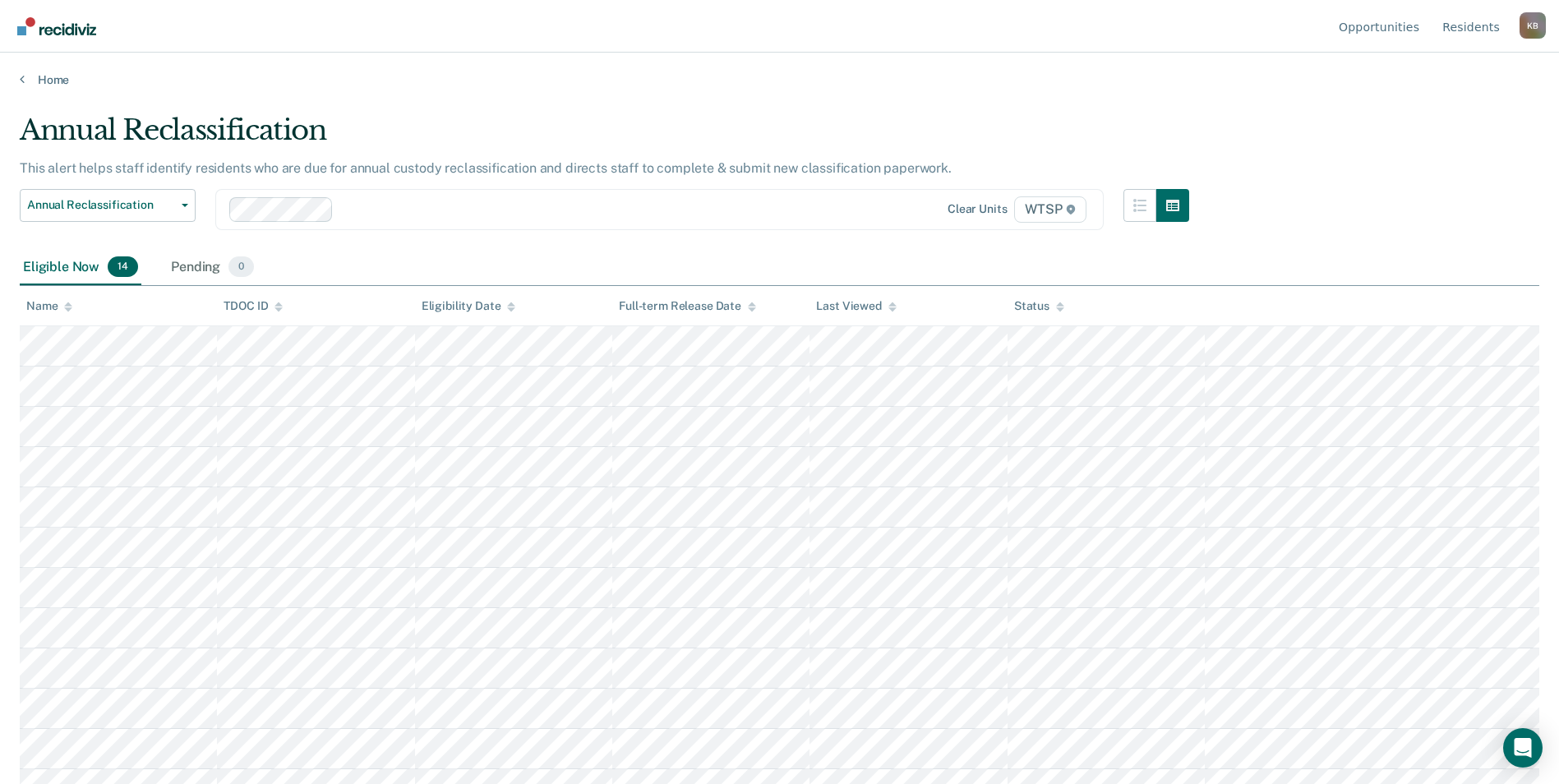
scroll to position [106, 0]
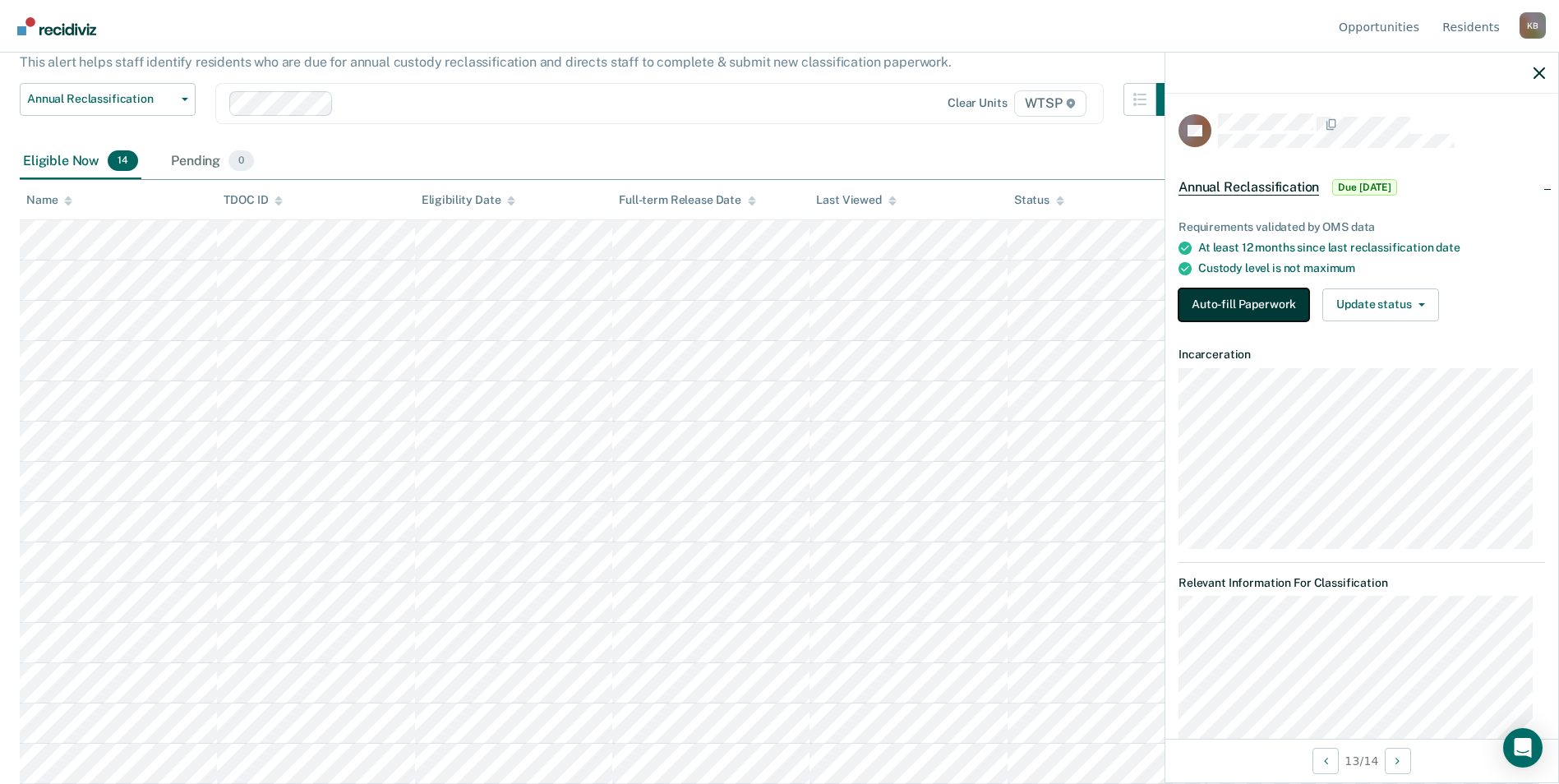
click at [1264, 298] on button "Auto-fill Paperwork" at bounding box center [1244, 304] width 131 height 33
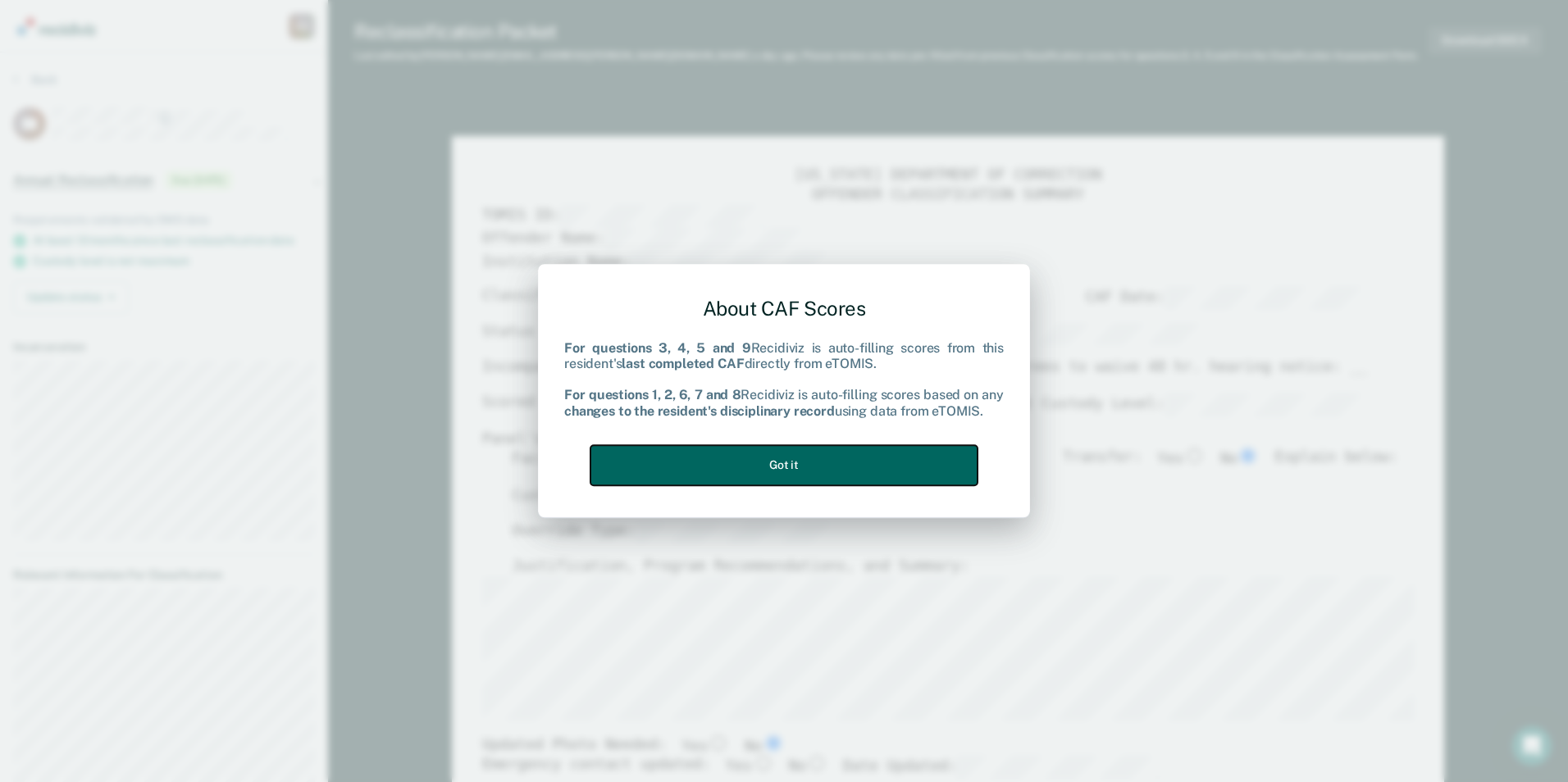
click at [825, 466] on button "Got it" at bounding box center [783, 465] width 387 height 40
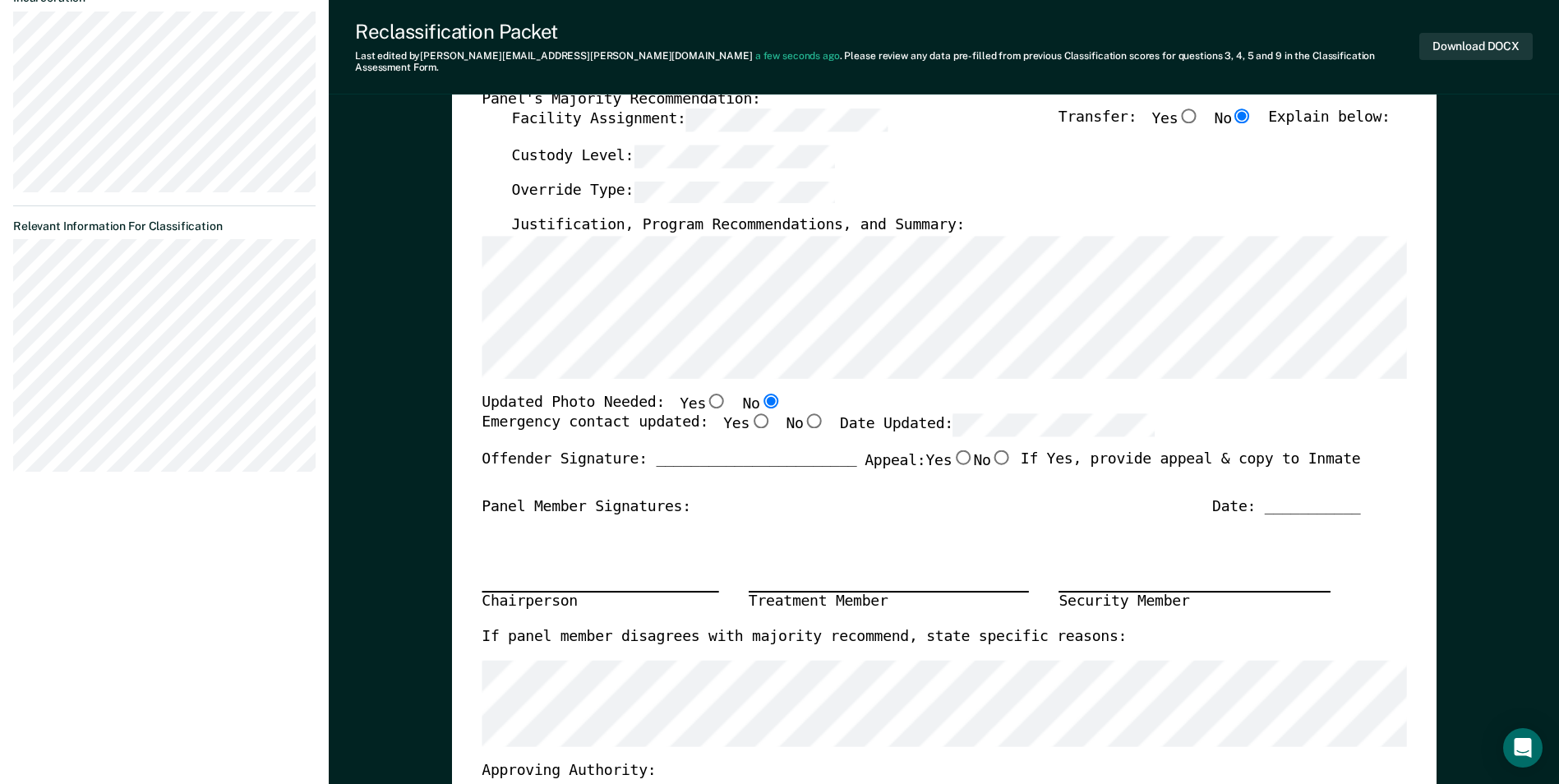
scroll to position [411, 0]
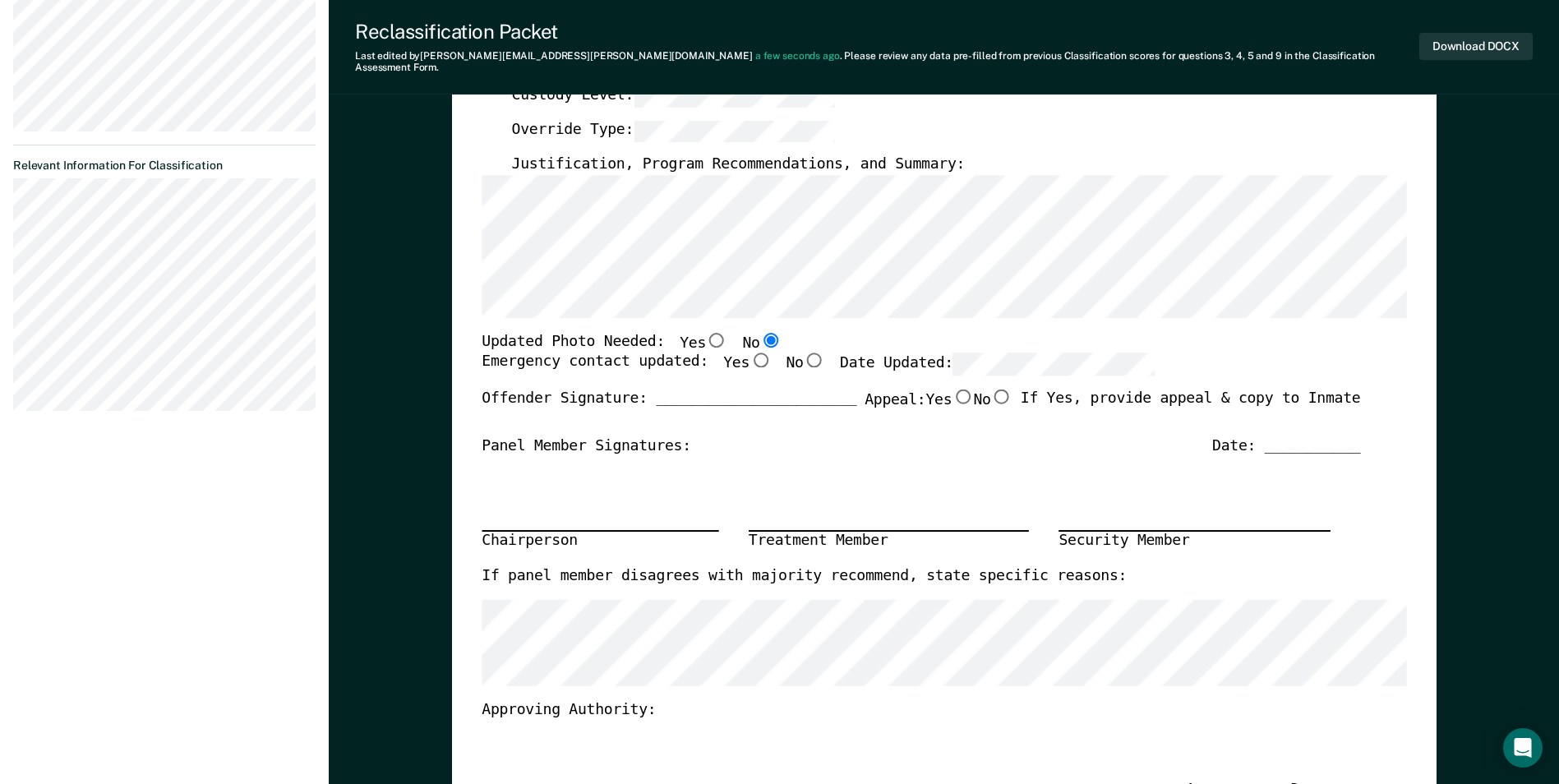
click at [750, 353] on input "Yes" at bounding box center [761, 361] width 22 height 15
type textarea "x"
radio input "true"
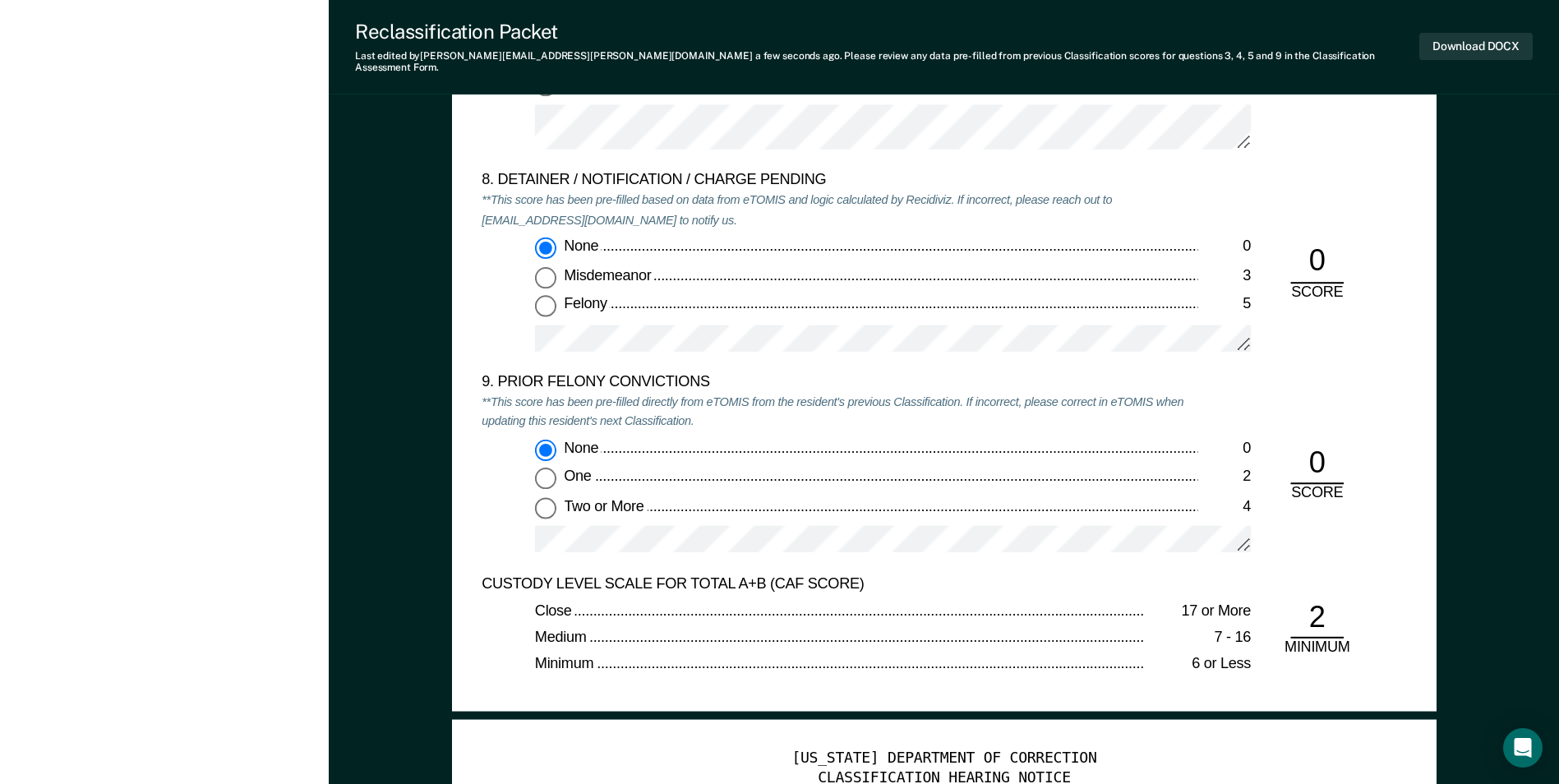
scroll to position [3534, 0]
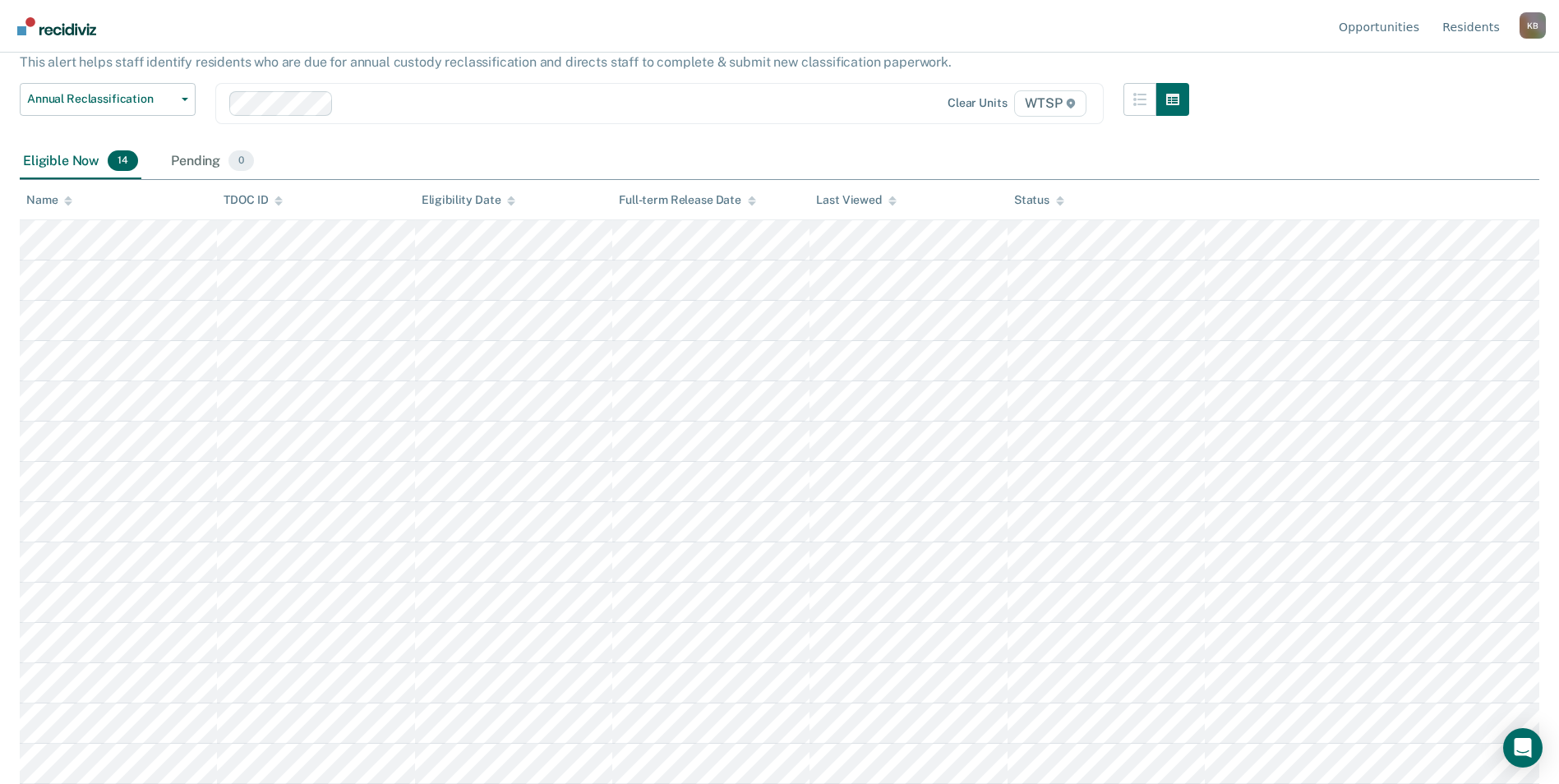
scroll to position [106, 0]
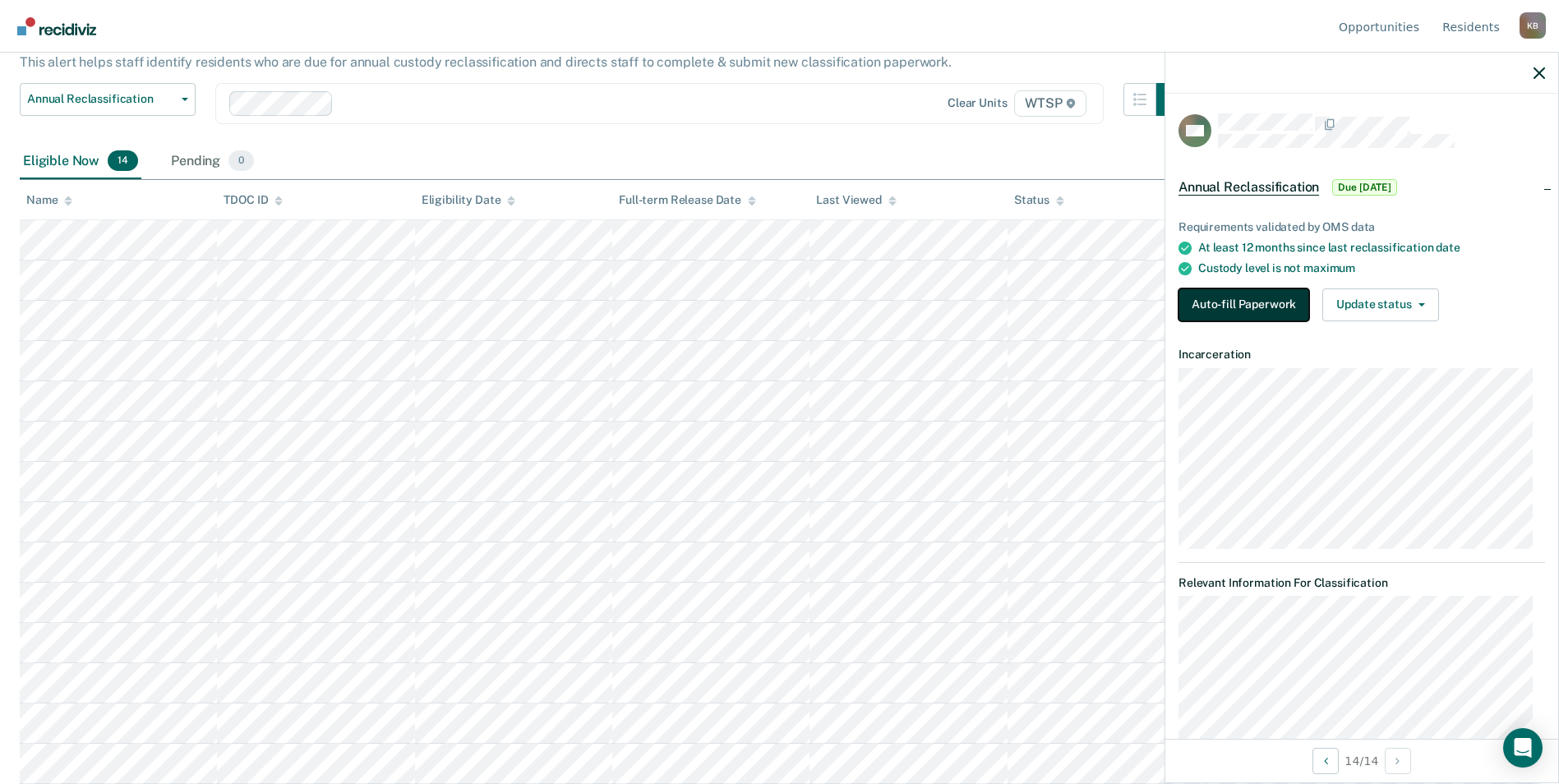
click at [1259, 299] on button "Auto-fill Paperwork" at bounding box center [1244, 304] width 131 height 33
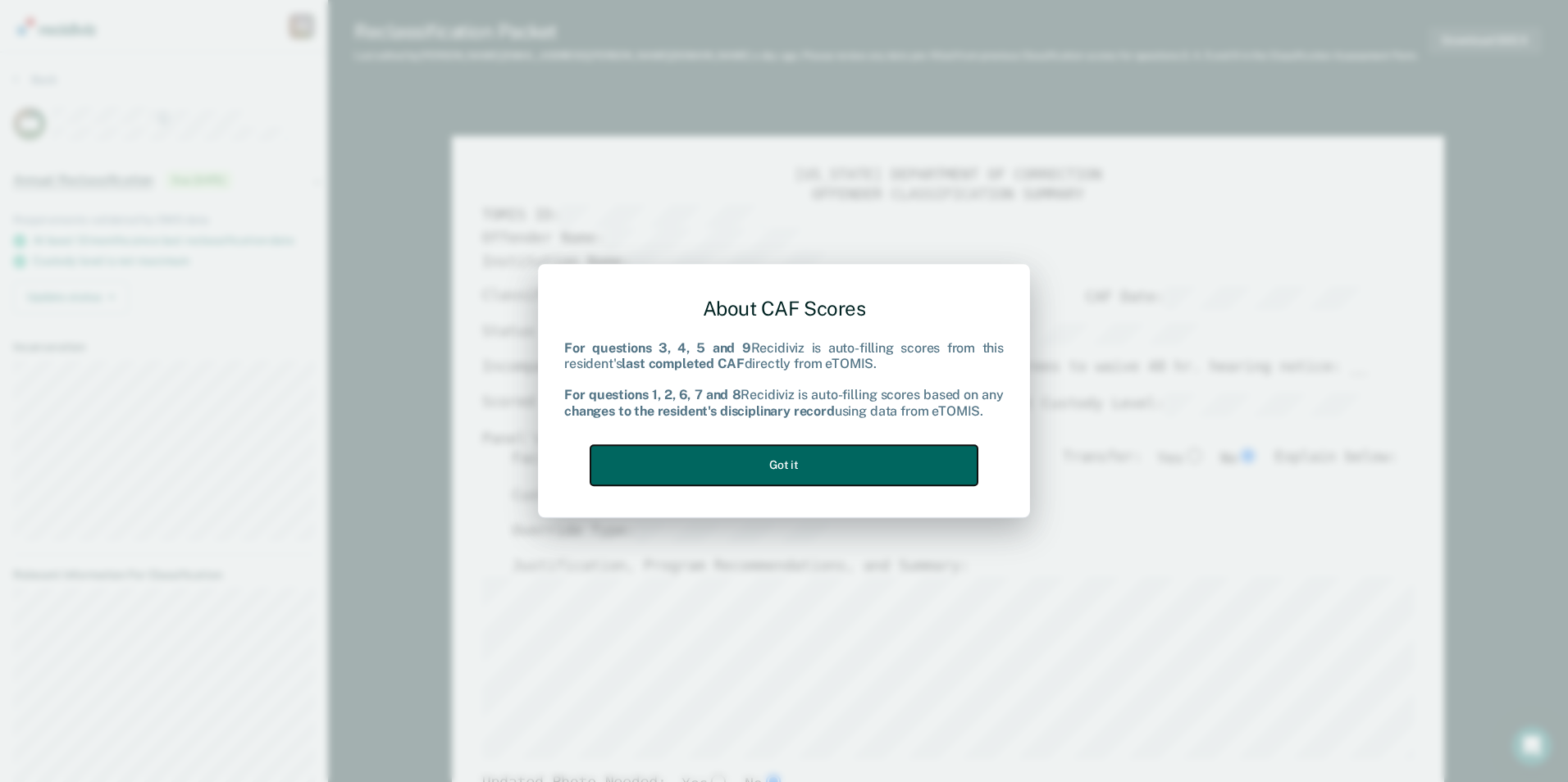
click at [806, 462] on button "Got it" at bounding box center [783, 465] width 387 height 40
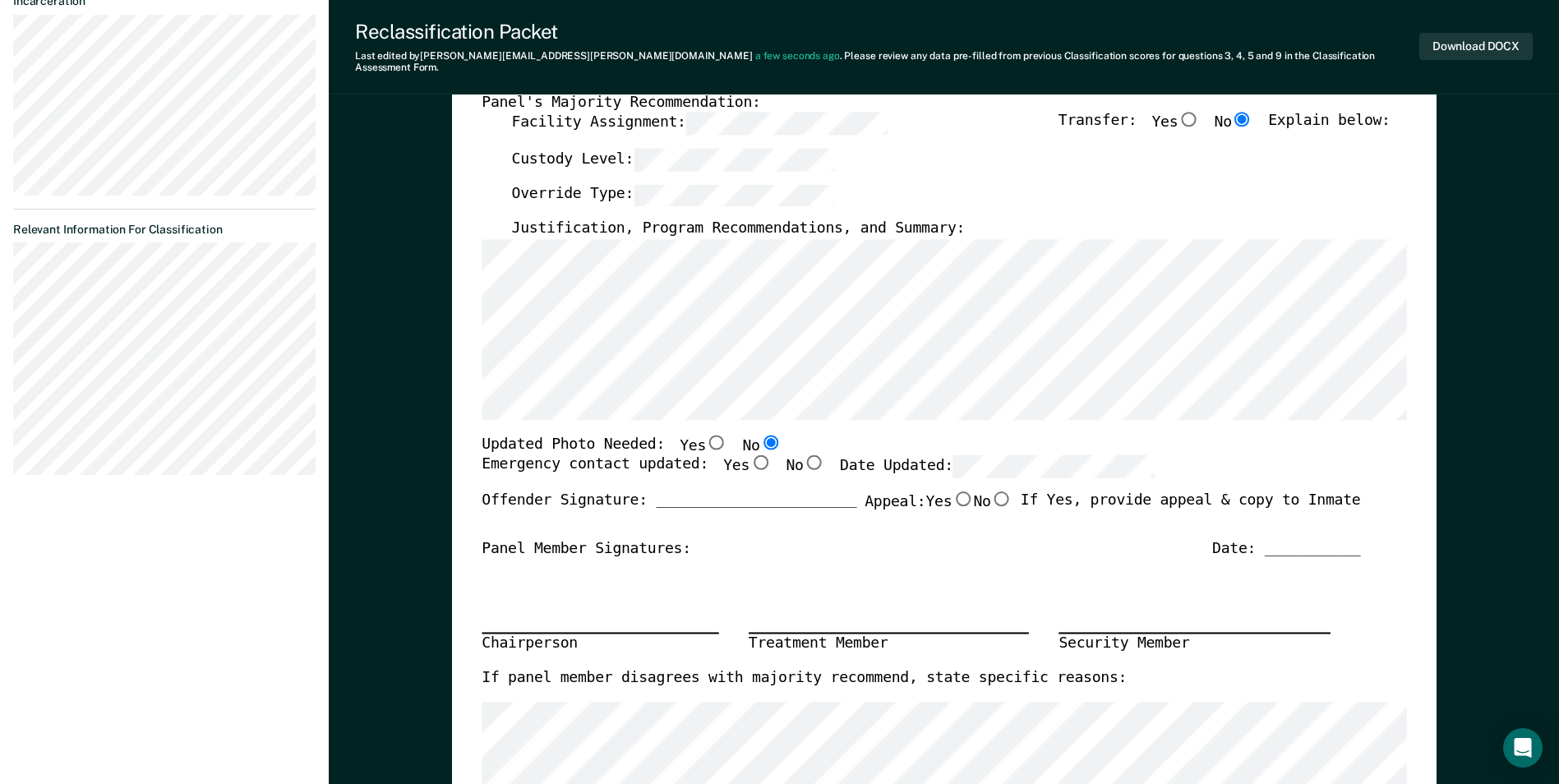
scroll to position [411, 0]
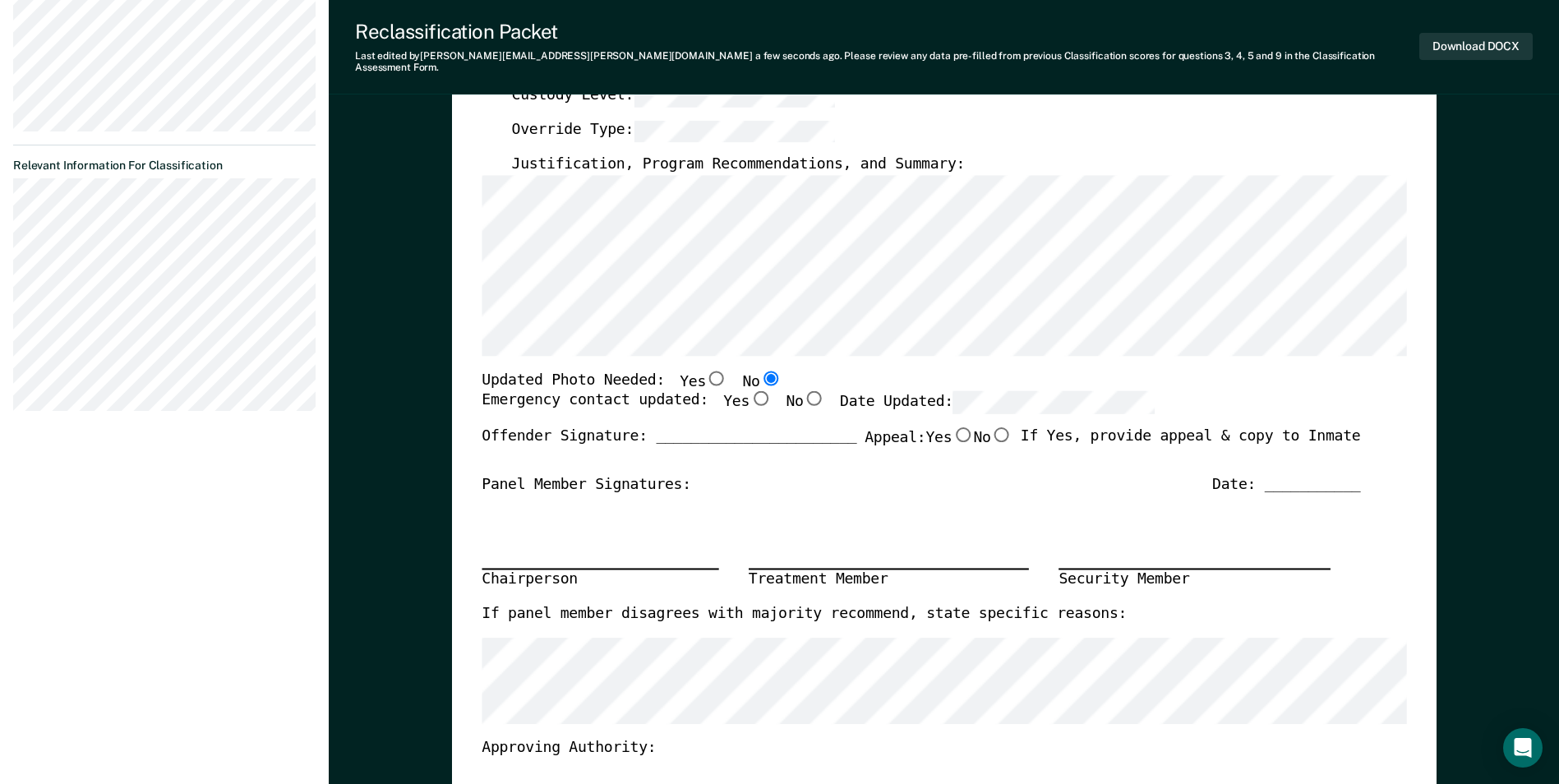
click at [750, 391] on input "Yes" at bounding box center [761, 399] width 22 height 15
type textarea "x"
radio input "true"
type textarea "x"
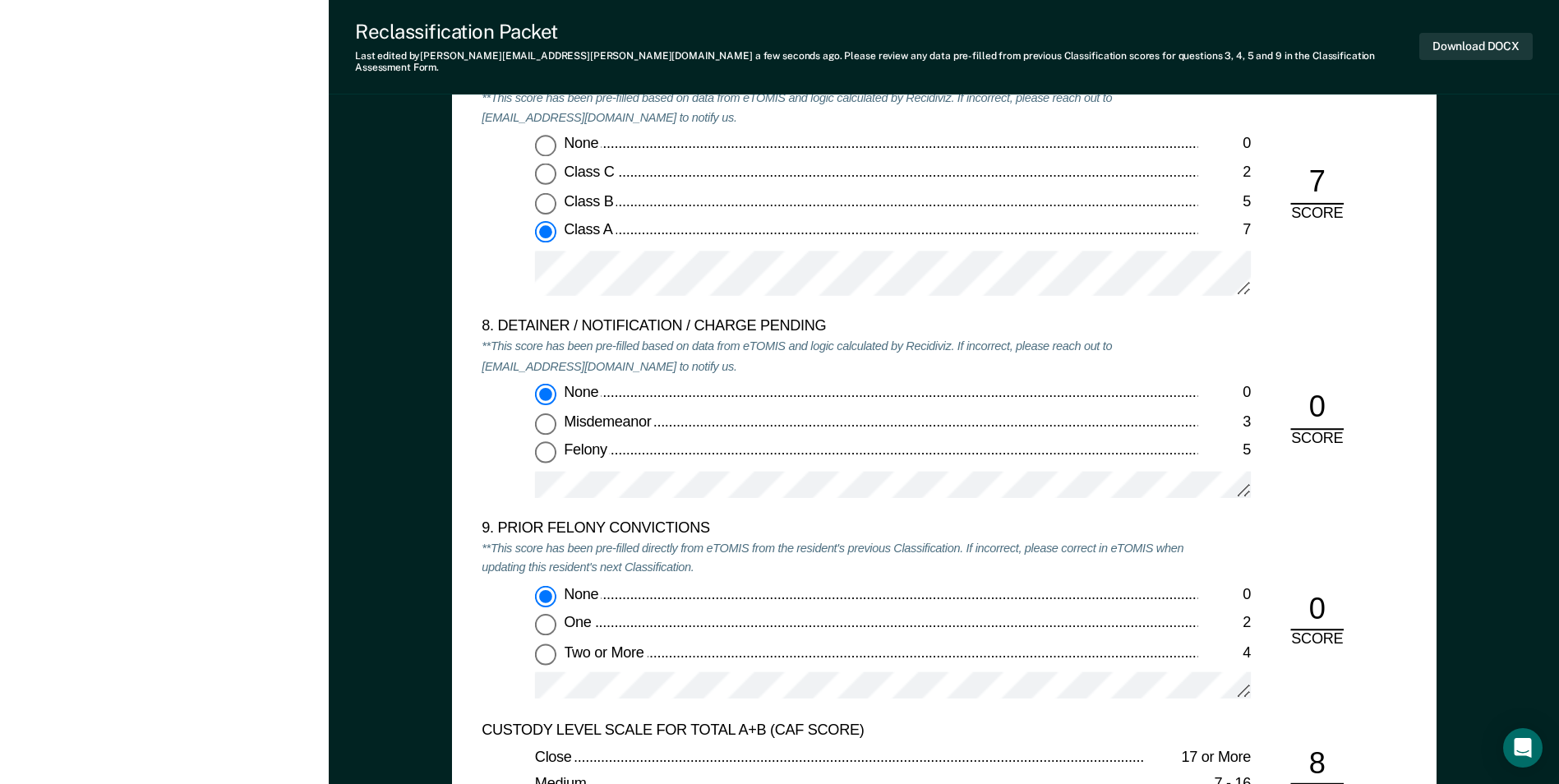
scroll to position [3452, 0]
